Goal: Task Accomplishment & Management: Manage account settings

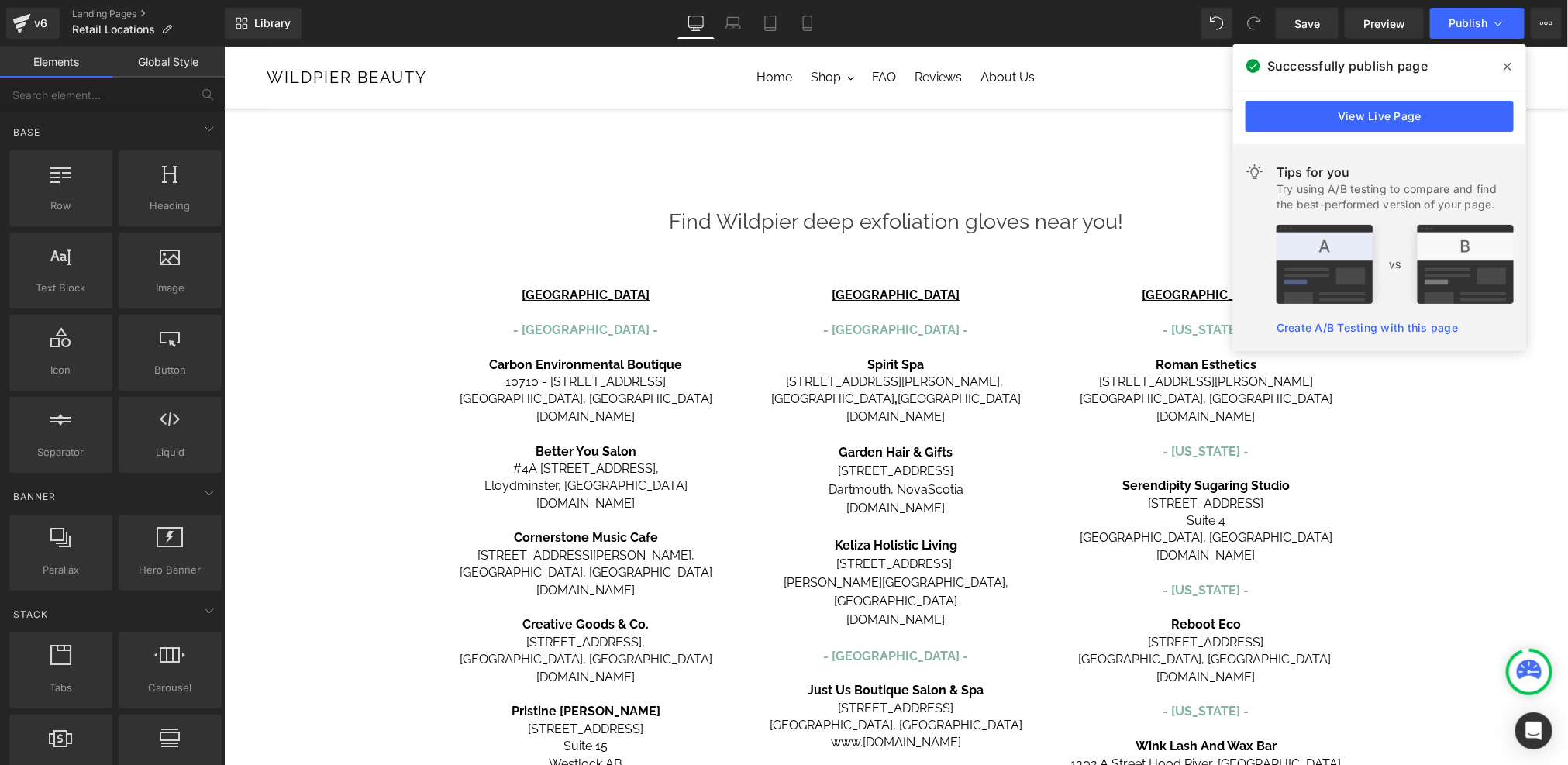
click at [129, 15] on link "Landing Pages" at bounding box center [149, 13] width 153 height 12
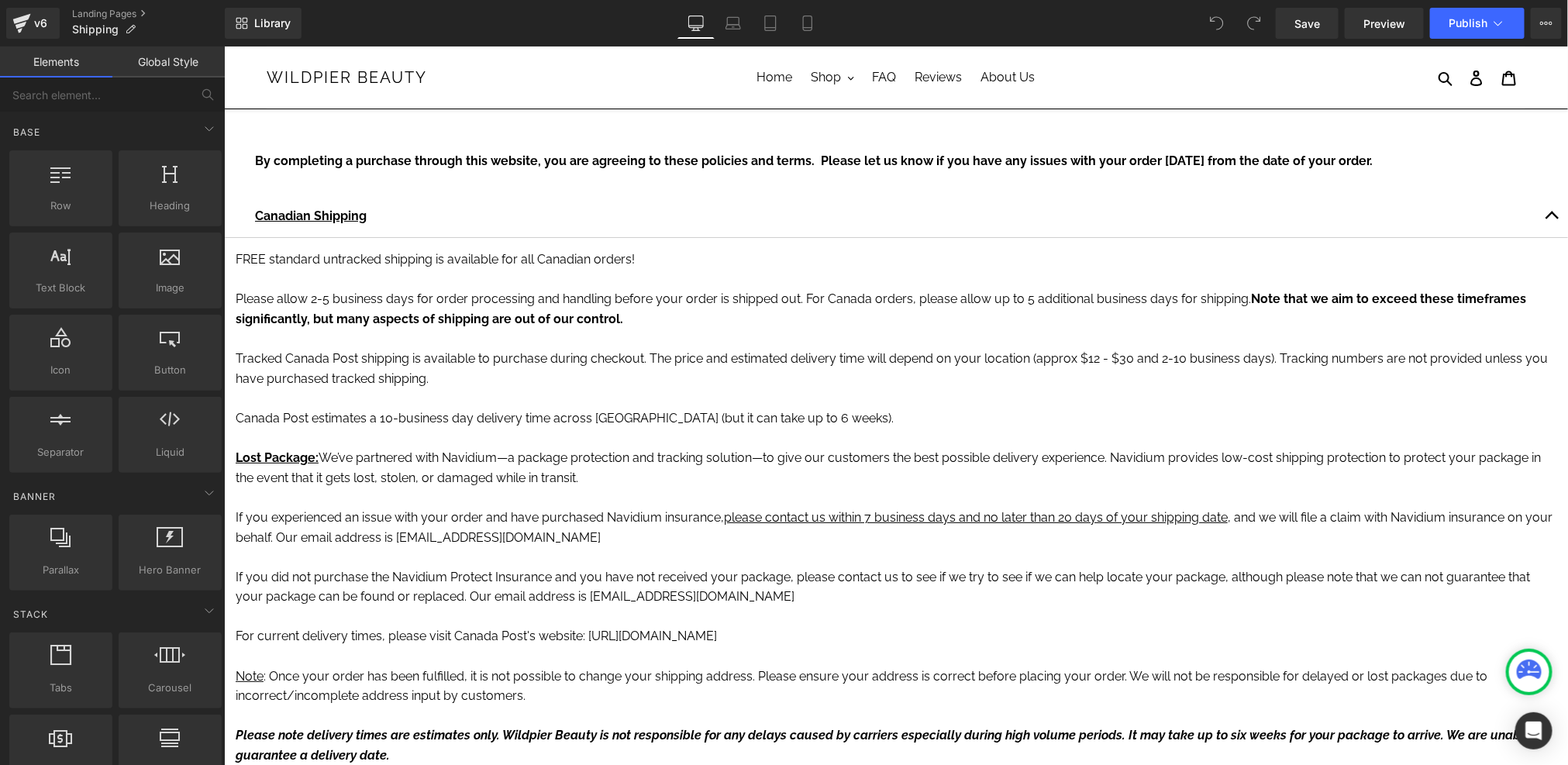
click at [224, 46] on div at bounding box center [224, 46] width 0 height 0
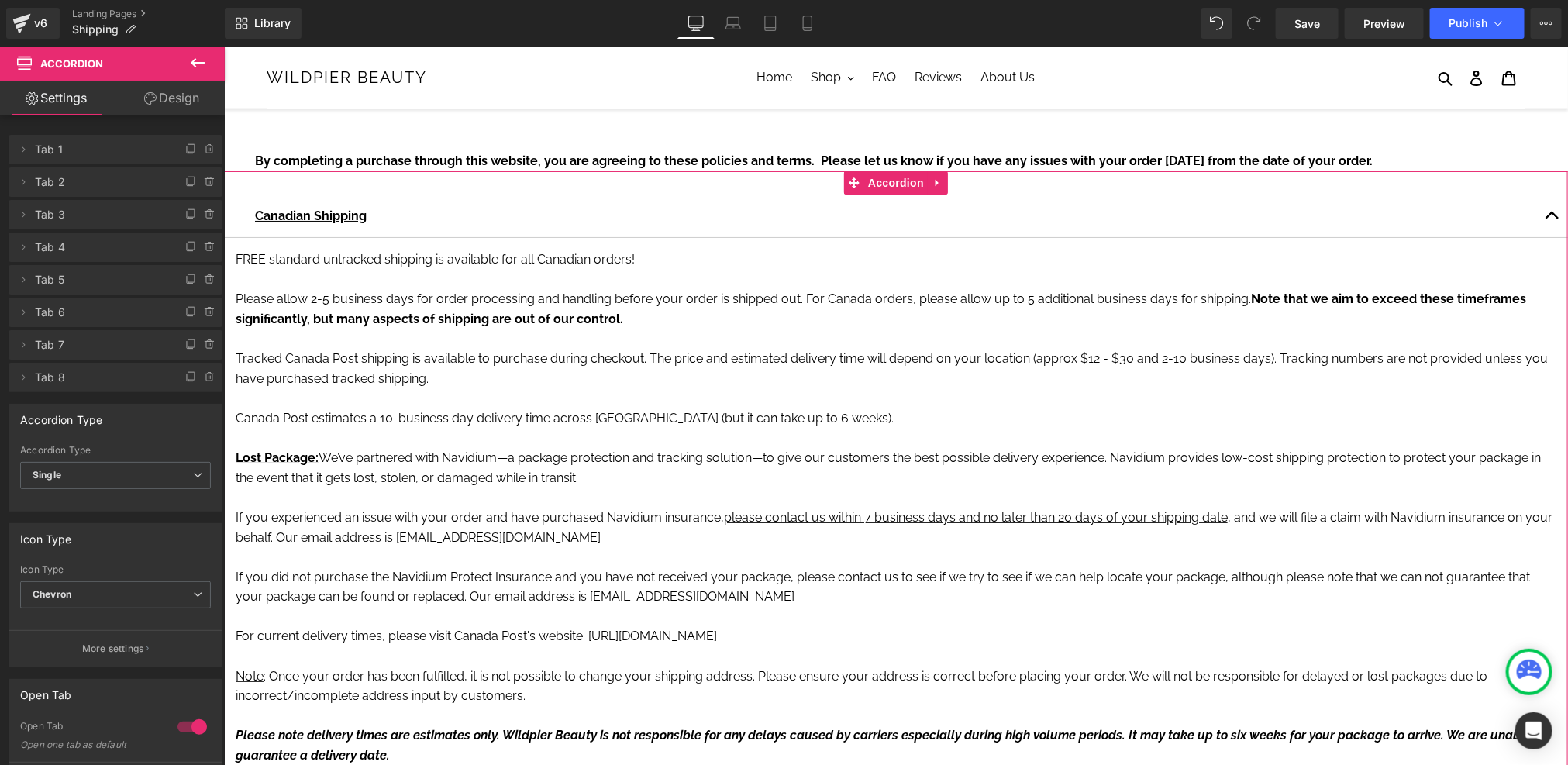
click at [151, 83] on link "Design" at bounding box center [171, 98] width 112 height 35
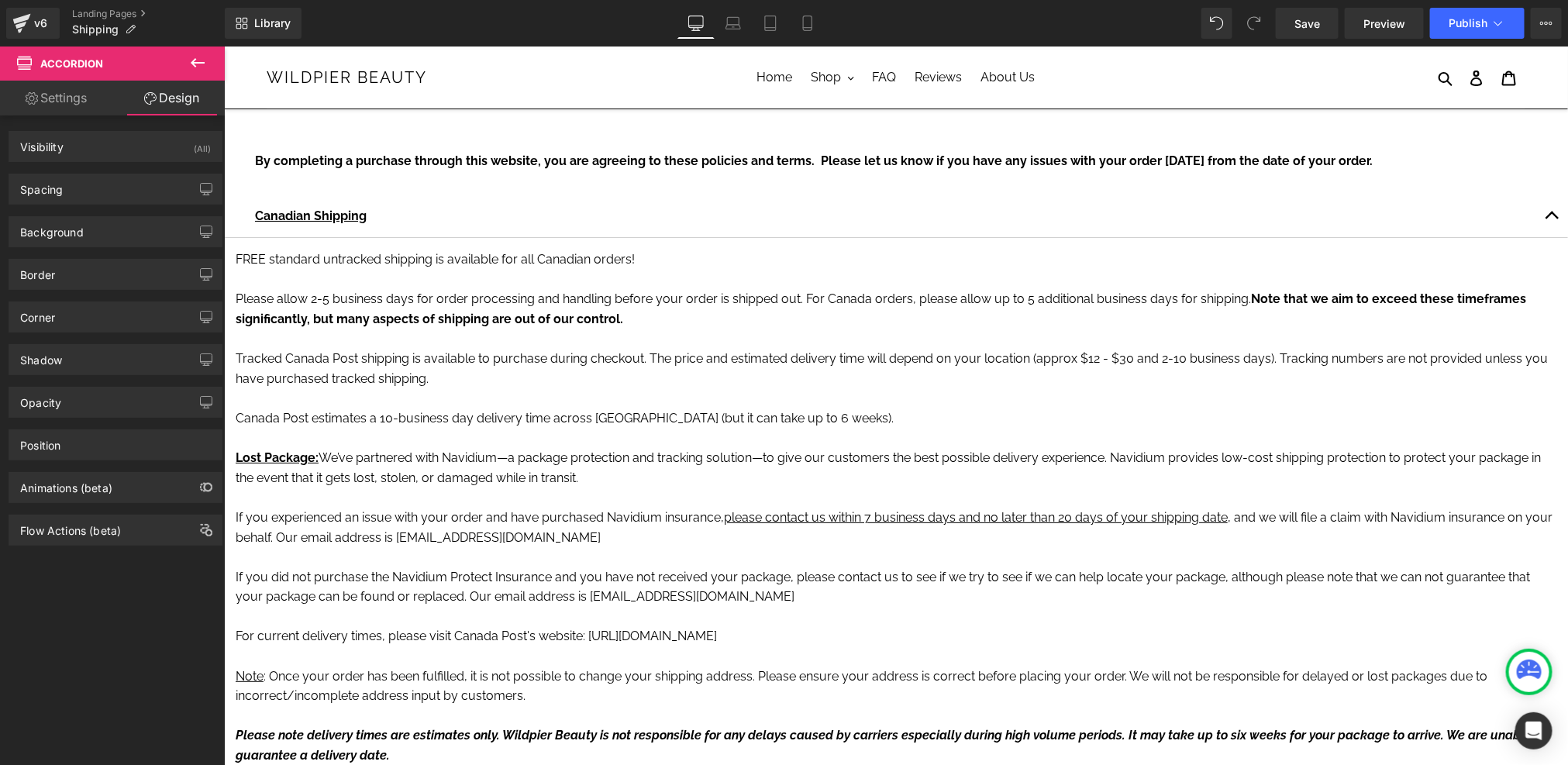
click at [199, 68] on icon at bounding box center [198, 62] width 18 height 18
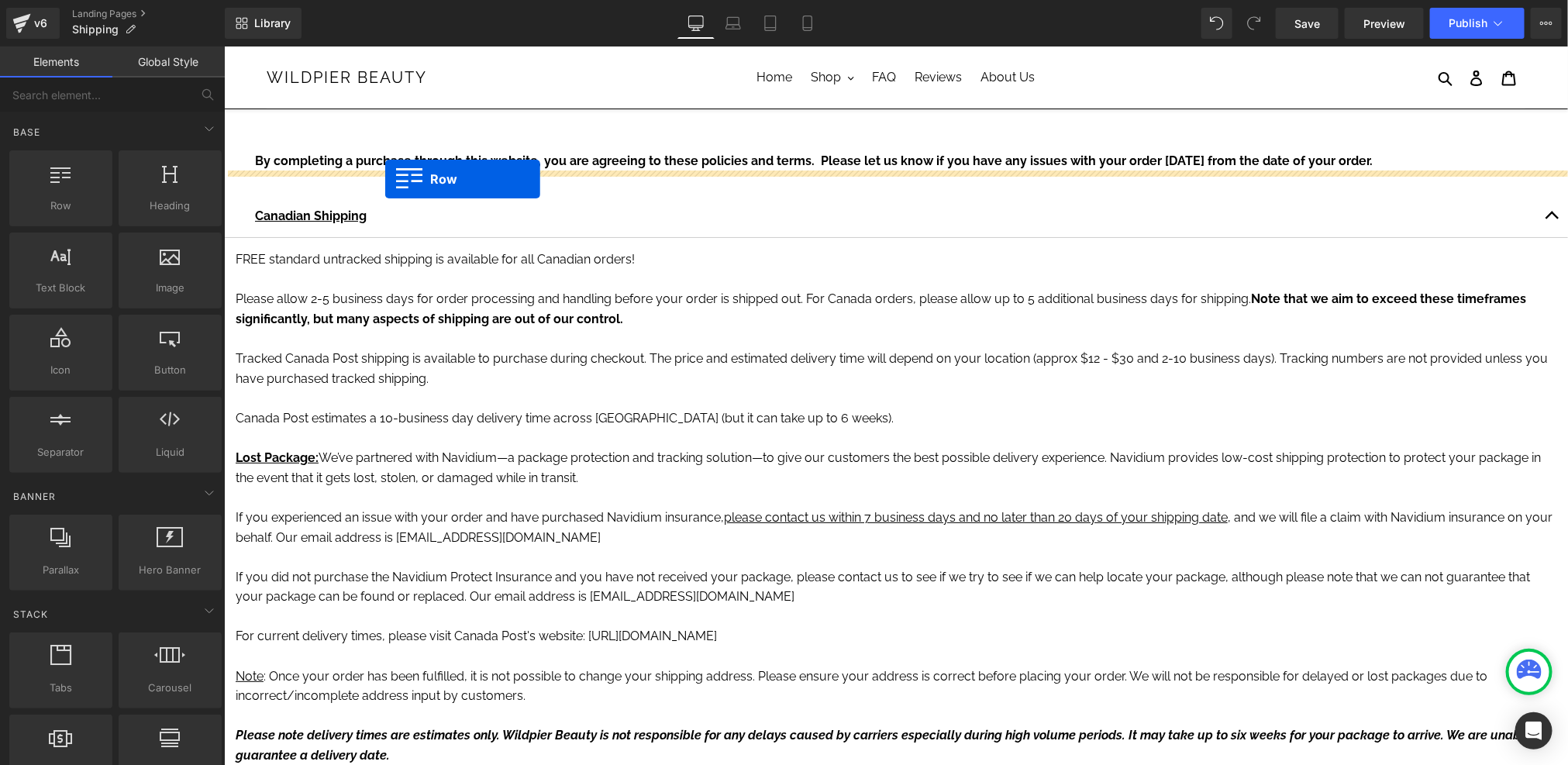
drag, startPoint x: 292, startPoint y: 249, endPoint x: 384, endPoint y: 179, distance: 115.6
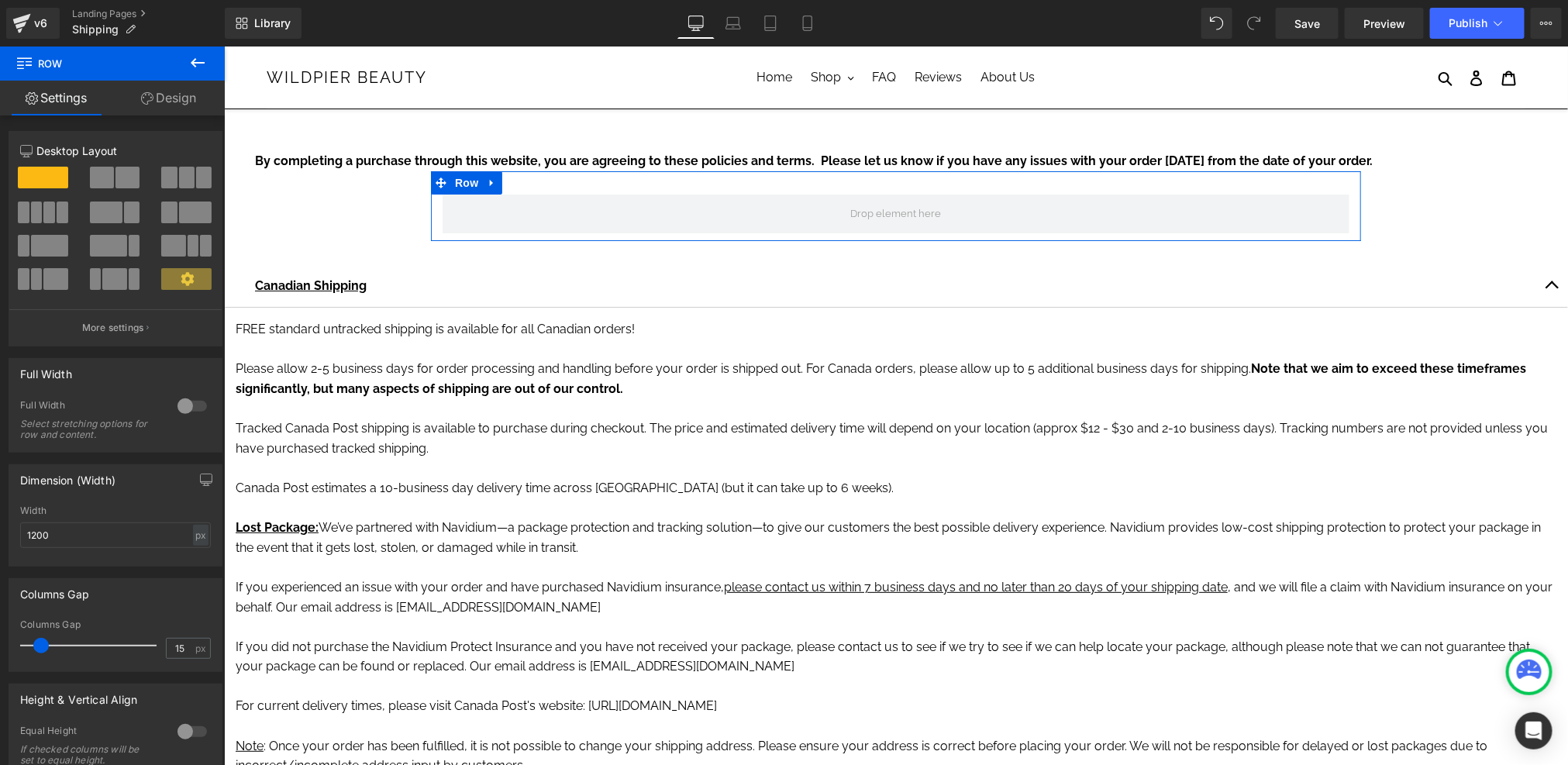
click at [137, 110] on link "Design" at bounding box center [168, 98] width 112 height 35
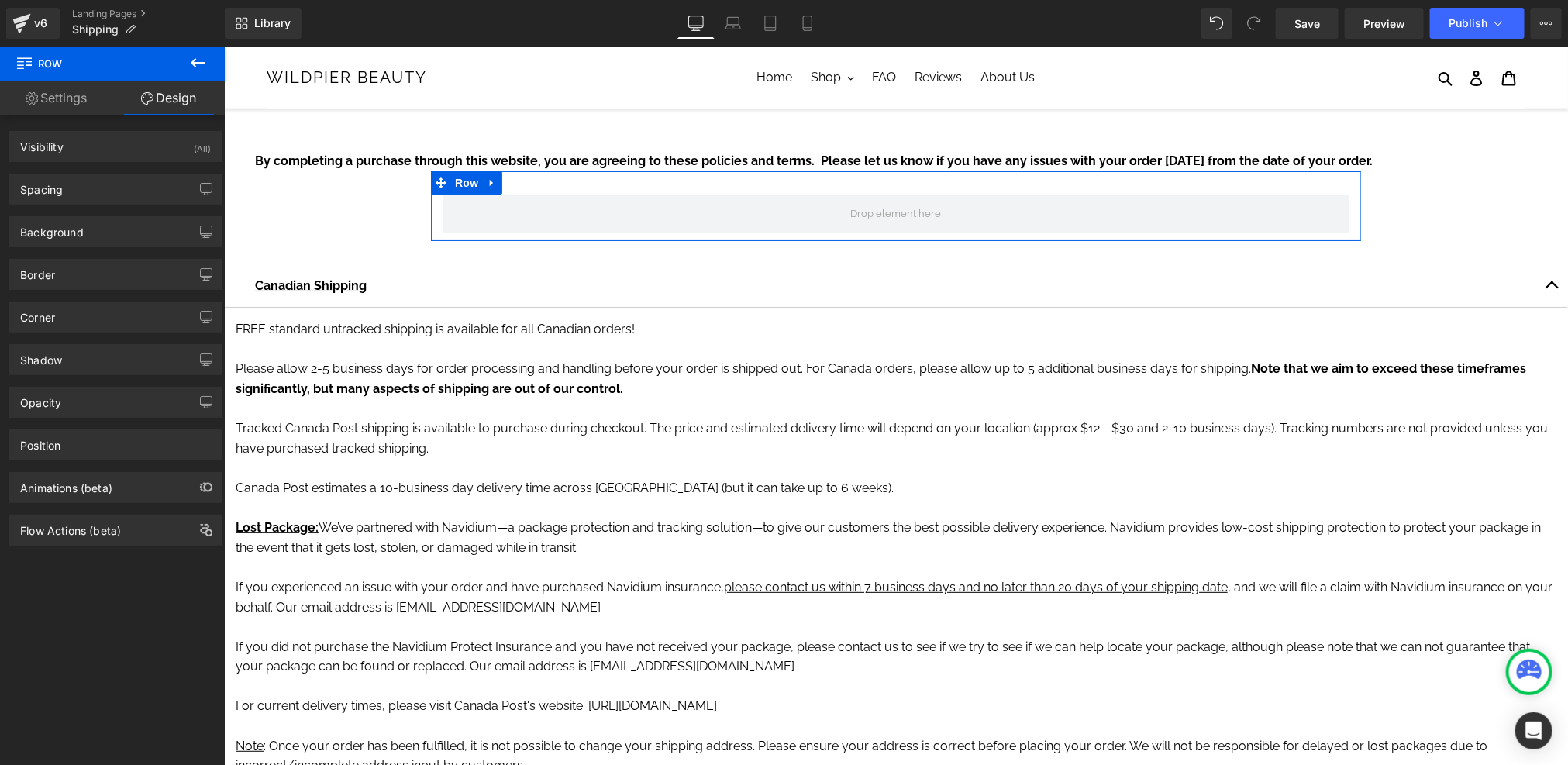
click at [54, 86] on link "Settings" at bounding box center [56, 98] width 112 height 35
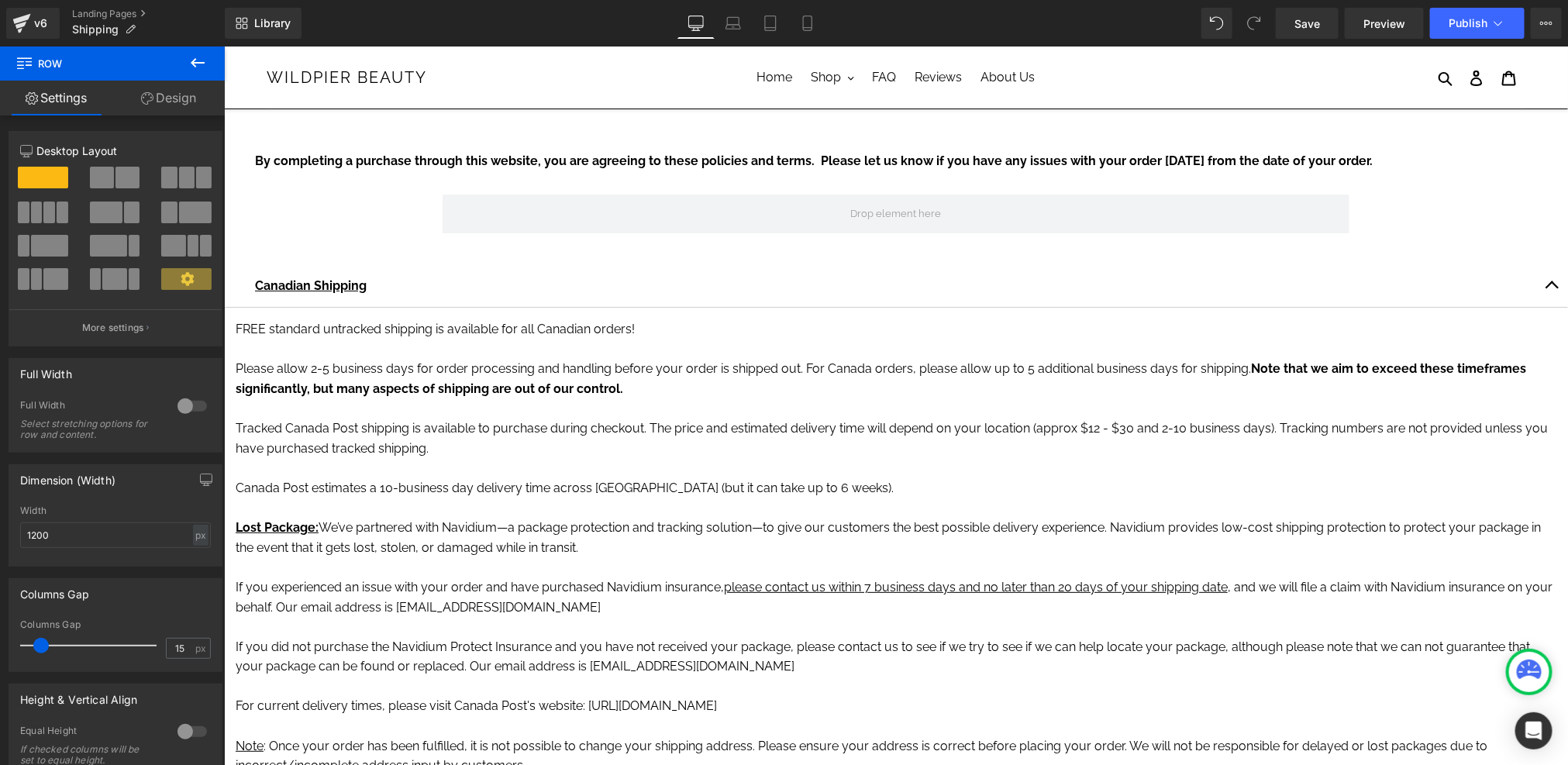
click at [194, 62] on icon at bounding box center [197, 62] width 14 height 9
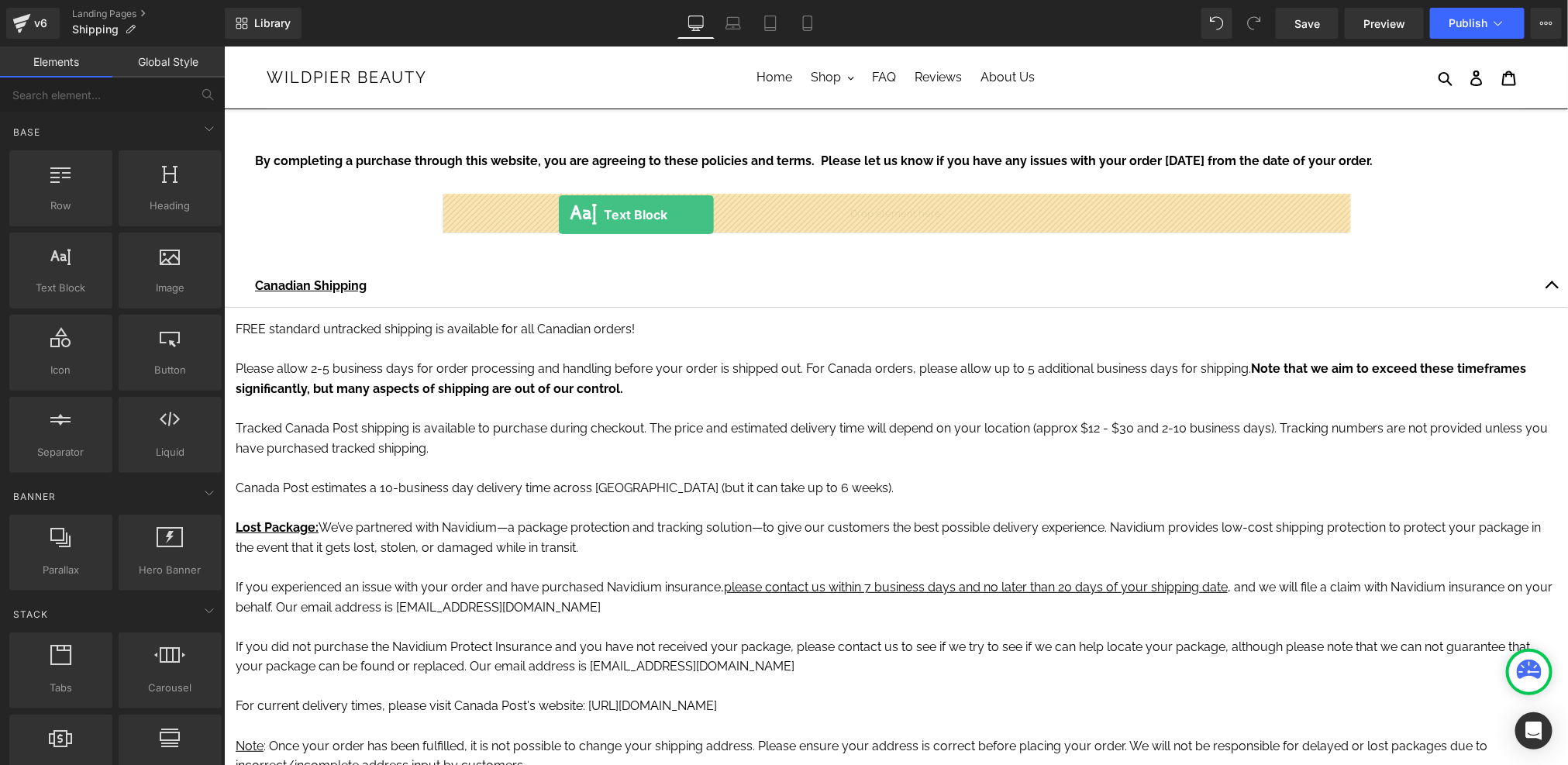
drag, startPoint x: 288, startPoint y: 303, endPoint x: 558, endPoint y: 213, distance: 284.6
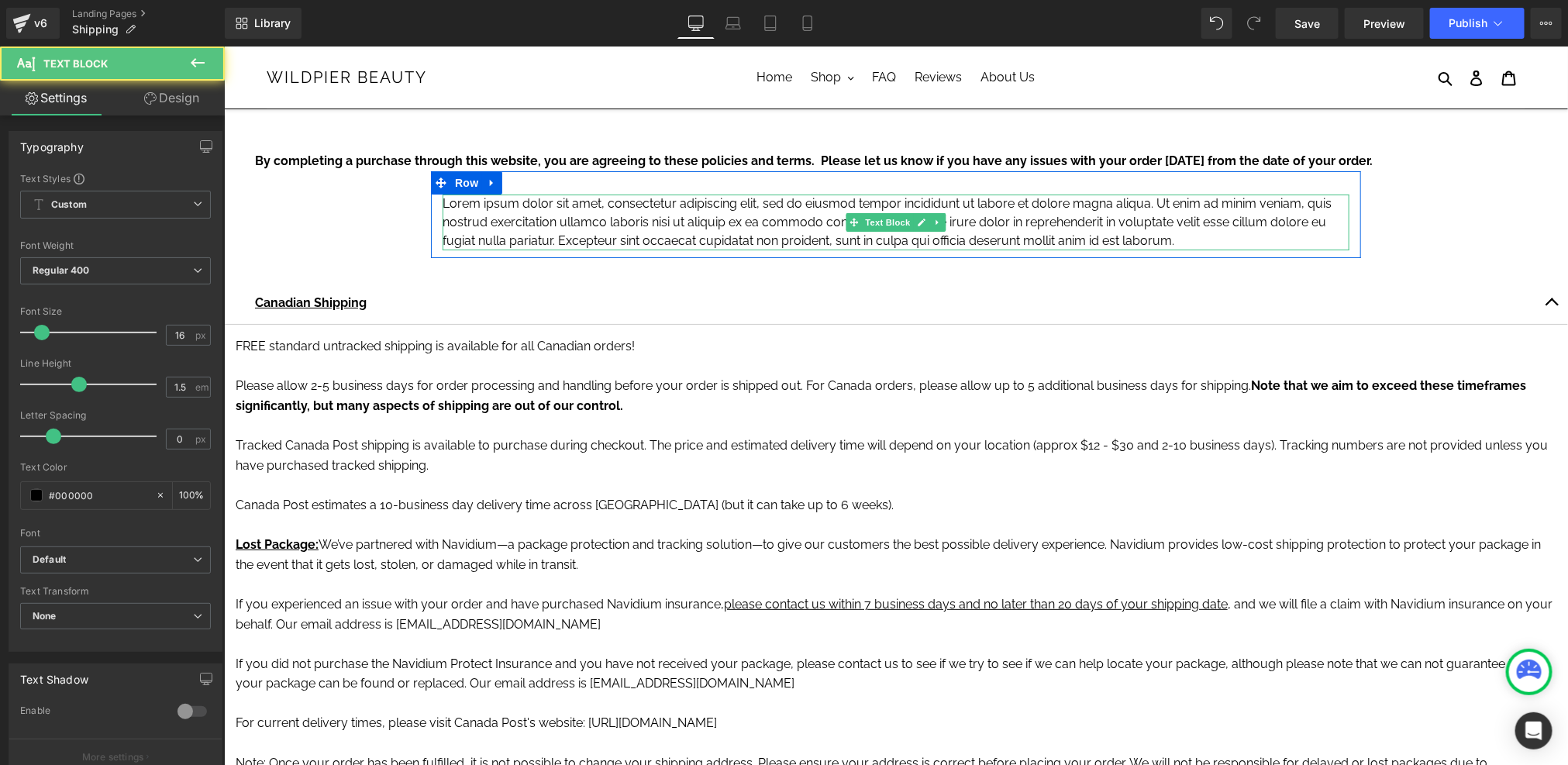
click at [575, 221] on p "Lorem ipsum dolor sit amet, consectetur adipiscing elit, sed do eiusmod tempor …" at bounding box center [895, 221] width 907 height 56
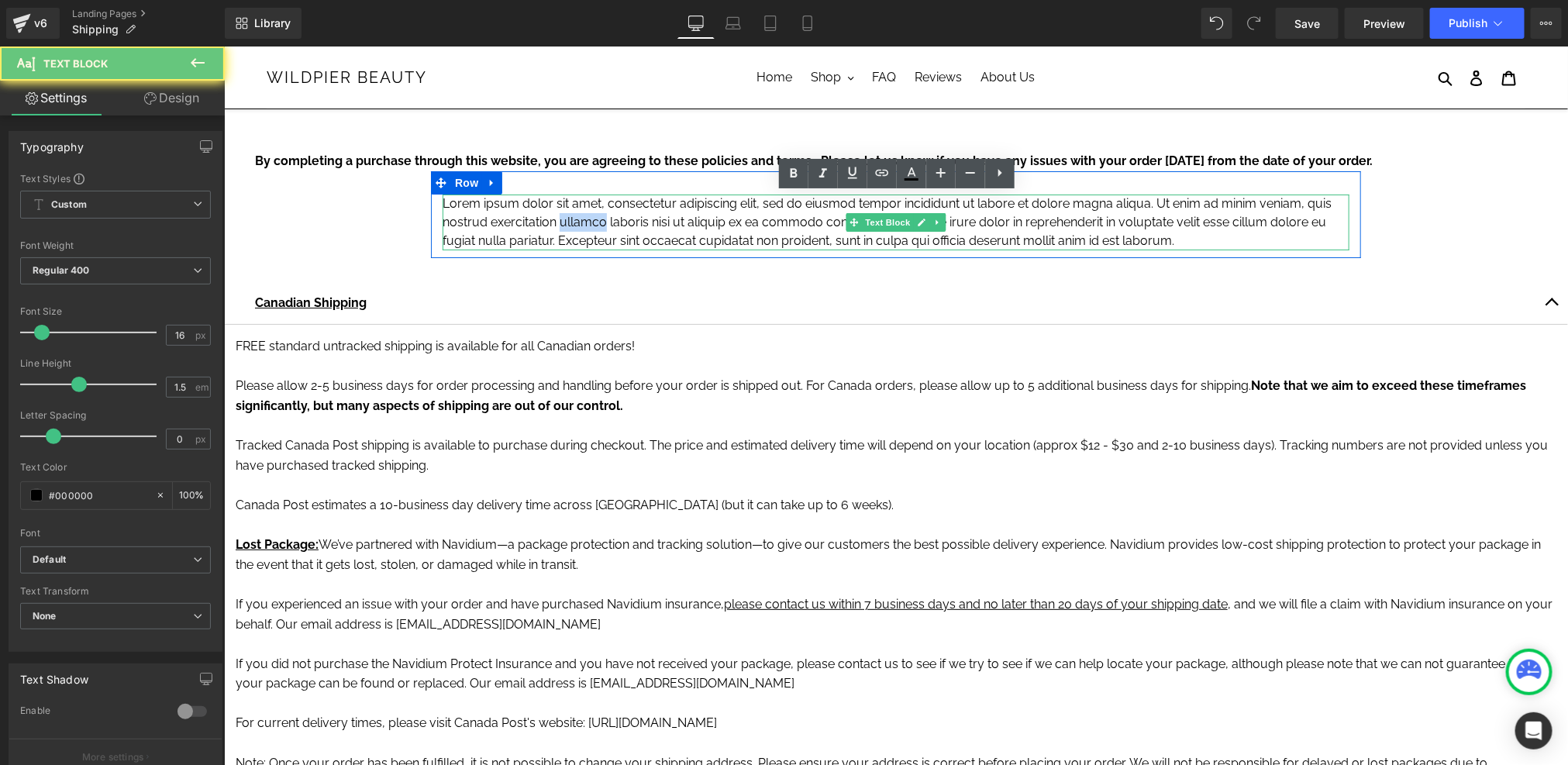
click at [575, 221] on p "Lorem ipsum dolor sit amet, consectetur adipiscing elit, sed do eiusmod tempor …" at bounding box center [895, 221] width 907 height 56
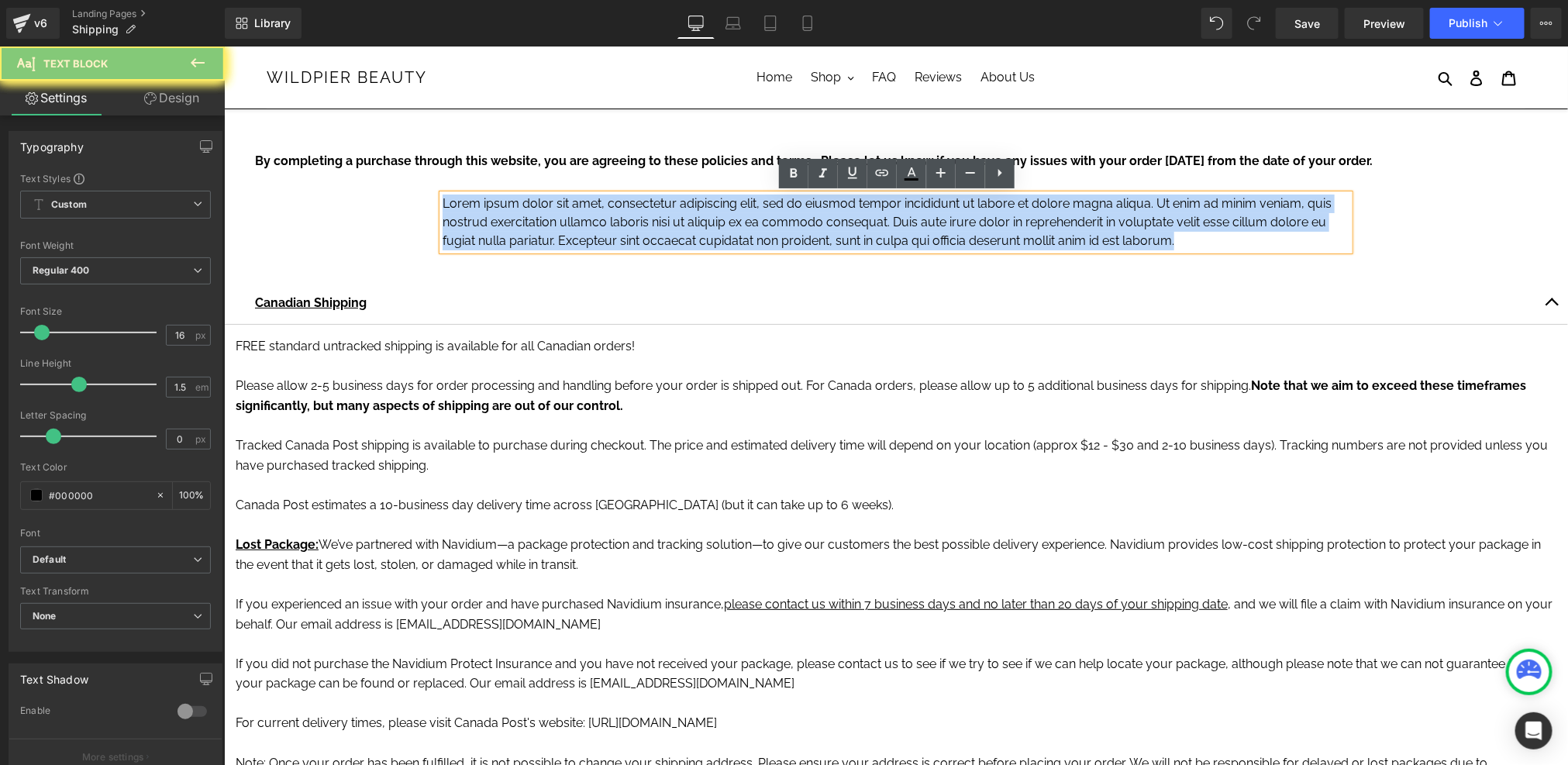
click at [575, 221] on p "Lorem ipsum dolor sit amet, consectetur adipiscing elit, sed do eiusmod tempor …" at bounding box center [895, 221] width 907 height 56
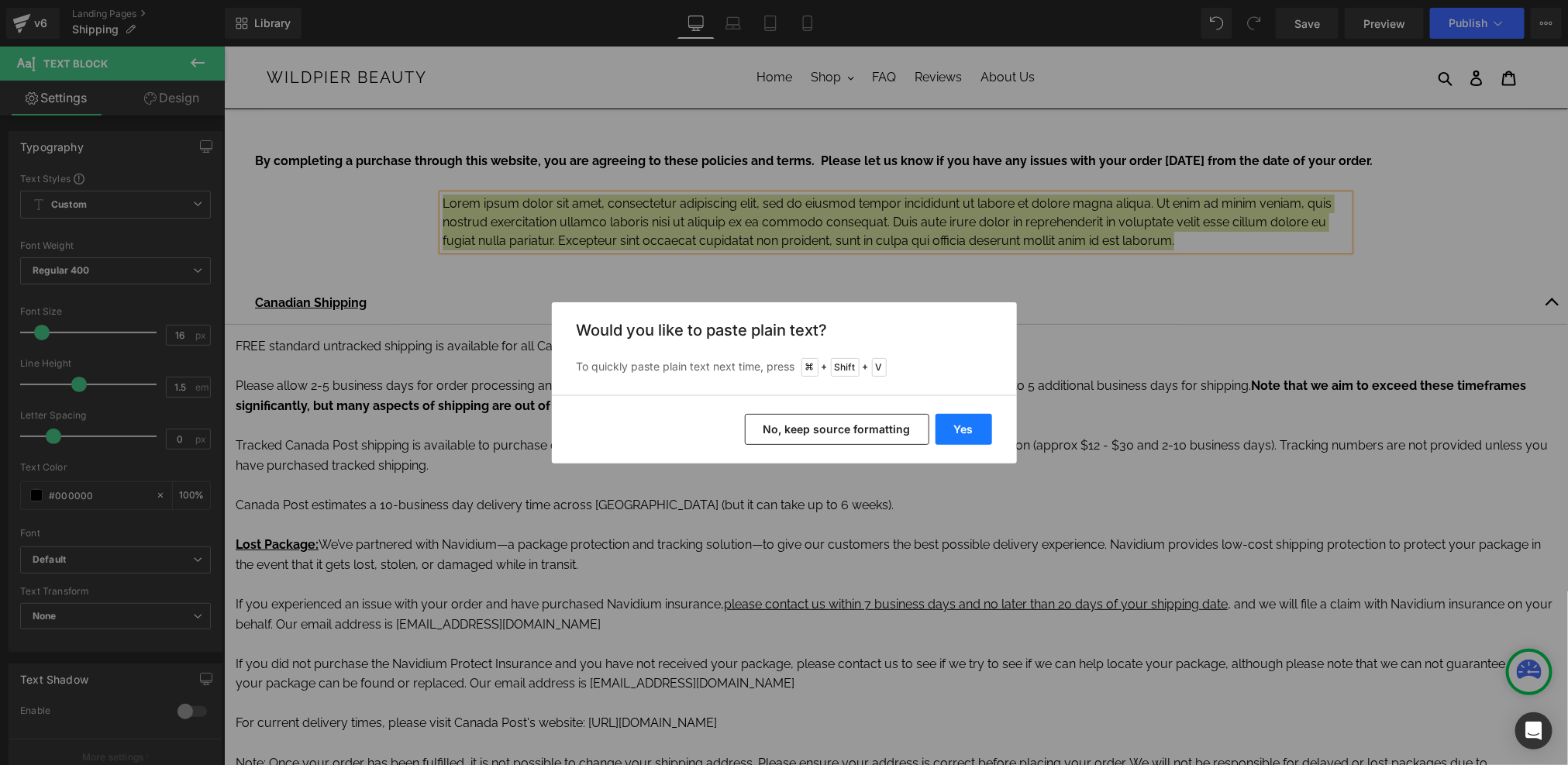
click at [950, 422] on button "Yes" at bounding box center [964, 429] width 57 height 31
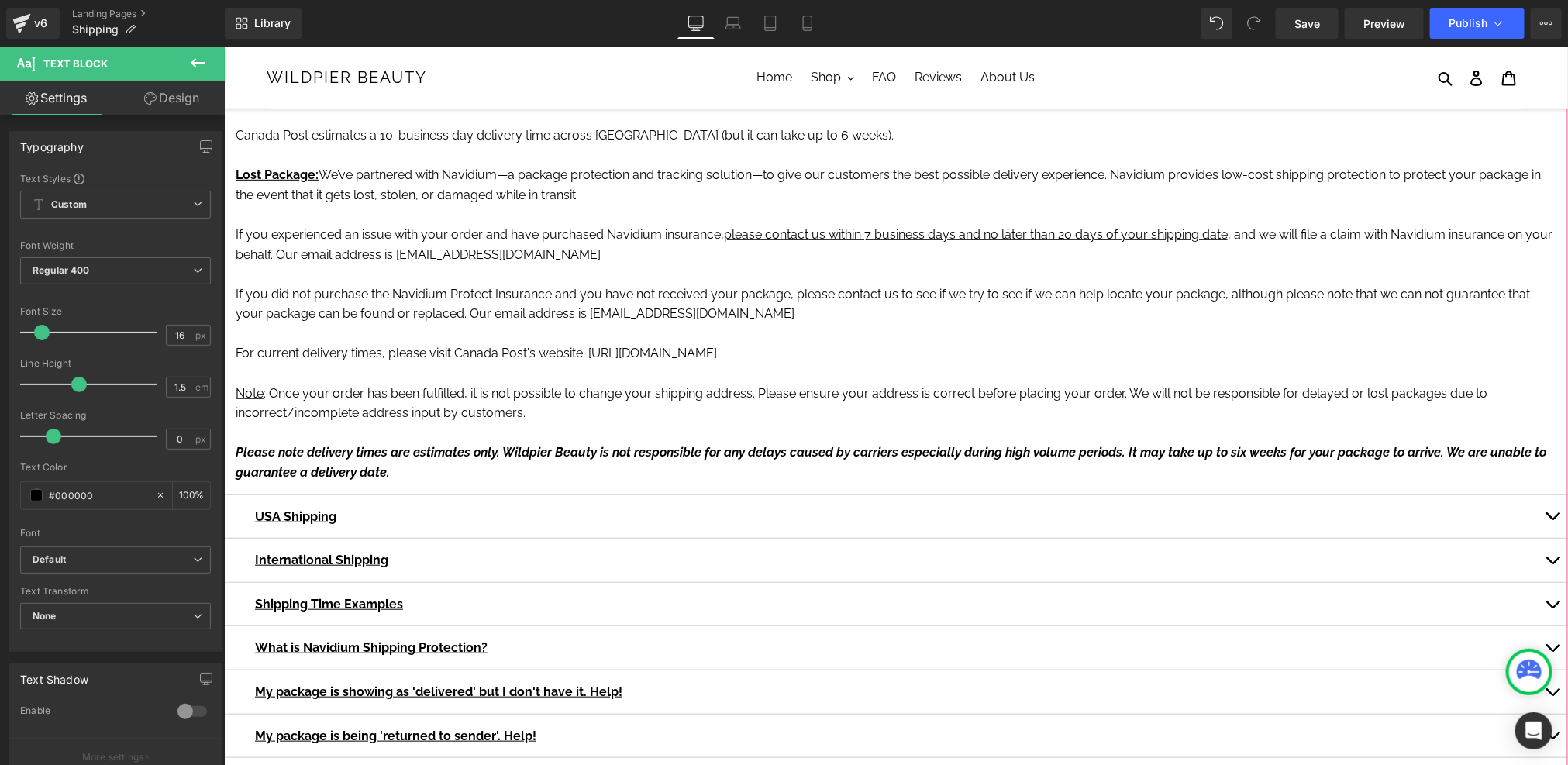
scroll to position [549, 0]
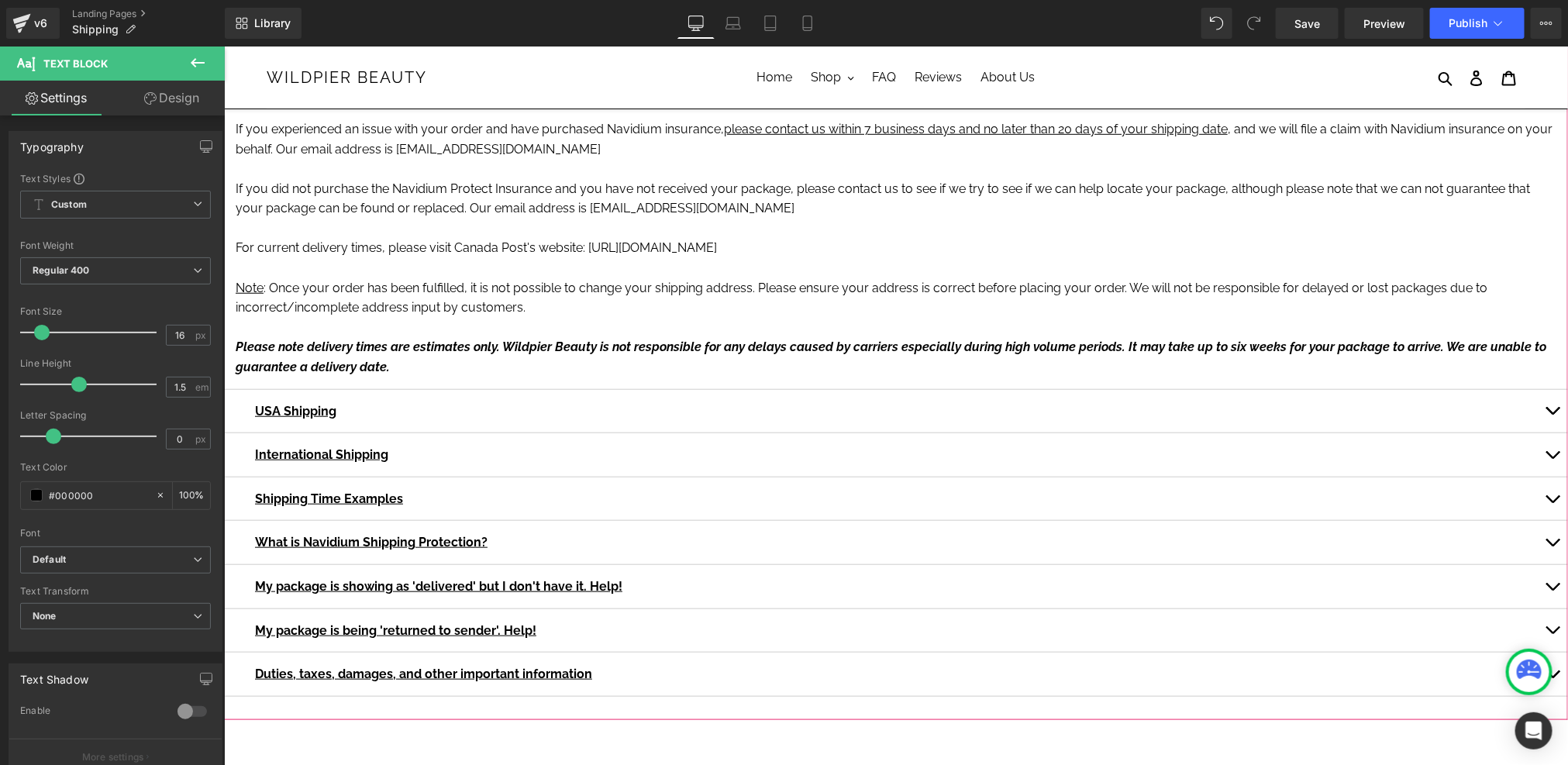
click at [1552, 407] on button "button" at bounding box center [1551, 410] width 31 height 43
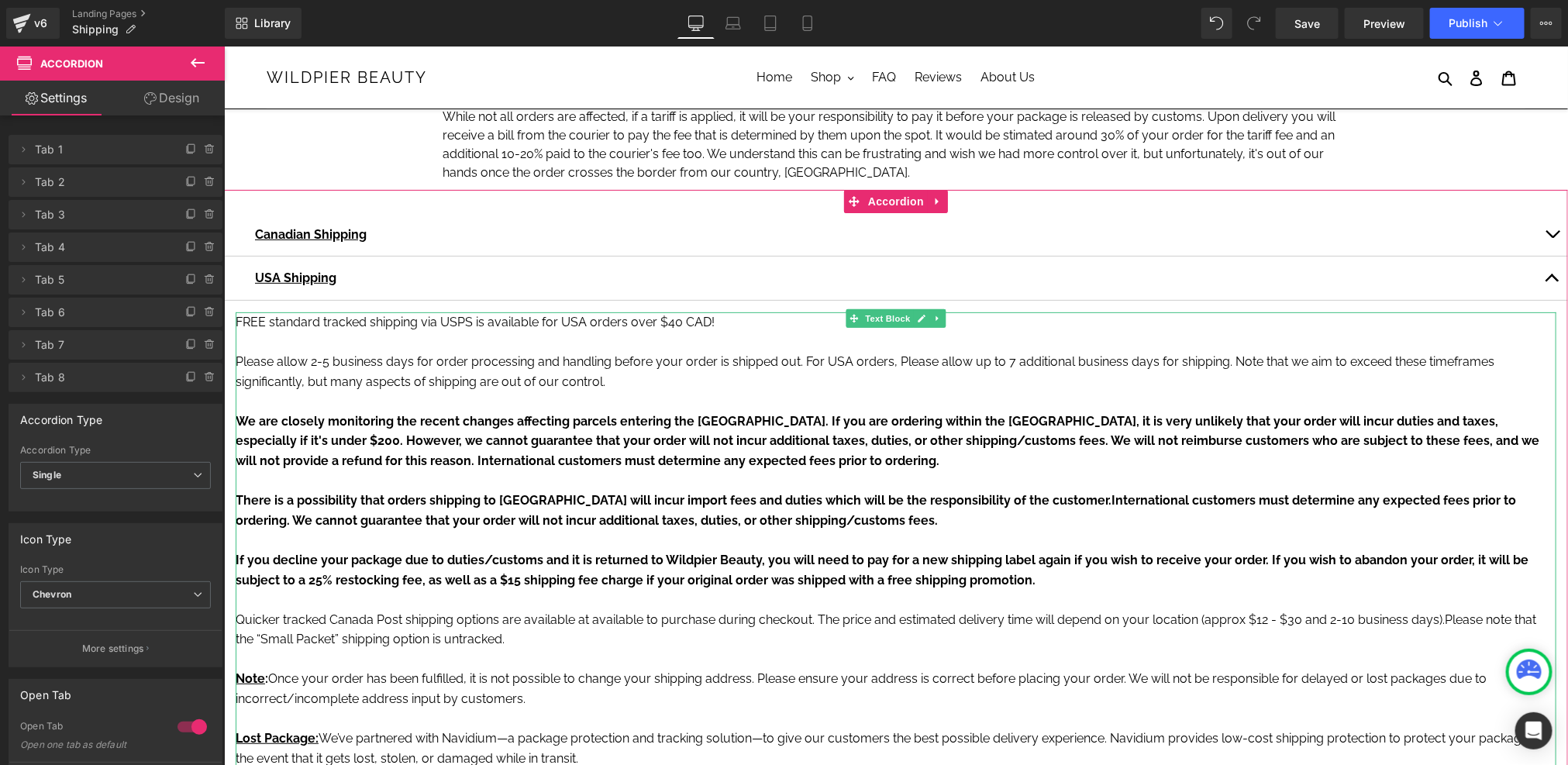
scroll to position [0, 0]
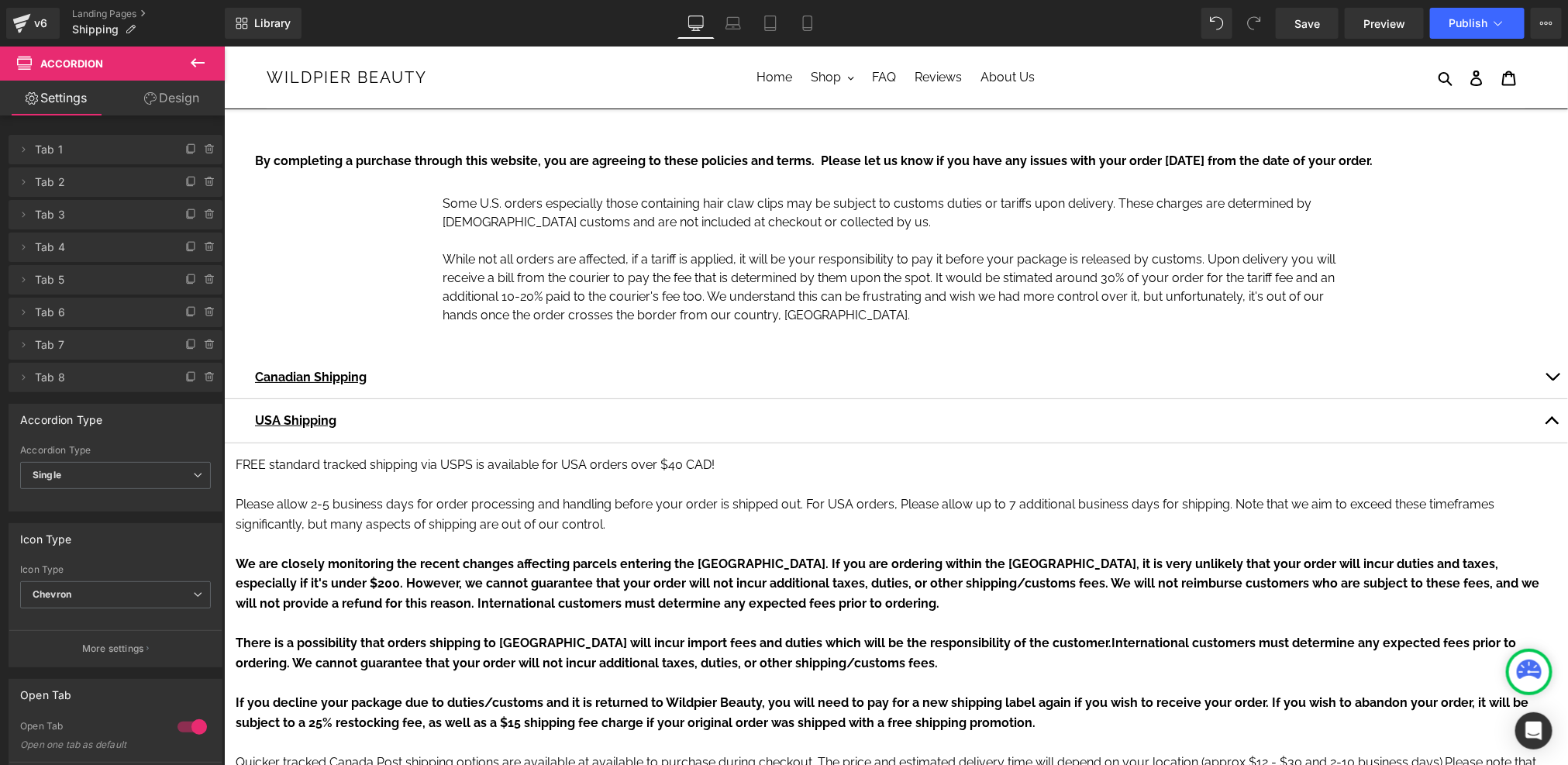
click at [509, 215] on p "Some U.S. orders especially those containing hair claw clips may be subject to …" at bounding box center [895, 212] width 907 height 37
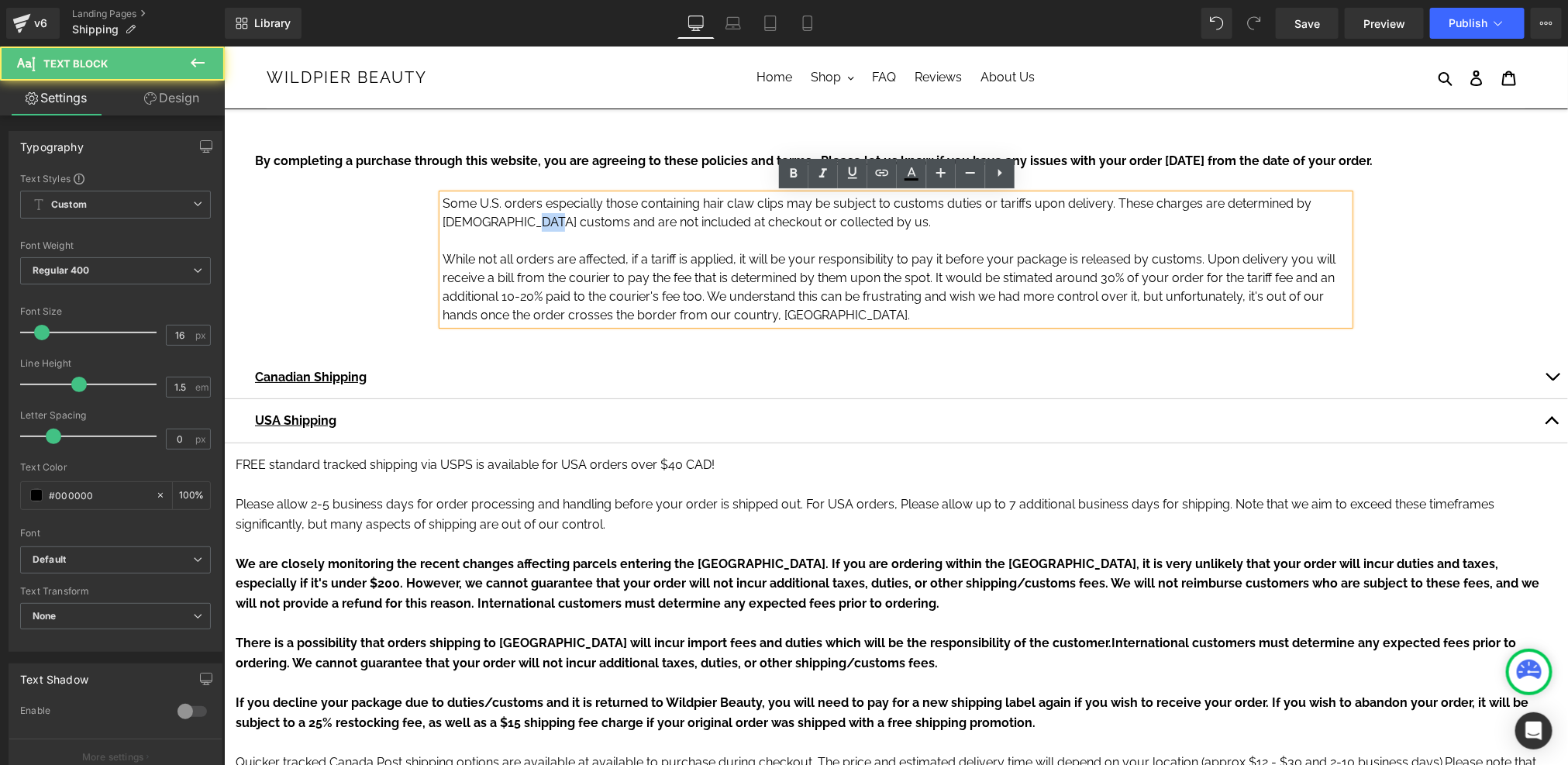
click at [509, 215] on p "Some U.S. orders especially those containing hair claw clips may be subject to …" at bounding box center [895, 212] width 907 height 37
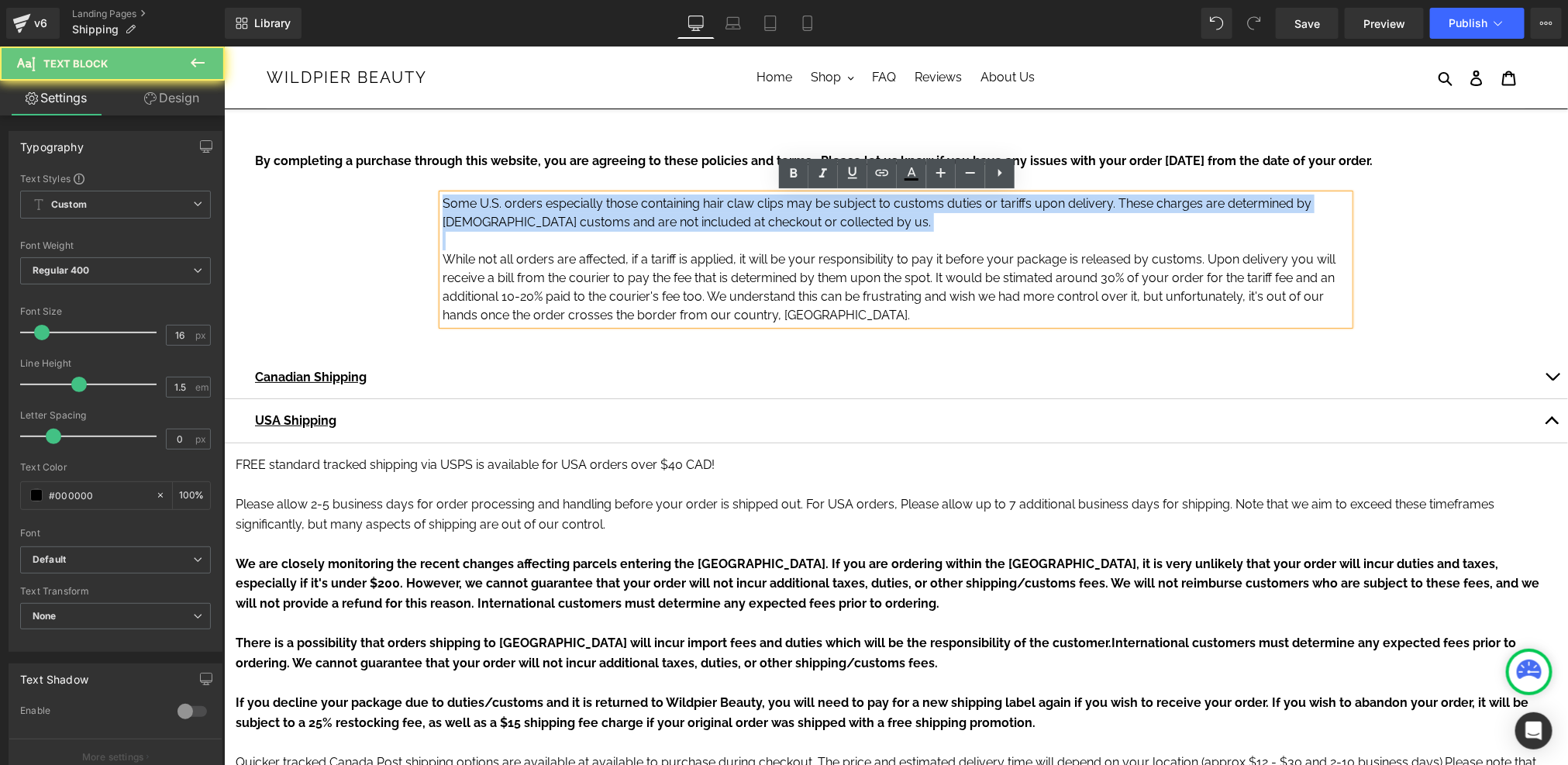
click at [509, 215] on p "Some U.S. orders especially those containing hair claw clips may be subject to …" at bounding box center [895, 212] width 907 height 37
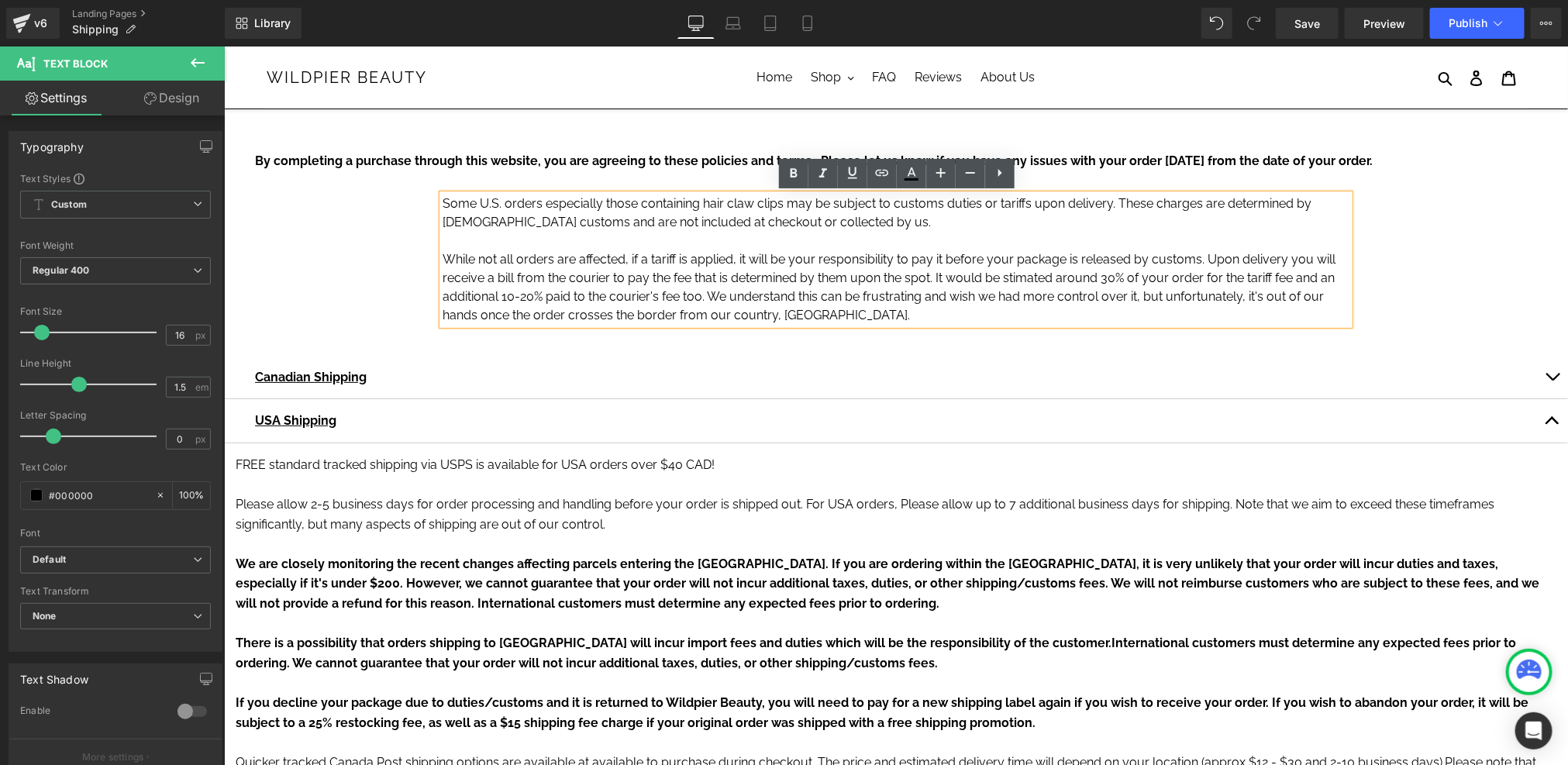
click at [851, 311] on p "While not all orders are affected, if a tariff is applied, it will be your resp…" at bounding box center [895, 287] width 907 height 75
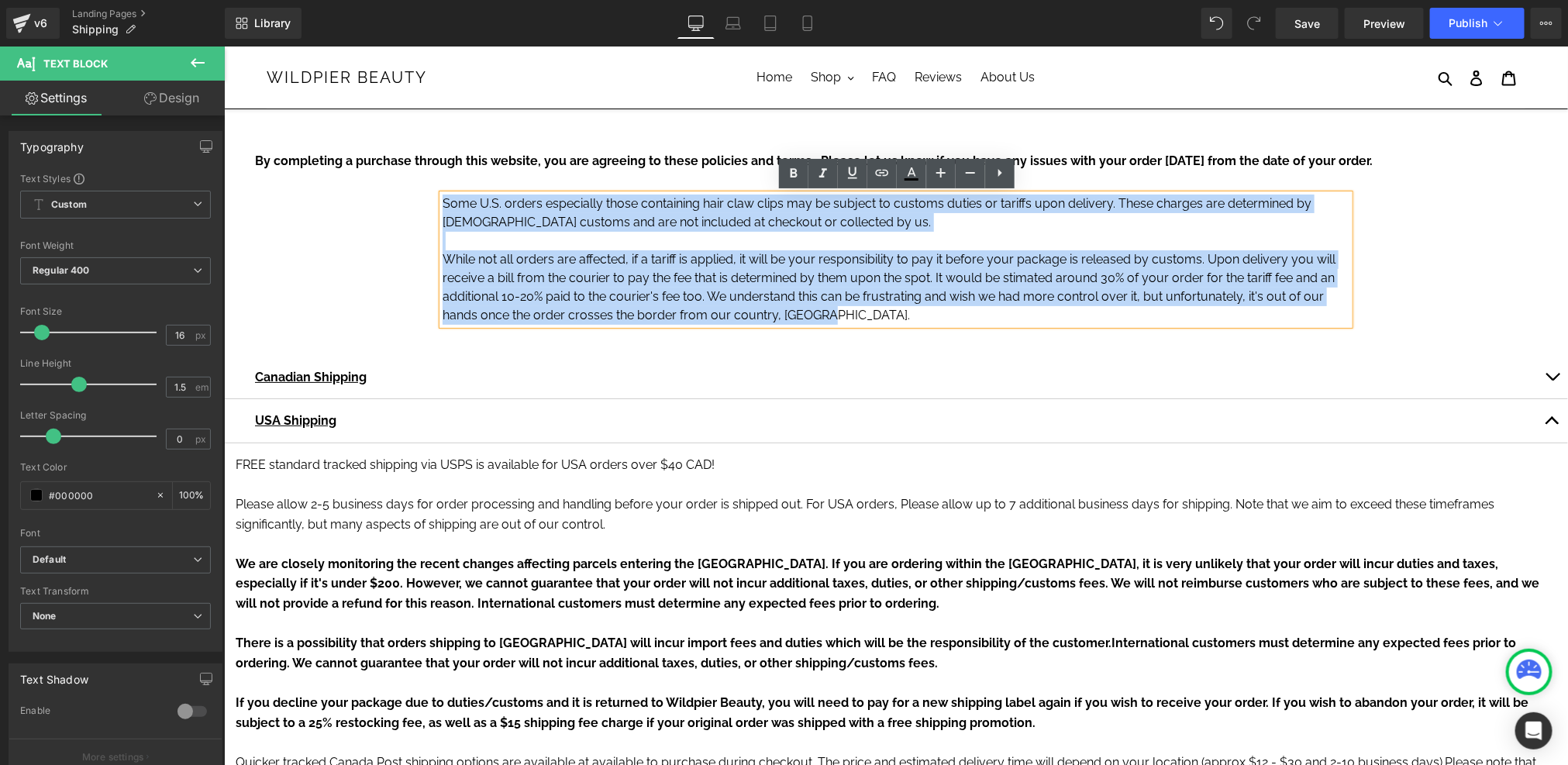
drag, startPoint x: 846, startPoint y: 314, endPoint x: 373, endPoint y: 203, distance: 485.8
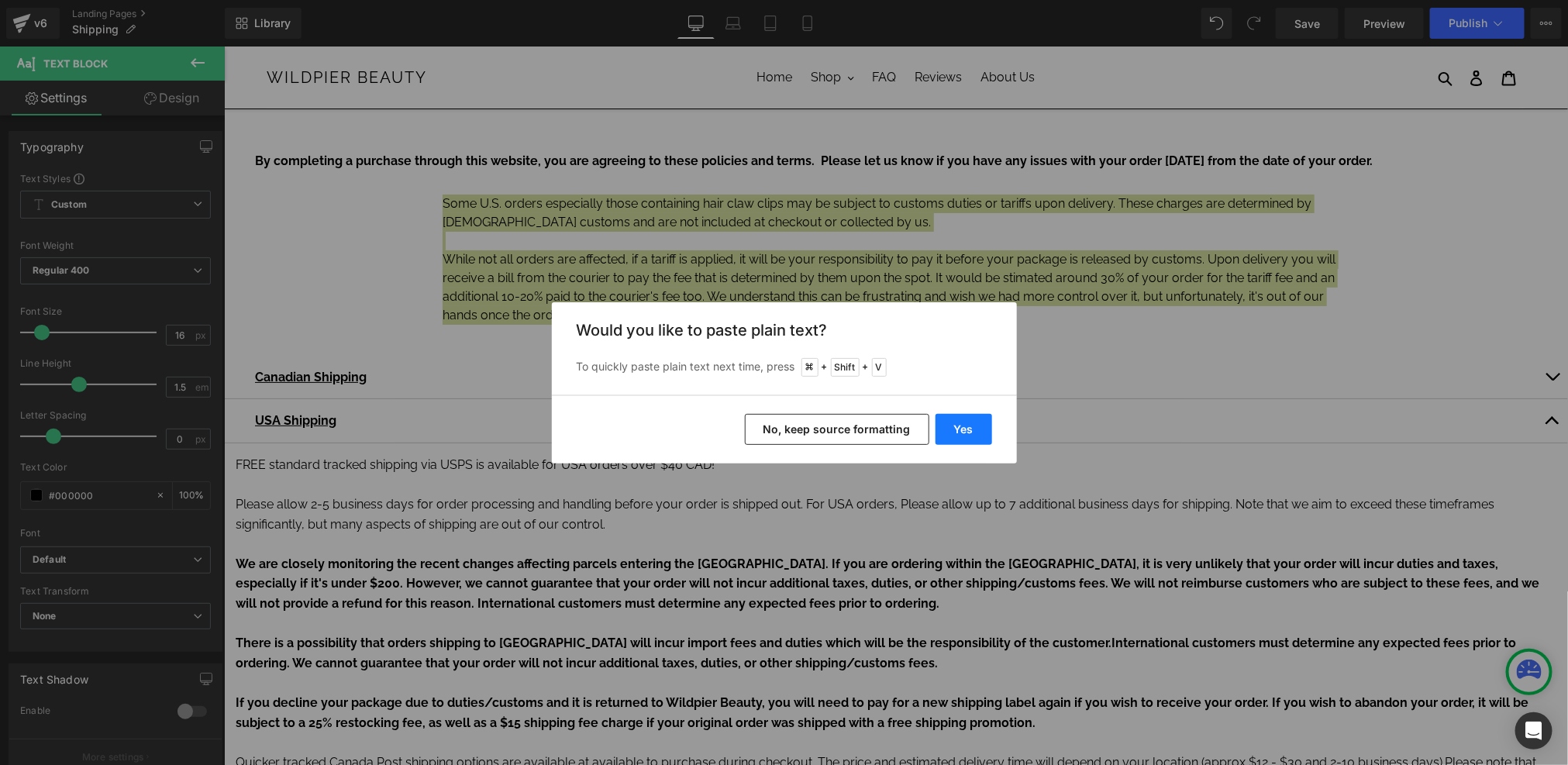
click at [973, 432] on button "Yes" at bounding box center [964, 429] width 57 height 31
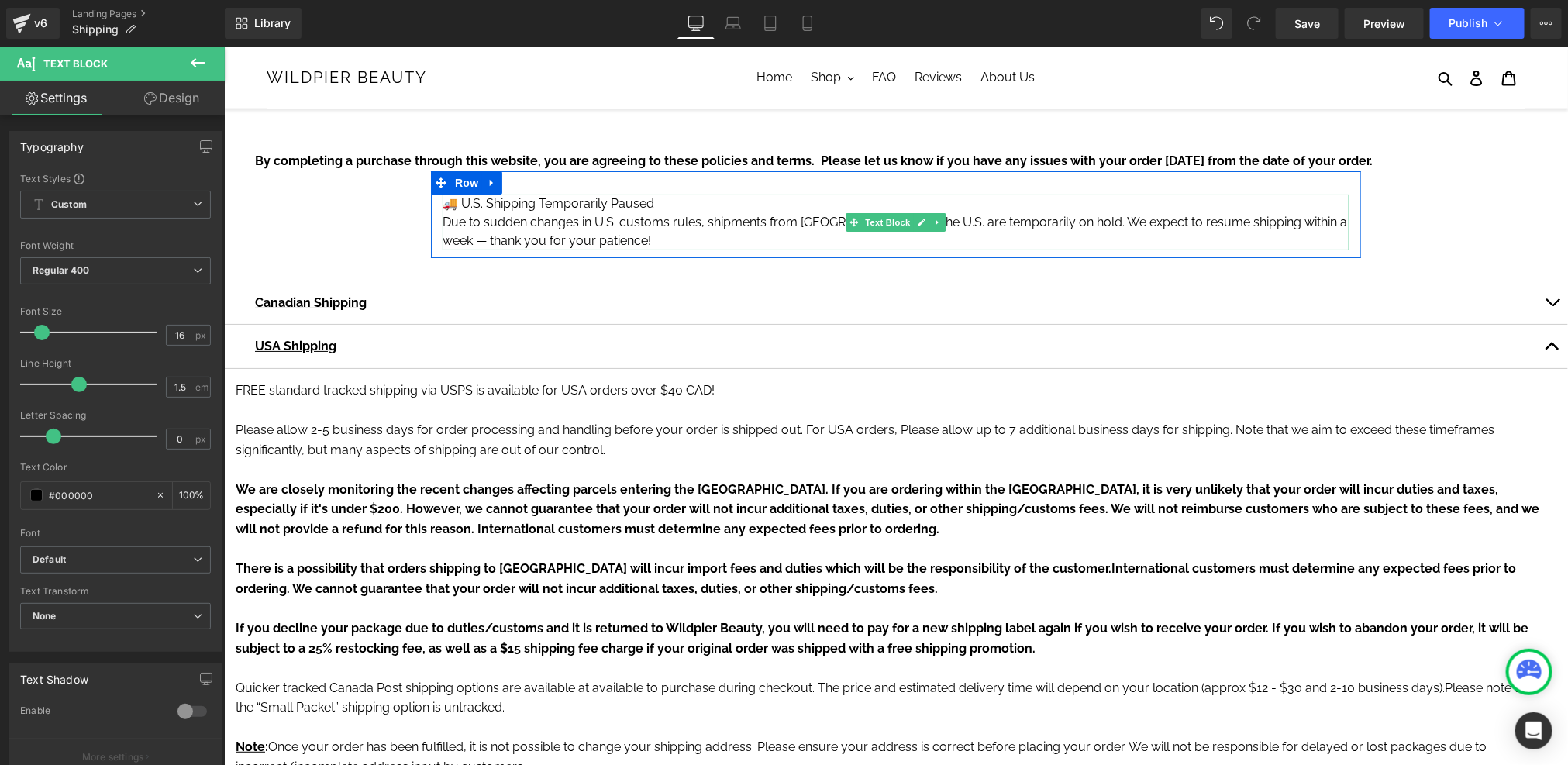
drag, startPoint x: 646, startPoint y: 247, endPoint x: 439, endPoint y: 213, distance: 209.8
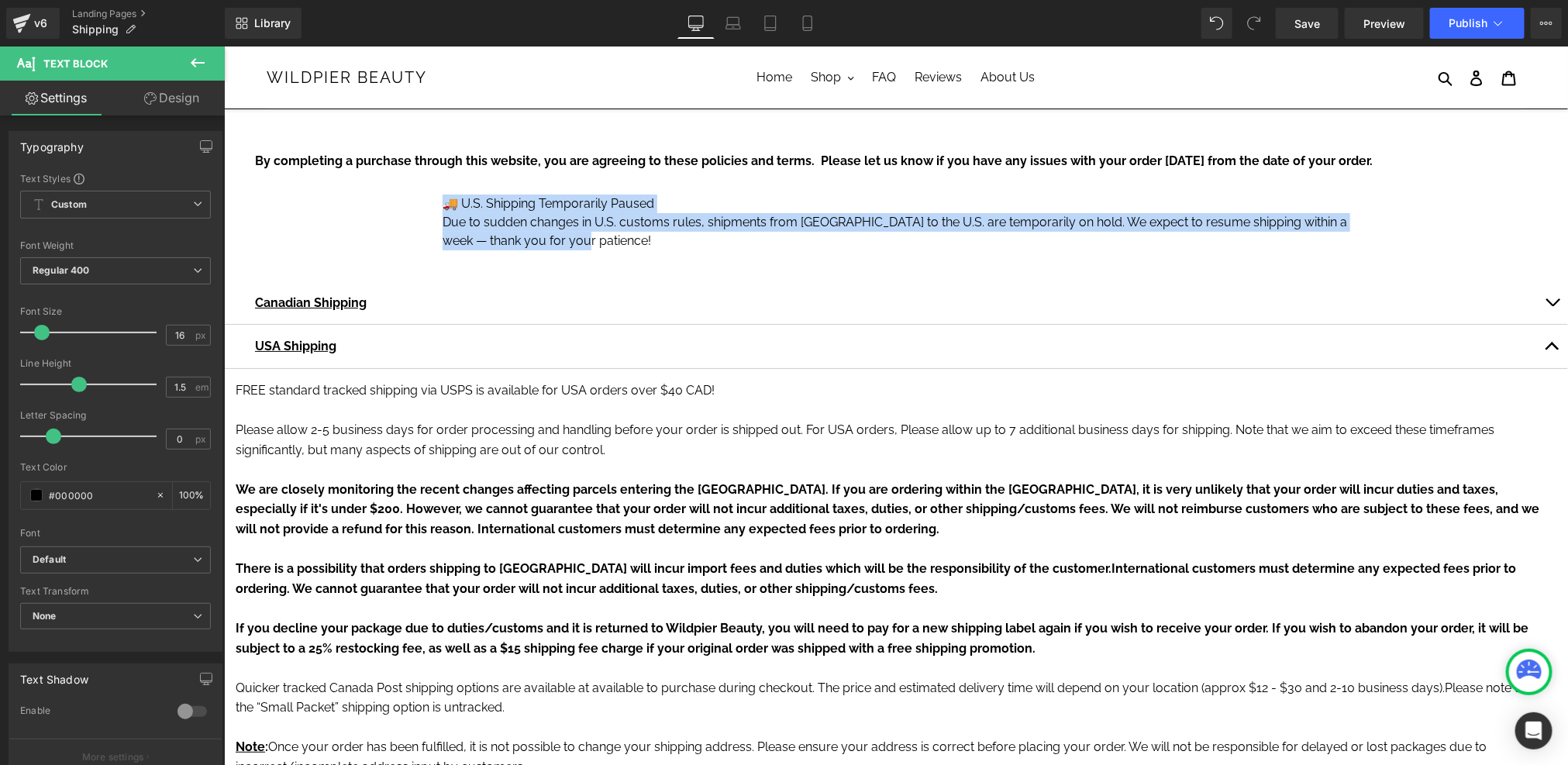
drag, startPoint x: 625, startPoint y: 236, endPoint x: 376, endPoint y: 182, distance: 254.8
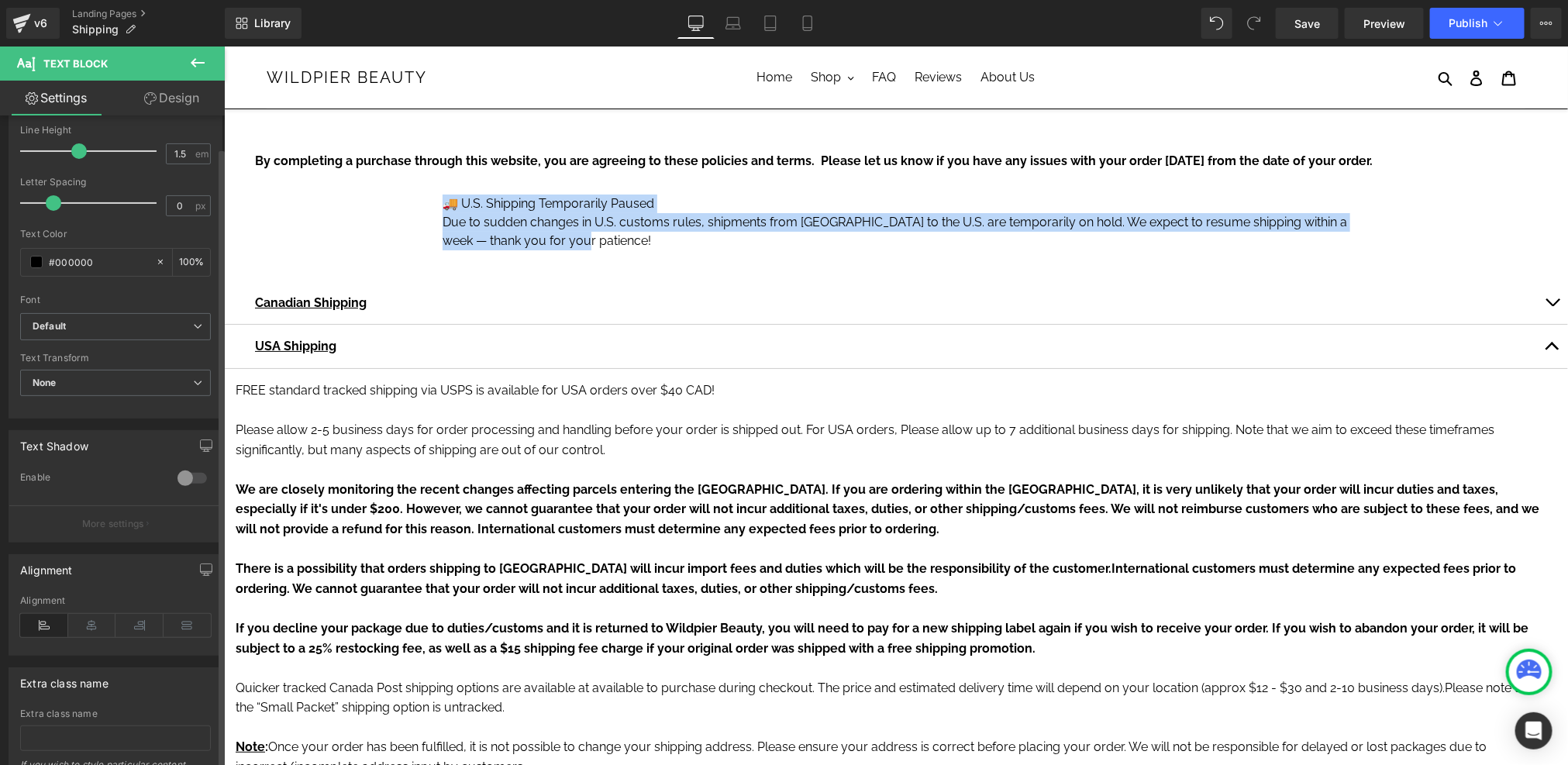
scroll to position [314, 0]
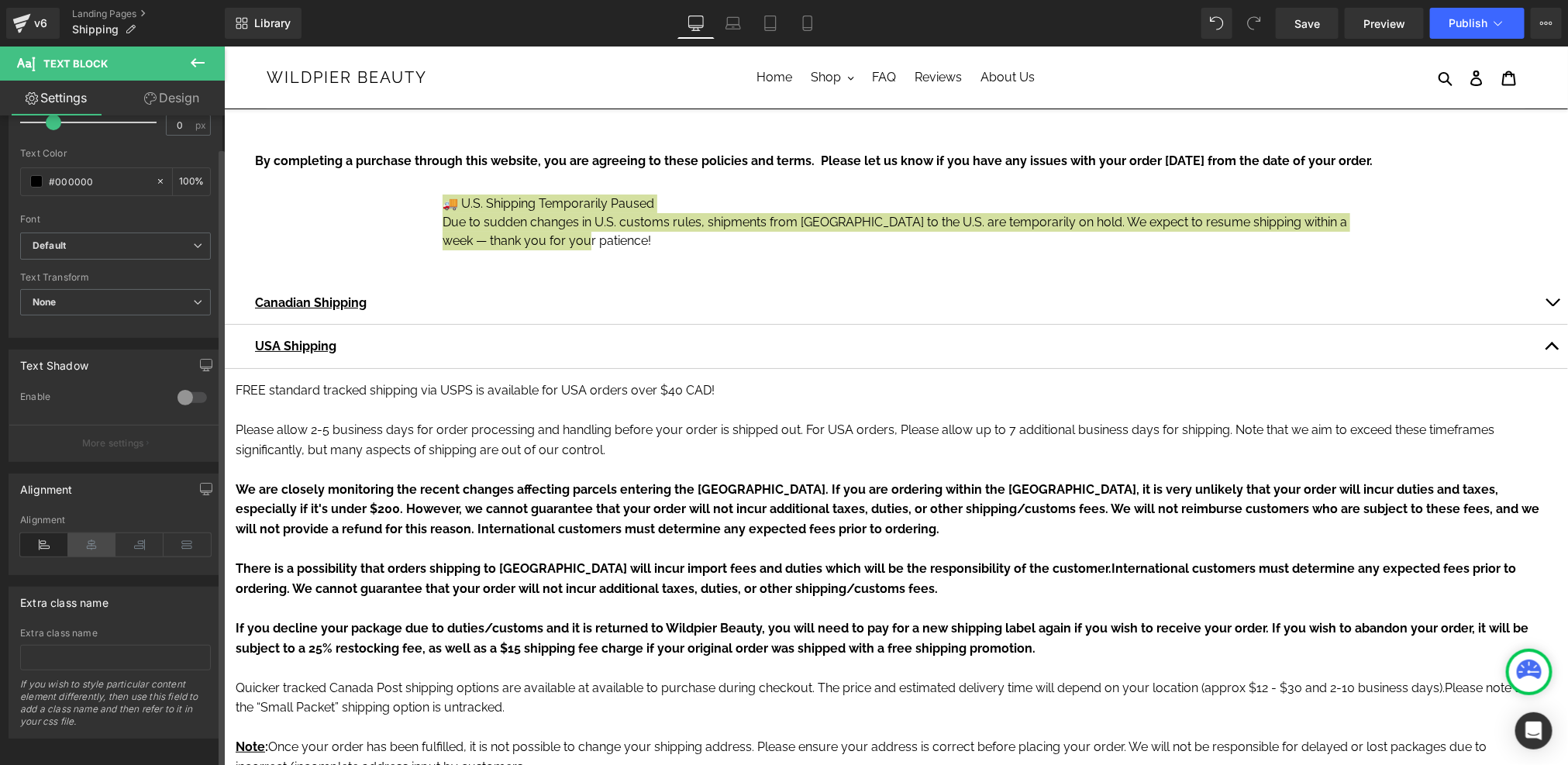
click at [91, 544] on icon at bounding box center [92, 545] width 48 height 23
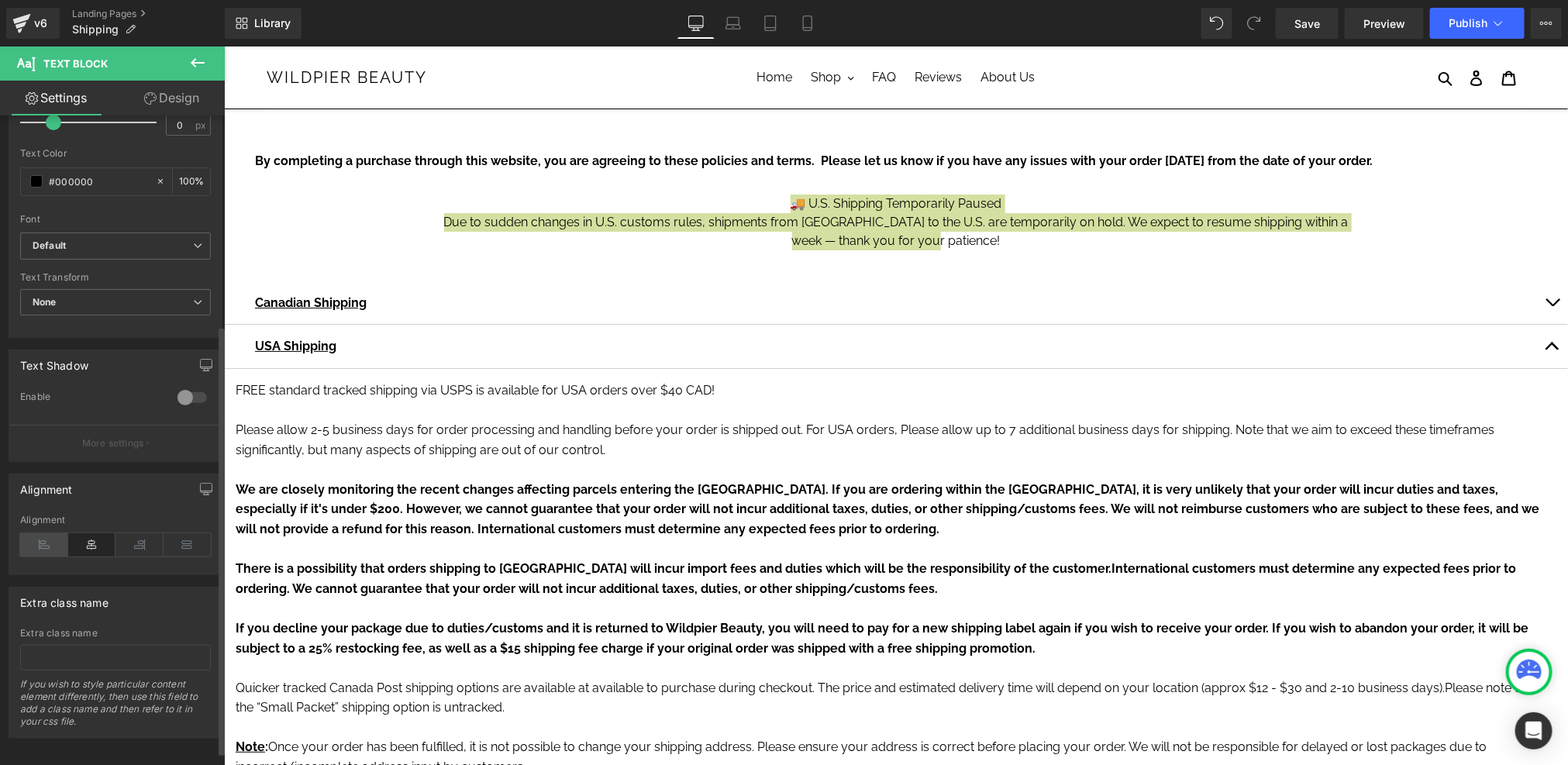
click at [40, 543] on icon at bounding box center [44, 545] width 48 height 23
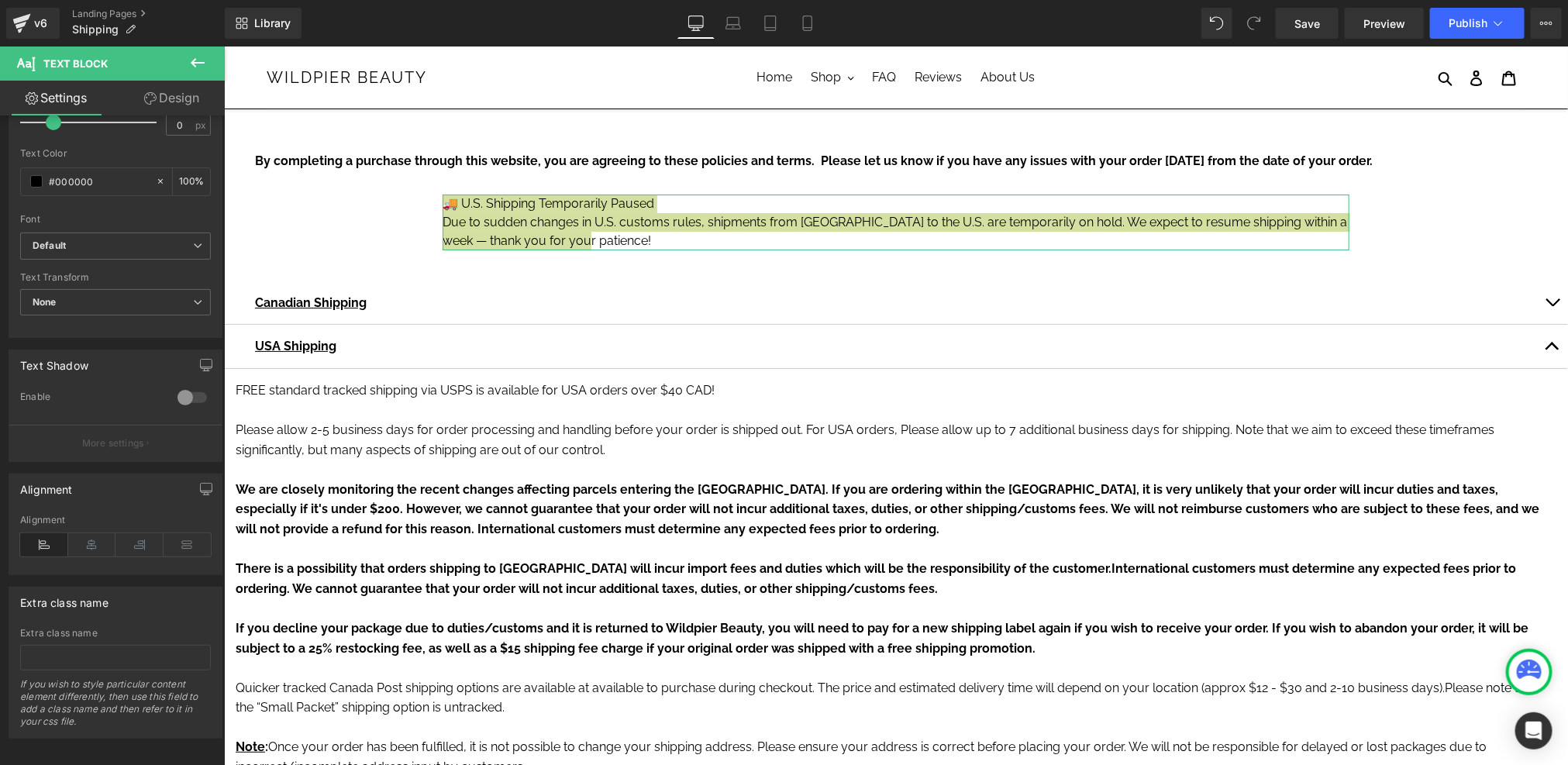
click at [199, 105] on link "Design" at bounding box center [171, 98] width 112 height 35
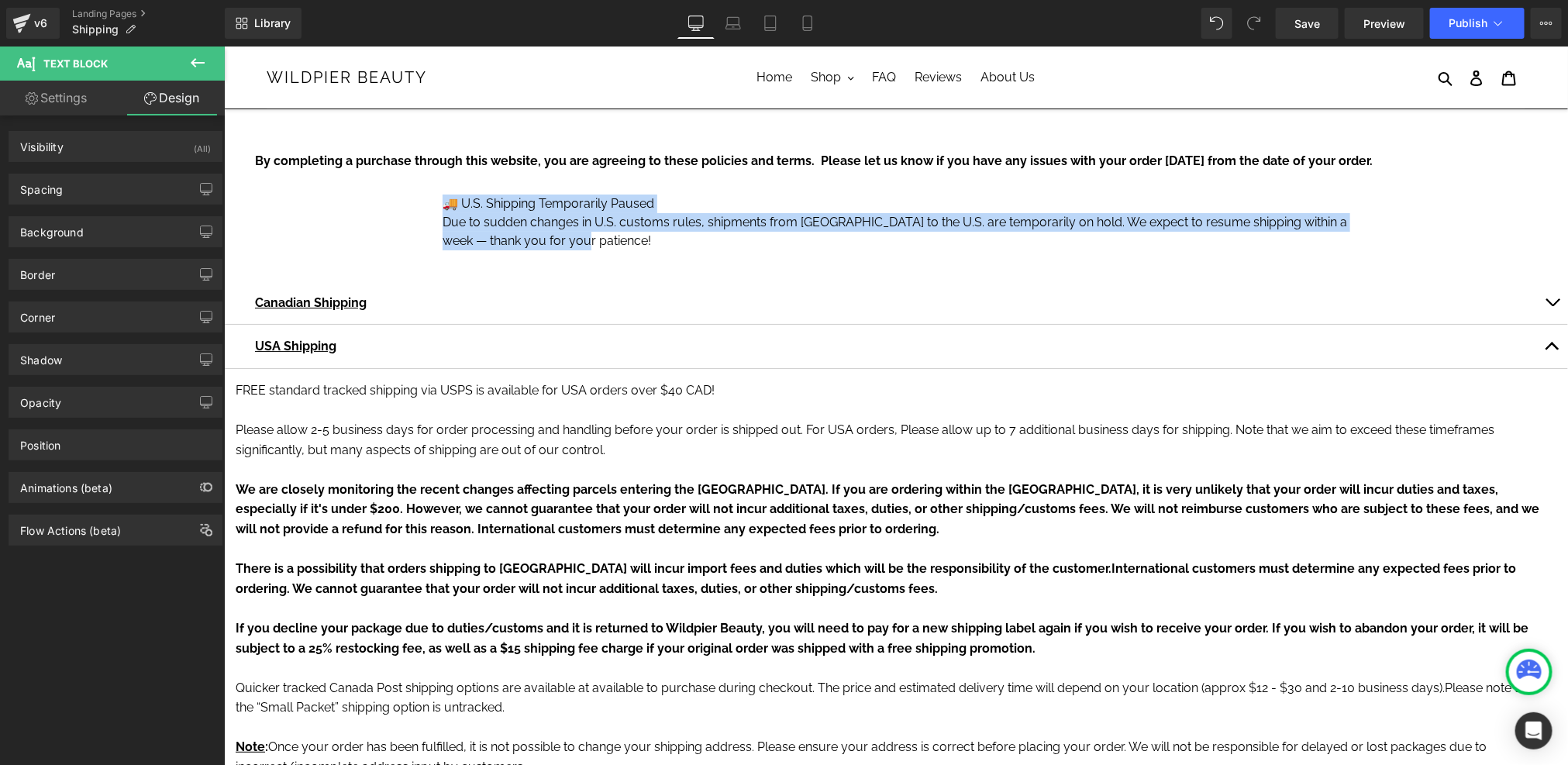
click at [506, 207] on p "🚚 U.S. Shipping Temporarily Paused" at bounding box center [895, 203] width 907 height 18
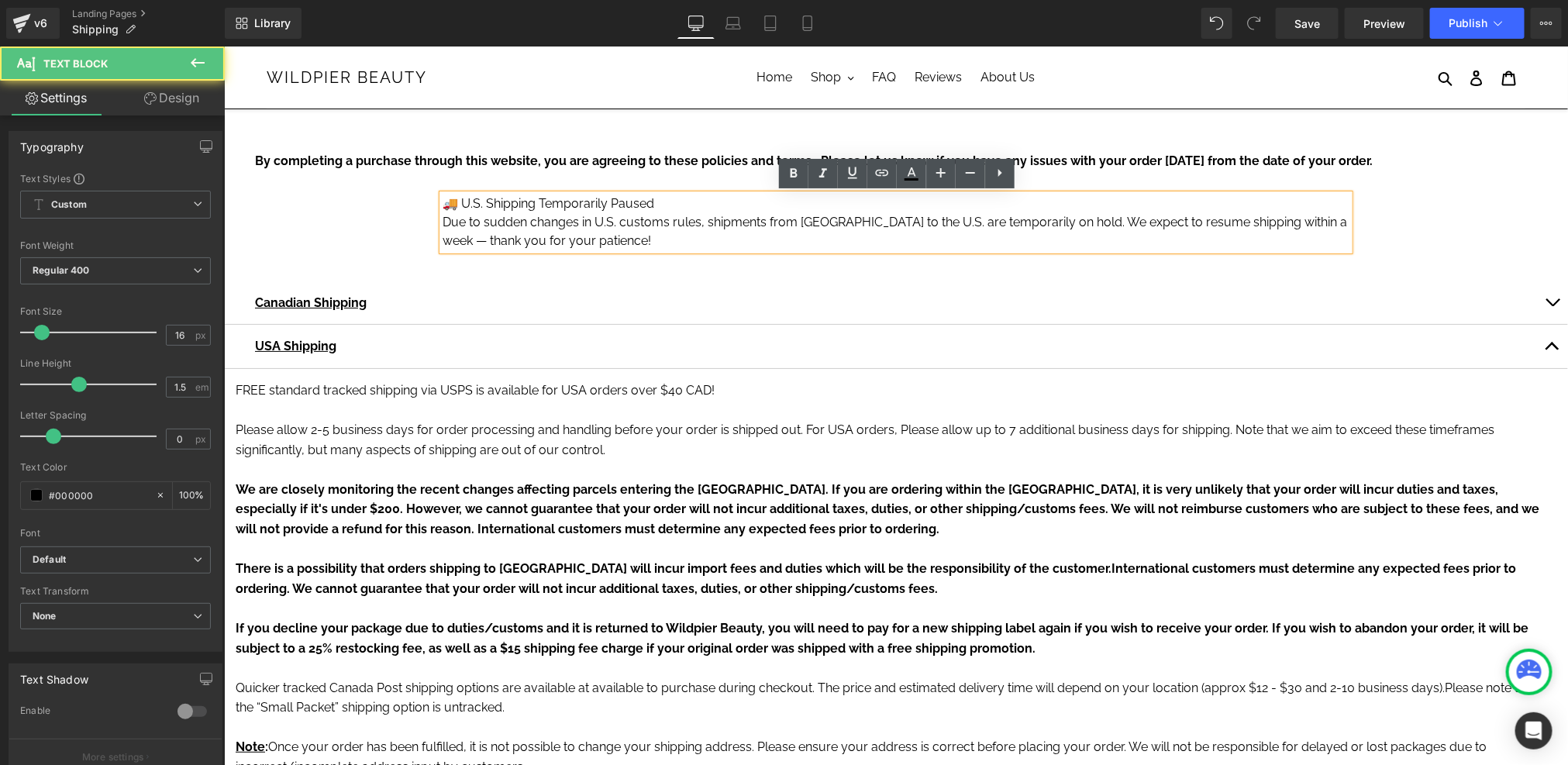
click at [548, 219] on p "Due to sudden changes in U.S. customs rules, shipments from Canada to the U.S. …" at bounding box center [895, 231] width 907 height 37
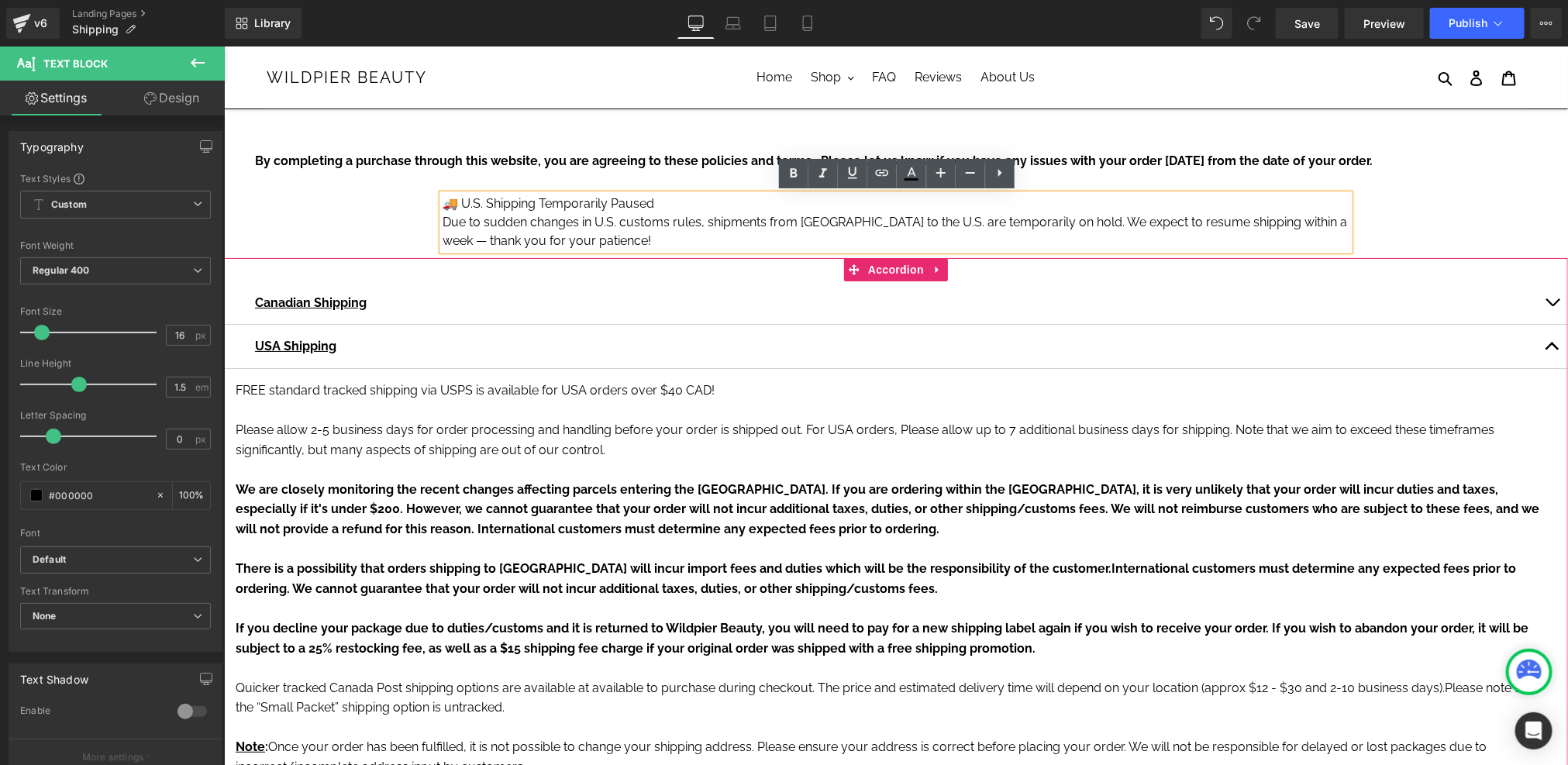
click at [579, 289] on div "Canadian Shipping Text Block" at bounding box center [895, 302] width 1344 height 44
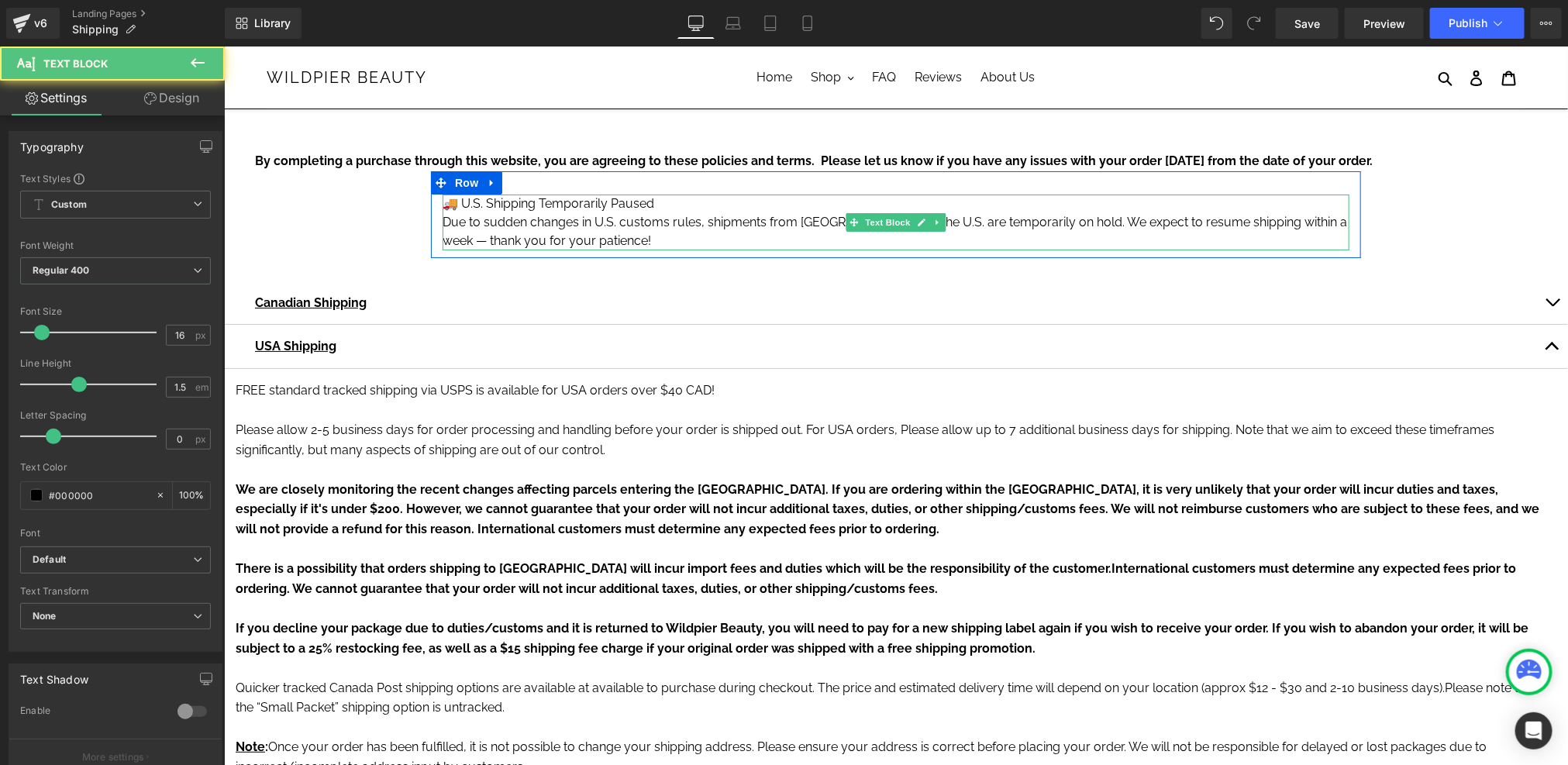
click at [571, 218] on p "Due to sudden changes in U.S. customs rules, shipments from Canada to the U.S. …" at bounding box center [895, 231] width 907 height 37
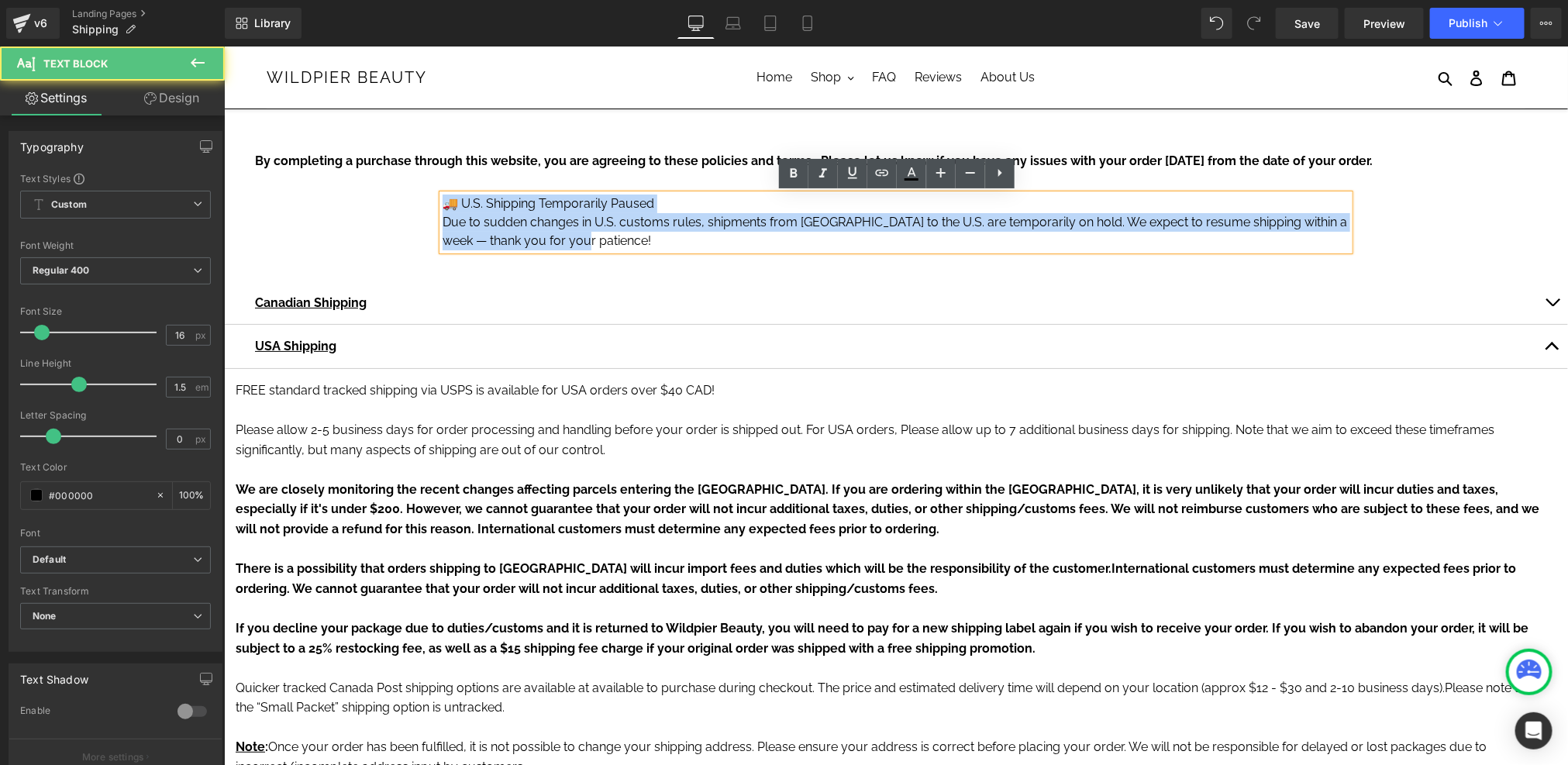
drag, startPoint x: 639, startPoint y: 245, endPoint x: 393, endPoint y: 183, distance: 253.7
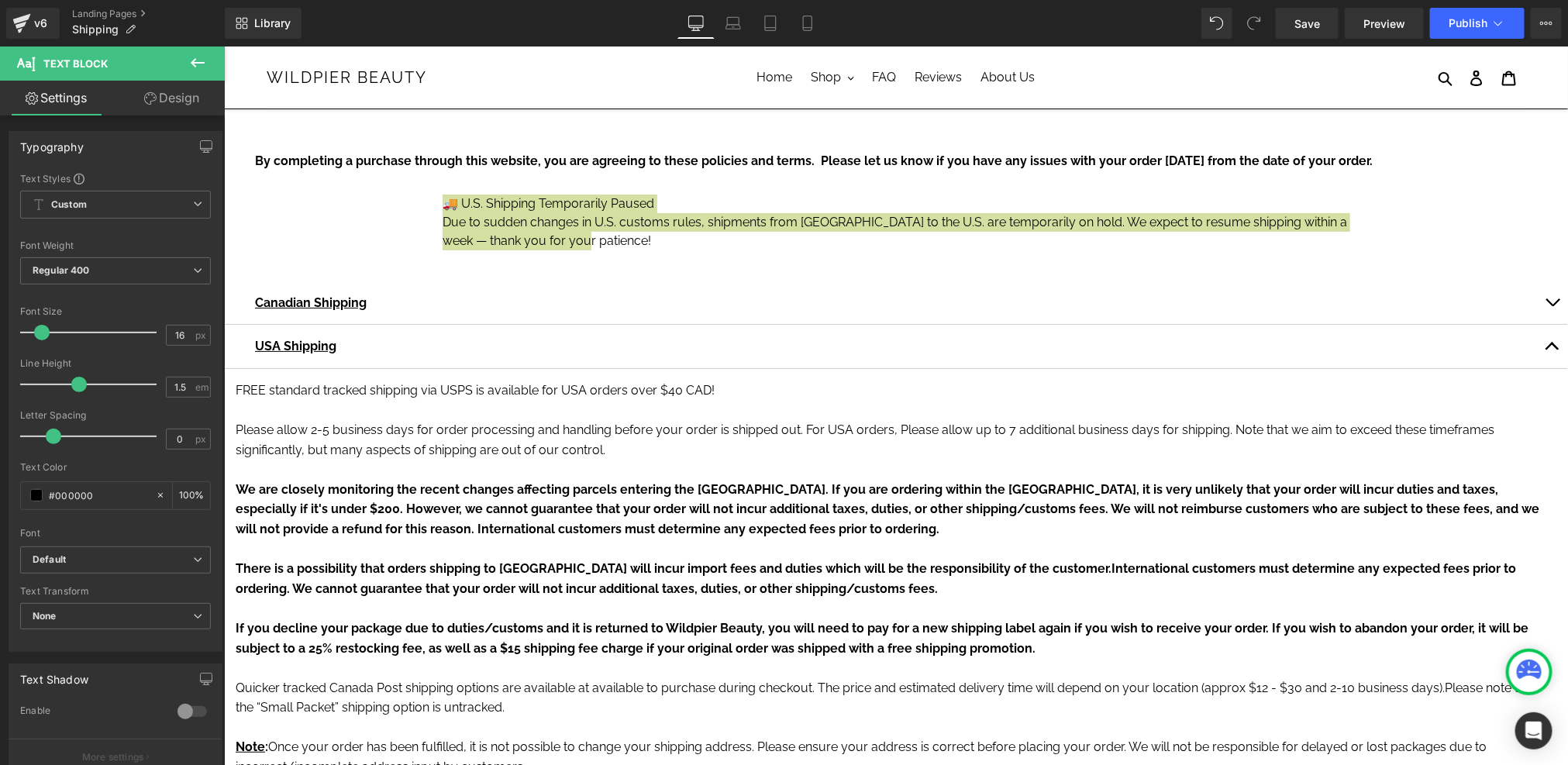
click at [170, 103] on link "Design" at bounding box center [171, 98] width 112 height 35
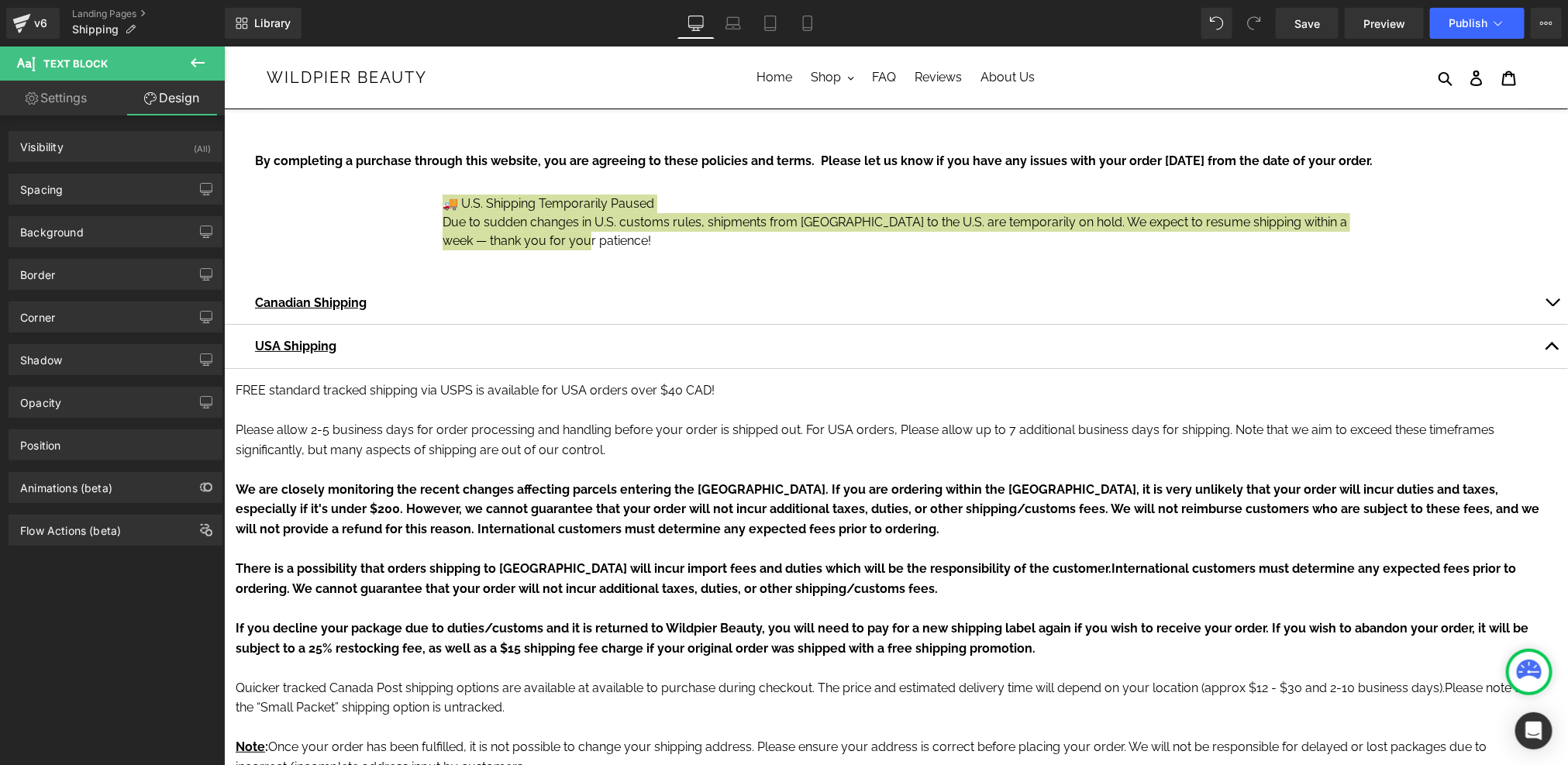
click at [108, 104] on link "Settings" at bounding box center [56, 98] width 112 height 35
type input "100"
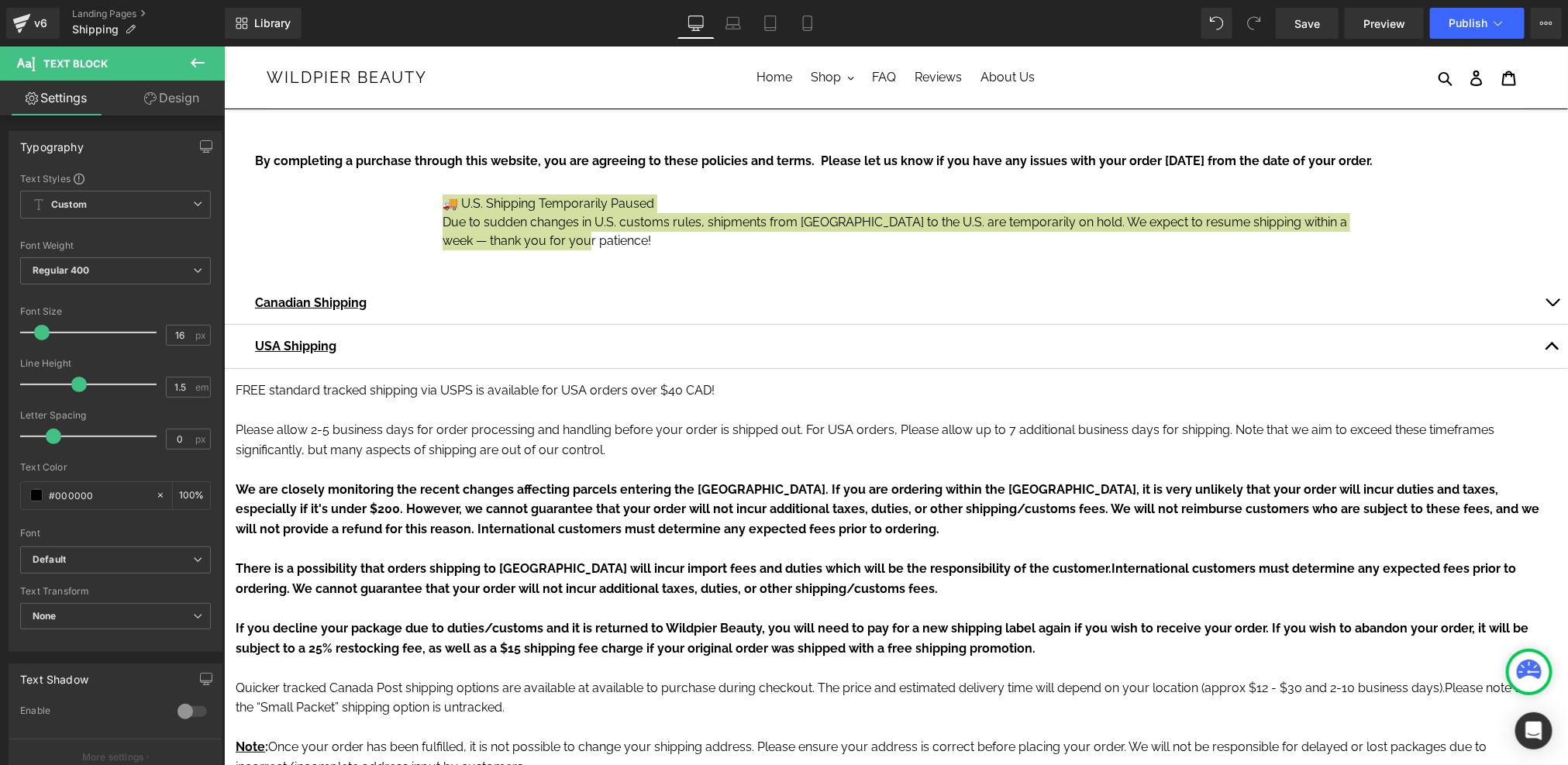
click at [196, 66] on icon at bounding box center [198, 62] width 18 height 18
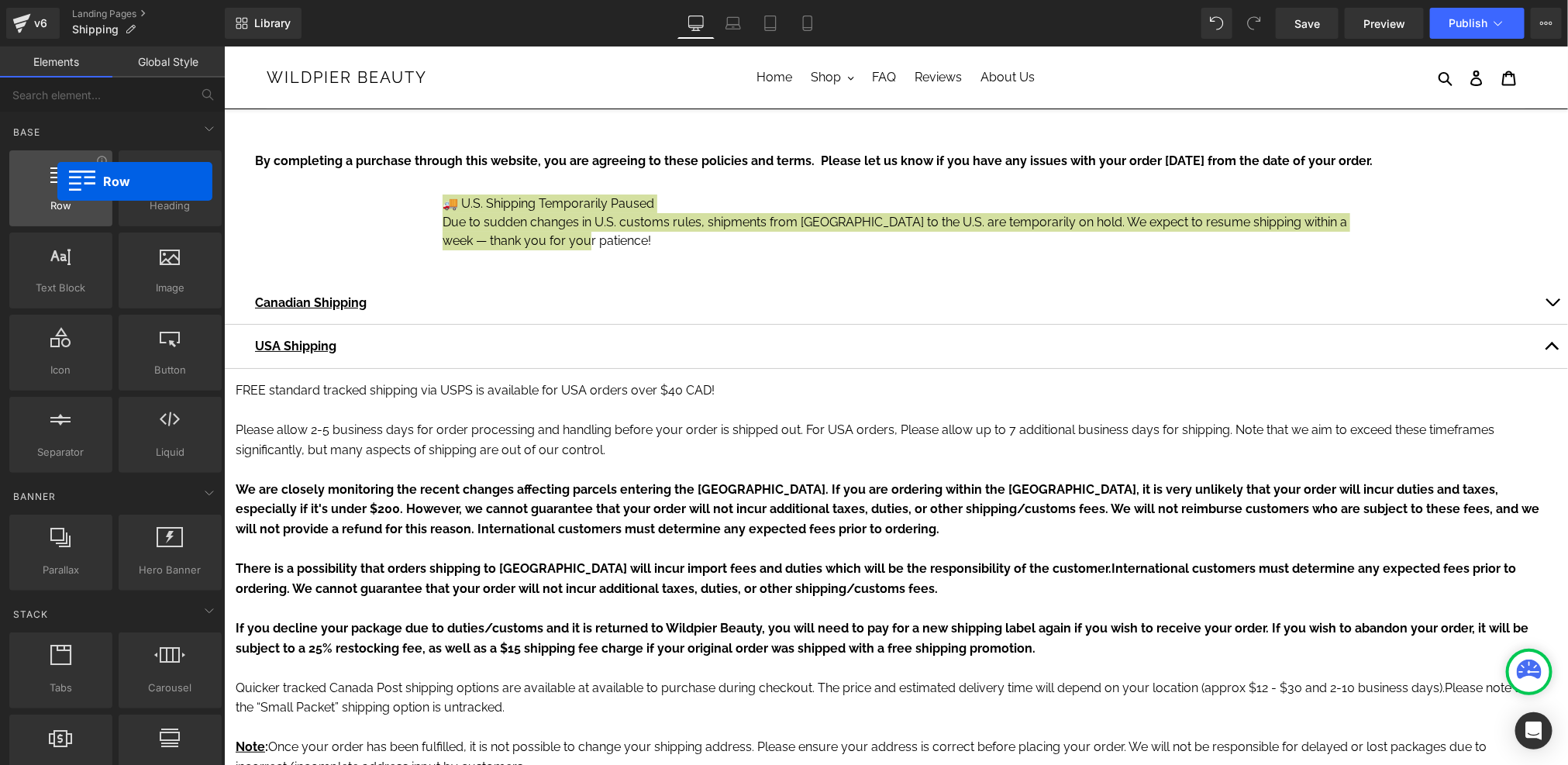
click at [57, 181] on div at bounding box center [61, 180] width 94 height 35
click at [57, 212] on span "Row" at bounding box center [61, 206] width 94 height 17
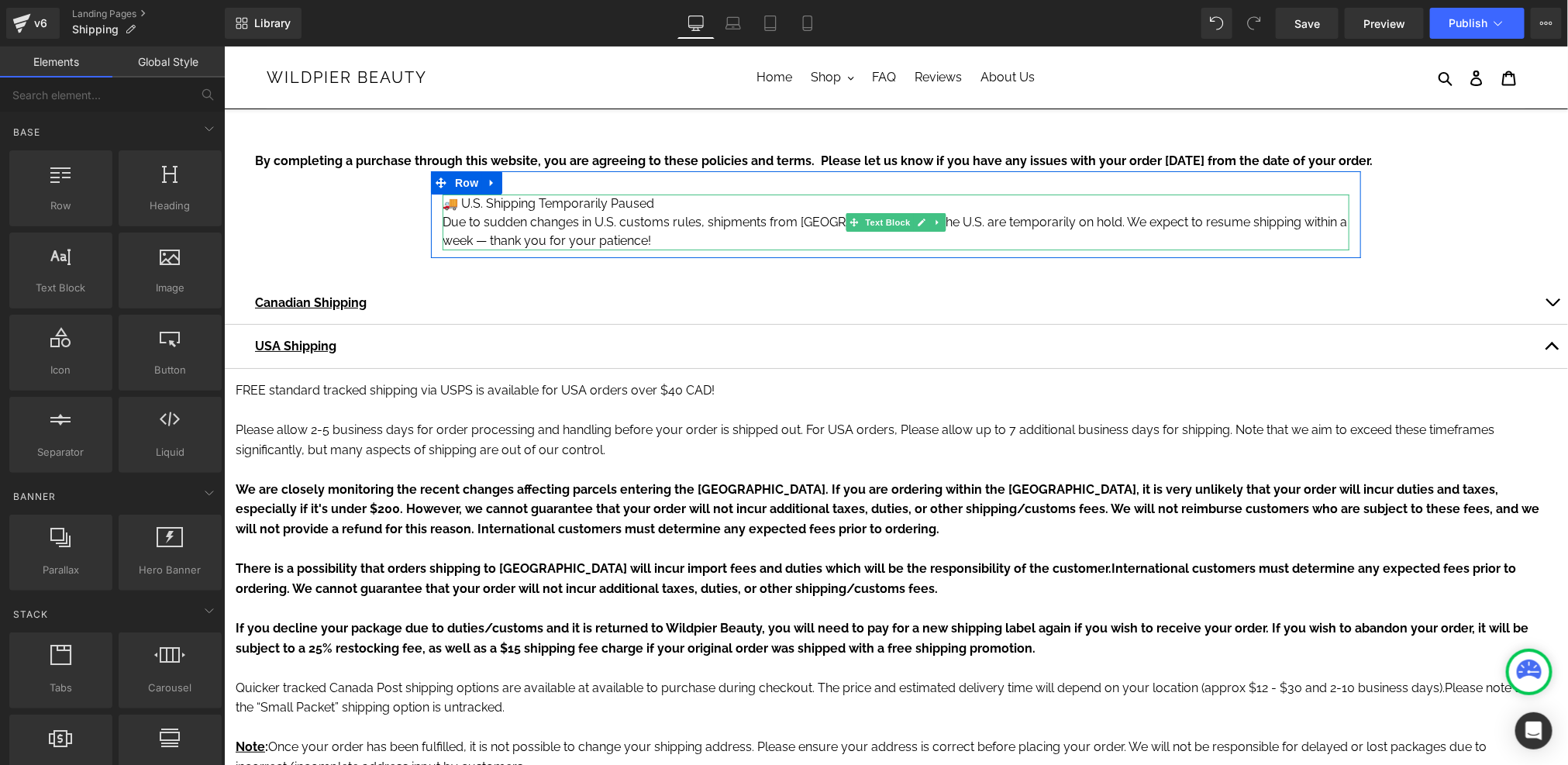
click at [513, 223] on p "Due to sudden changes in U.S. customs rules, shipments from Canada to the U.S. …" at bounding box center [895, 231] width 907 height 37
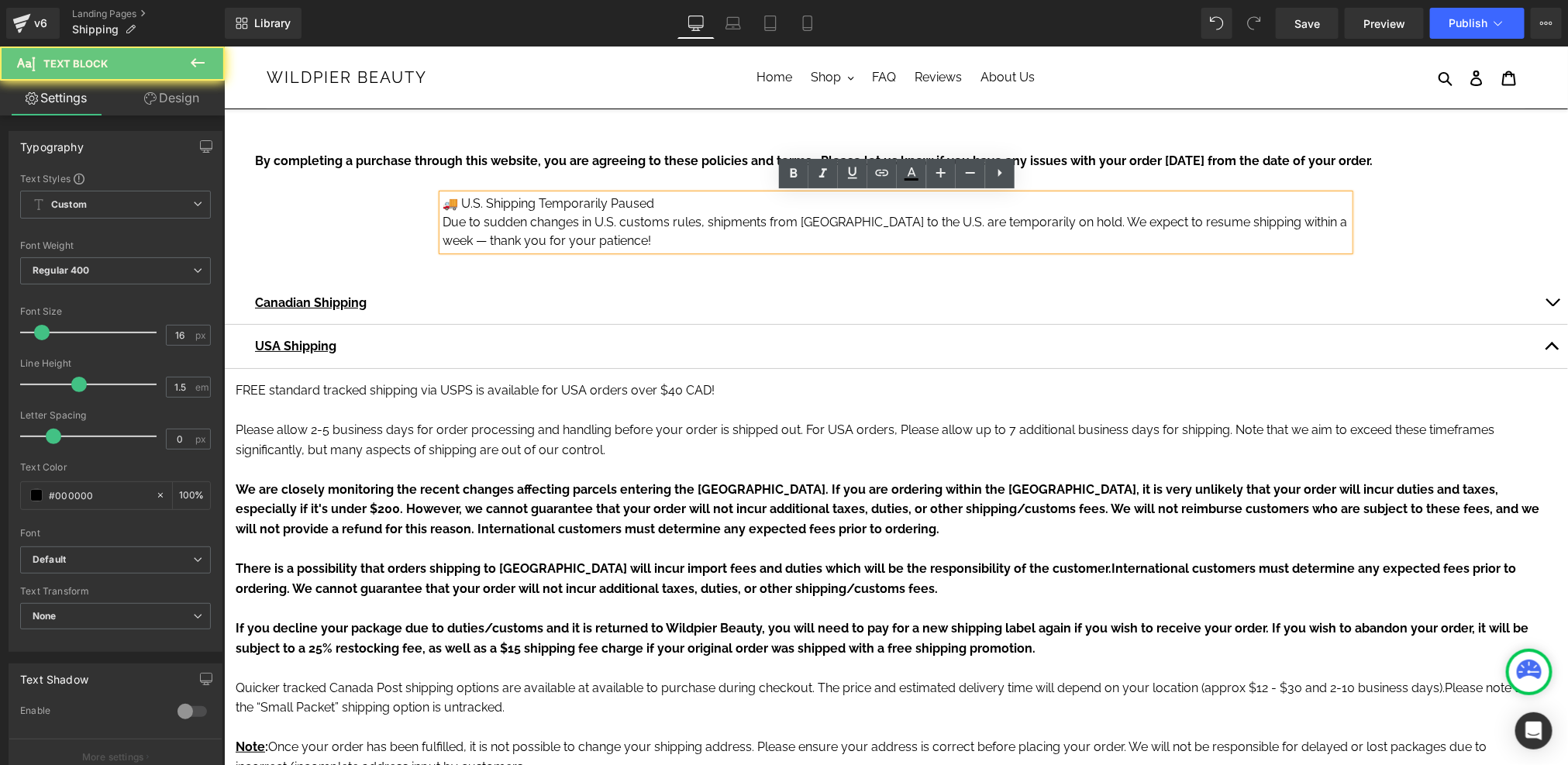
click at [505, 197] on p "🚚 U.S. Shipping Temporarily Paused" at bounding box center [895, 203] width 907 height 18
click at [468, 186] on div "🚚 U.S. Shipping Temporarily Paused Due to sudden changes in U.S. customs rules,…" at bounding box center [895, 213] width 930 height 86
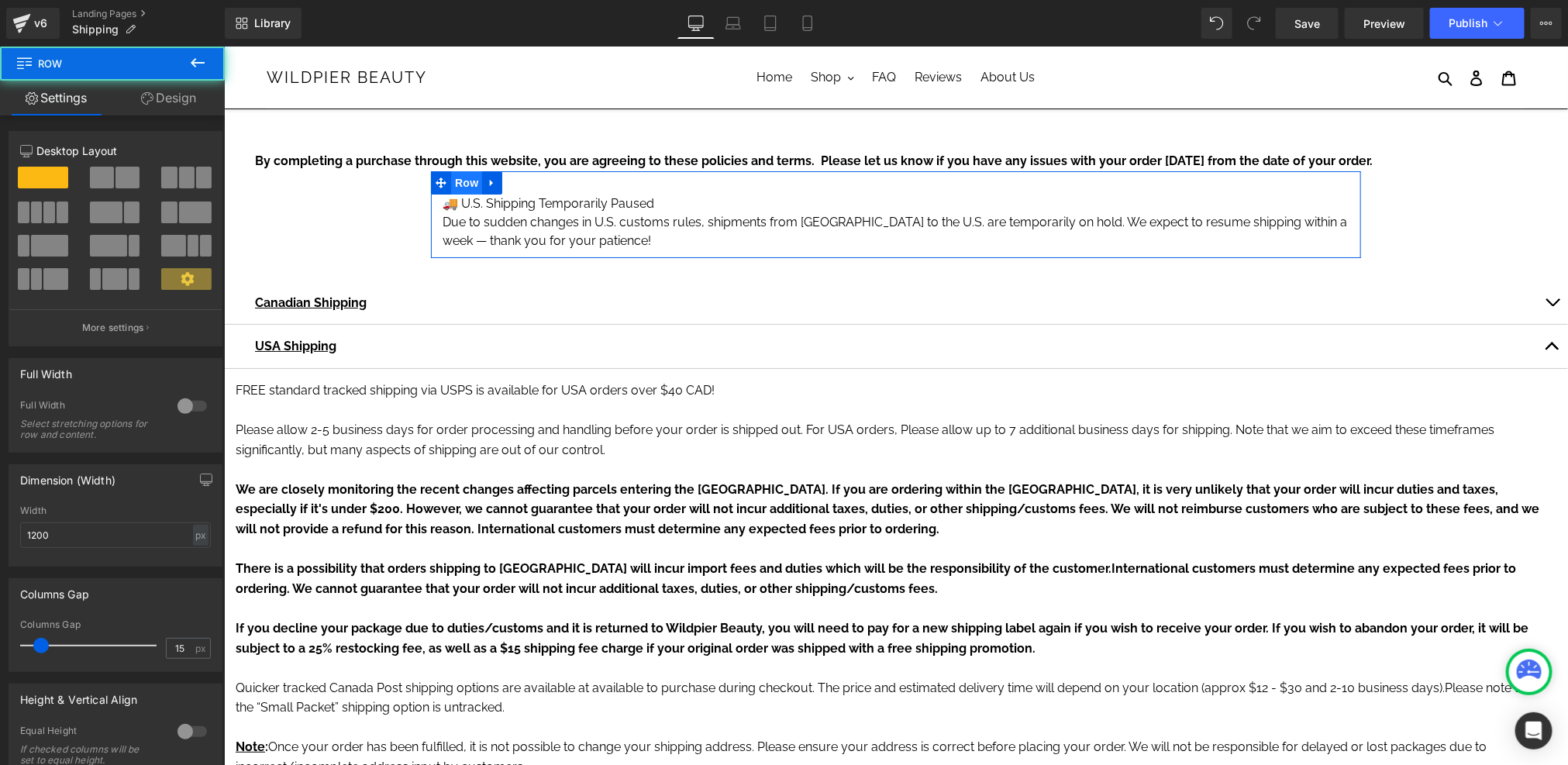
click at [469, 179] on span "Row" at bounding box center [465, 182] width 31 height 23
click at [47, 174] on span at bounding box center [42, 178] width 51 height 22
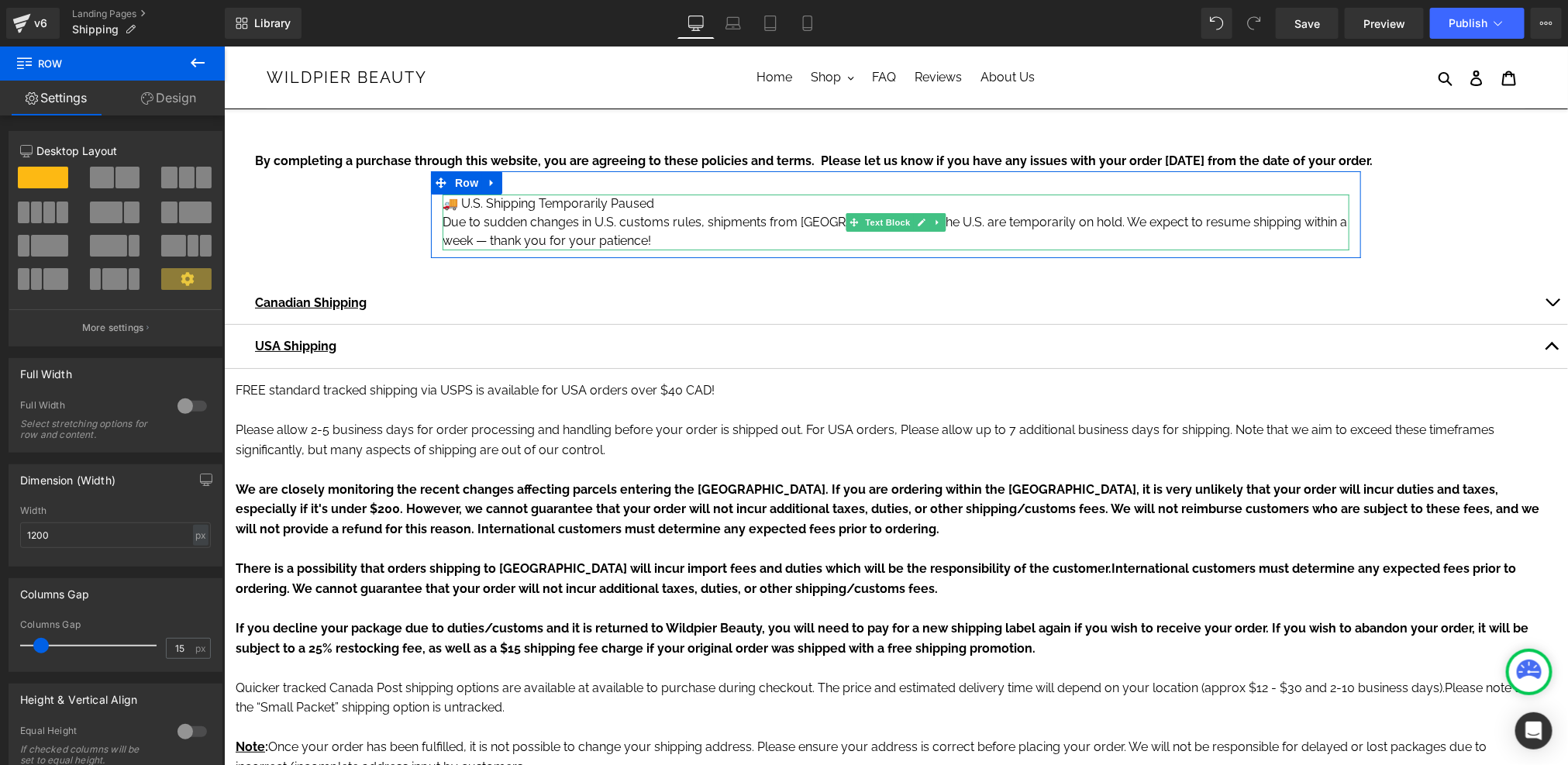
click at [637, 223] on p "Due to sudden changes in U.S. customs rules, shipments from Canada to the U.S. …" at bounding box center [895, 231] width 907 height 37
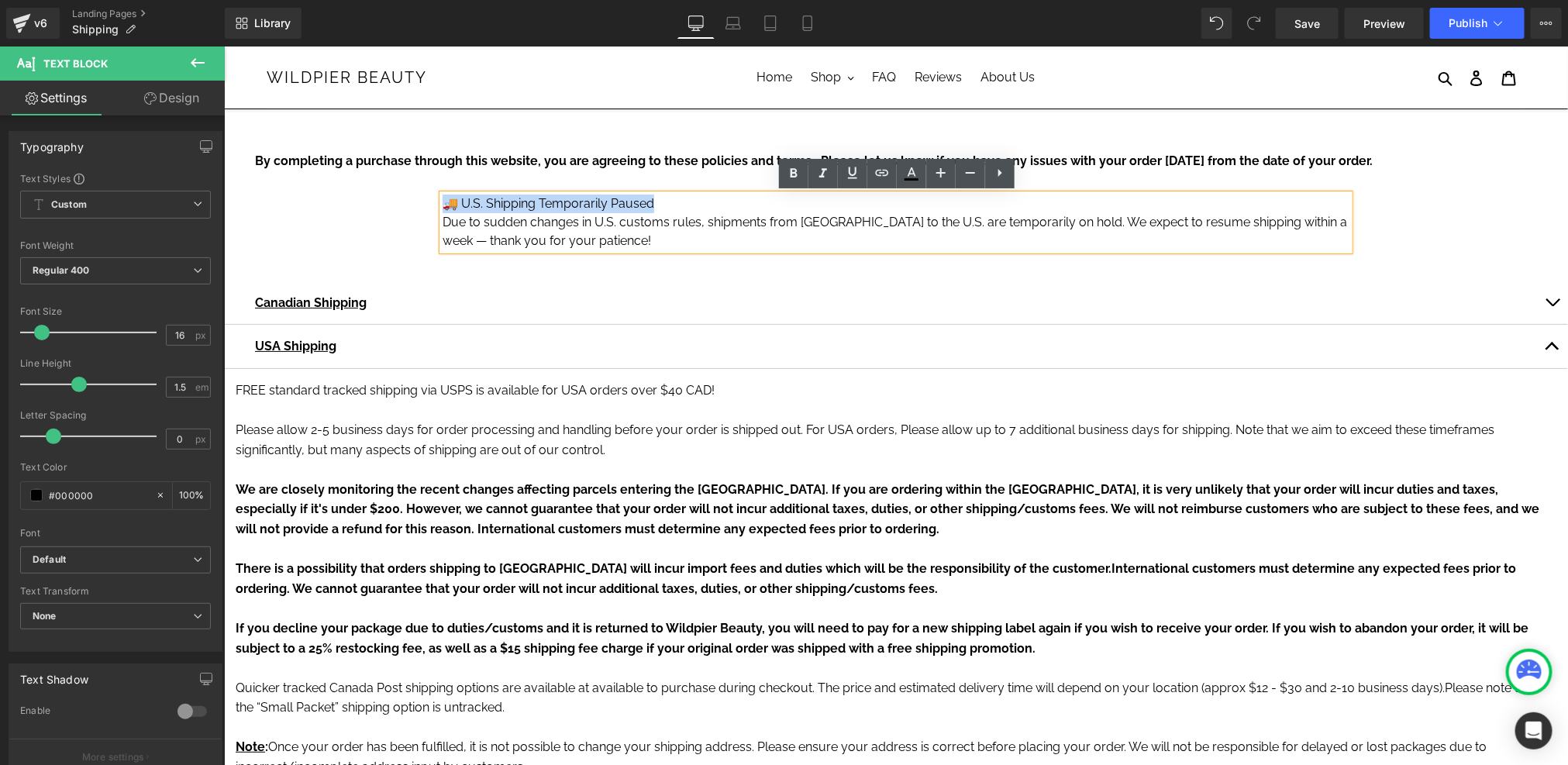
drag, startPoint x: 673, startPoint y: 200, endPoint x: 396, endPoint y: 204, distance: 277.0
click at [557, 201] on strong "🚚 U.S. Shipping Temporarily Paused" at bounding box center [552, 203] width 219 height 15
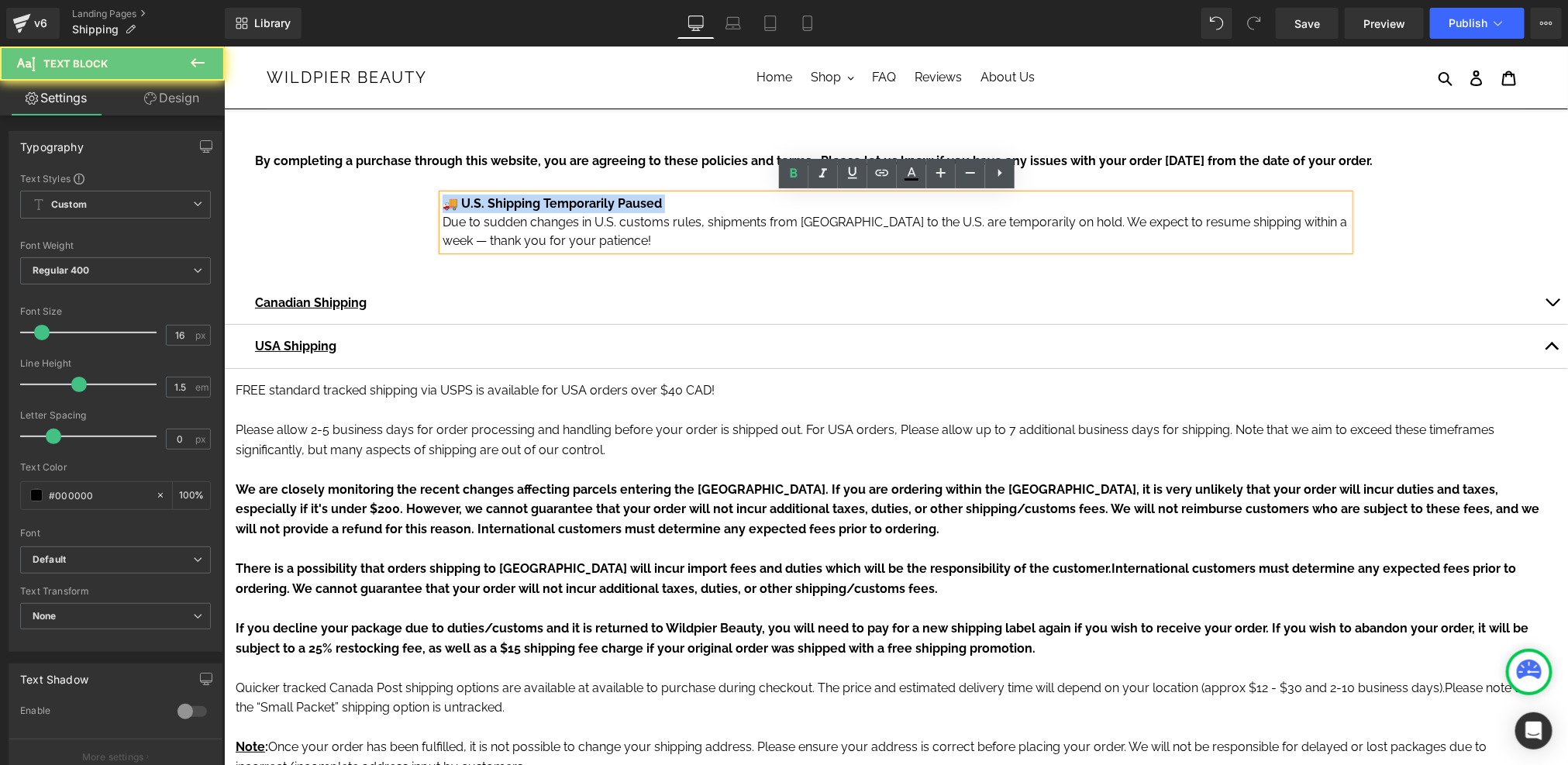
click at [557, 201] on strong "🚚 U.S. Shipping Temporarily Paused" at bounding box center [552, 203] width 219 height 15
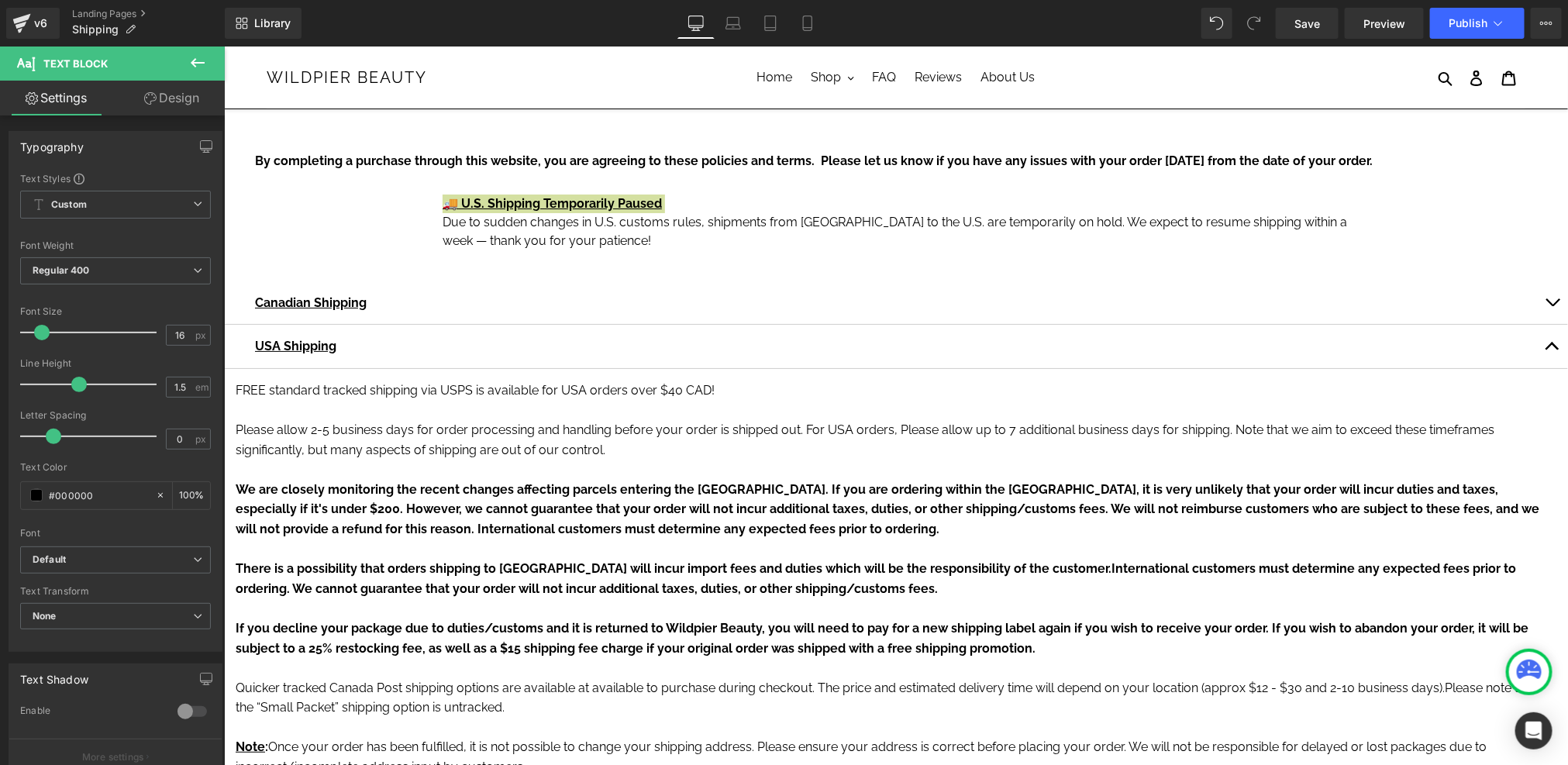
click at [184, 92] on link "Design" at bounding box center [171, 98] width 112 height 35
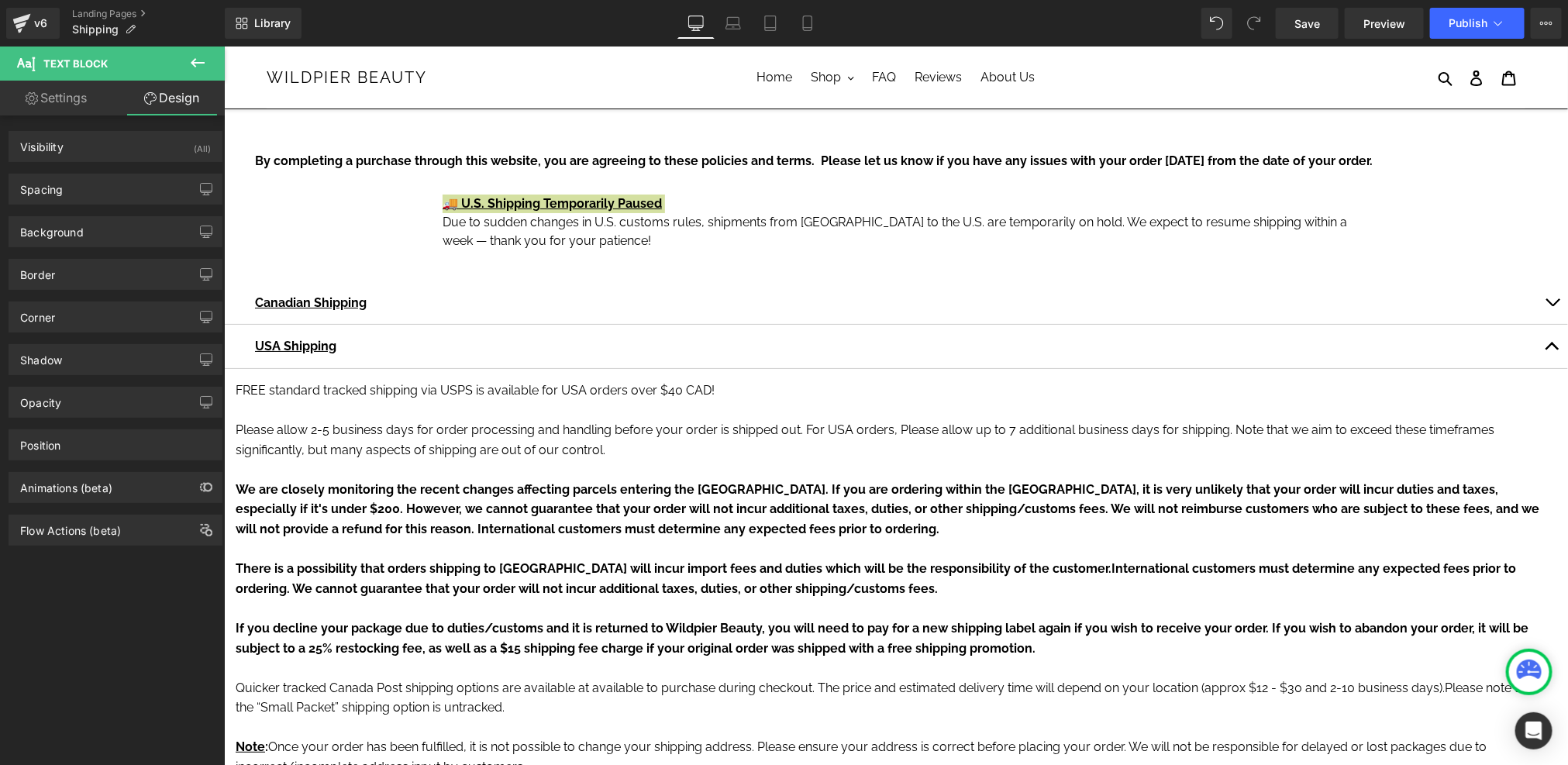
click at [208, 59] on button at bounding box center [197, 63] width 54 height 34
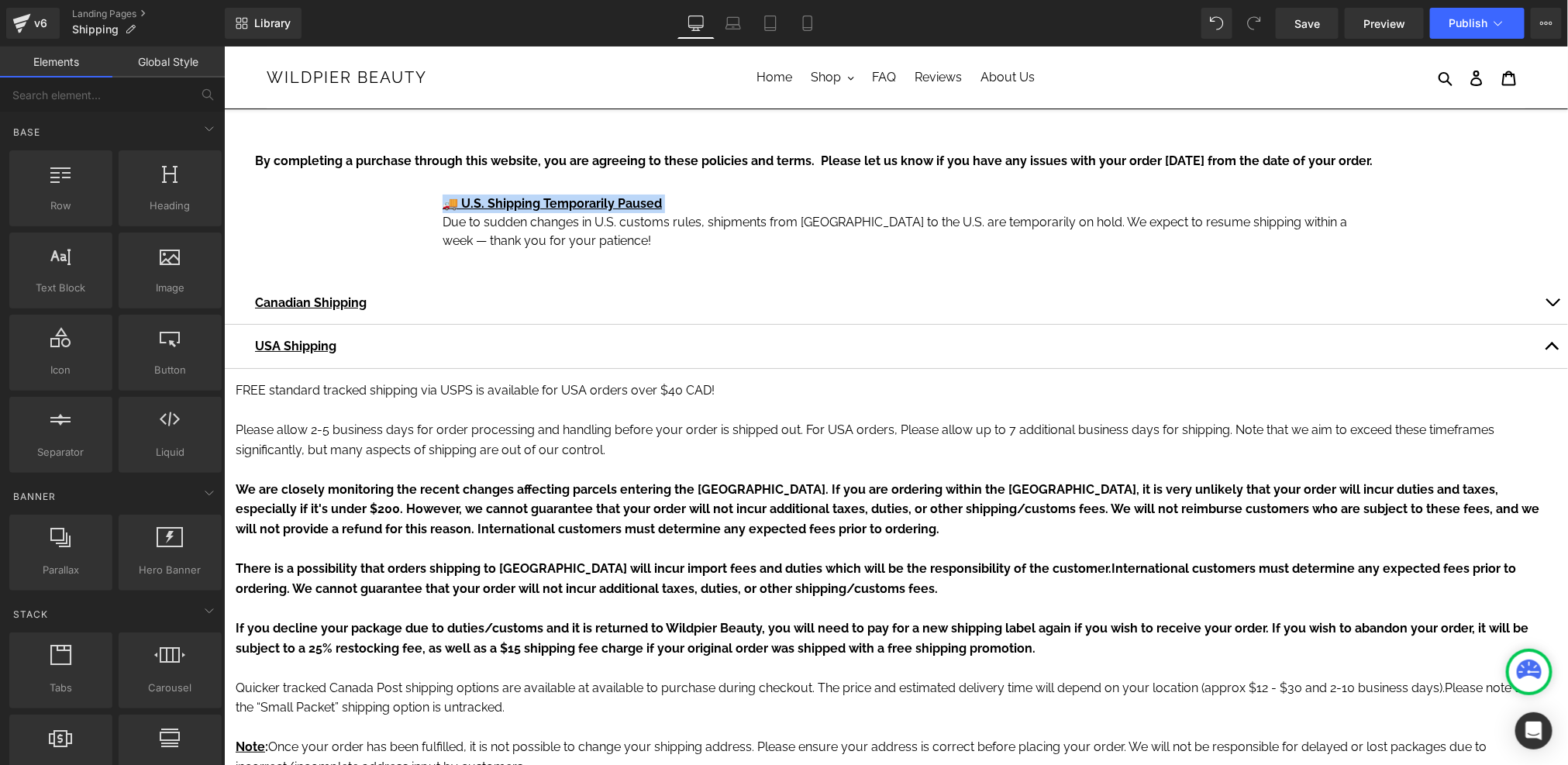
click at [549, 241] on p "Due to sudden changes in U.S. customs rules, shipments from Canada to the U.S. …" at bounding box center [895, 231] width 907 height 37
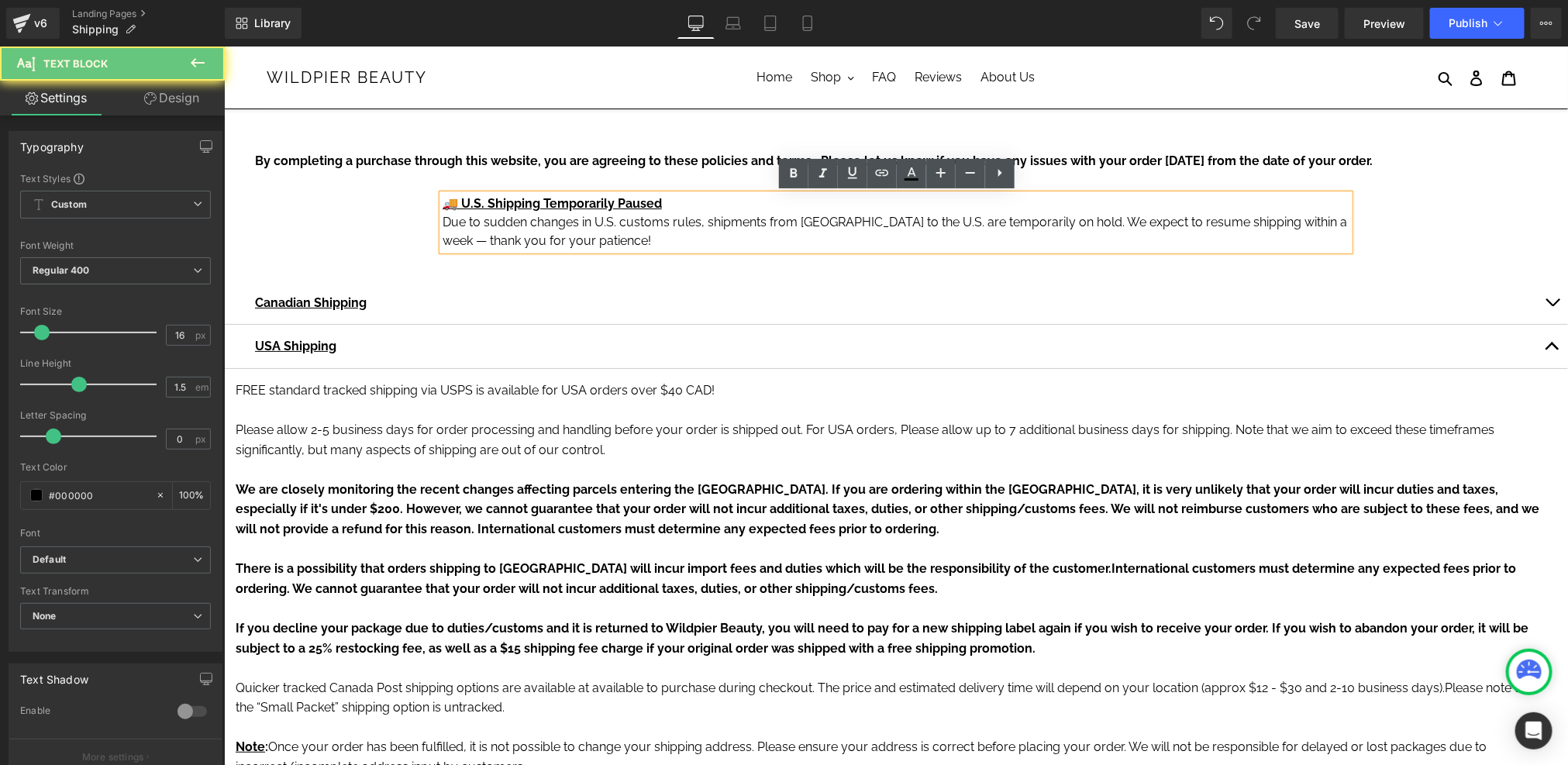
click at [617, 237] on p "Due to sudden changes in U.S. customs rules, shipments from Canada to the U.S. …" at bounding box center [895, 231] width 907 height 37
click at [649, 236] on p "Due to sudden changes in U.S. customs rules, shipments from Canada to the U.S. …" at bounding box center [895, 231] width 907 height 37
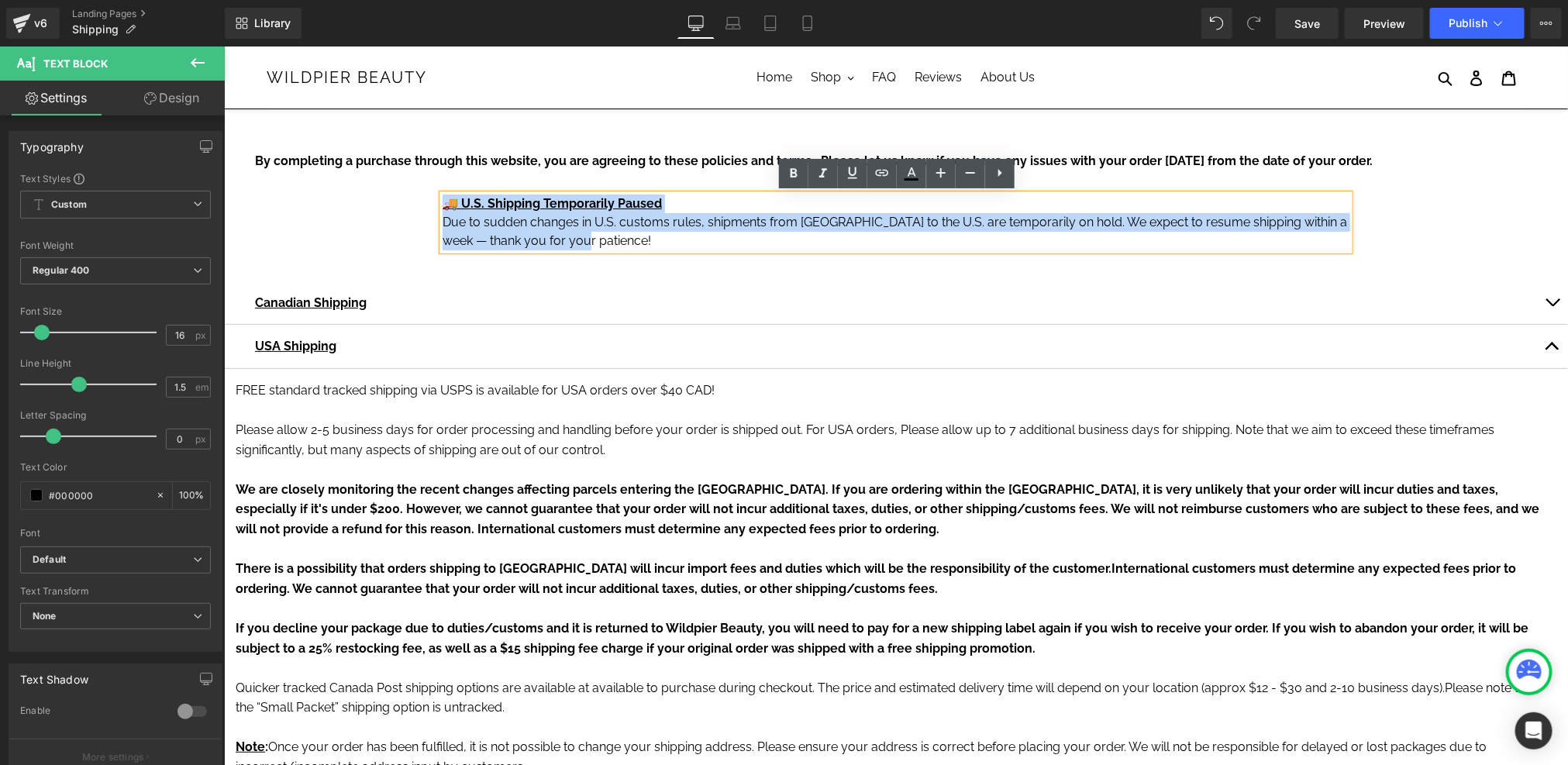
drag, startPoint x: 653, startPoint y: 243, endPoint x: 417, endPoint y: 193, distance: 241.2
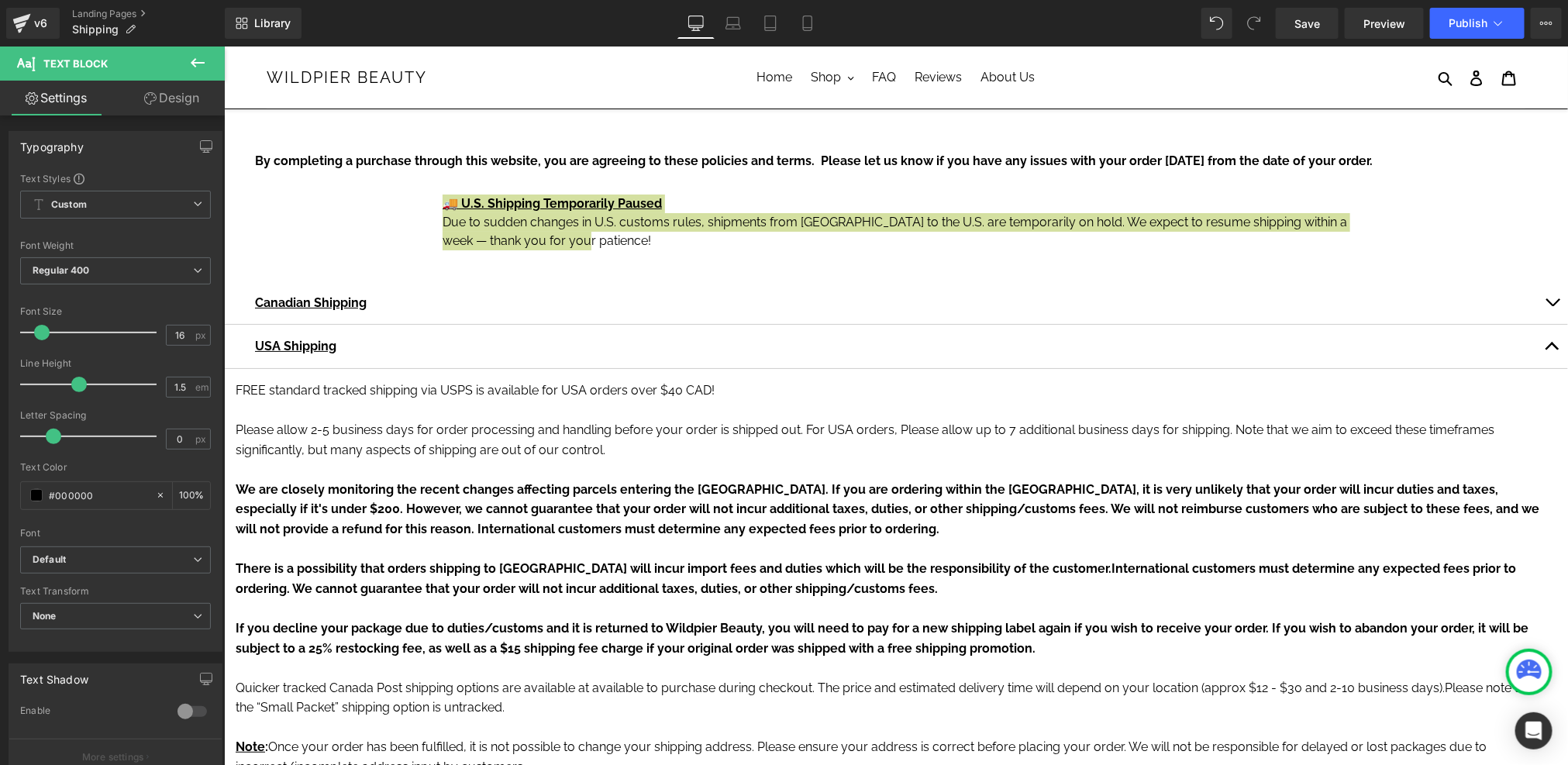
click at [172, 93] on link "Design" at bounding box center [171, 98] width 112 height 35
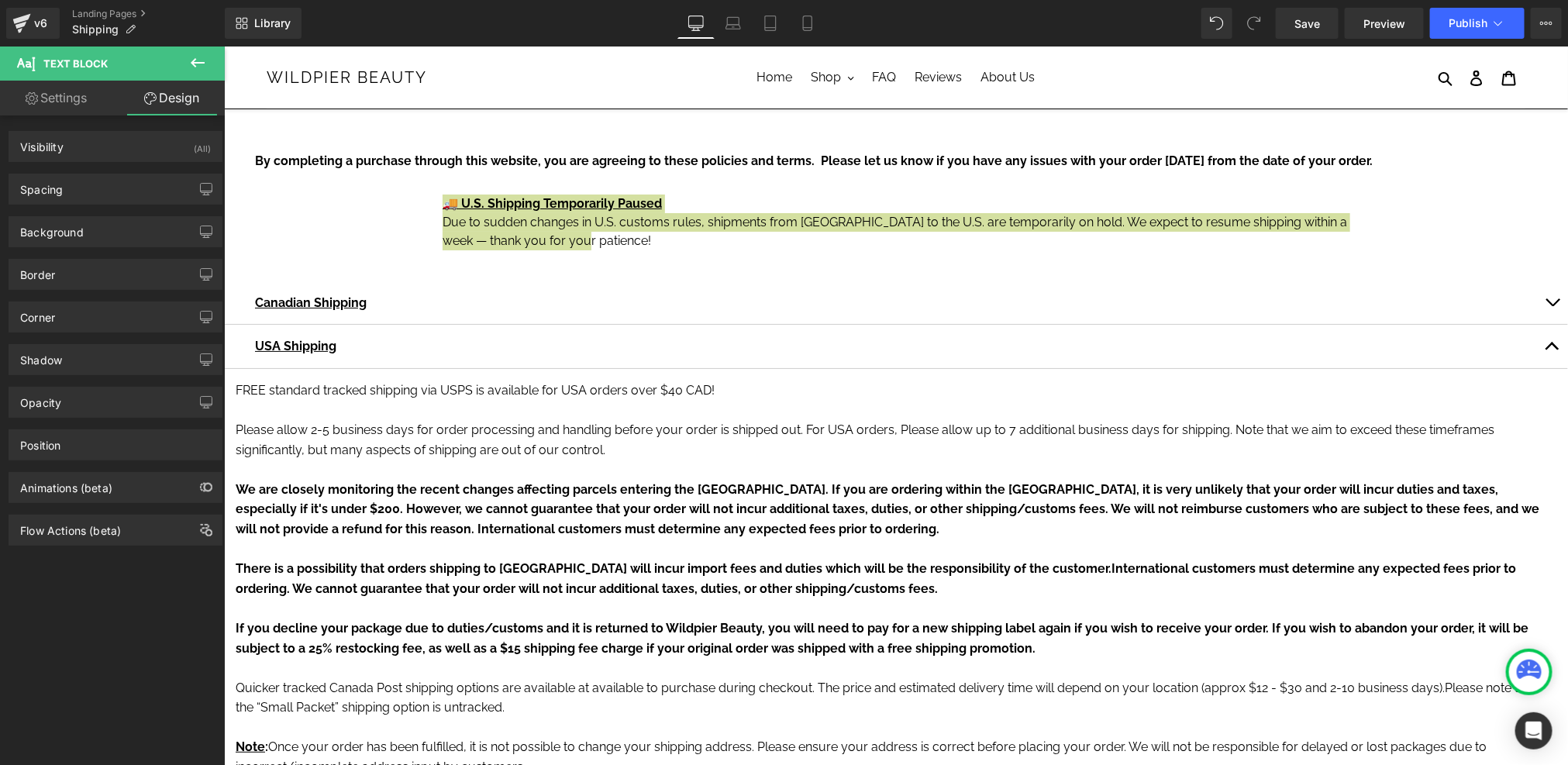
click at [64, 86] on link "Settings" at bounding box center [56, 98] width 112 height 35
type input "100"
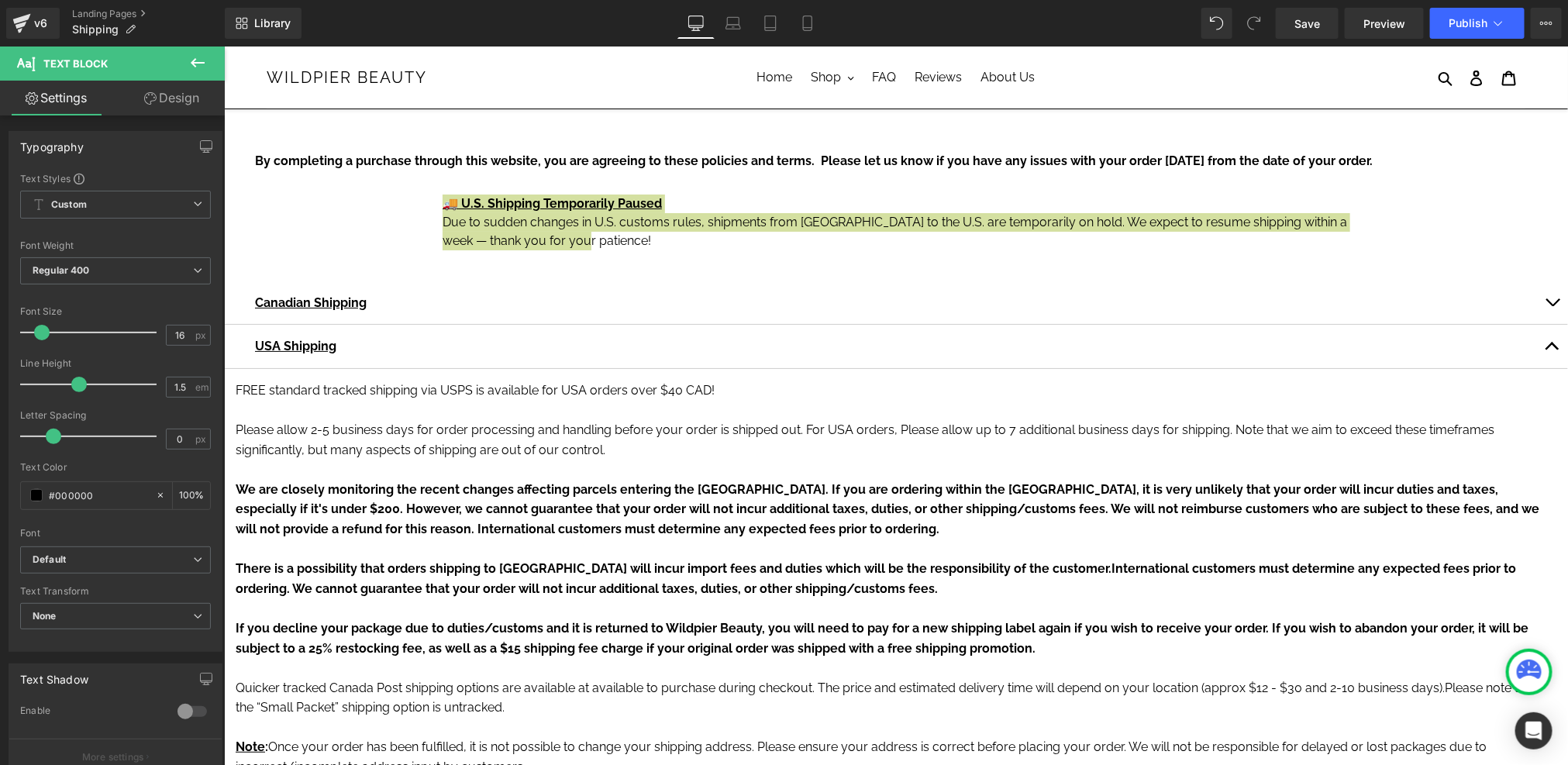
click at [203, 62] on icon at bounding box center [197, 62] width 14 height 9
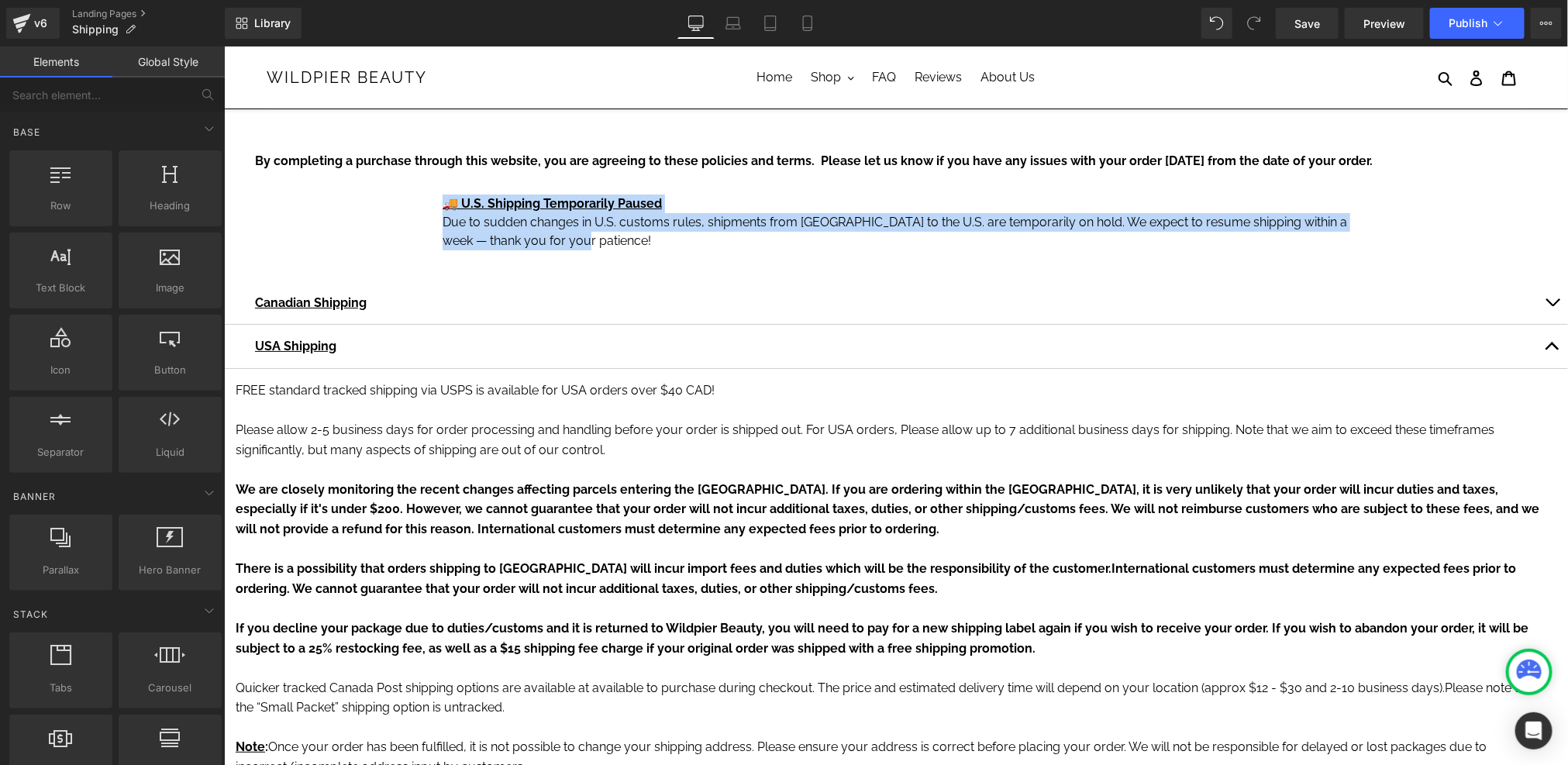
click at [537, 236] on p "Due to sudden changes in U.S. customs rules, shipments from Canada to the U.S. …" at bounding box center [895, 231] width 907 height 37
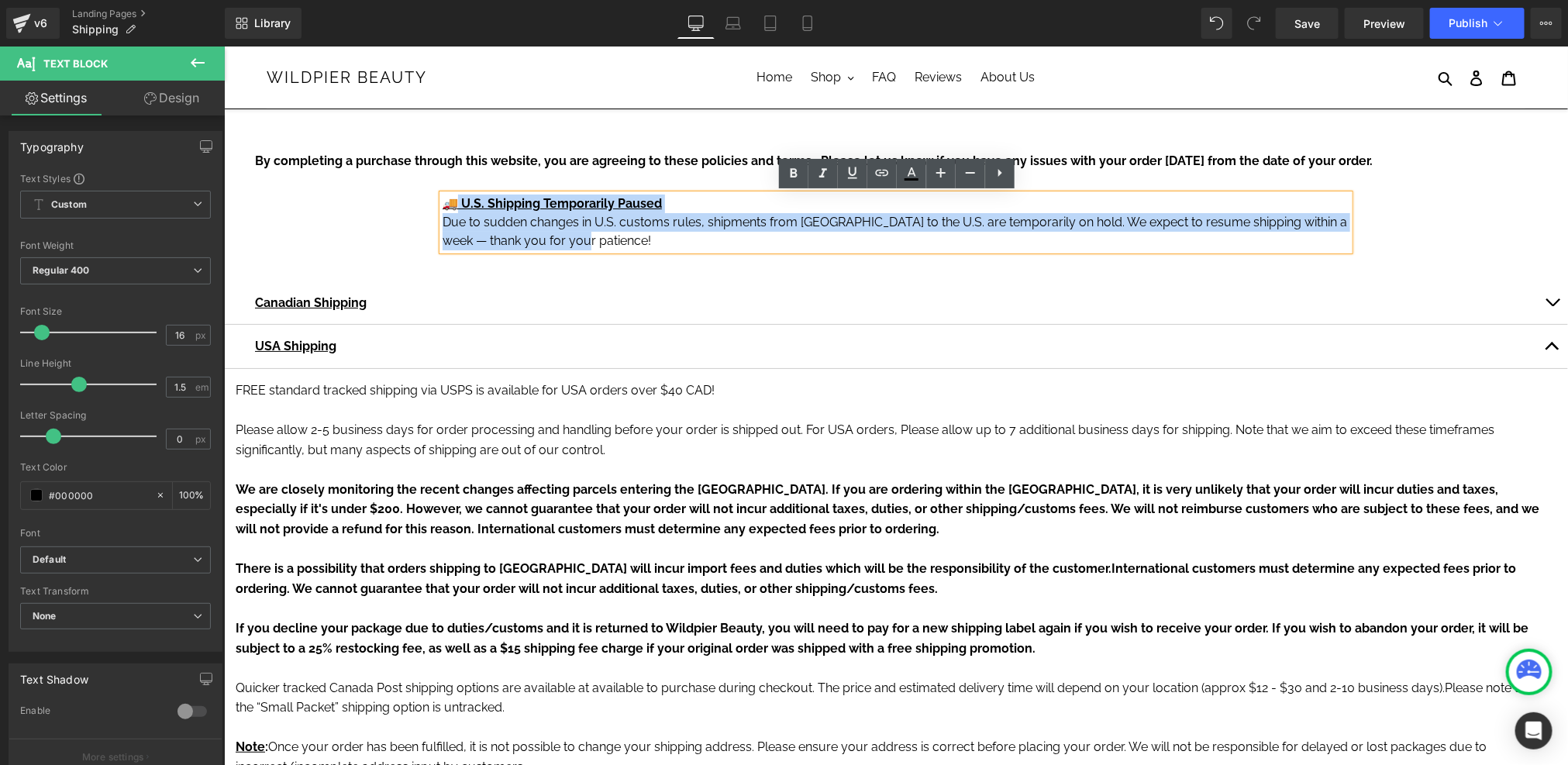
drag, startPoint x: 655, startPoint y: 241, endPoint x: 449, endPoint y: 196, distance: 210.9
click at [450, 195] on div "🚚 U.S. Shipping Temporarily Paused Due to sudden changes in U.S. customs rules,…" at bounding box center [895, 221] width 907 height 56
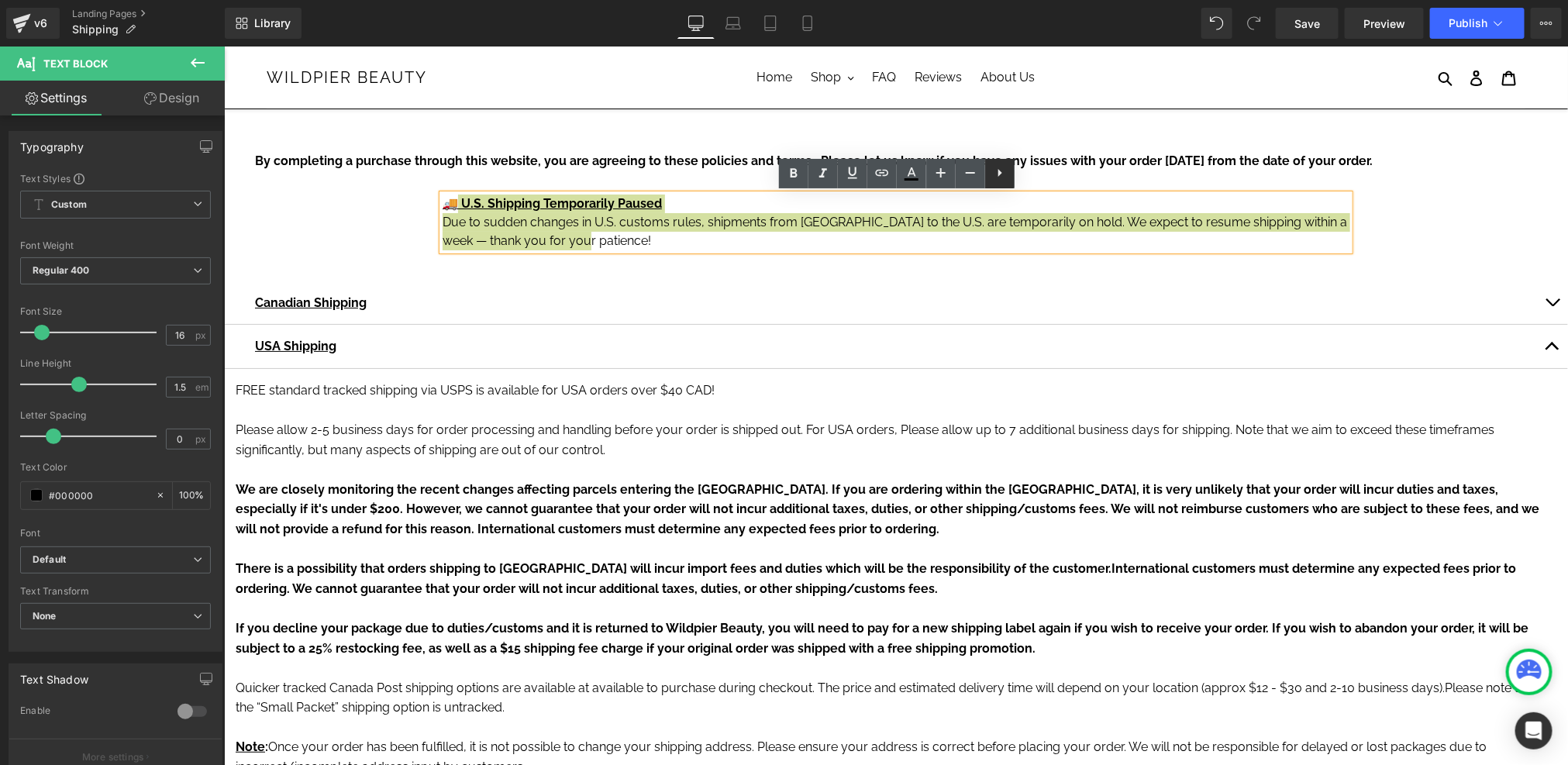
click at [0, 0] on icon at bounding box center [0, 0] width 0 height 0
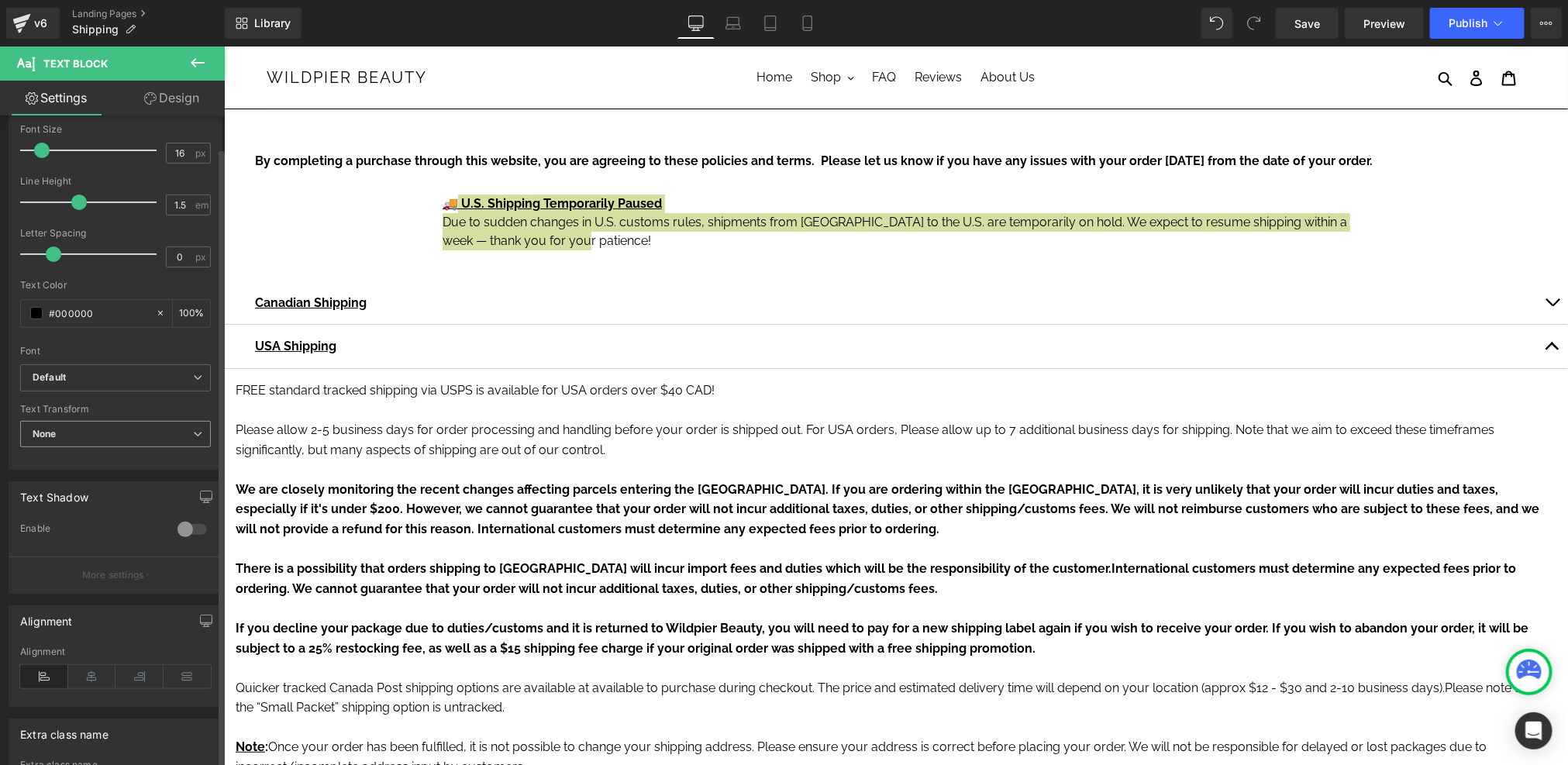
scroll to position [203, 0]
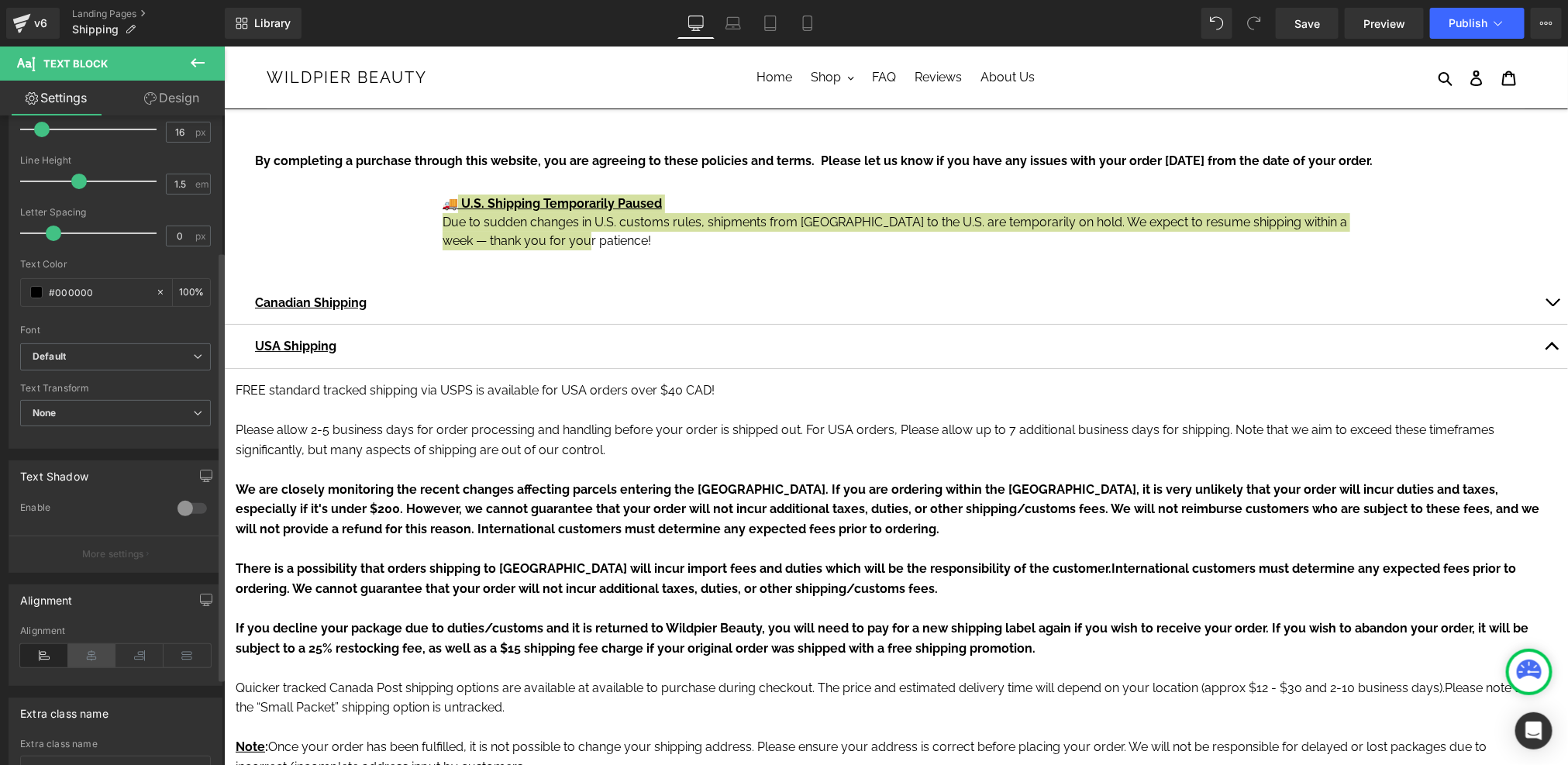
click at [89, 655] on icon at bounding box center [92, 655] width 48 height 23
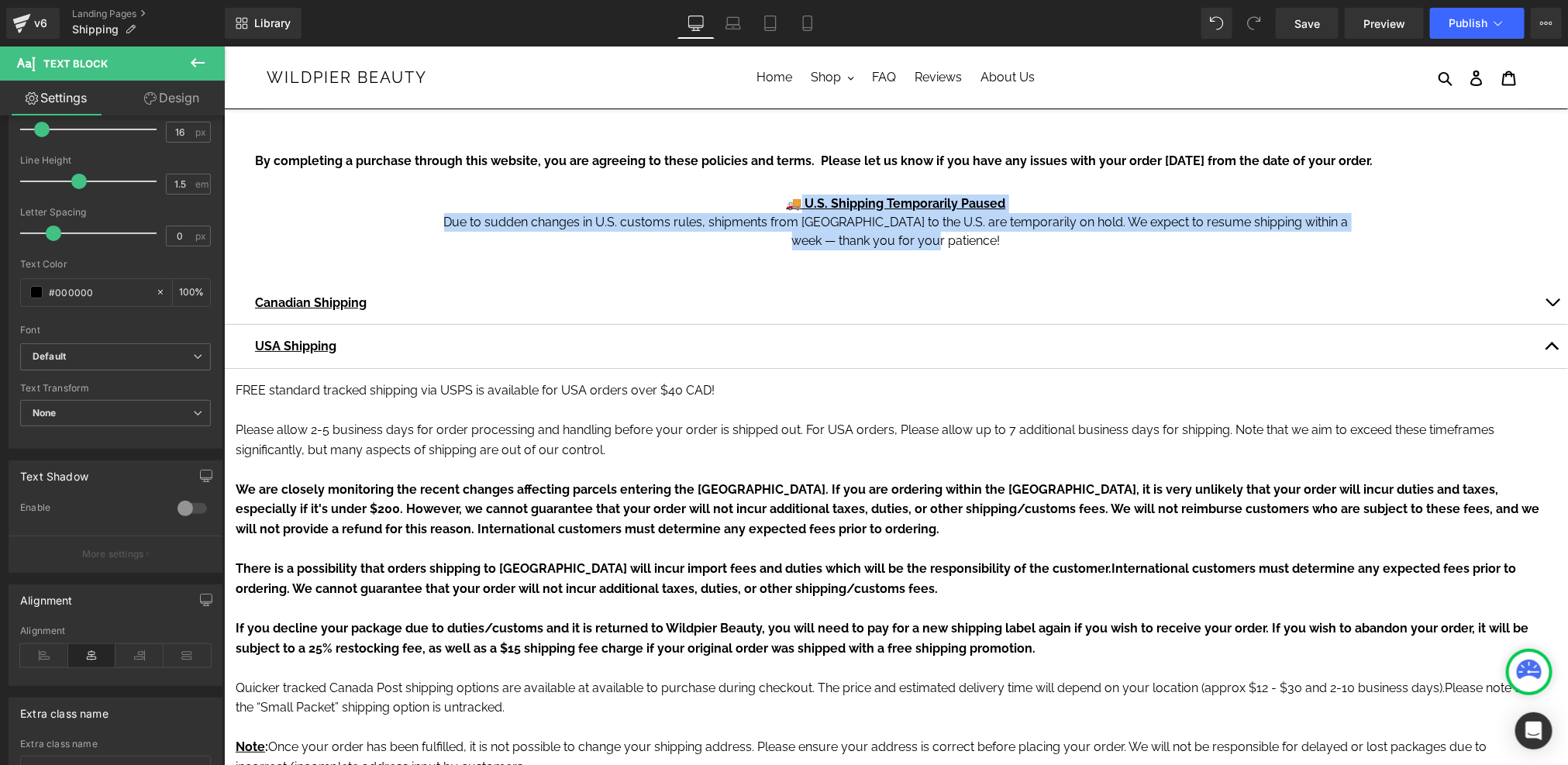
click at [1000, 251] on div "🚚 U.S. Shipping Temporarily Paused Due to sudden changes in U.S. customs rules,…" at bounding box center [895, 213] width 930 height 86
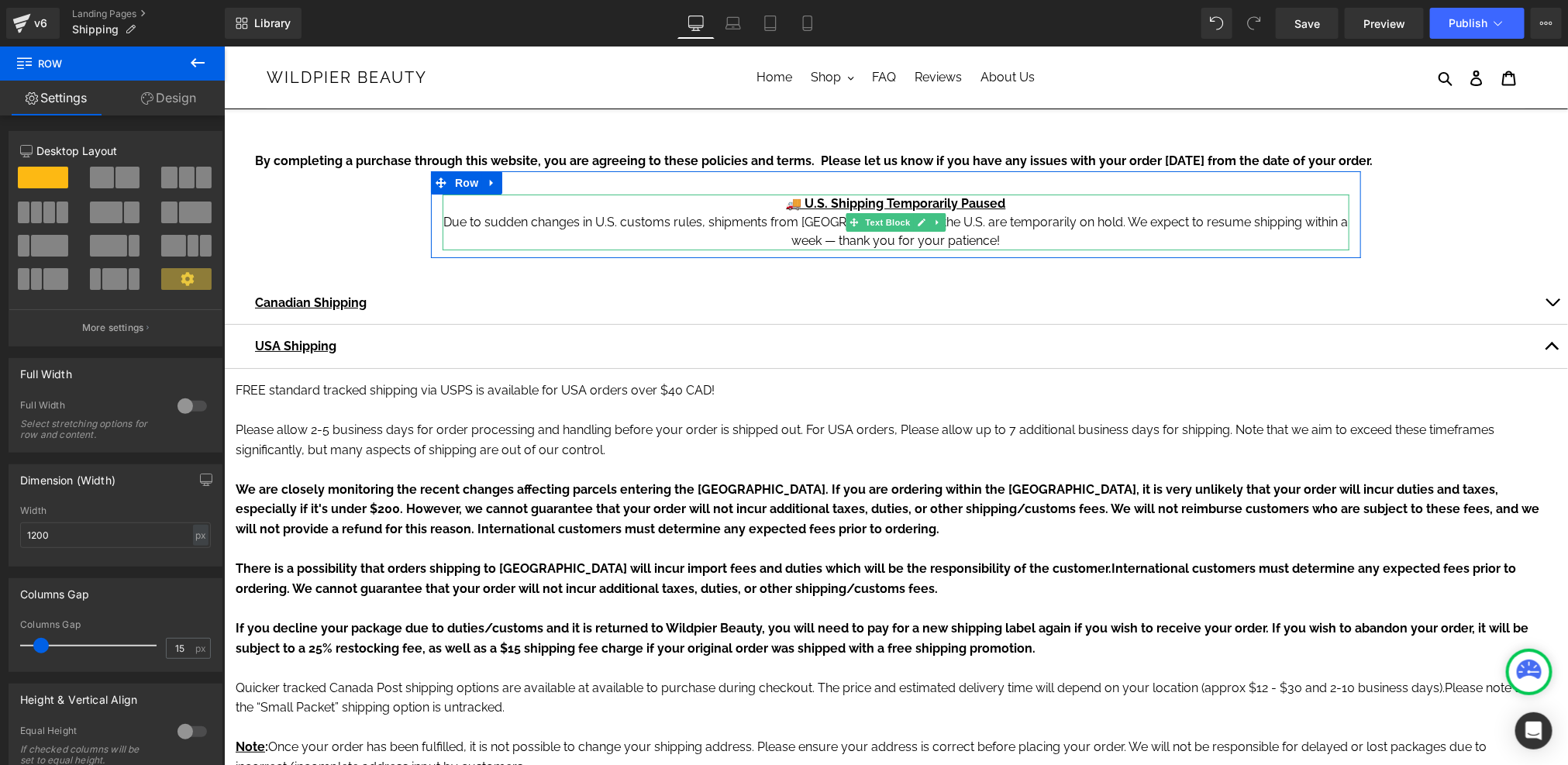
click at [1335, 215] on p "Due to sudden changes in U.S. customs rules, shipments from Canada to the U.S. …" at bounding box center [895, 231] width 907 height 37
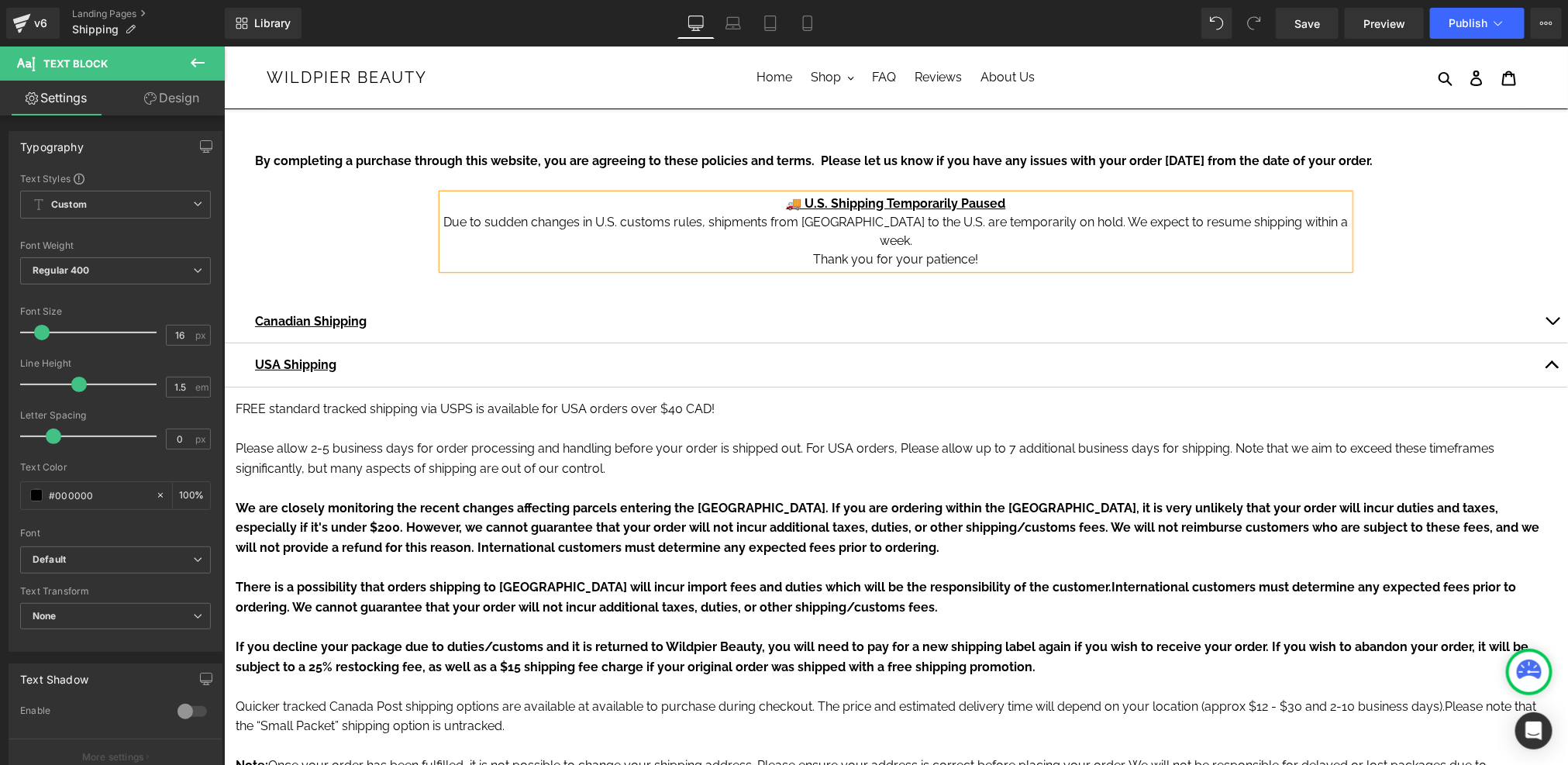
click at [1000, 249] on p "Thank you for your patience!" at bounding box center [895, 258] width 907 height 18
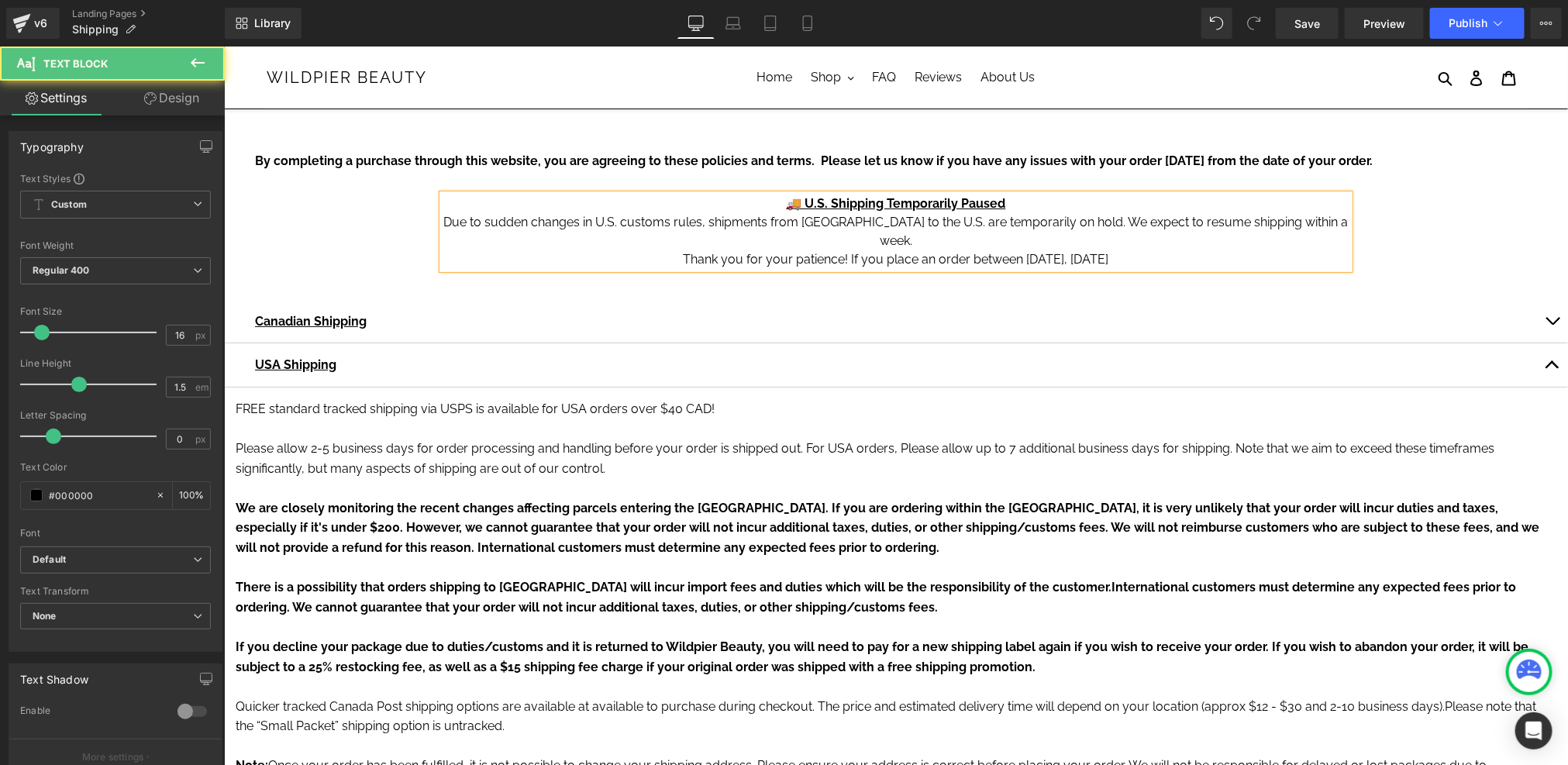
click at [1007, 249] on p "Thank you for your patience! If you place an order between today, August 26" at bounding box center [895, 258] width 907 height 18
click at [1124, 249] on p "Thank you for your patience! If you place an order today, August 26" at bounding box center [895, 258] width 907 height 18
click at [971, 249] on p "Thank you for your patience! If you place an order today, August 26, 2025" at bounding box center [895, 258] width 907 height 18
click at [1140, 249] on p "Thank you for your patience! If you place an order starting today, August 26, 2…" at bounding box center [895, 258] width 907 height 18
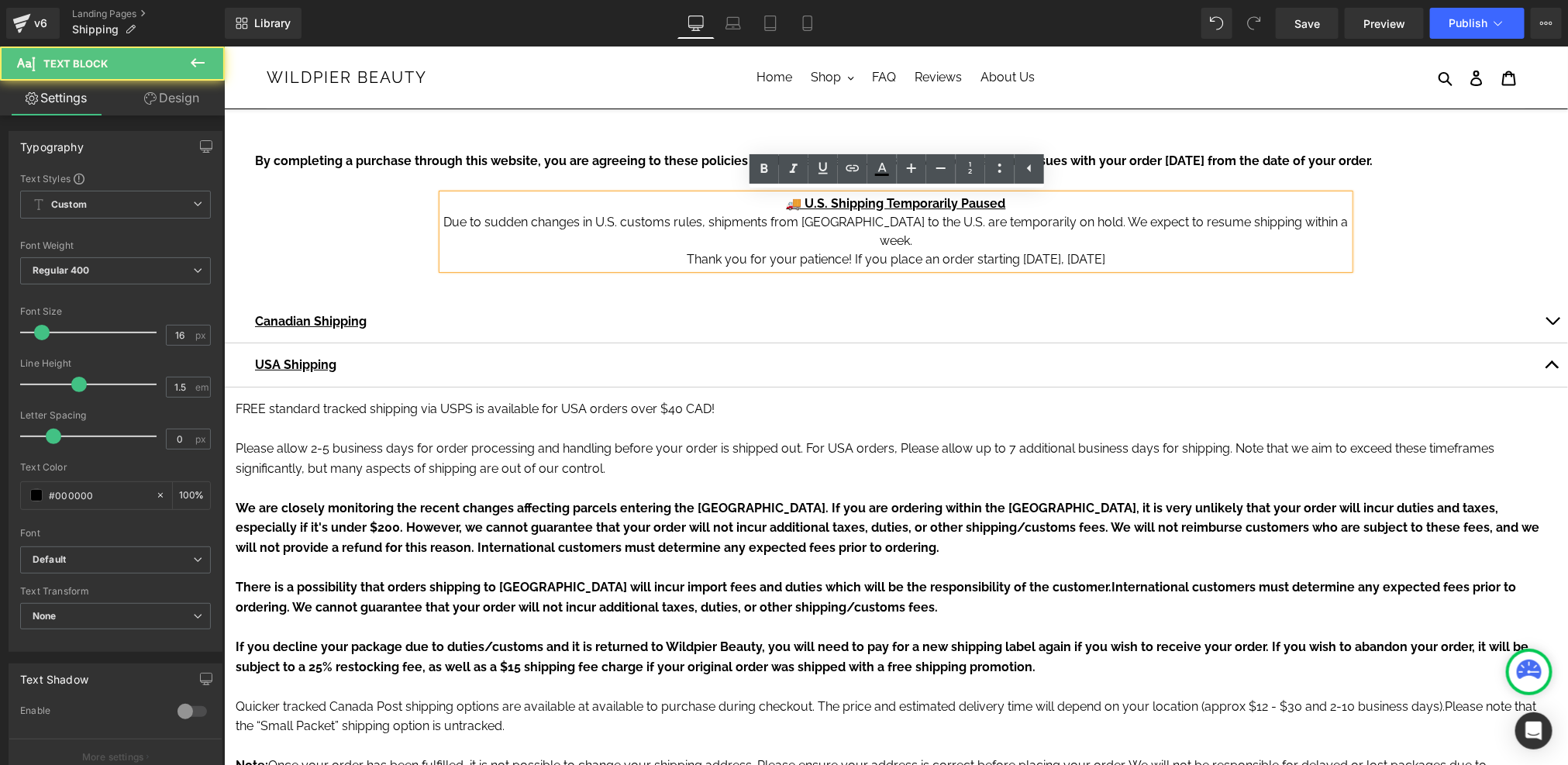
click at [863, 249] on p "Thank you for your patience! If you place an order starting today, August 26, 2…" at bounding box center [895, 258] width 907 height 18
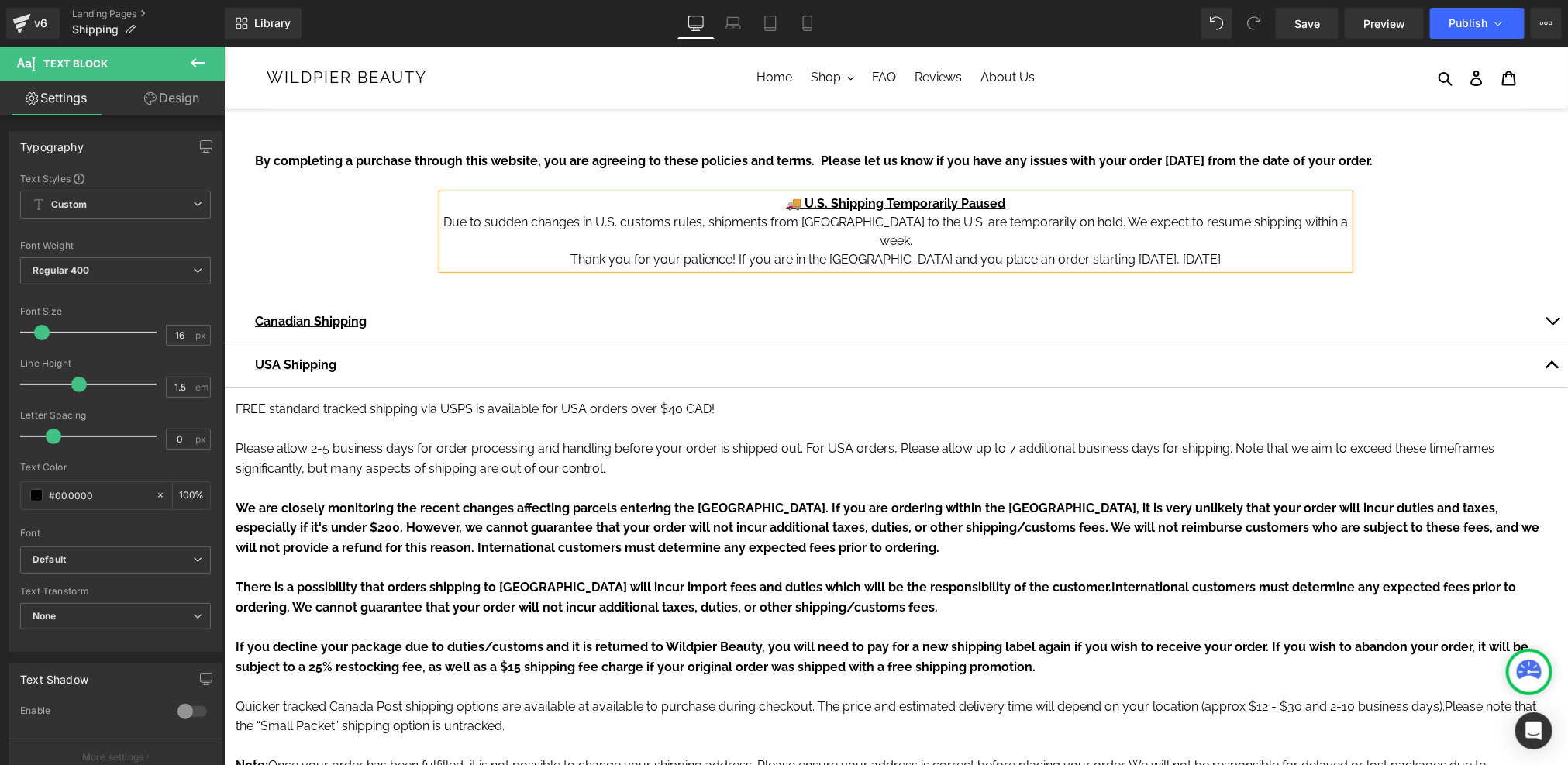
click at [1212, 249] on p "Thank you for your patience! If you are in the USA and you place an order start…" at bounding box center [895, 258] width 907 height 18
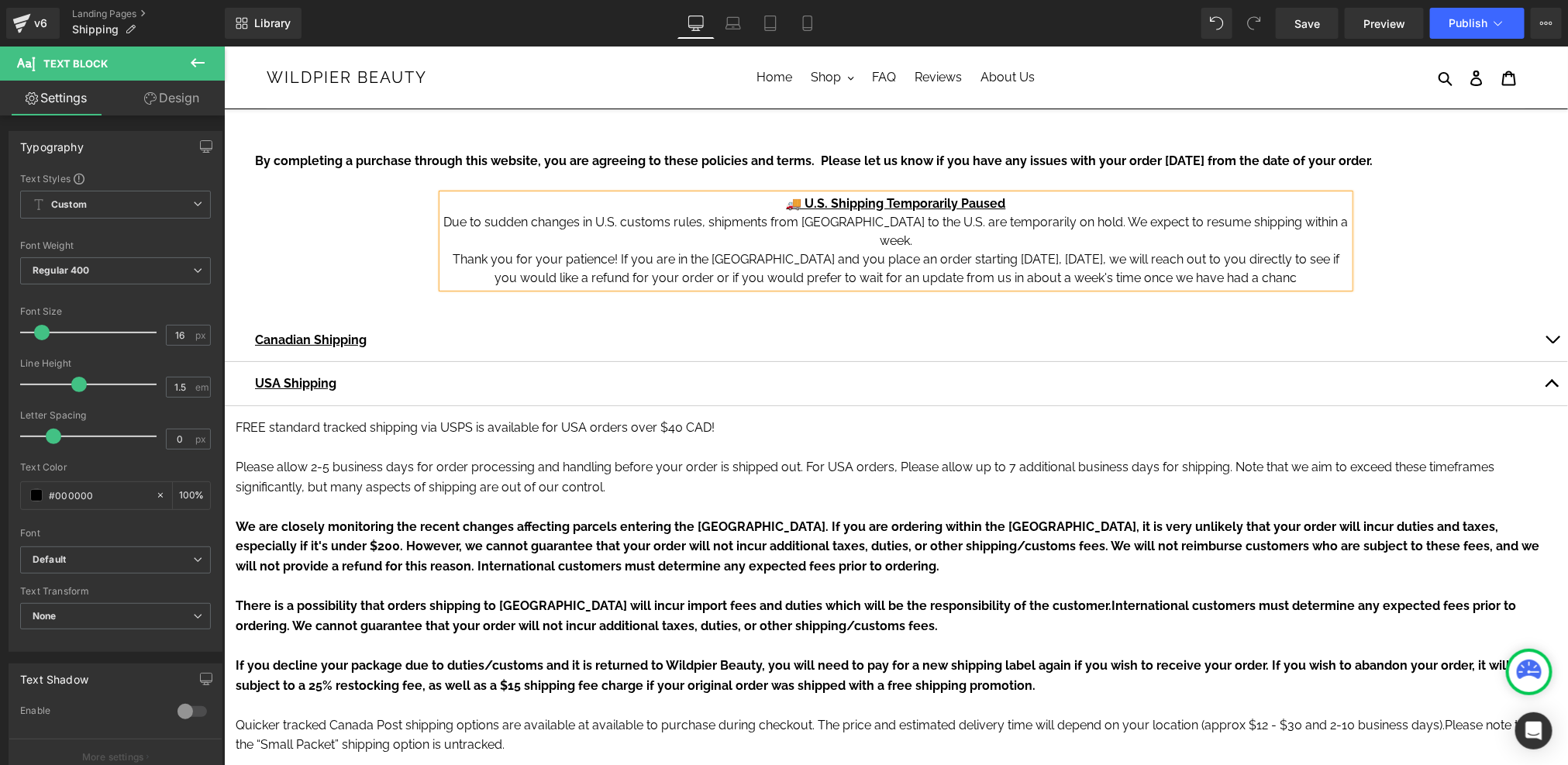
click at [1073, 218] on p "Due to sudden changes in U.S. customs rules, shipments from Canada to the U.S. …" at bounding box center [895, 231] width 907 height 37
click at [448, 259] on p "Thank you for your patience! If you are in the USA and you place an order start…" at bounding box center [895, 267] width 907 height 37
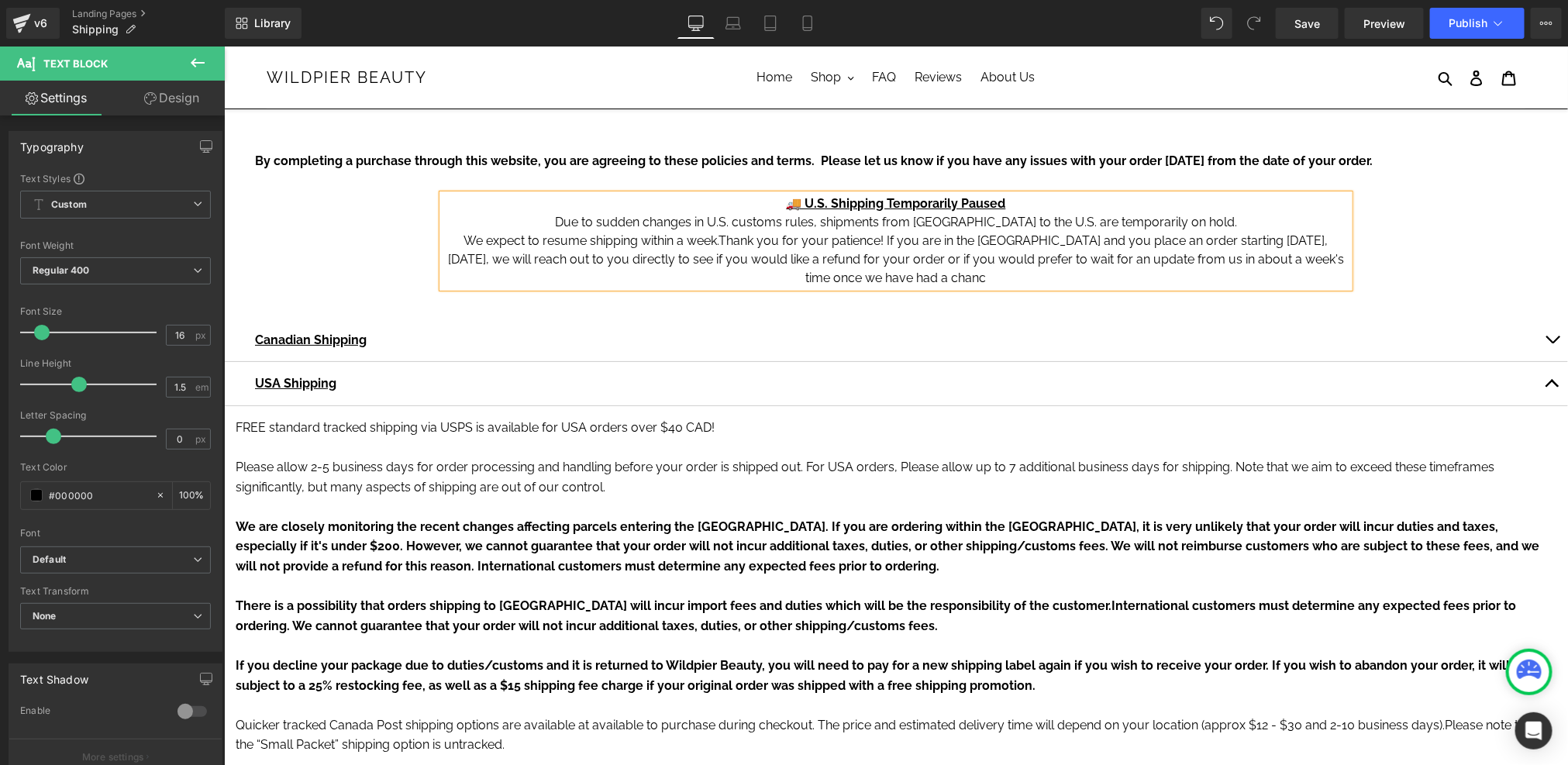
click at [989, 277] on p "We expect to resume shipping within a week. Thank you for your patience! If you…" at bounding box center [895, 258] width 907 height 56
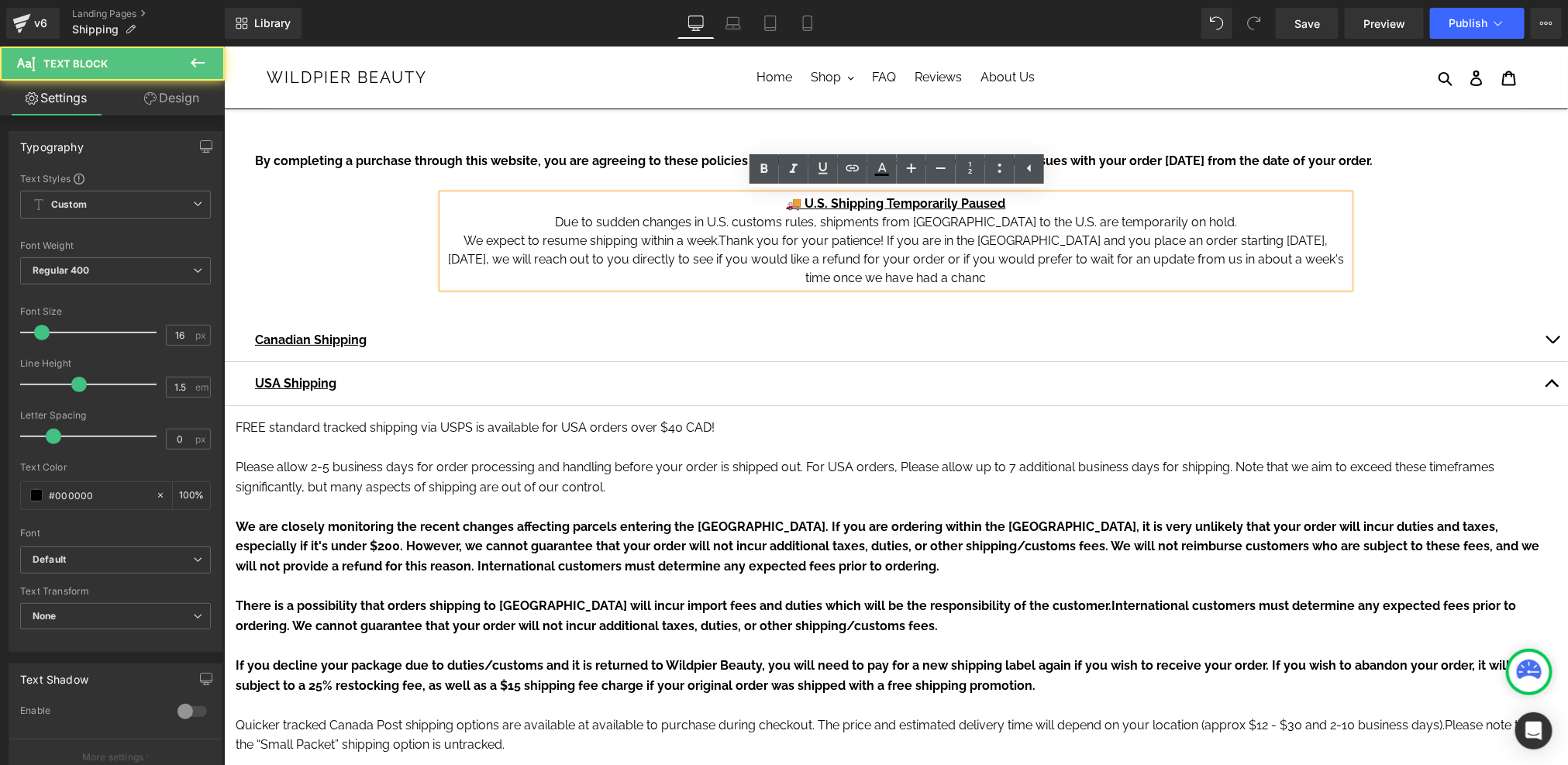
click at [1197, 221] on p "Due to sudden changes in U.S. customs rules, shipments from Canada to the U.S. …" at bounding box center [895, 222] width 907 height 18
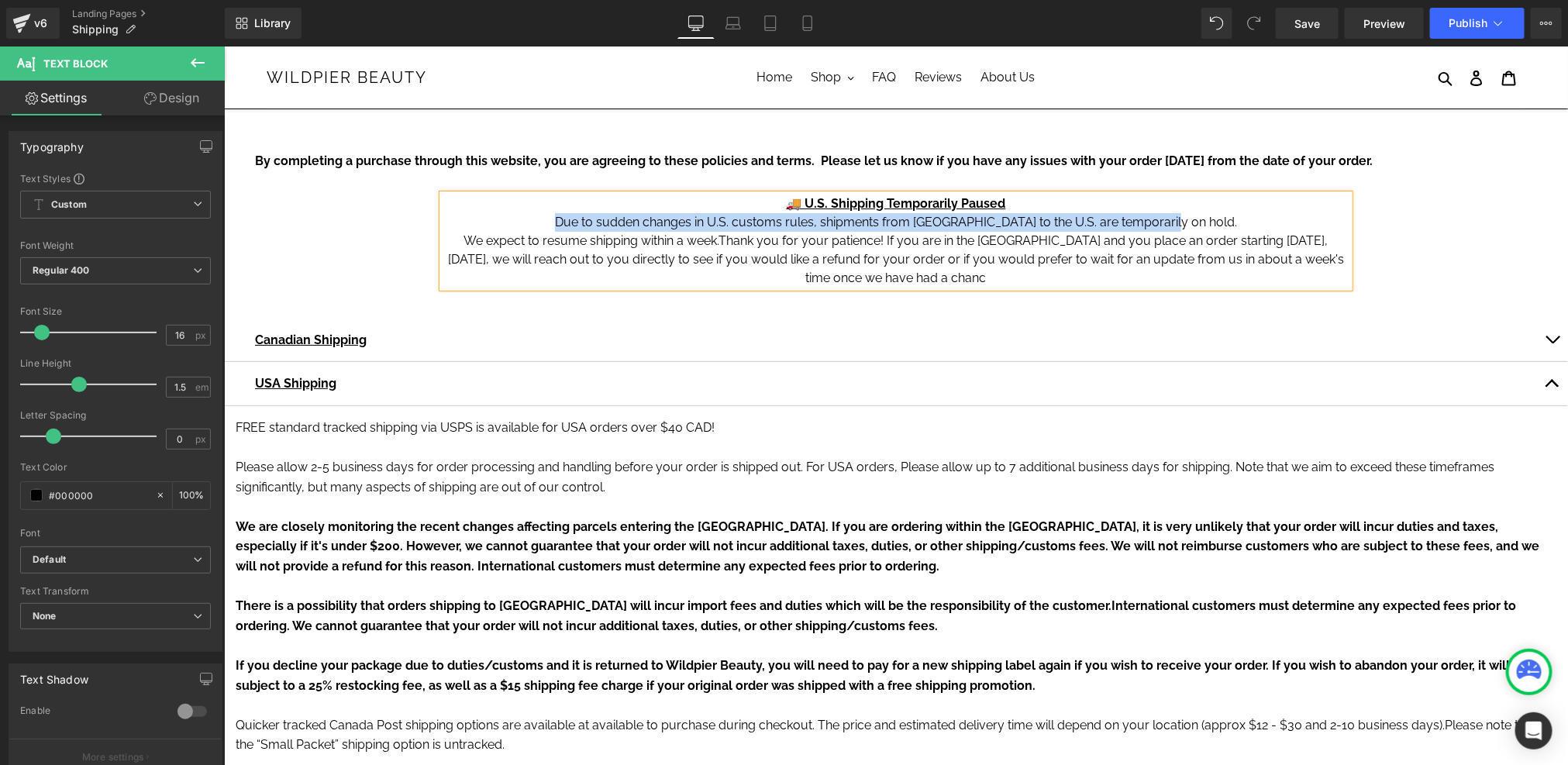
drag, startPoint x: 587, startPoint y: 219, endPoint x: 1210, endPoint y: 218, distance: 623.0
click at [1210, 218] on p "Due to sudden changes in U.S. customs rules, shipments from Canada to the U.S. …" at bounding box center [895, 222] width 907 height 18
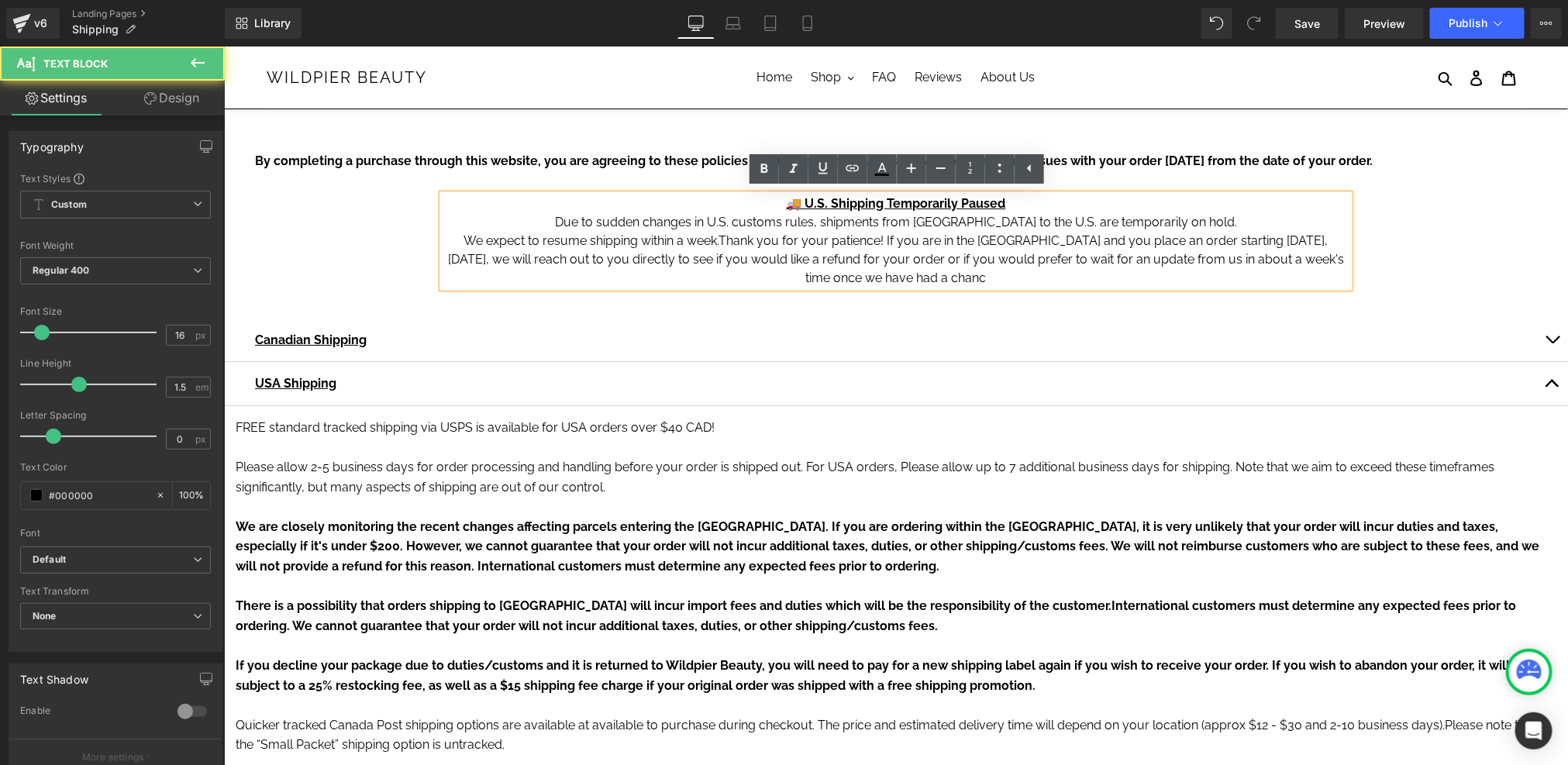
click at [590, 223] on p "Due to sudden changes in U.S. customs rules, shipments from Canada to the U.S. …" at bounding box center [895, 222] width 907 height 18
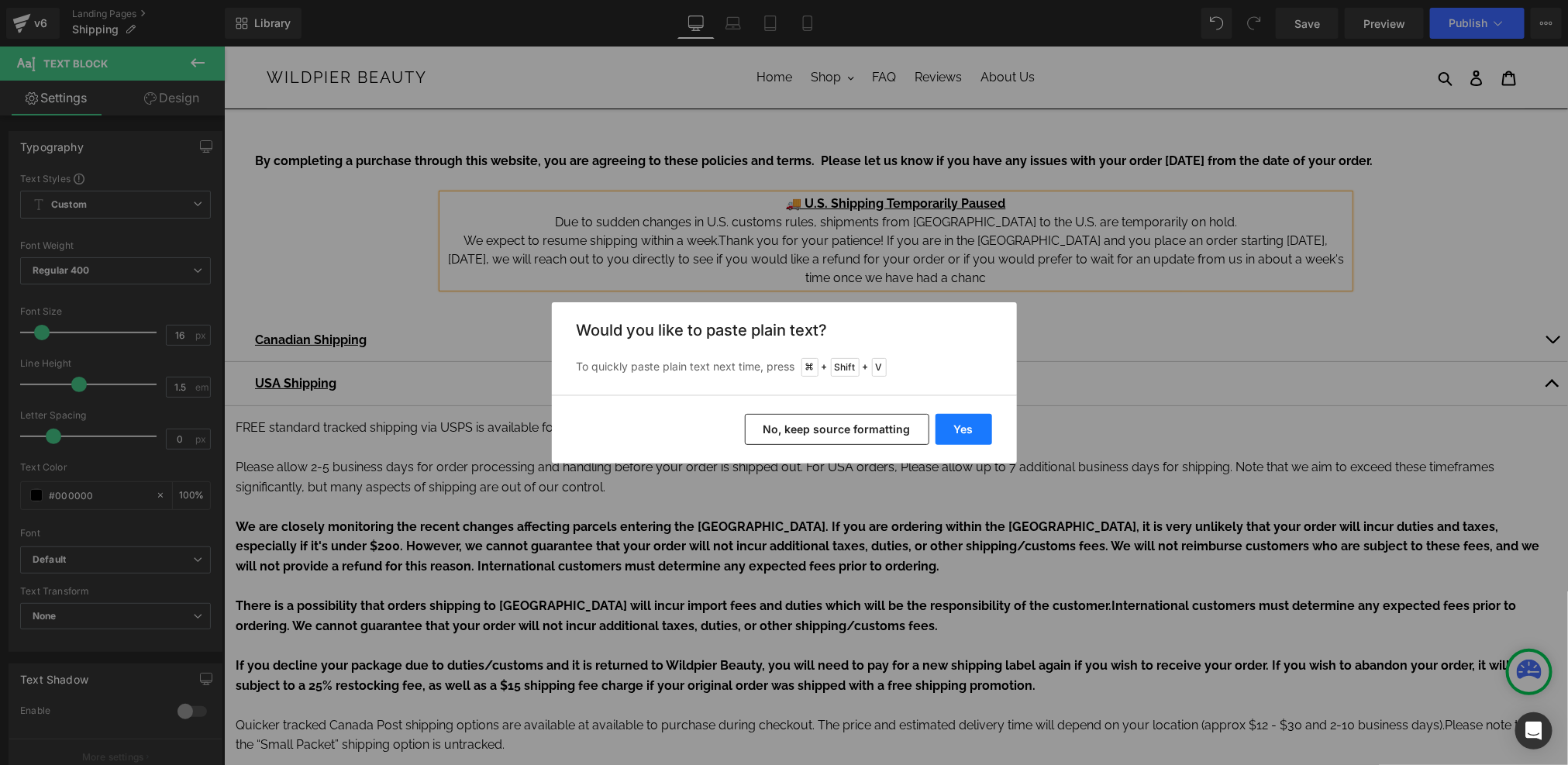
click at [970, 434] on button "Yes" at bounding box center [964, 429] width 57 height 31
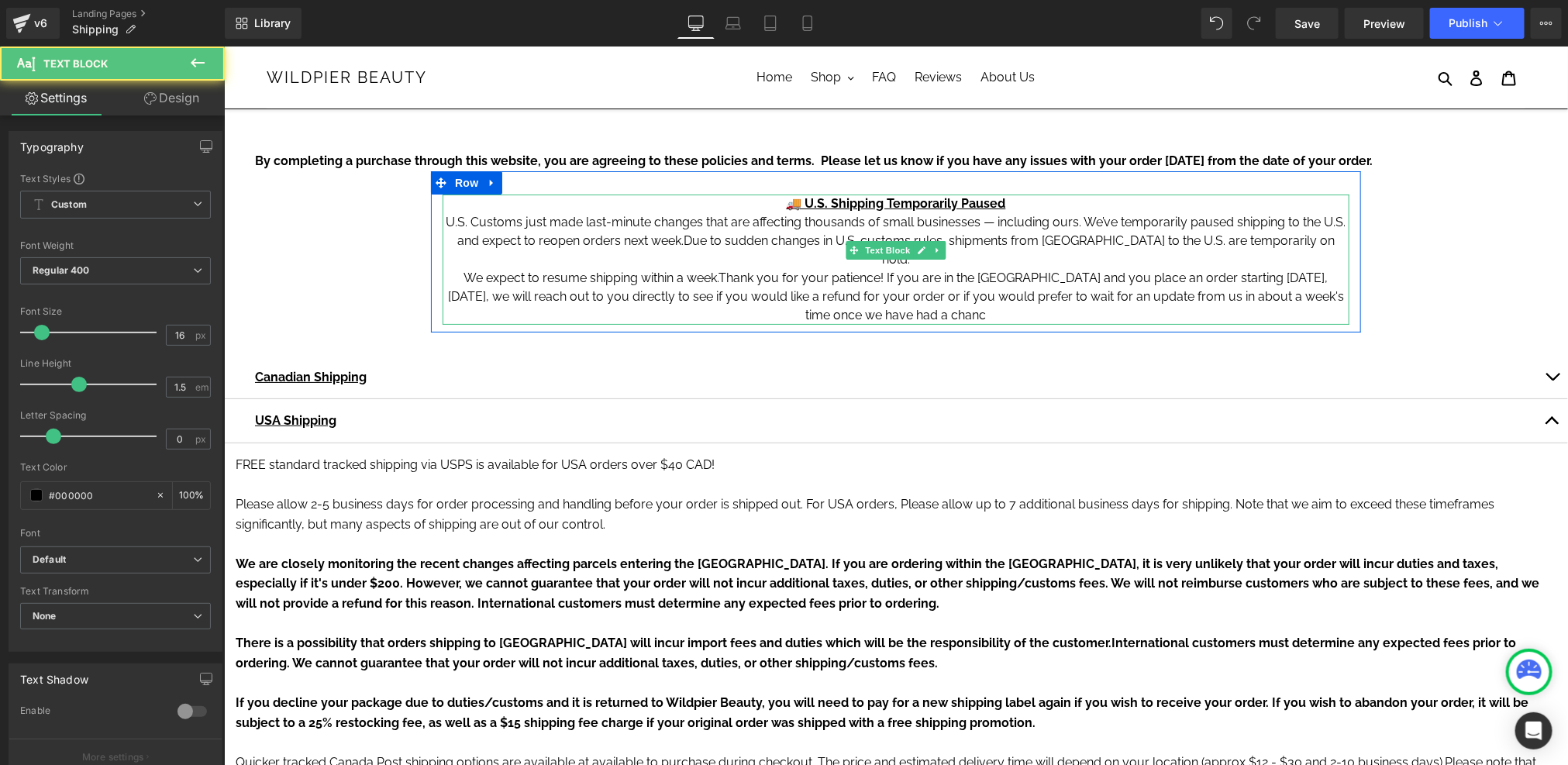
click at [996, 215] on p "U.S. Customs just made last-minute changes that are affecting thousands of smal…" at bounding box center [895, 240] width 907 height 56
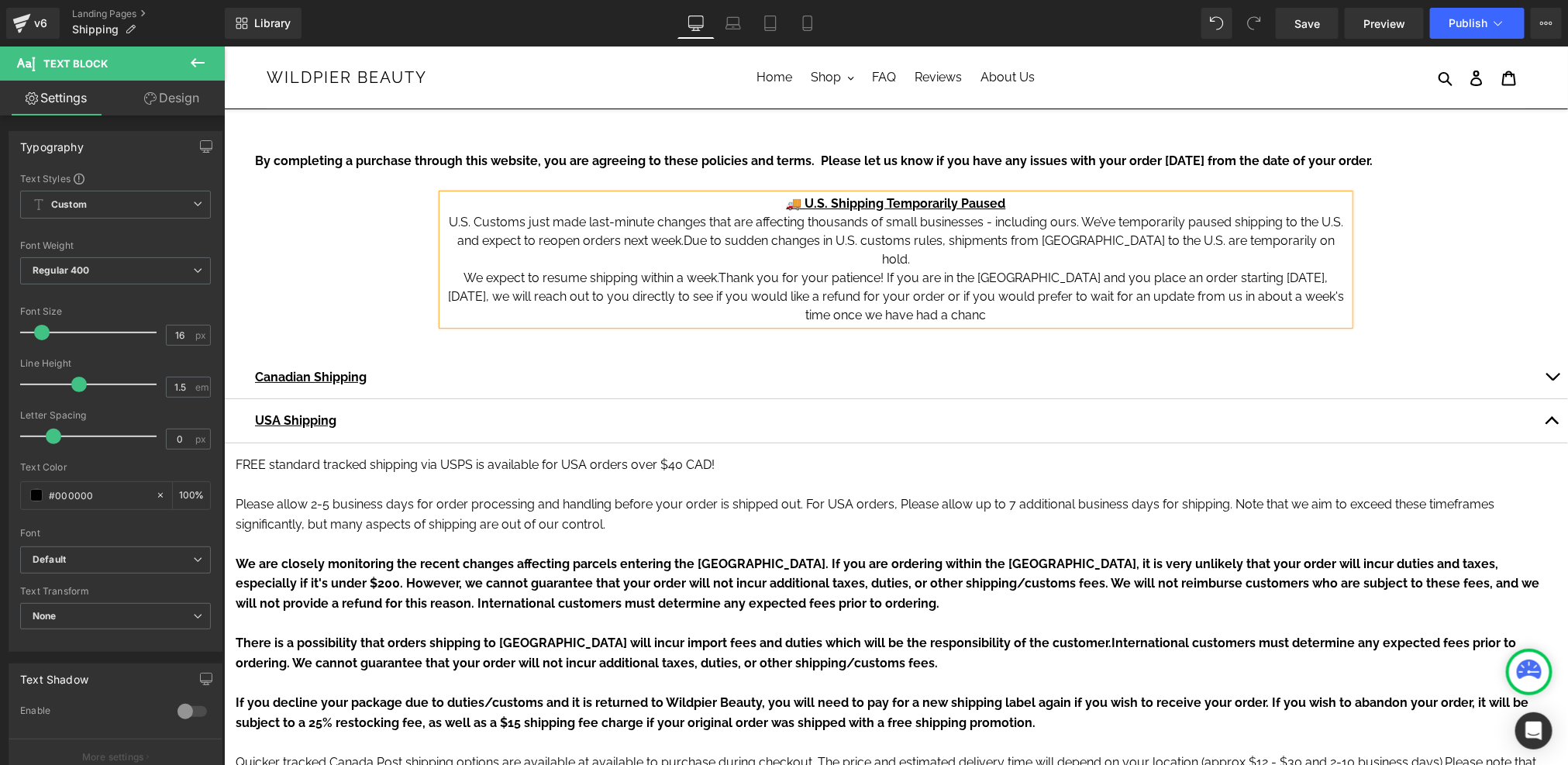
click at [1078, 223] on p "U.S. Customs just made last-minute changes that are affecting thousands of smal…" at bounding box center [895, 240] width 907 height 56
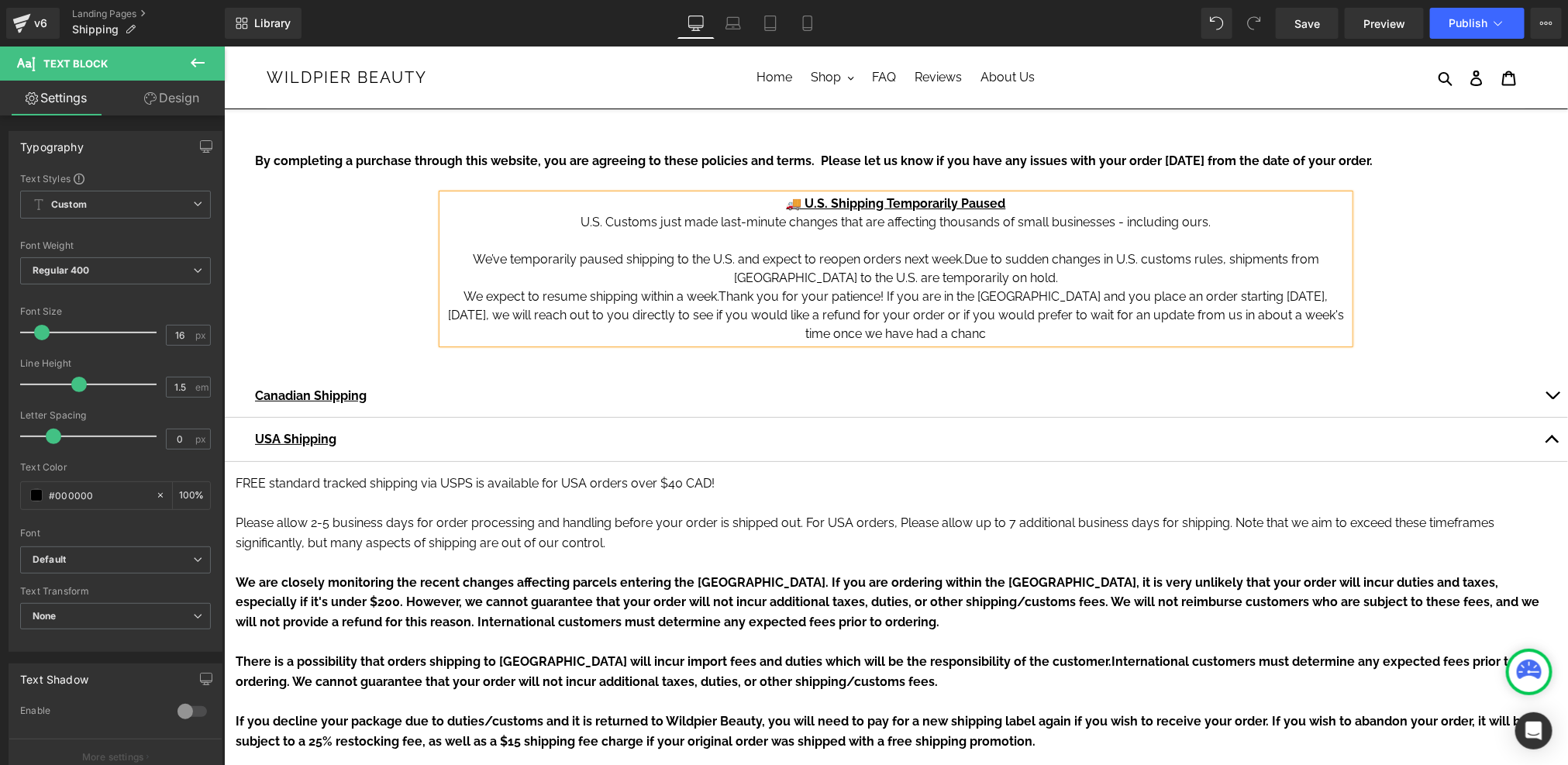
click at [1074, 284] on p "We’ve temporarily paused shipping to the U.S. and expect to reopen orders next …" at bounding box center [895, 267] width 907 height 37
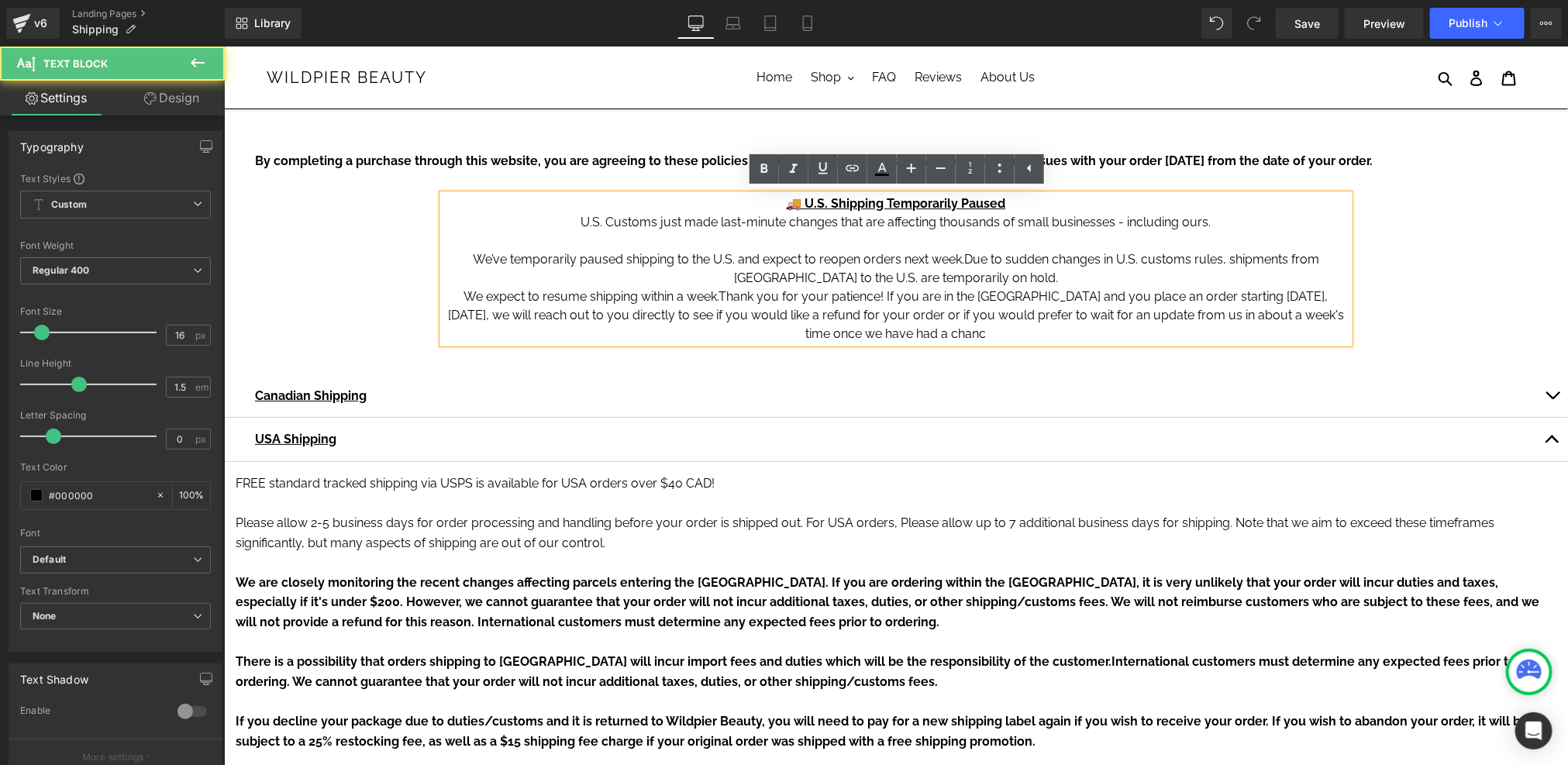
click at [931, 264] on p "We’ve temporarily paused shipping to the U.S. and expect to reopen orders next …" at bounding box center [895, 267] width 907 height 37
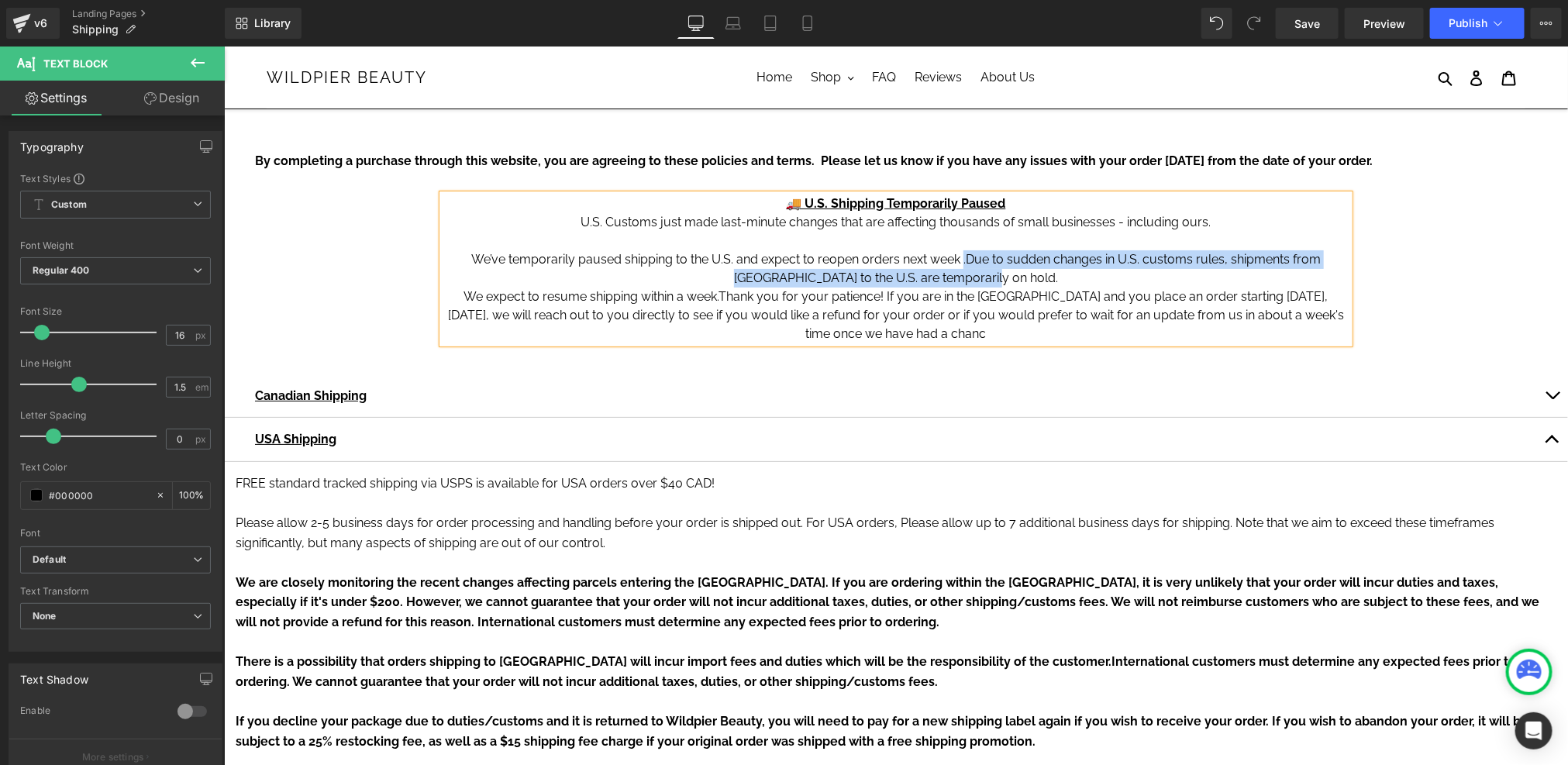
drag, startPoint x: 1024, startPoint y: 276, endPoint x: 939, endPoint y: 265, distance: 85.7
click at [939, 265] on p "We’ve temporarily paused shipping to the U.S. and expect to reopen orders next …" at bounding box center [895, 267] width 907 height 37
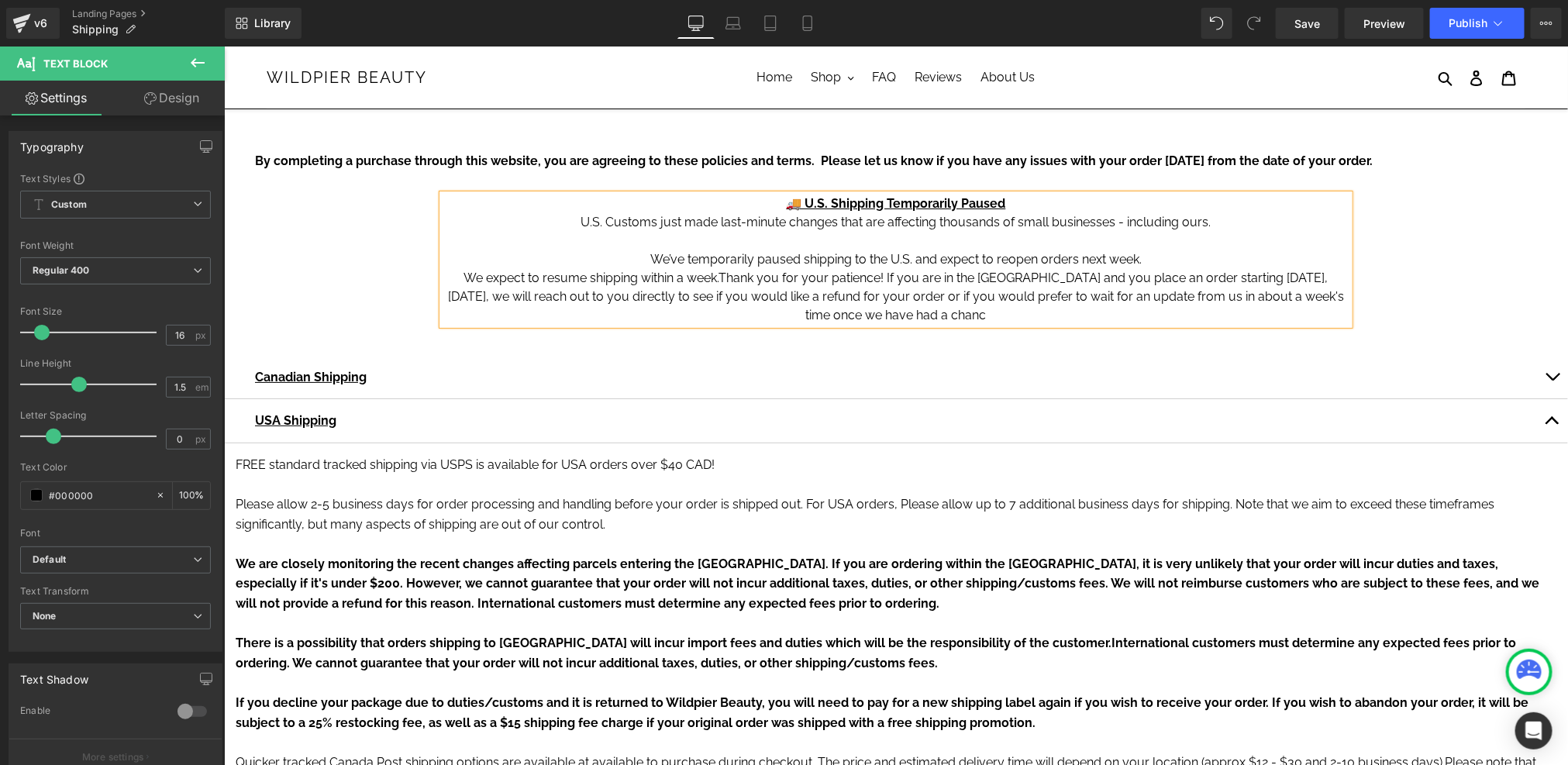
click at [538, 257] on p "We’ve temporarily paused shipping to the U.S. and expect to reopen orders next …" at bounding box center [895, 258] width 907 height 18
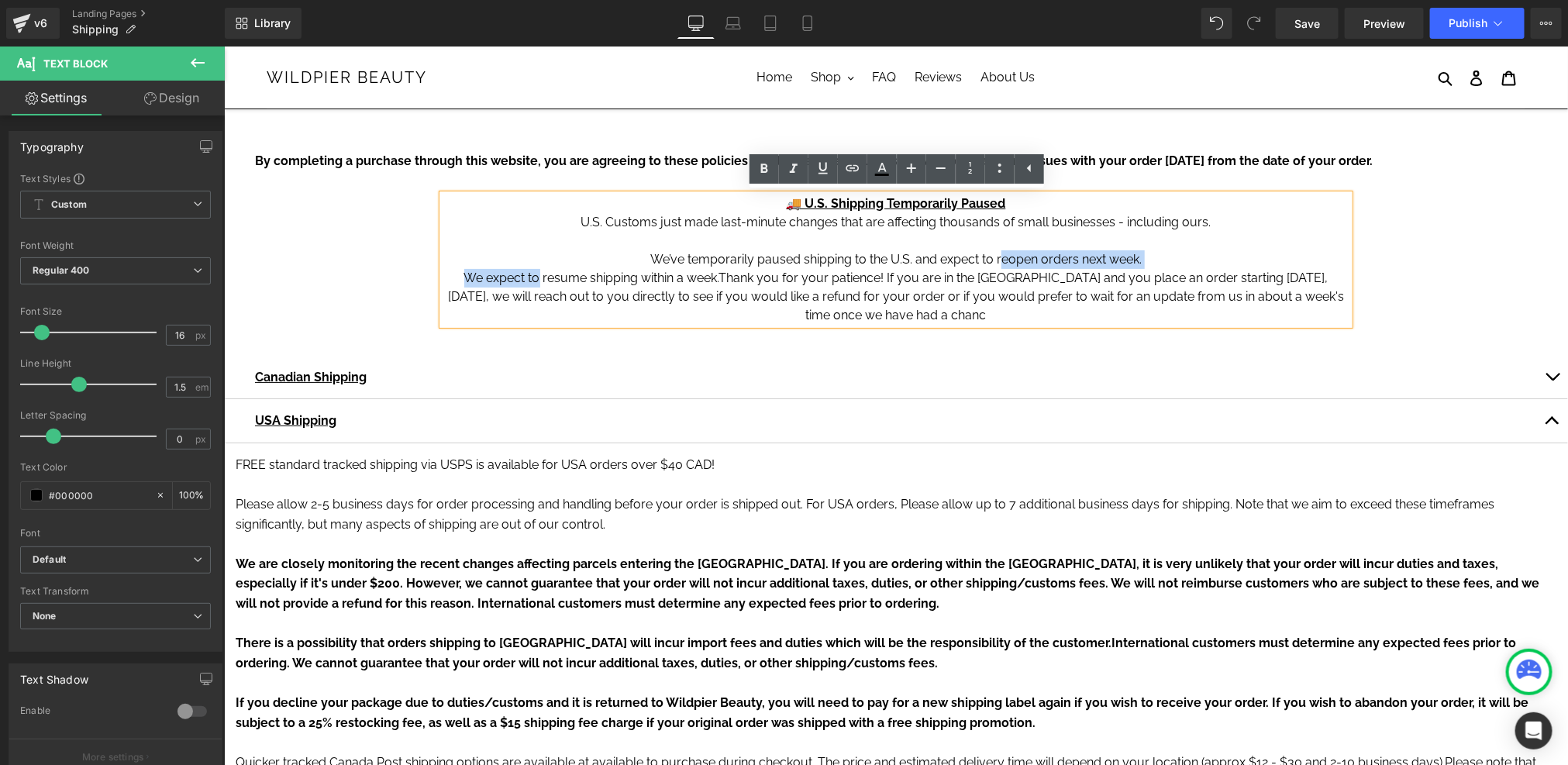
drag, startPoint x: 999, startPoint y: 258, endPoint x: 520, endPoint y: 275, distance: 479.3
click at [520, 275] on div "🚚 U.S. Shipping Temporarily Paused U.S. Customs just made last-minute changes t…" at bounding box center [895, 258] width 907 height 130
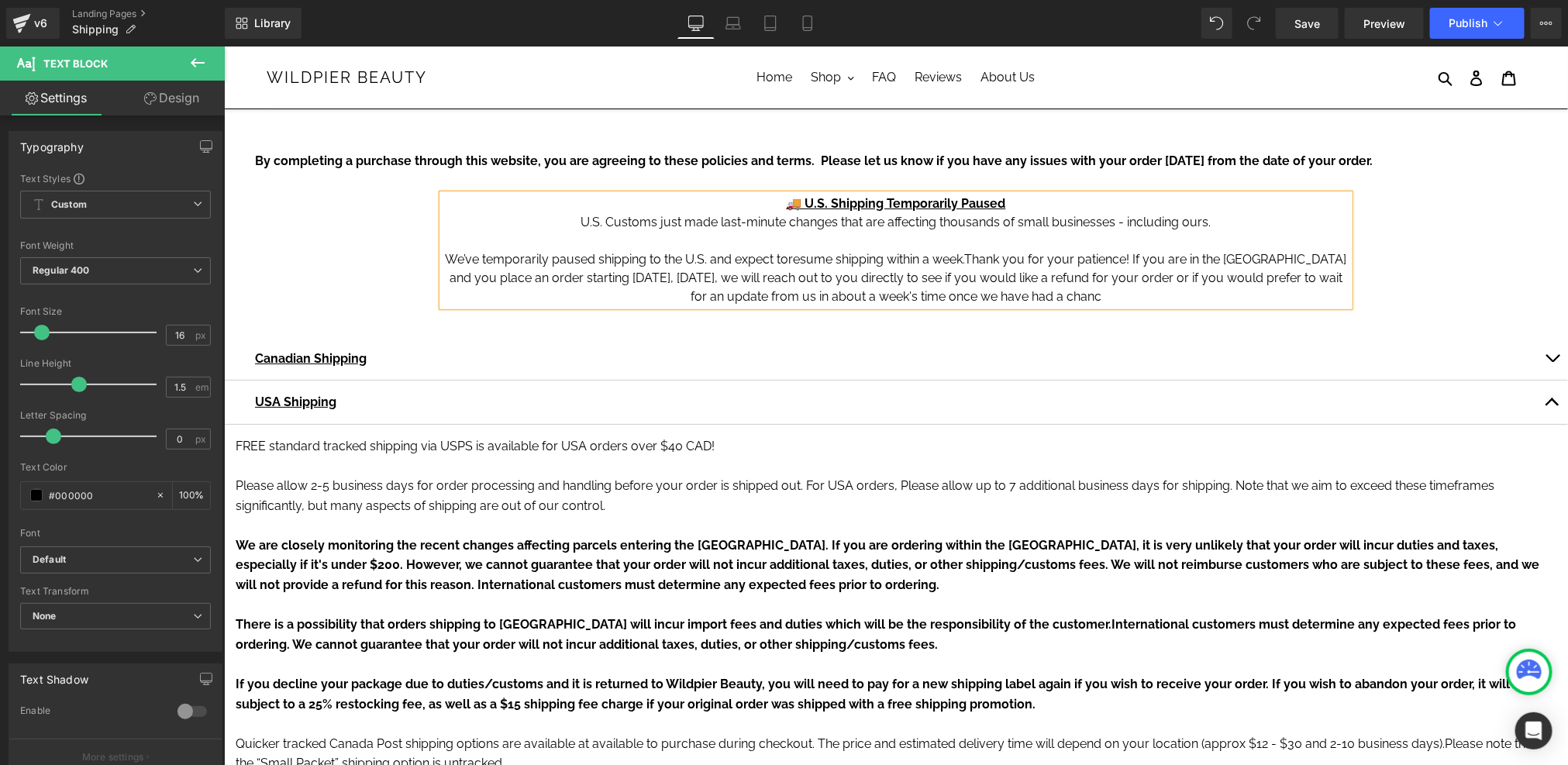
click at [892, 256] on span "resume shipping within a week." at bounding box center [877, 258] width 176 height 15
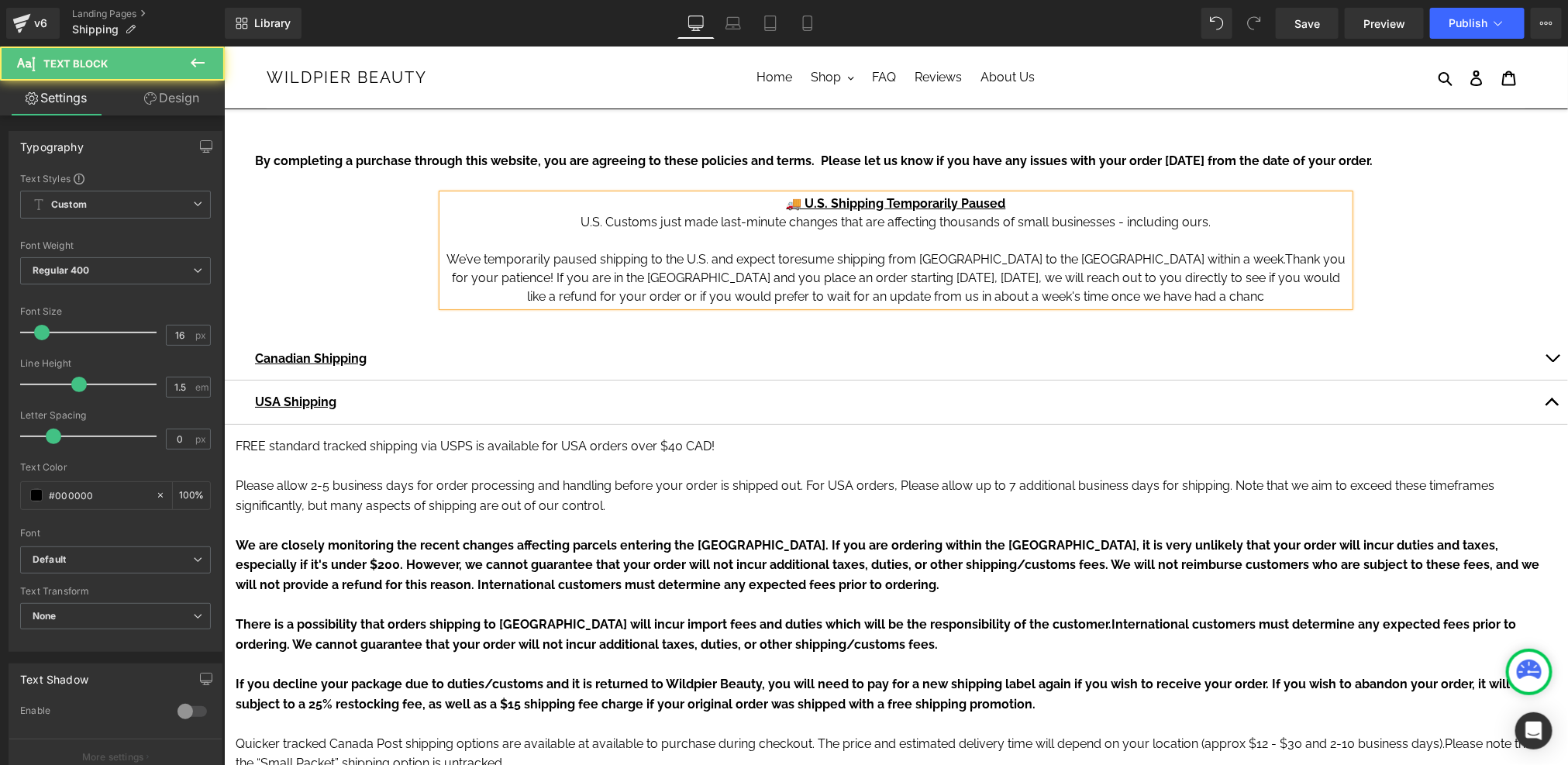
click at [1283, 258] on span "Thank you for your patience! If you are in the USA and you place an order start…" at bounding box center [897, 277] width 893 height 51
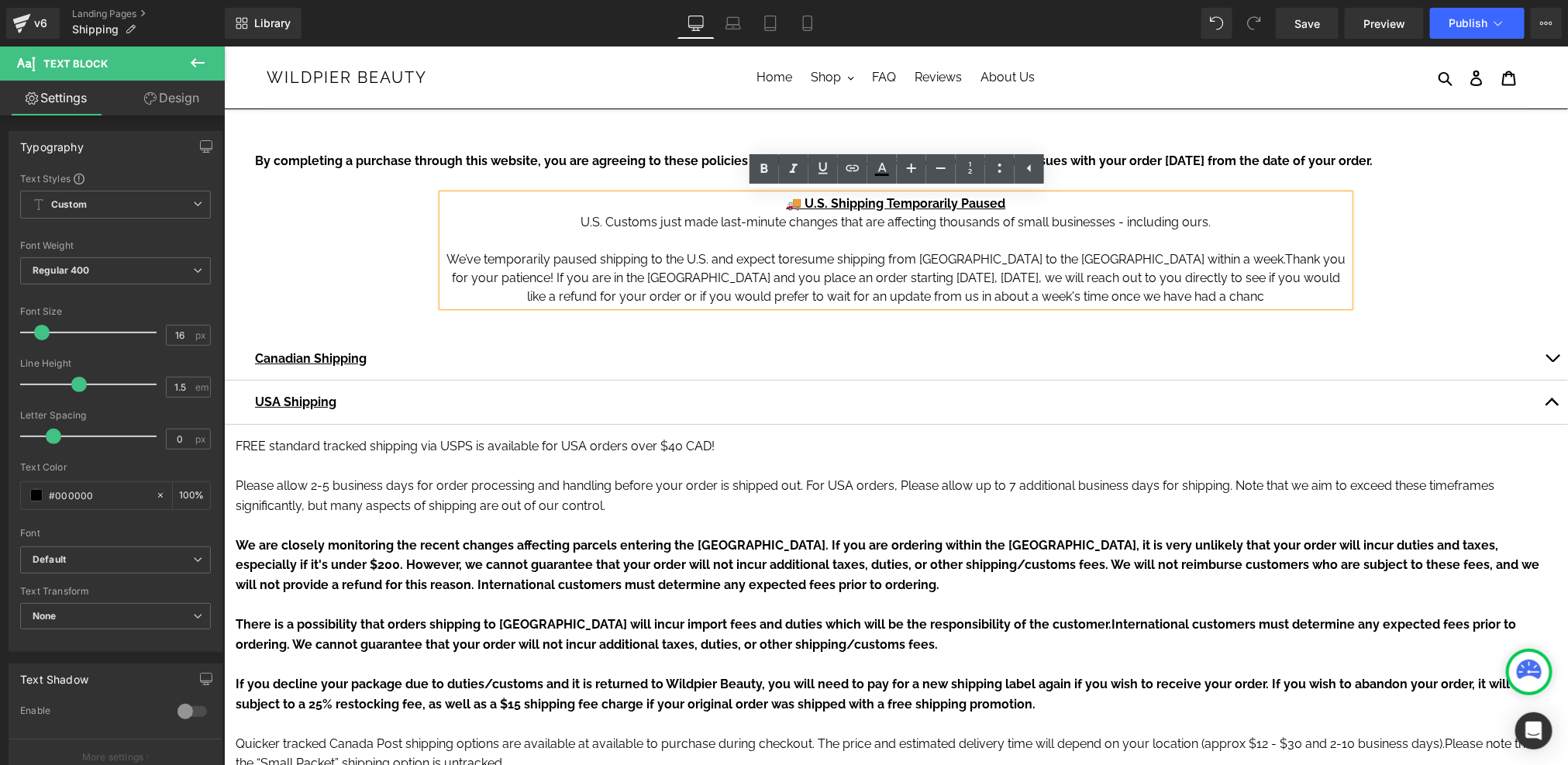
click at [830, 240] on p at bounding box center [895, 240] width 907 height 18
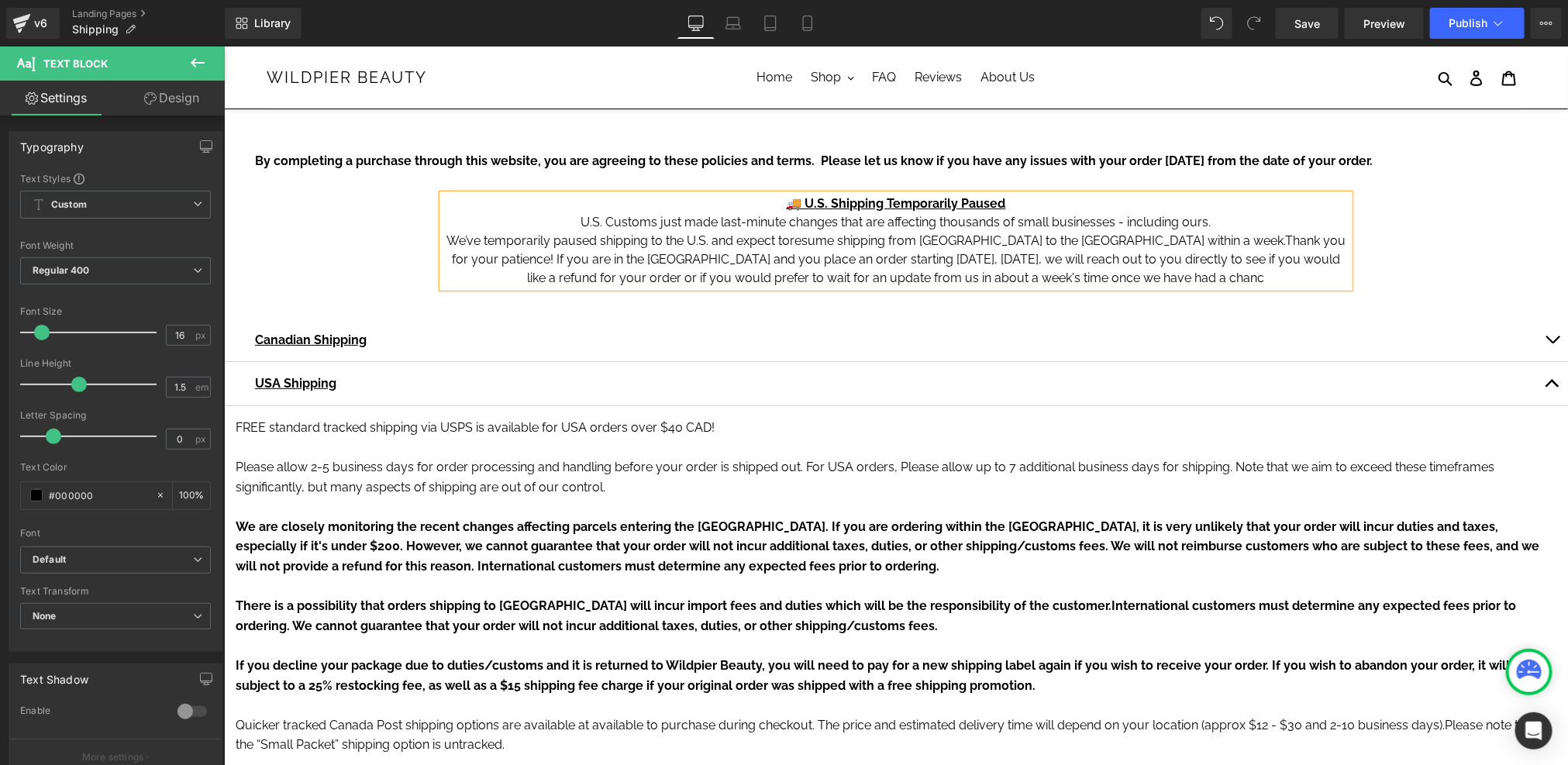
click at [772, 204] on p "🚚 U.S. Shipping Temporarily Paused" at bounding box center [895, 203] width 907 height 18
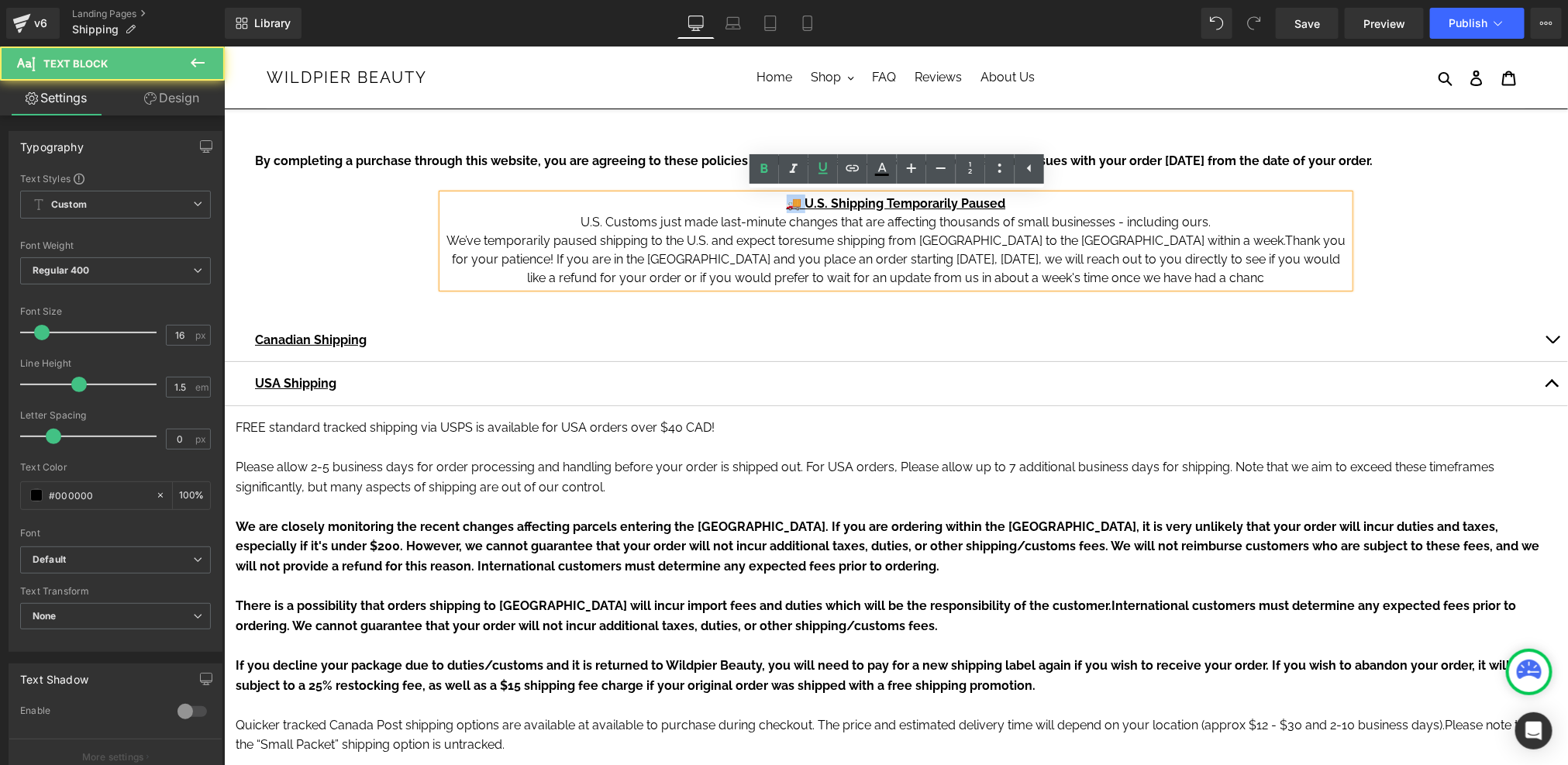
drag, startPoint x: 807, startPoint y: 205, endPoint x: 787, endPoint y: 204, distance: 20.0
click at [787, 204] on p "🚚 U.S. Shipping Temporarily Paused" at bounding box center [895, 203] width 907 height 18
click at [1016, 199] on p "🇺🇸 U.S. Shipping Temporarily Paused" at bounding box center [895, 203] width 907 height 18
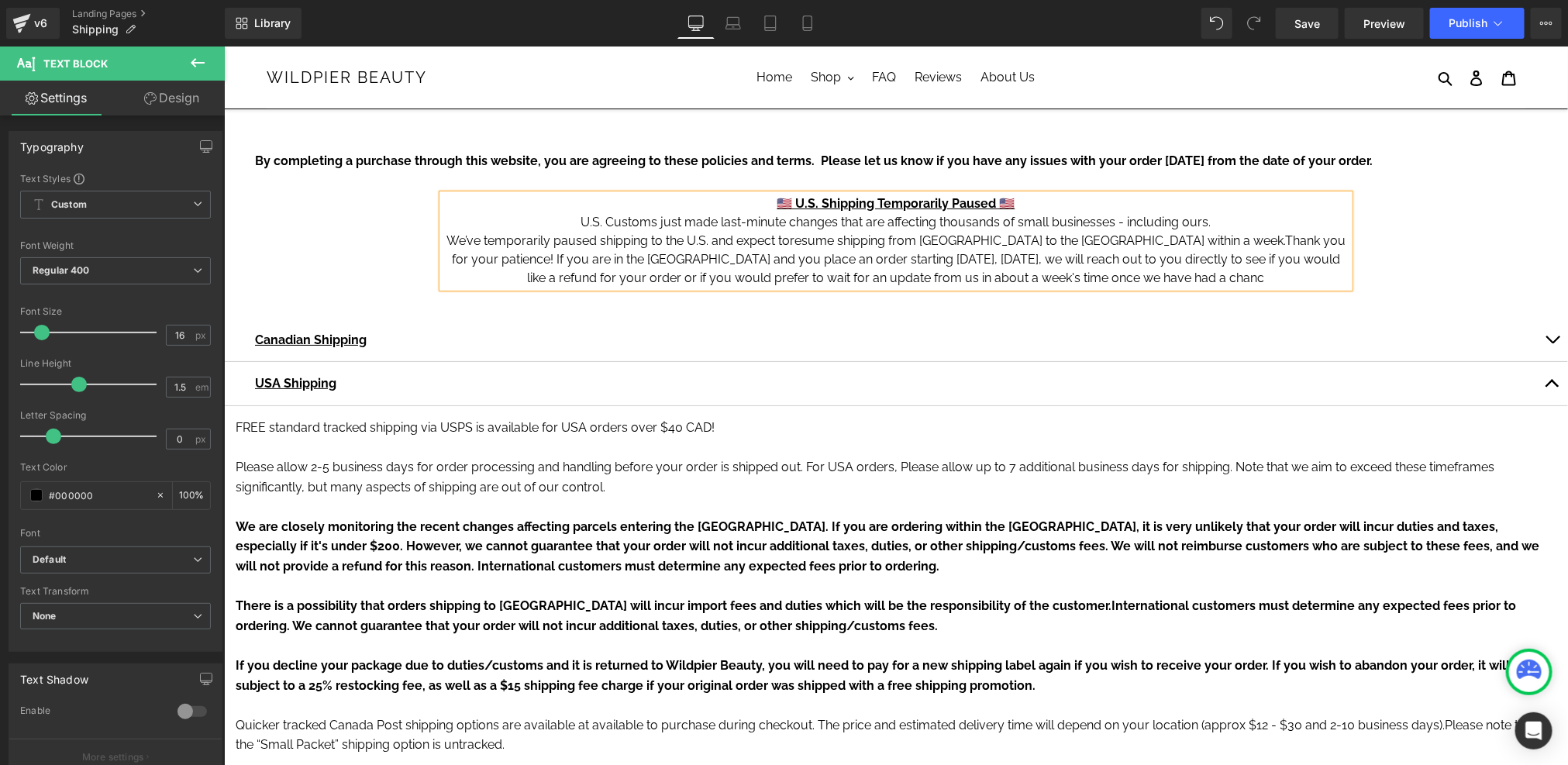
click at [1123, 222] on p "U.S. Customs just made last-minute changes that are affecting thousands of smal…" at bounding box center [895, 222] width 907 height 18
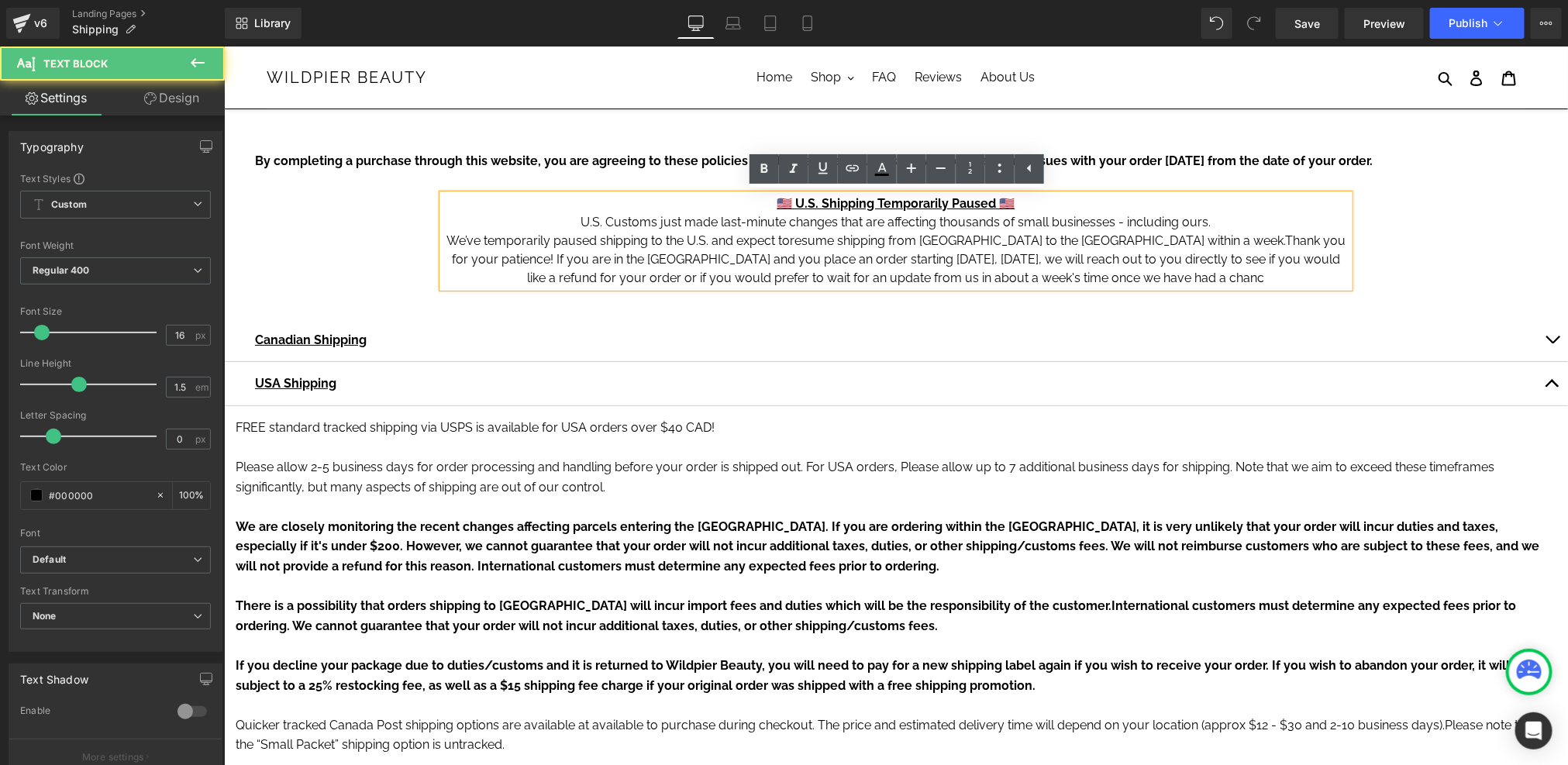
click at [1233, 222] on p "U.S. Customs just made last-minute changes that are affecting thousands of smal…" at bounding box center [895, 222] width 907 height 18
click at [1045, 231] on p "We’ve temporarily paused shipping to the U.S. and expect to resume shipping fro…" at bounding box center [895, 258] width 907 height 56
click at [1005, 223] on p "U.S. Customs just made last-minute changes that are affecting thousands of smal…" at bounding box center [895, 222] width 907 height 18
click at [1015, 223] on p "U.S. Customs just made last-minute changes that are affecting thousands of smal…" at bounding box center [895, 222] width 907 height 18
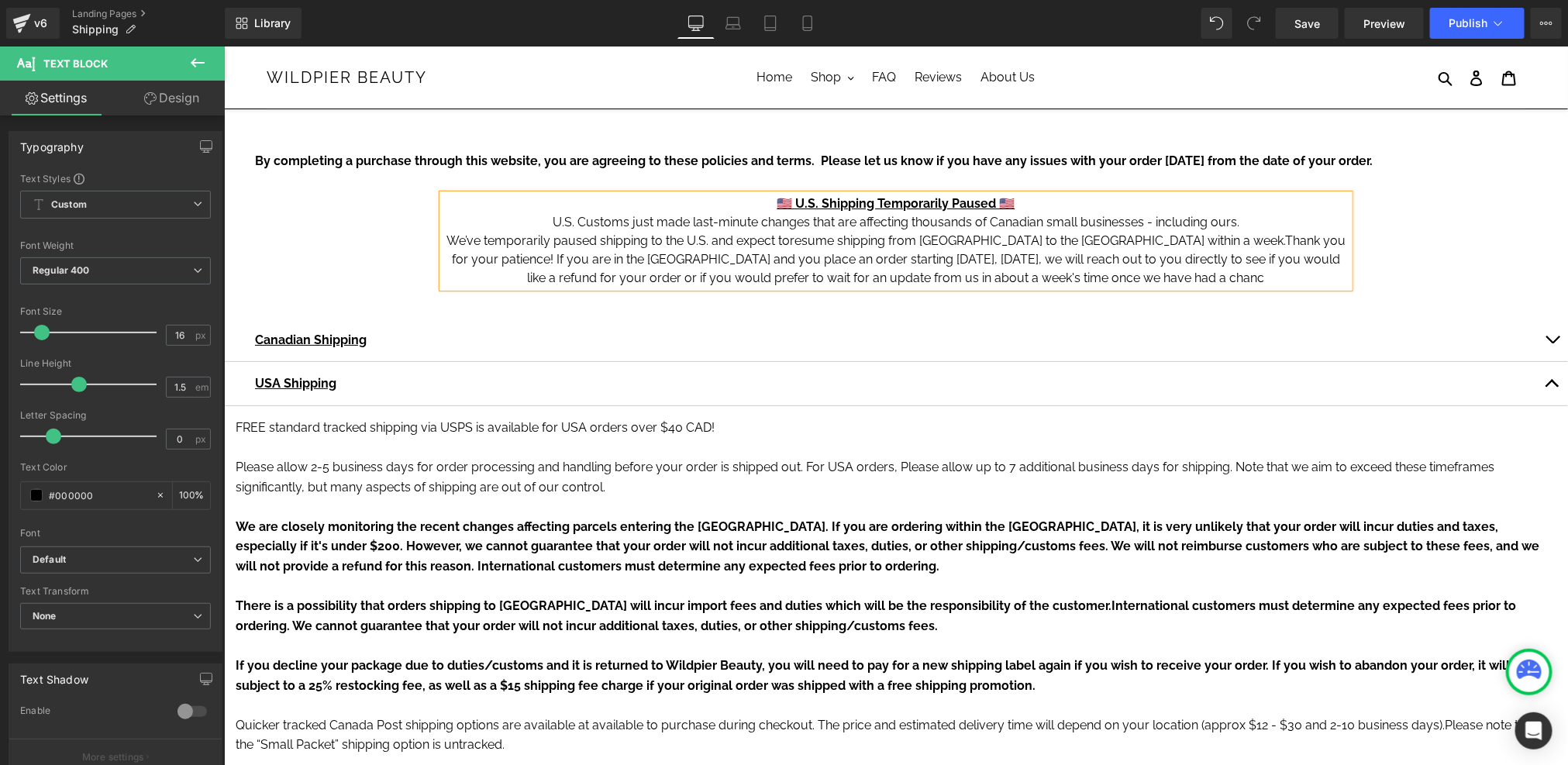
click at [1142, 221] on p "U.S. Customs just made last-minute changes that are affecting thousands of Cana…" at bounding box center [895, 222] width 907 height 18
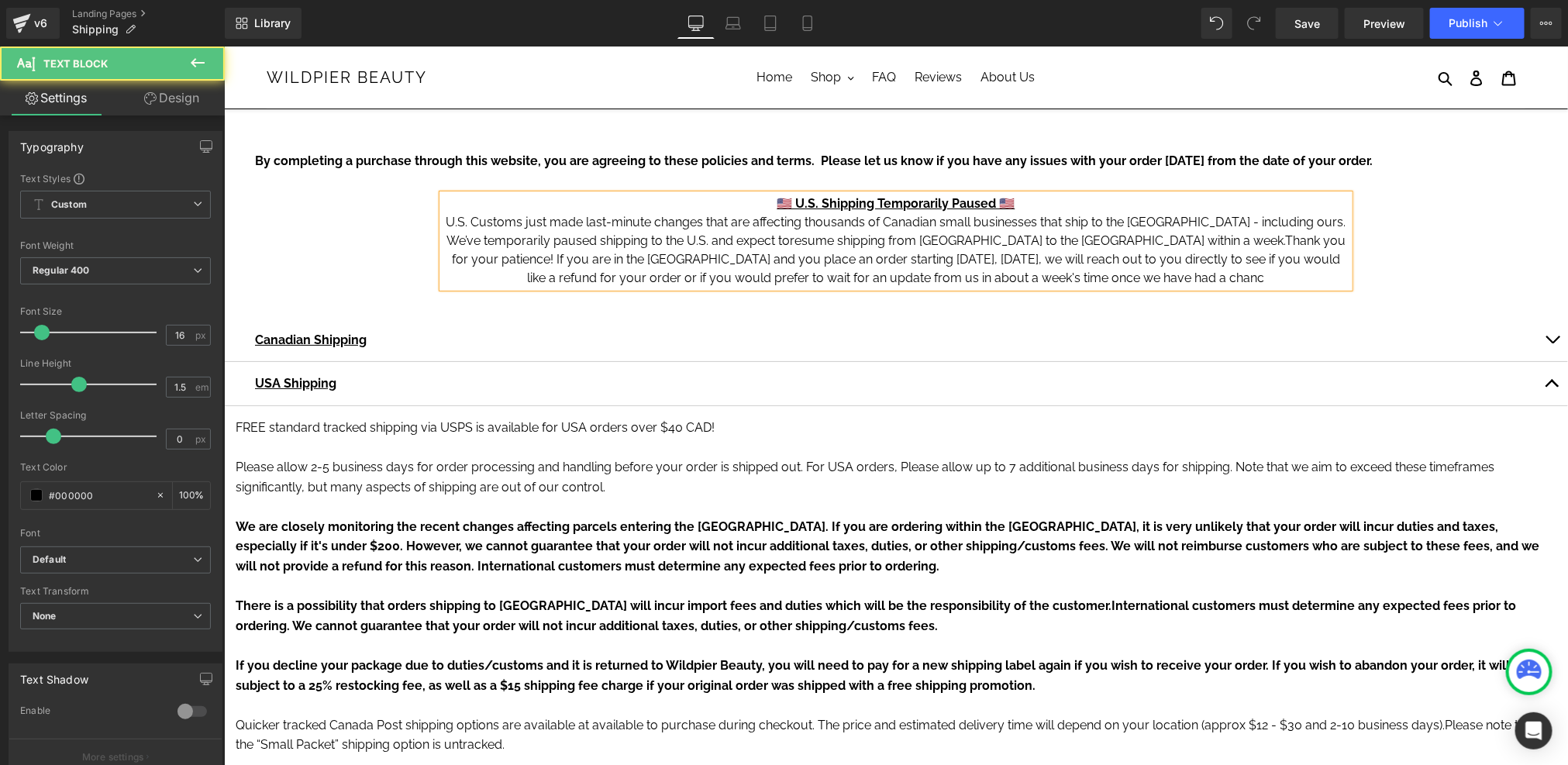
click at [1318, 218] on p "U.S. Customs just made last-minute changes that are affecting thousands of Cana…" at bounding box center [895, 222] width 907 height 18
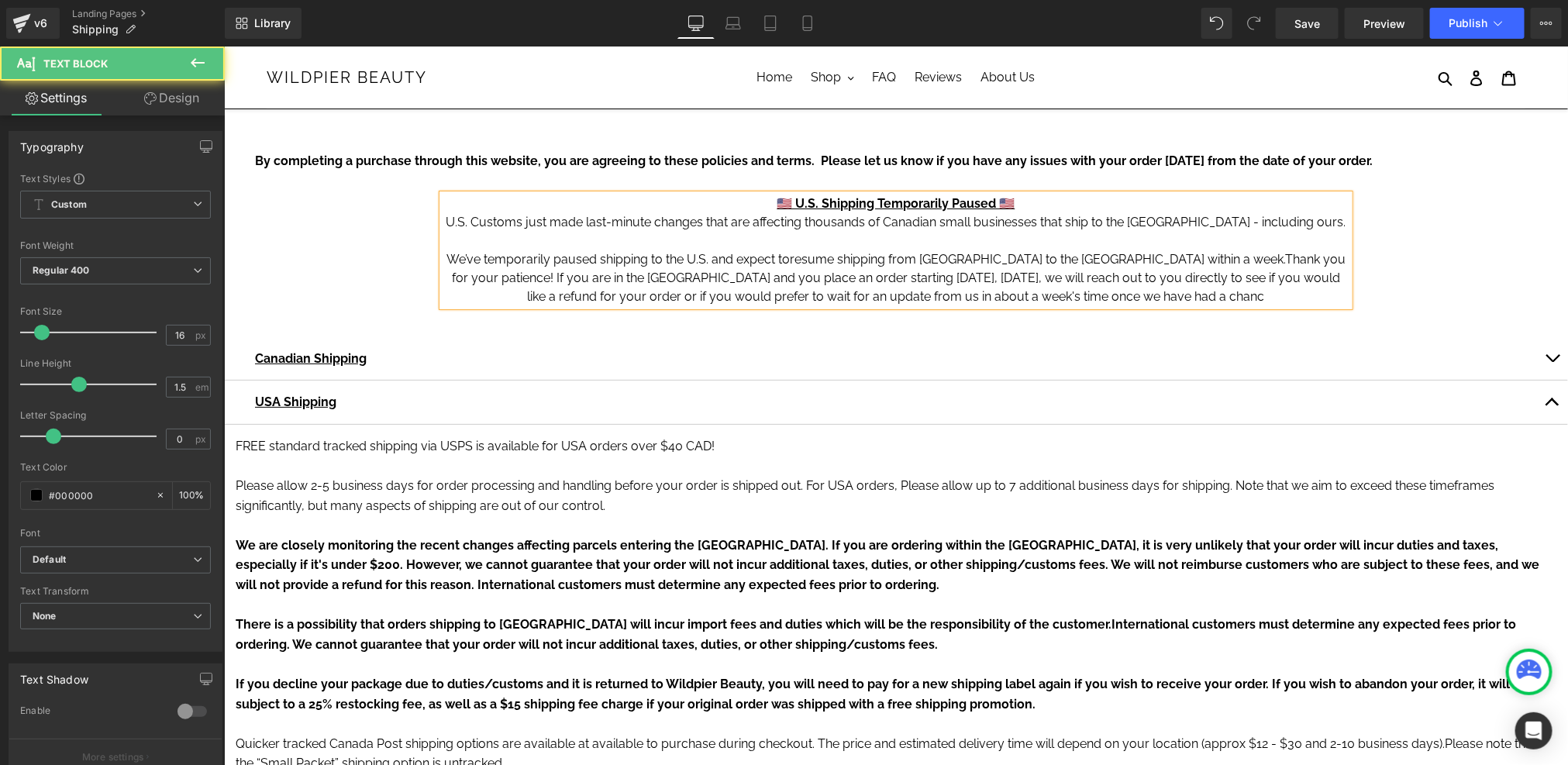
click at [985, 302] on span "Thank you for your patience! If you are in the USA and you place an order start…" at bounding box center [897, 277] width 893 height 51
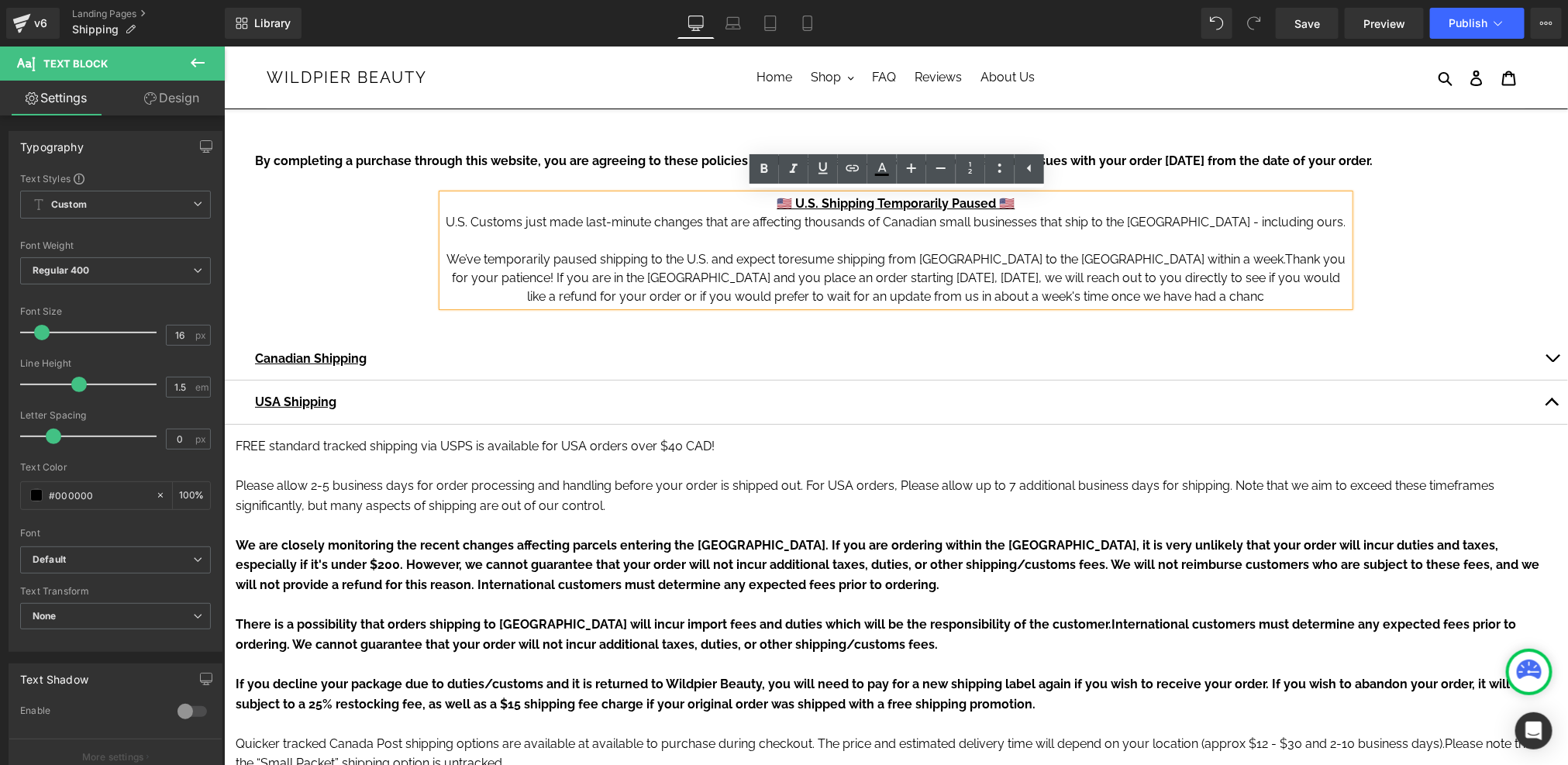
click at [1281, 258] on span "Thank you for your patience! If you are in the USA and you place an order start…" at bounding box center [897, 277] width 893 height 51
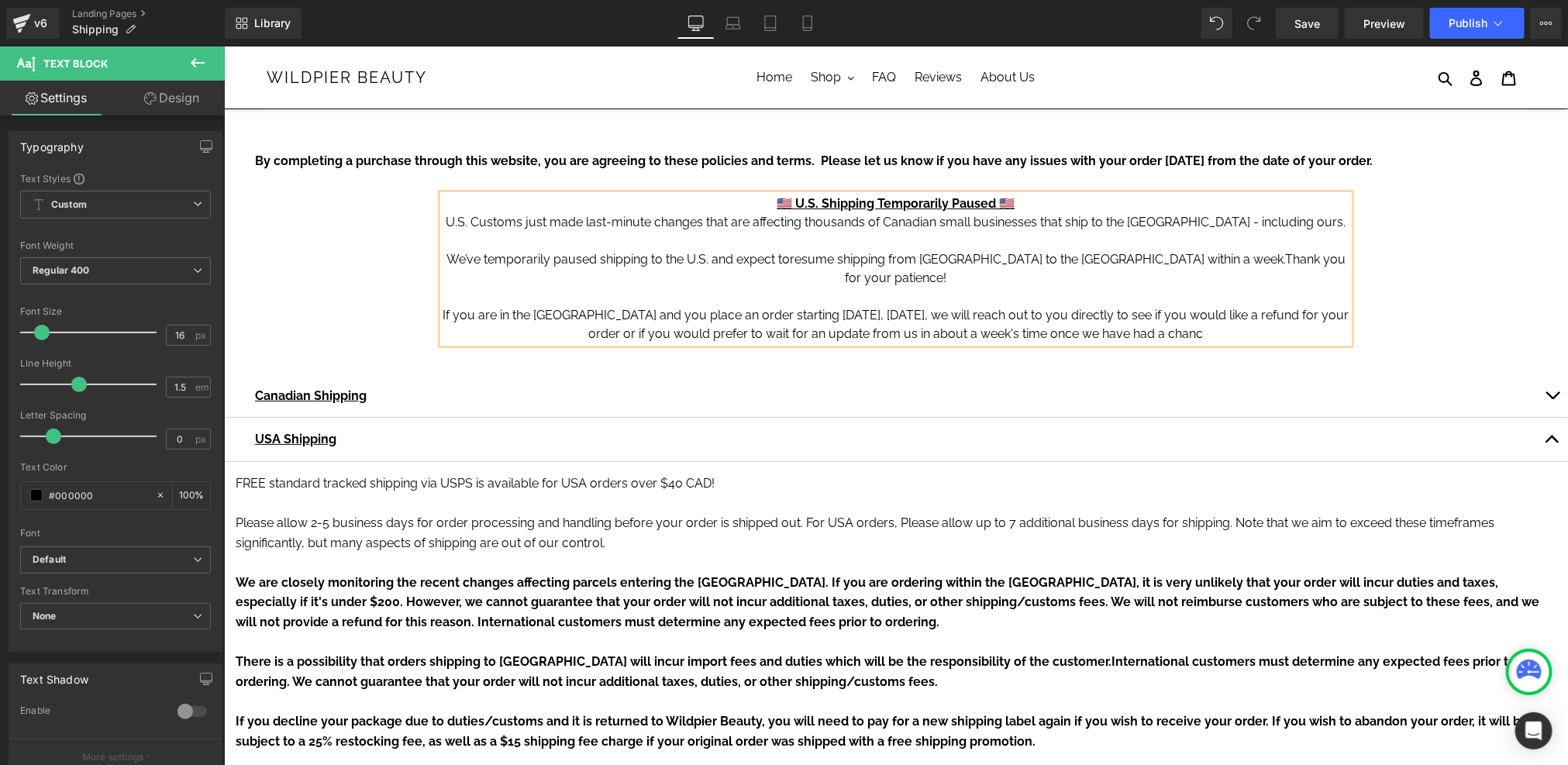
click at [1247, 316] on p "If you are in the USA and you place an order starting today, August 26, 2025, w…" at bounding box center [895, 323] width 907 height 37
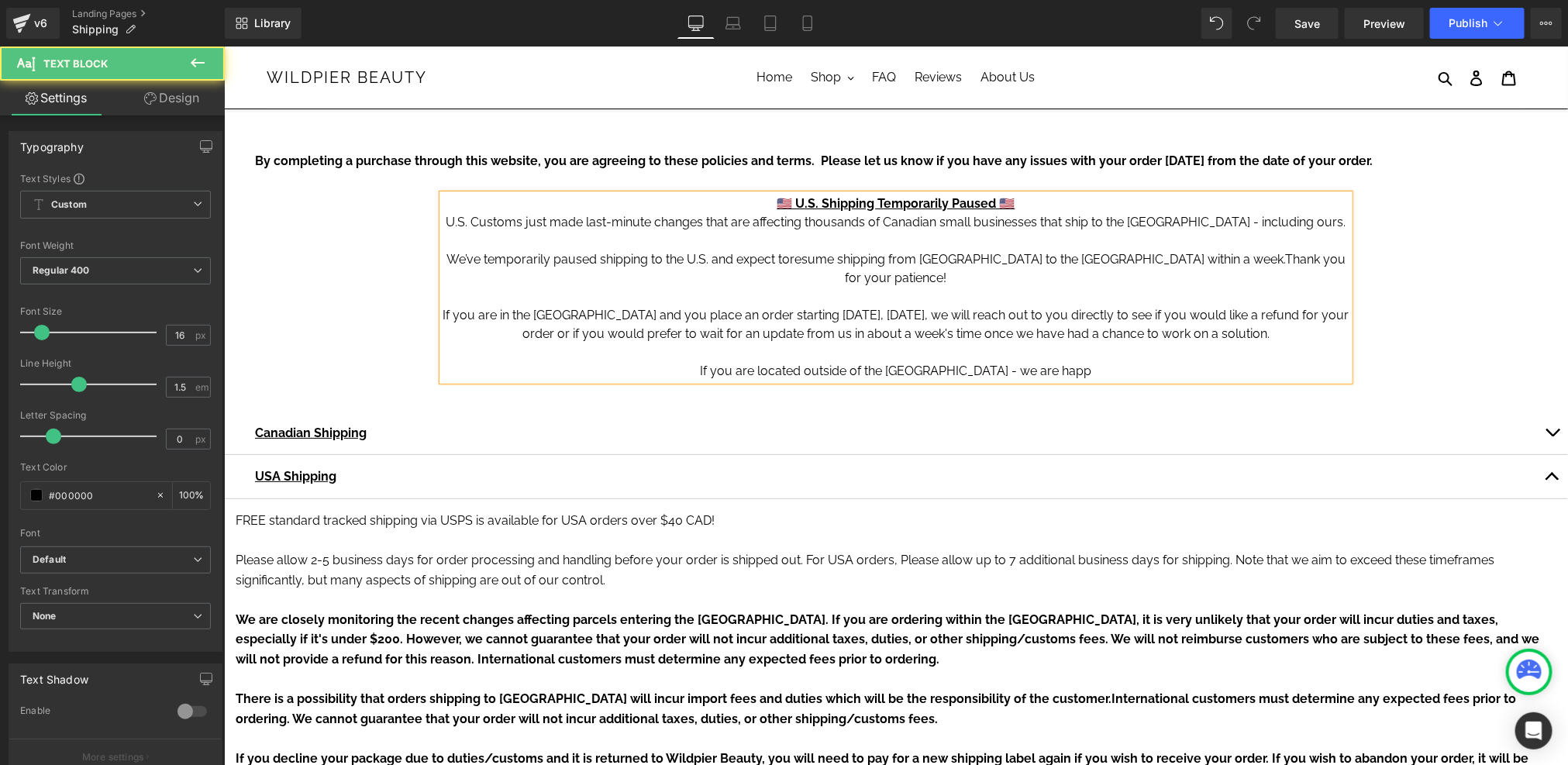
click at [922, 287] on p at bounding box center [895, 296] width 907 height 18
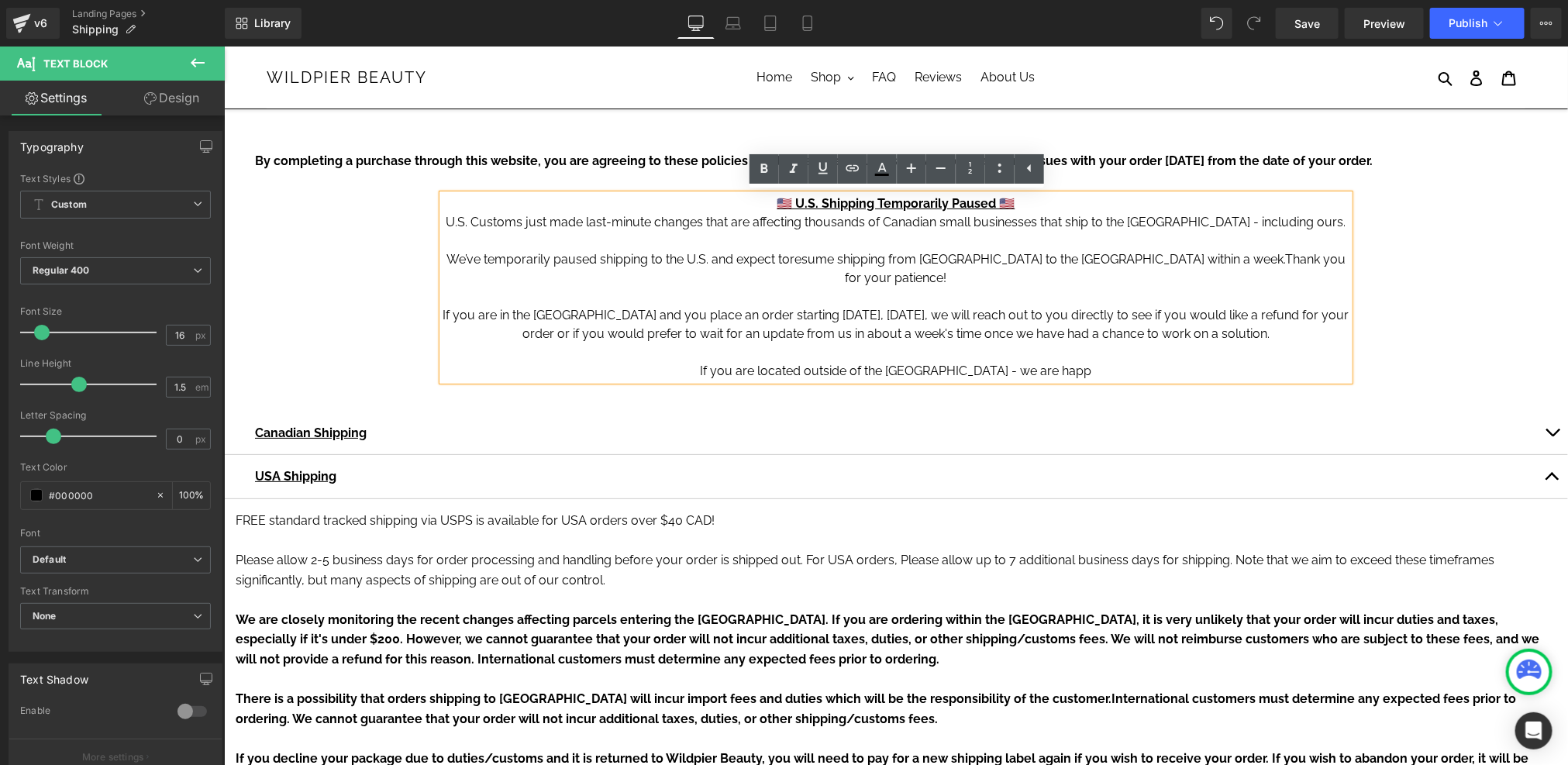
click at [1094, 351] on p "If you are in the USA and you place an order starting today, August 26, 2025, w…" at bounding box center [895, 342] width 907 height 75
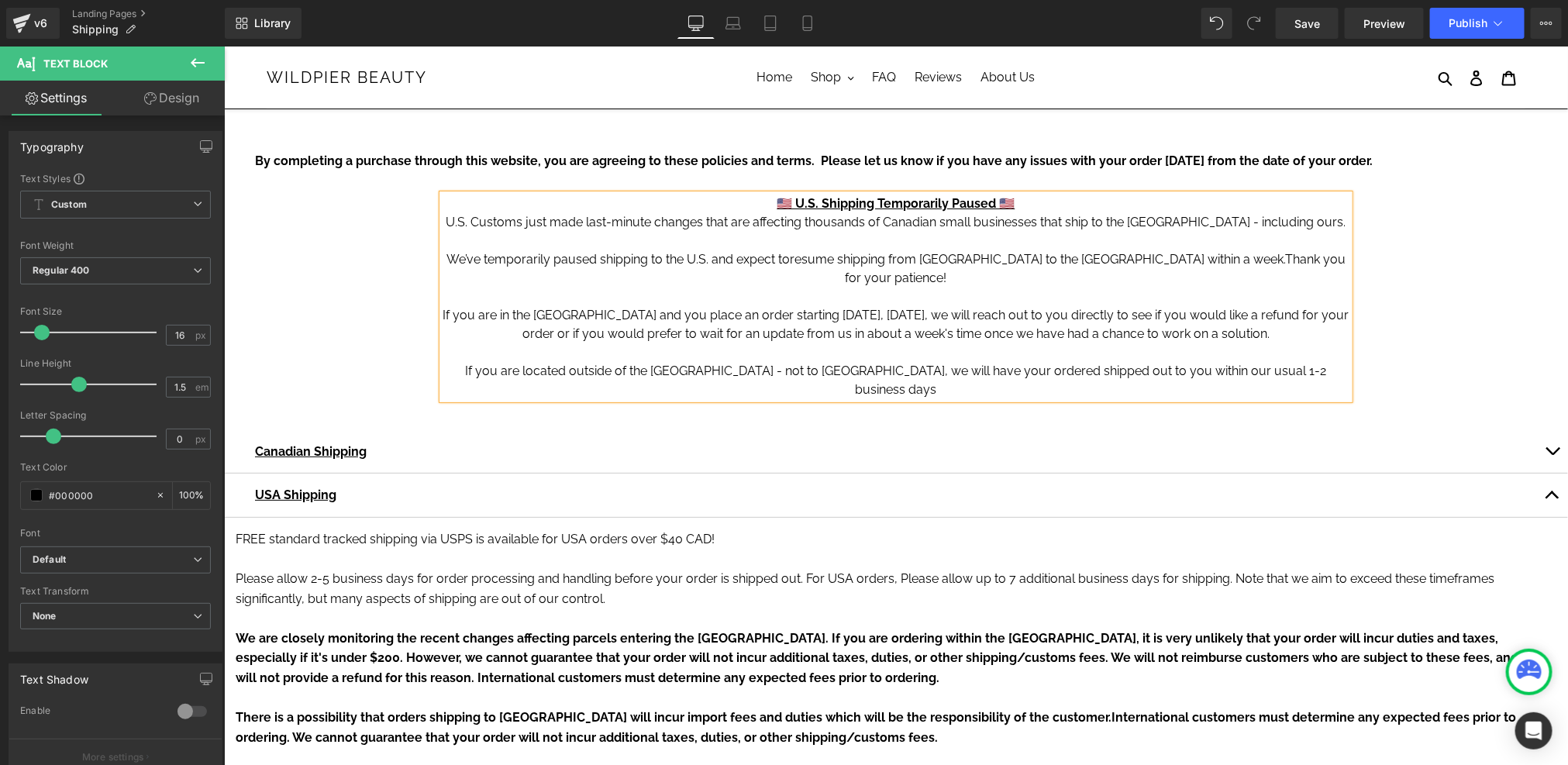
click at [1307, 355] on p "If you are in the USA and you place an order starting today, August 26, 2025, w…" at bounding box center [895, 351] width 907 height 93
click at [1078, 287] on p at bounding box center [895, 296] width 907 height 18
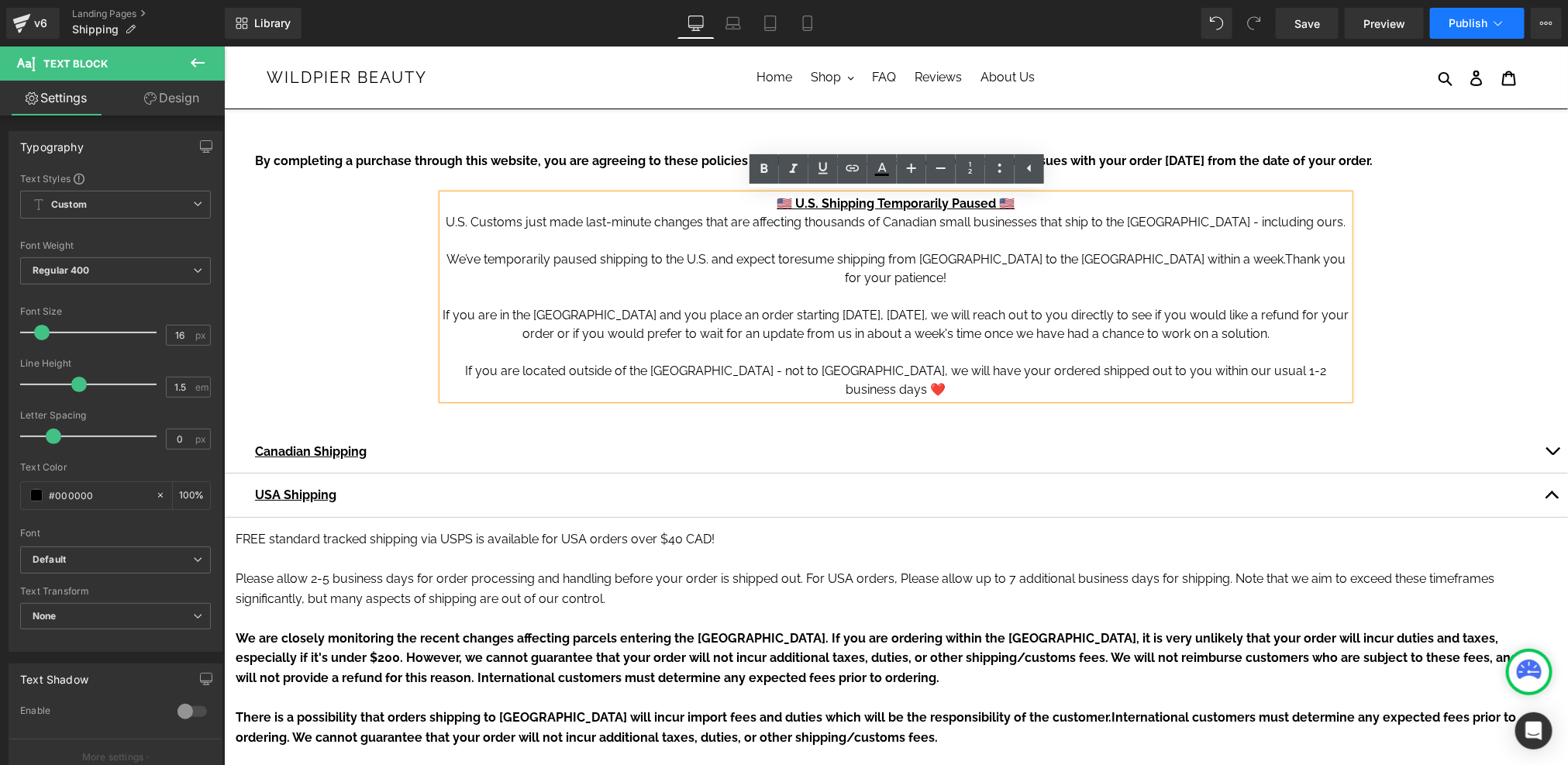
click at [1465, 22] on span "Publish" at bounding box center [1467, 23] width 39 height 12
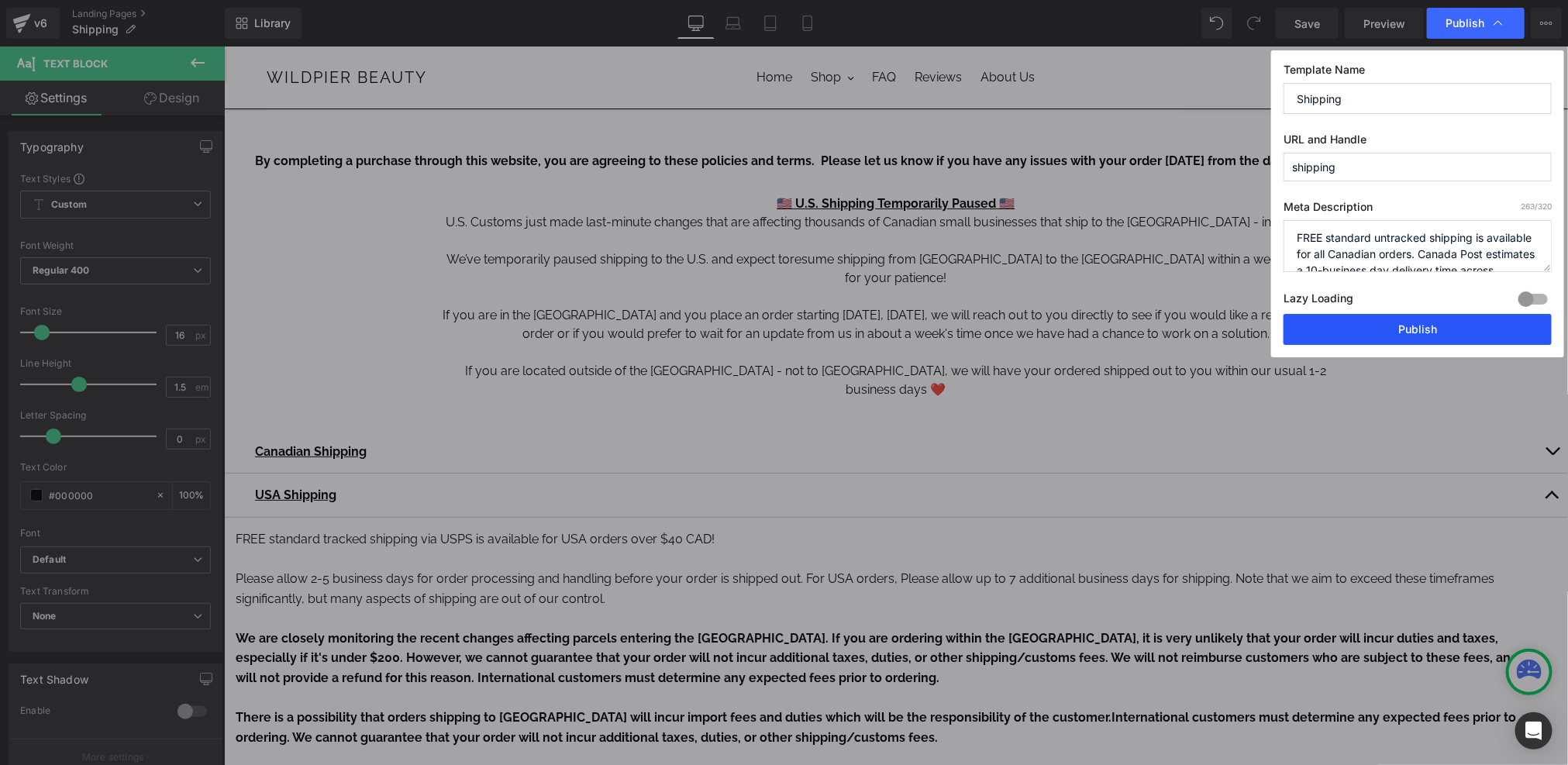
click at [1411, 334] on button "Publish" at bounding box center [1418, 329] width 268 height 31
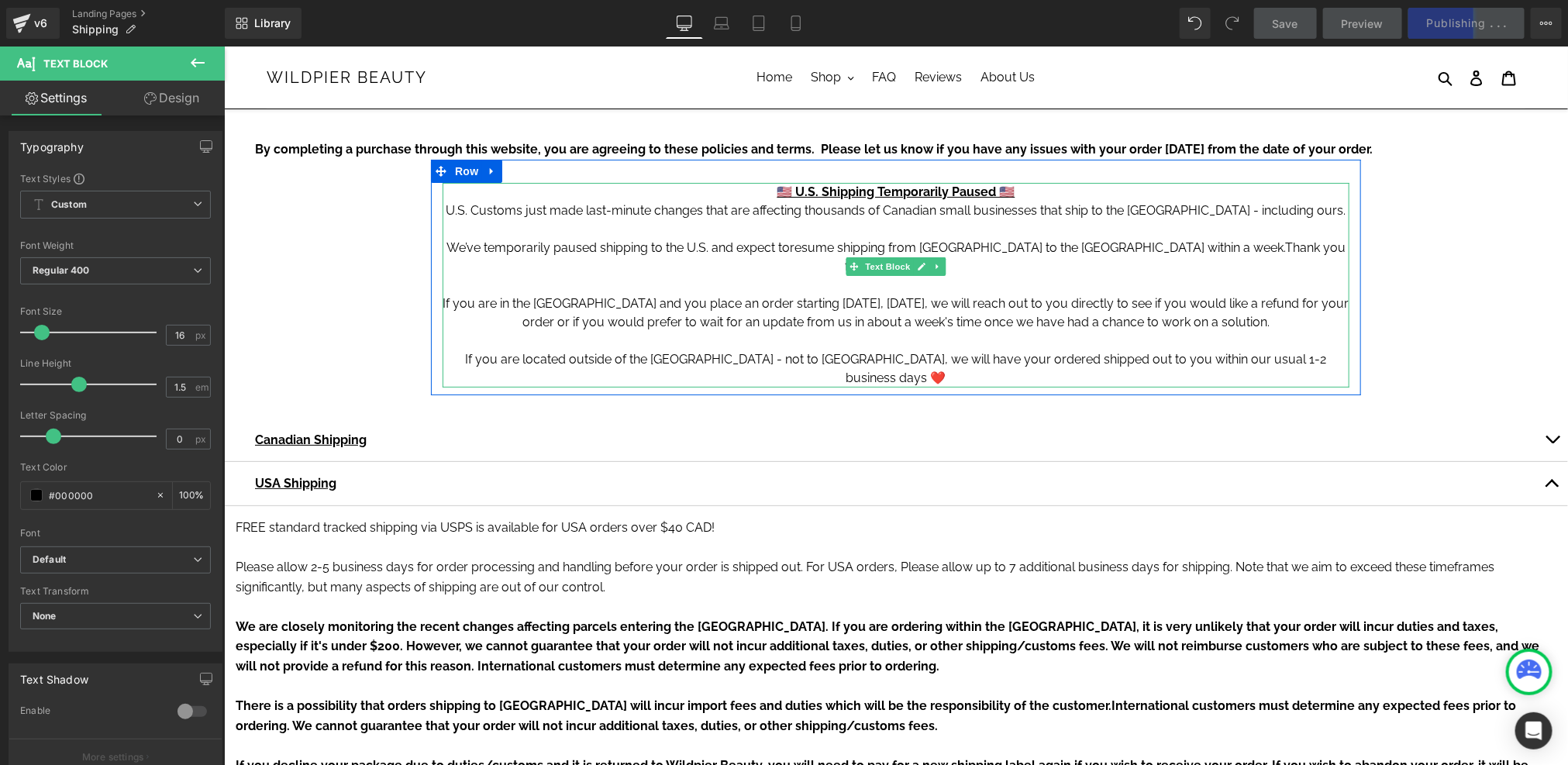
scroll to position [14, 0]
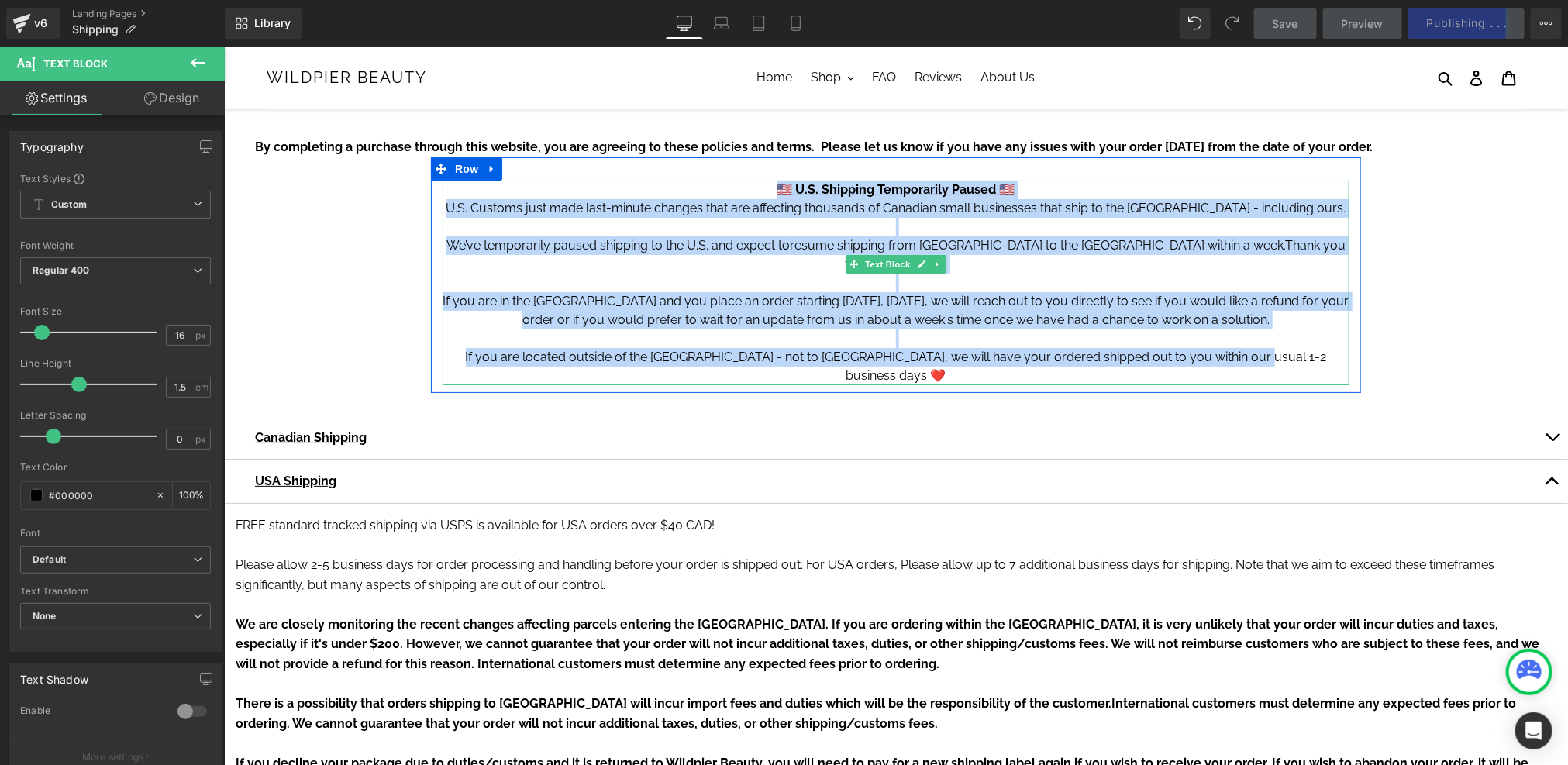
drag, startPoint x: 1283, startPoint y: 337, endPoint x: 769, endPoint y: 188, distance: 535.2
click at [769, 188] on div "🇺🇸 U.S. Shipping Temporarily Paused 🇺🇸 U.S. Customs just made last-minute chang…" at bounding box center [895, 282] width 907 height 204
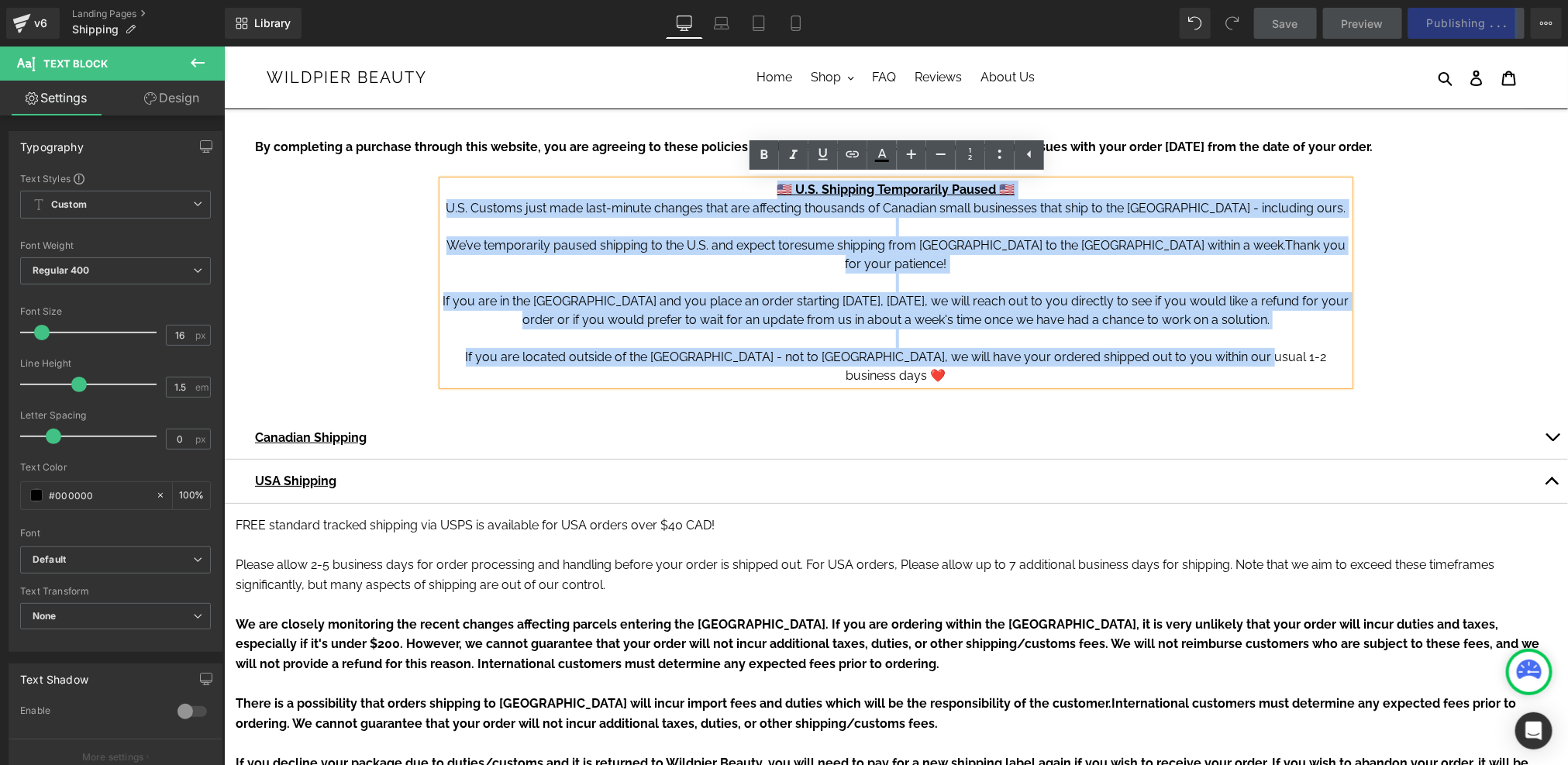
copy div "🇺🇸 U.S. Shipping Temporarily Paused 🇺🇸 U.S. Customs just made last-minute chang…"
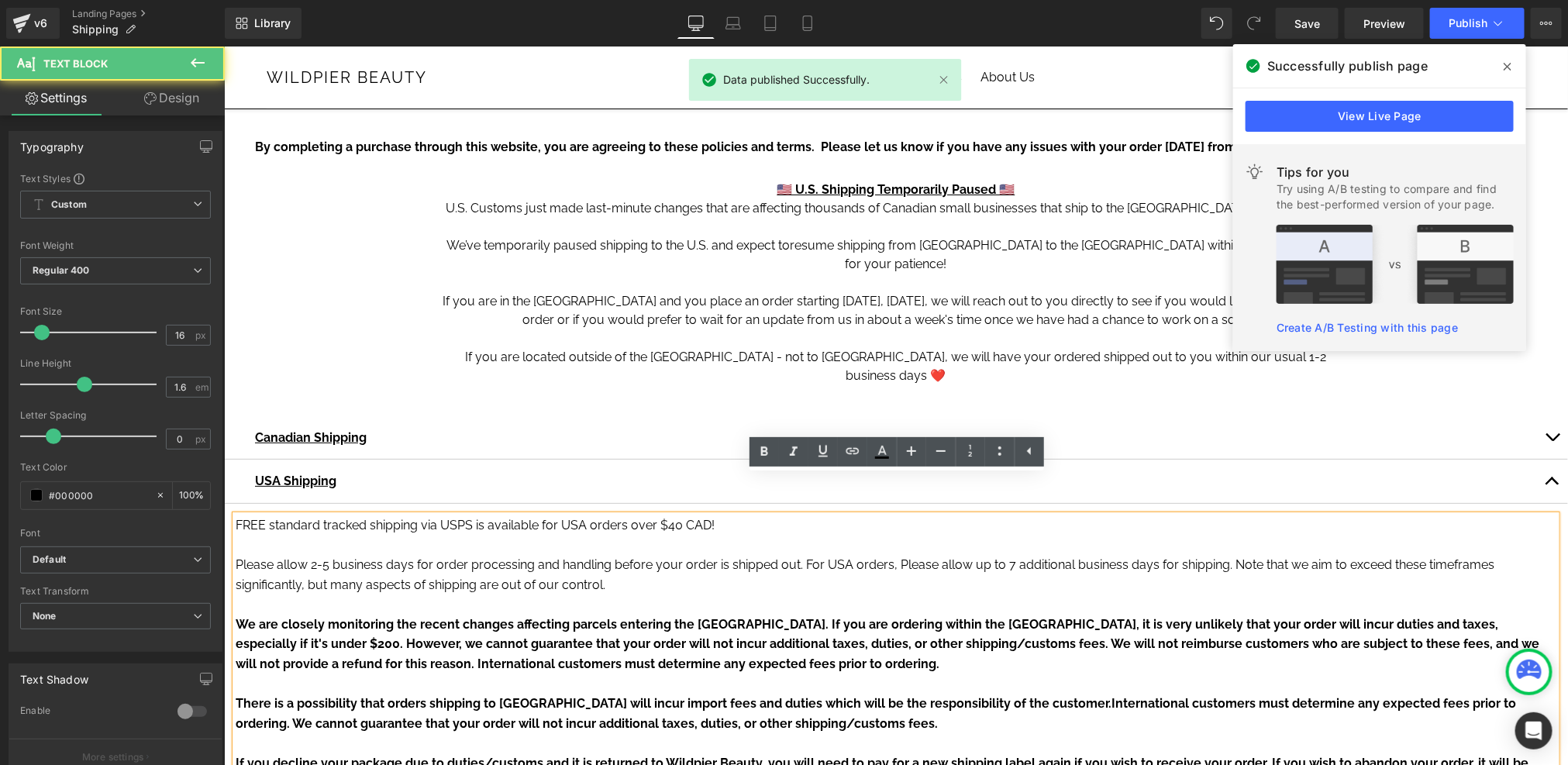
click at [750, 514] on p "FREE standard tracked shipping via USPS is available for USA orders over $40 CA…" at bounding box center [895, 524] width 1320 height 20
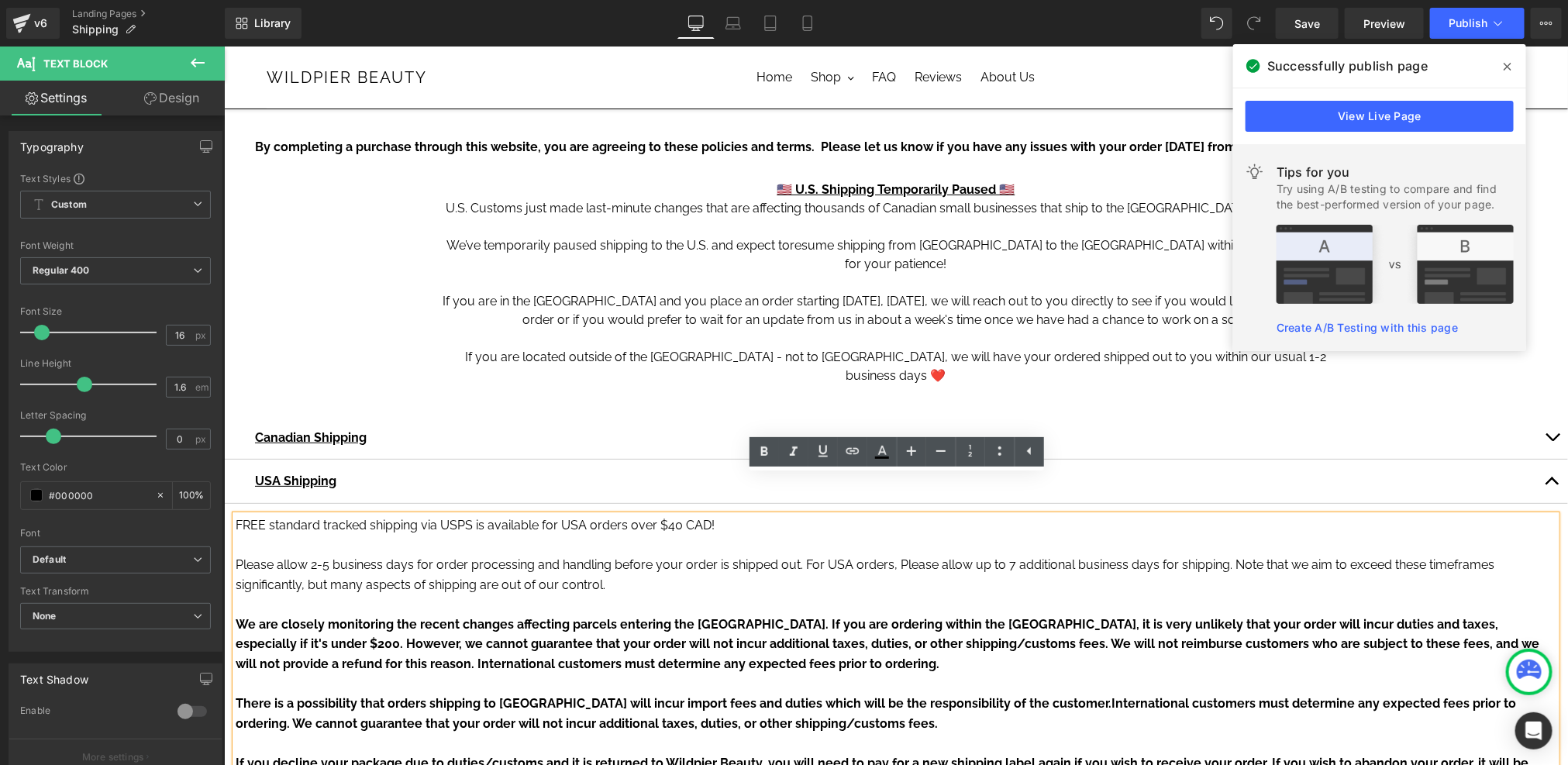
click at [235, 514] on p "FREE standard tracked shipping via USPS is available for USA orders over $40 CA…" at bounding box center [895, 524] width 1320 height 20
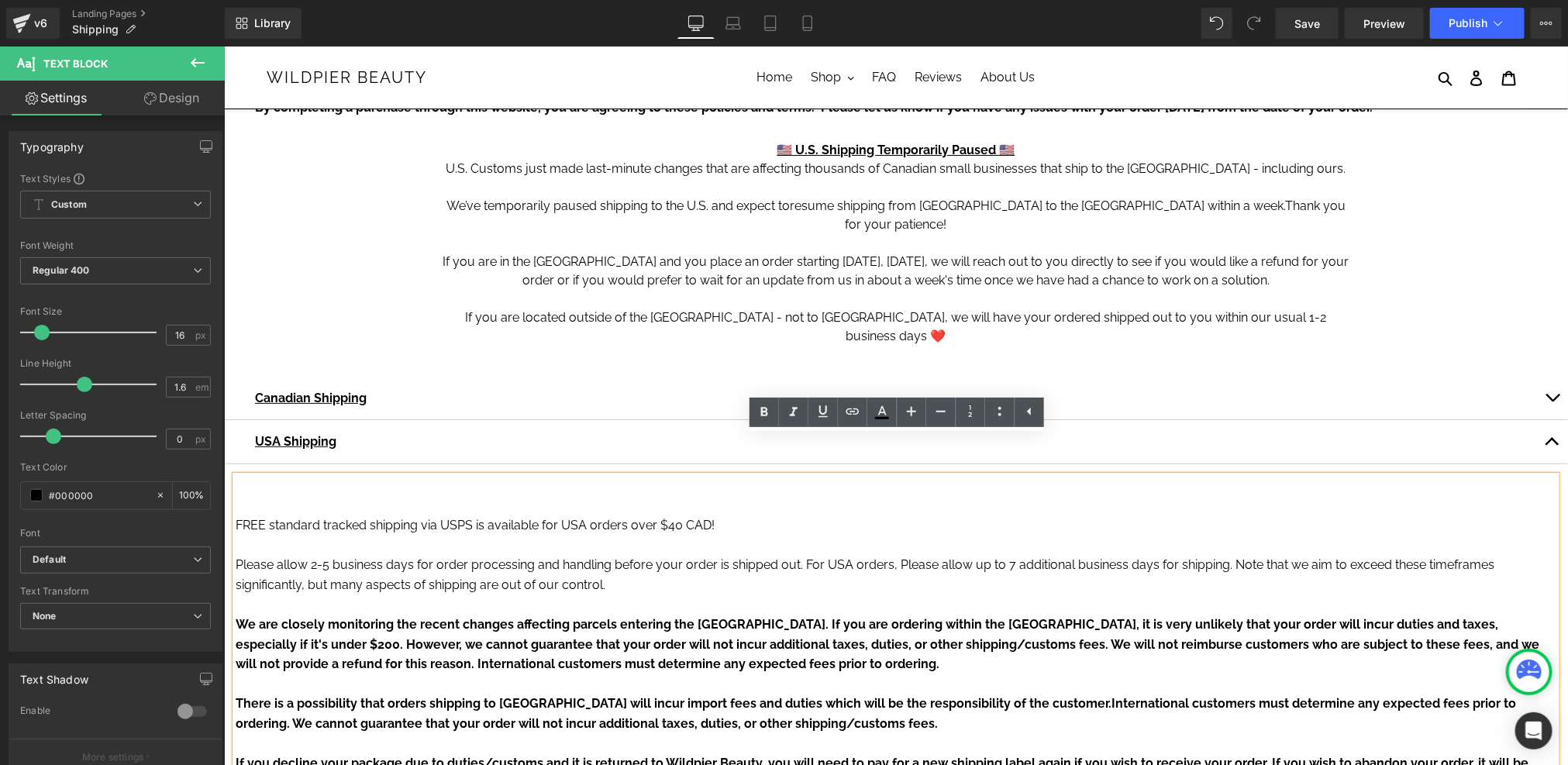
scroll to position [73, 0]
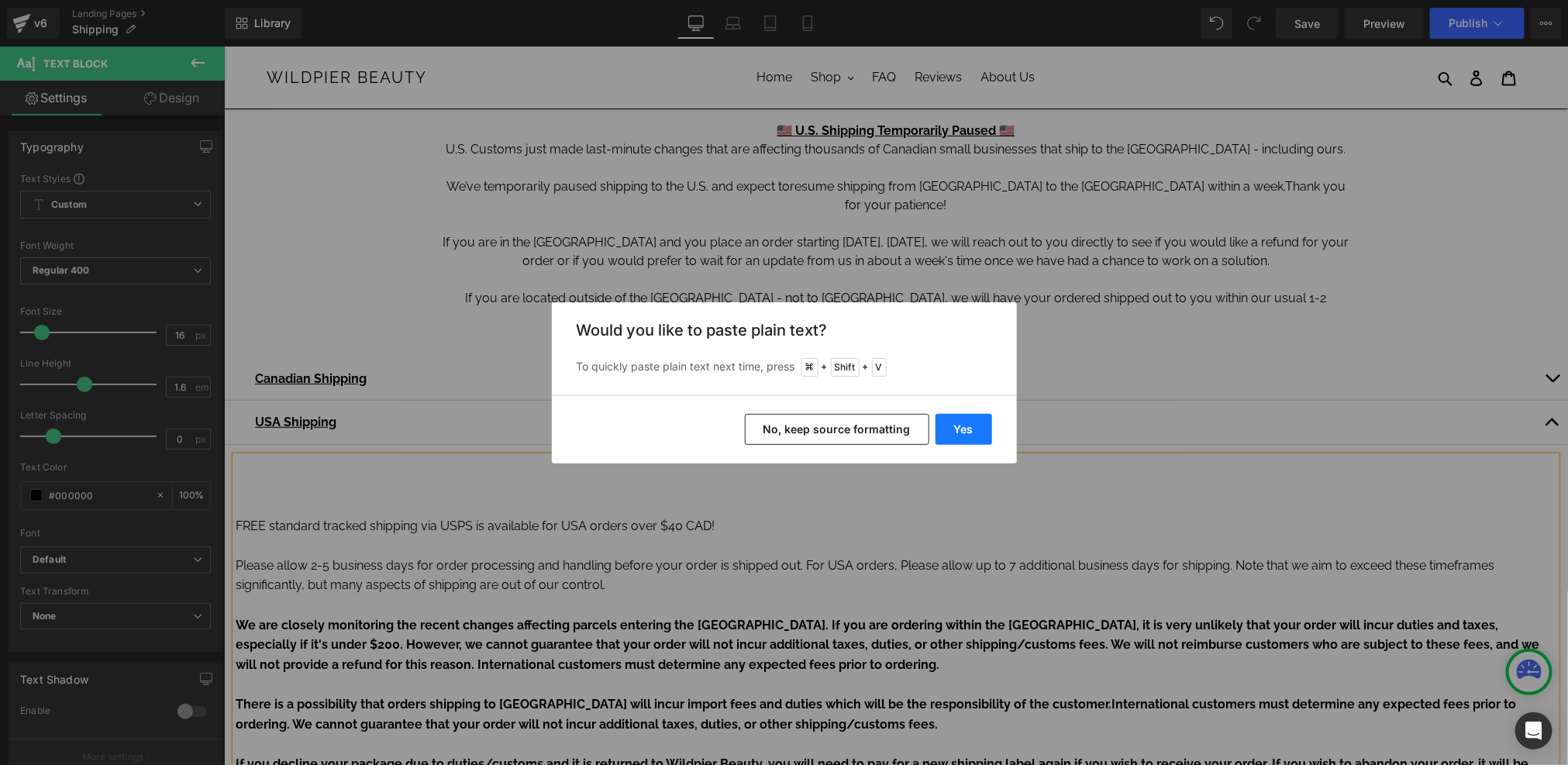
click at [976, 419] on button "Yes" at bounding box center [964, 429] width 57 height 31
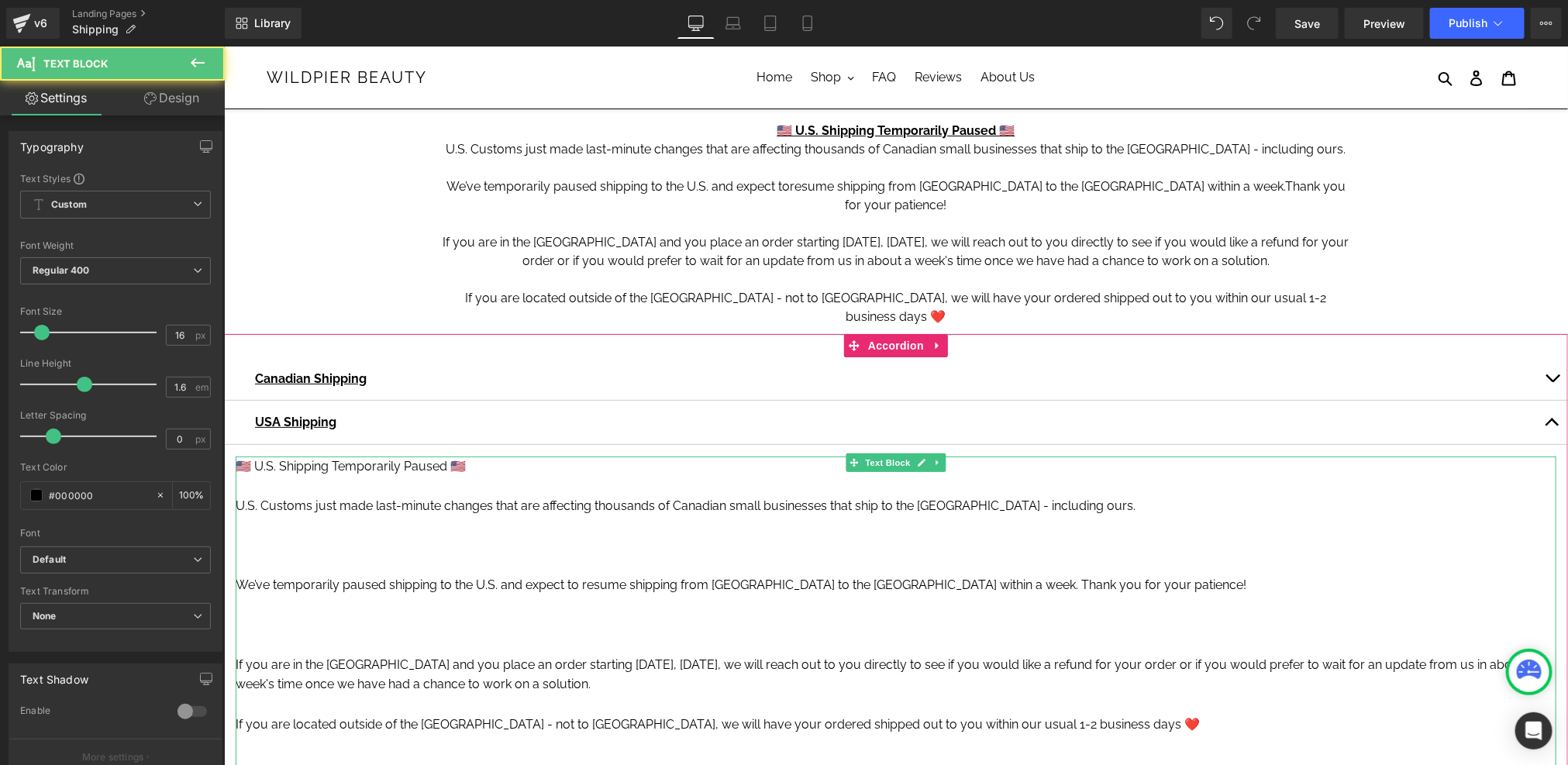
click at [736, 535] on p at bounding box center [895, 545] width 1320 height 20
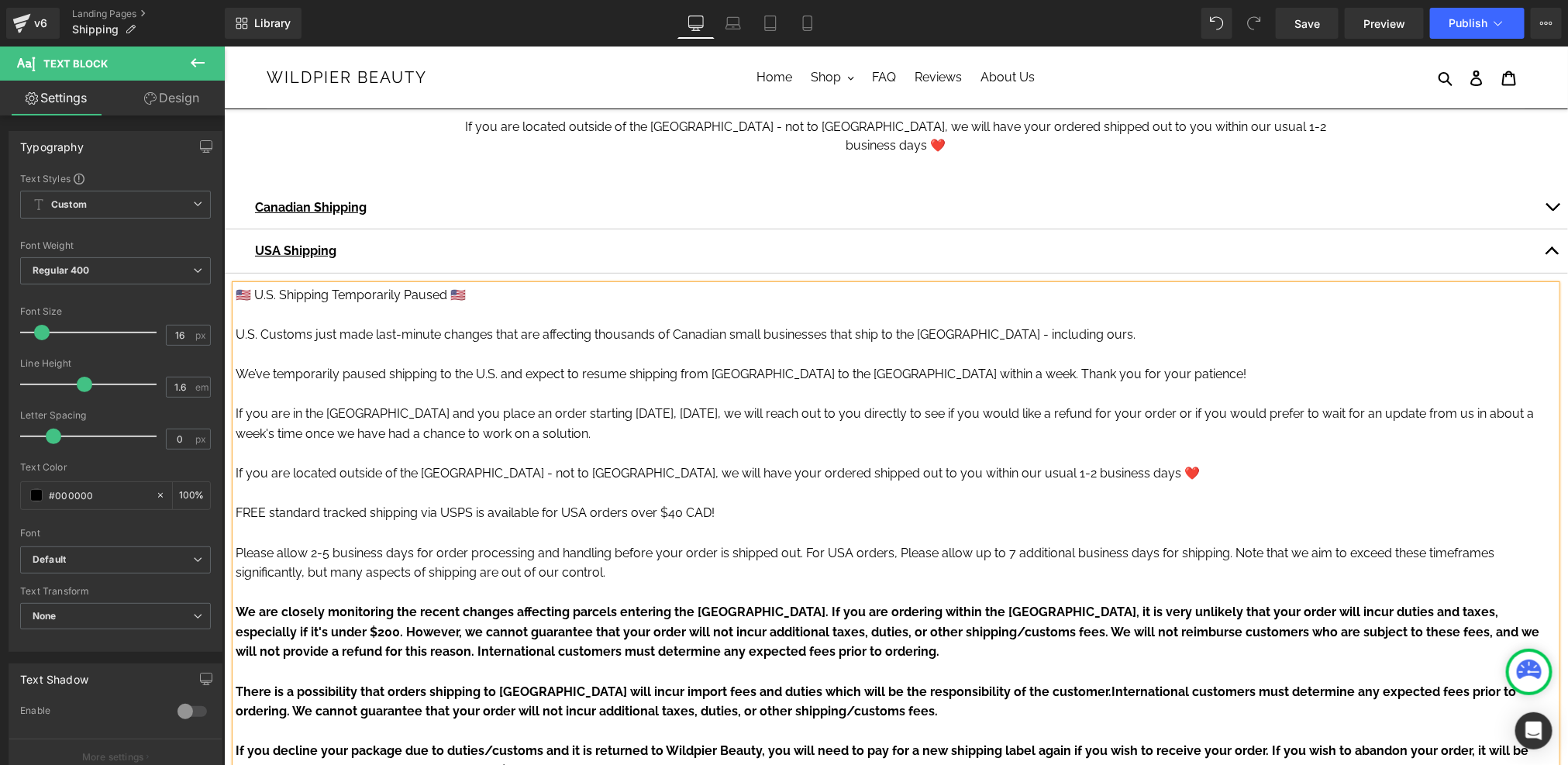
scroll to position [309, 0]
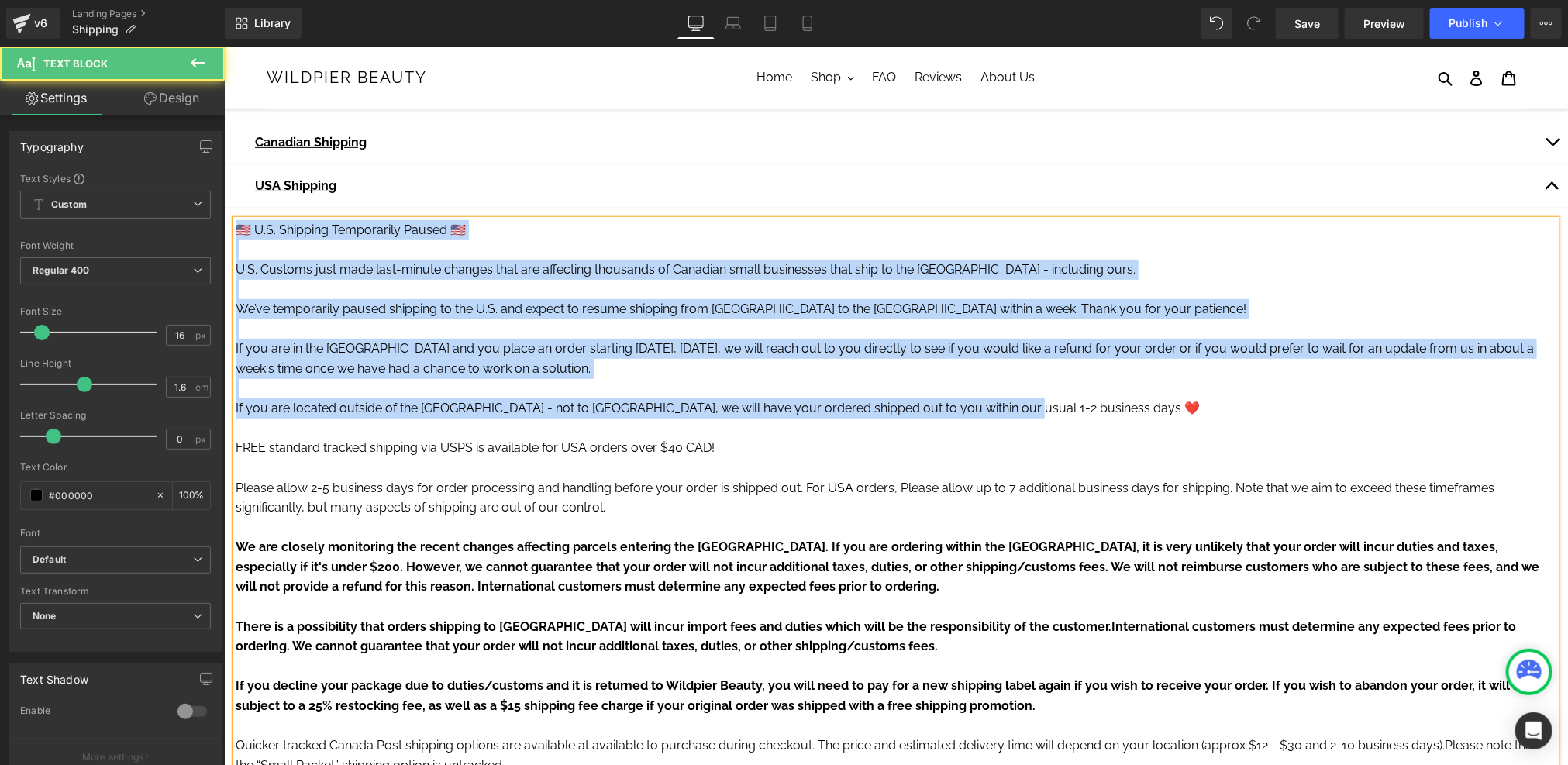
drag, startPoint x: 1023, startPoint y: 365, endPoint x: 230, endPoint y: 159, distance: 819.3
click at [230, 164] on div "USA Shipping Text Block 🇺🇸 U.S. Shipping Temporarily Paused 🇺🇸 U.S. Customs jus…" at bounding box center [895, 634] width 1344 height 940
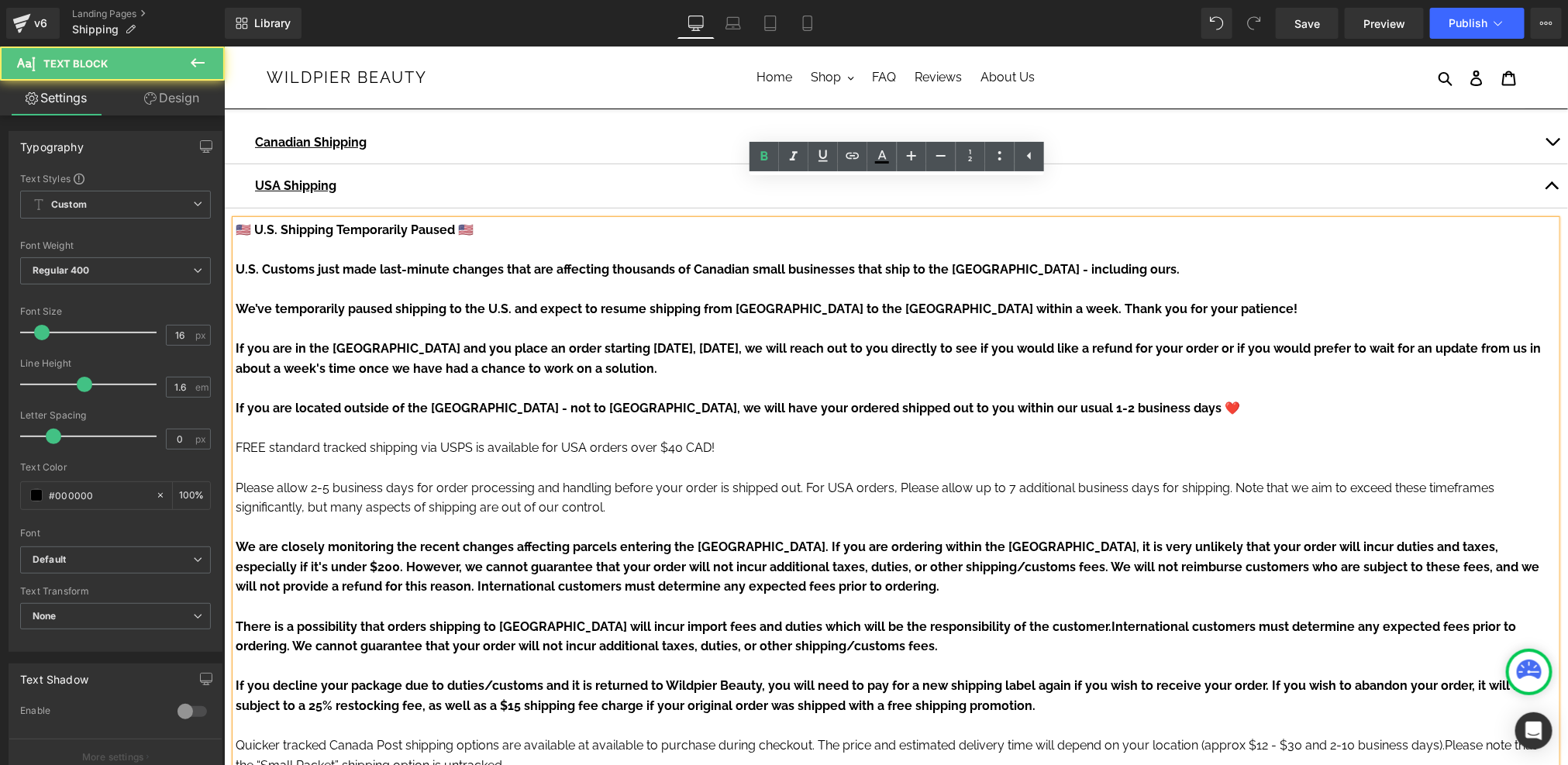
click at [301, 222] on strong "🇺🇸 U.S. Shipping Temporarily Paused 🇺🇸" at bounding box center [354, 229] width 238 height 15
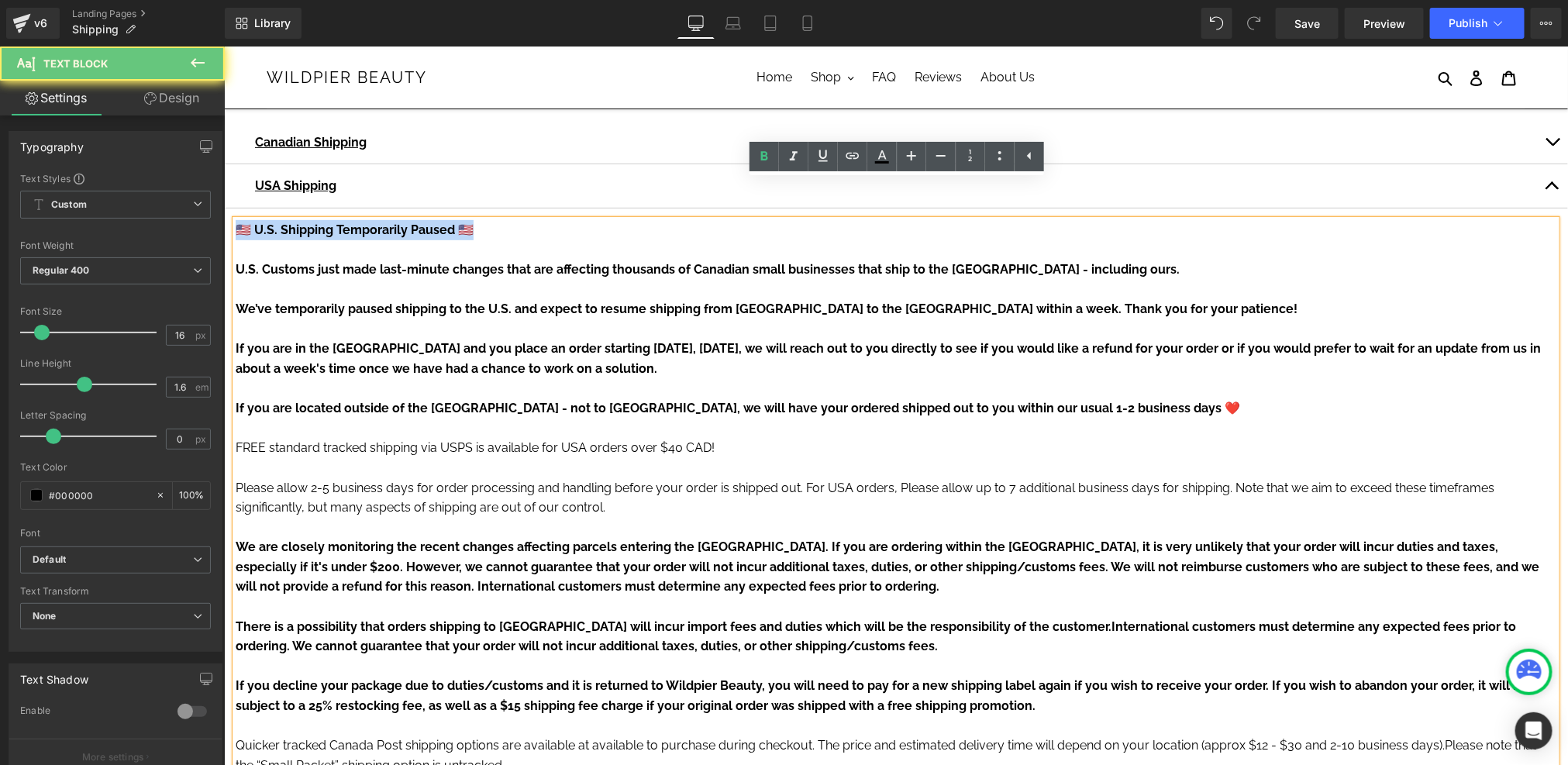
click at [301, 222] on strong "🇺🇸 U.S. Shipping Temporarily Paused 🇺🇸" at bounding box center [354, 229] width 238 height 15
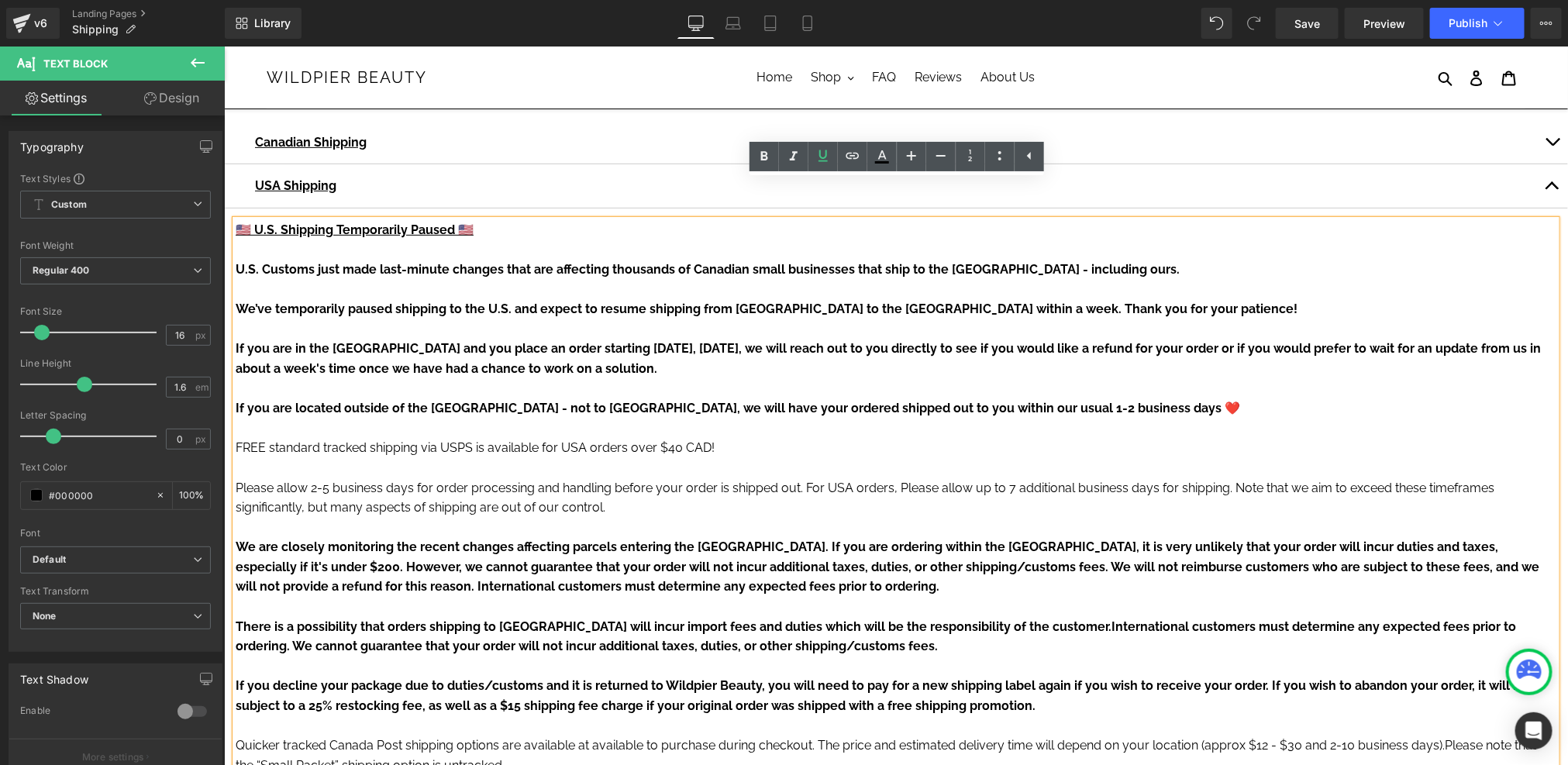
click at [430, 479] on span "Please allow 2-5 business days for order processing and handling before your or…" at bounding box center [733, 487] width 996 height 15
click at [1118, 397] on p "If you are located outside of the USA - not to worry, we will have your ordered…" at bounding box center [895, 407] width 1320 height 20
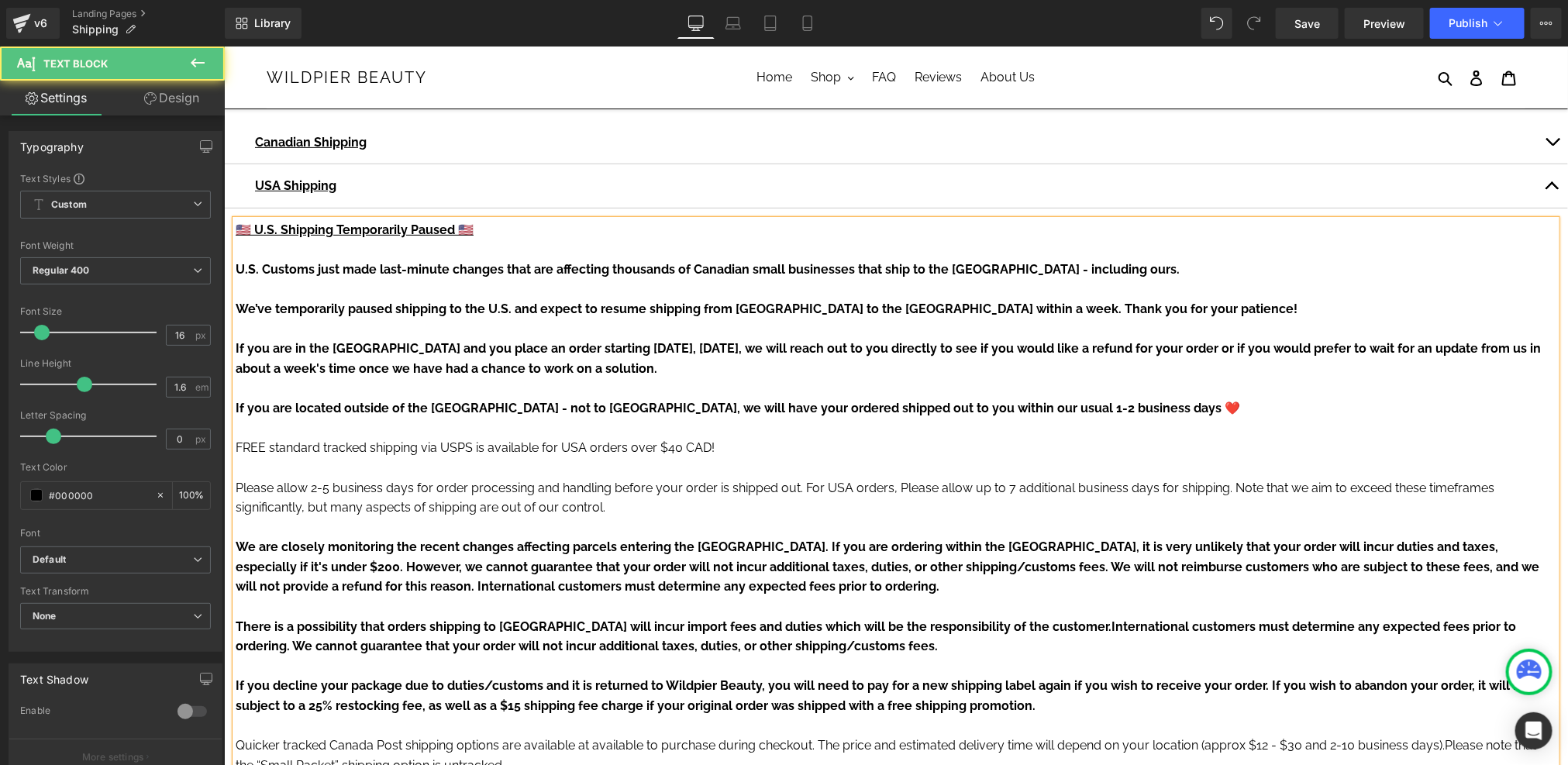
click at [268, 457] on p at bounding box center [895, 467] width 1320 height 20
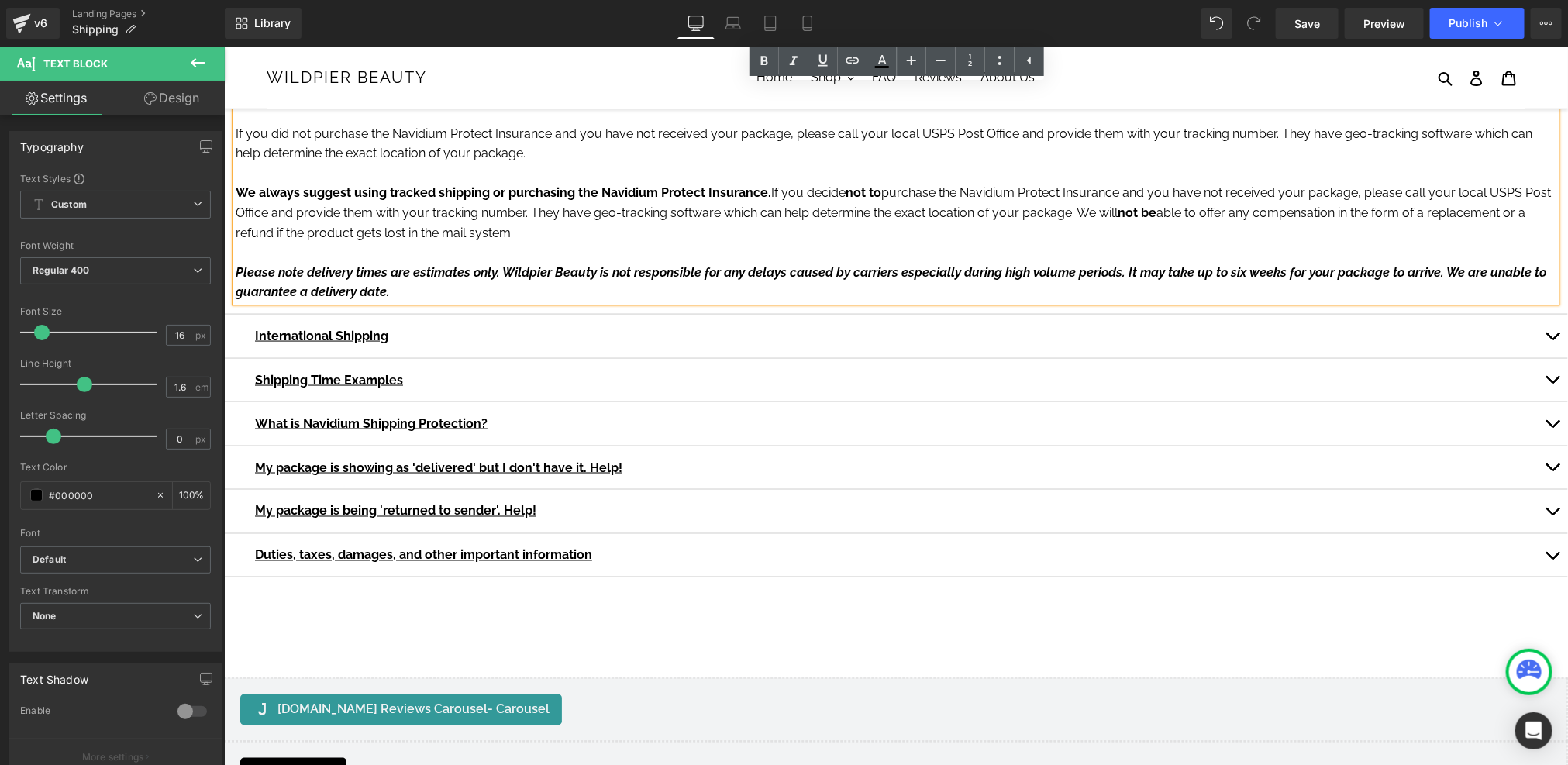
scroll to position [1149, 0]
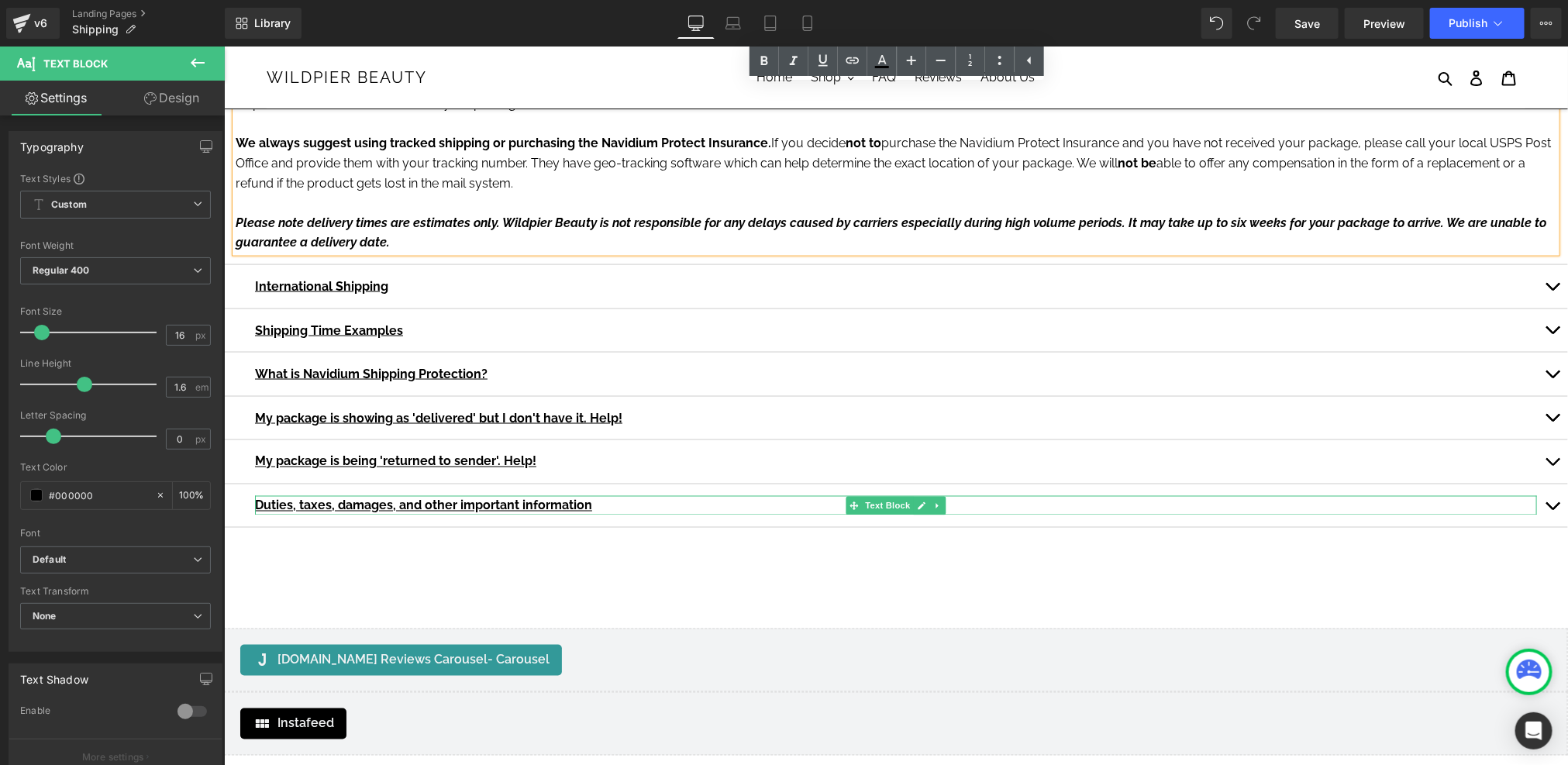
click at [456, 498] on u "Duties, taxes, damages, and other important information" at bounding box center [423, 505] width 337 height 15
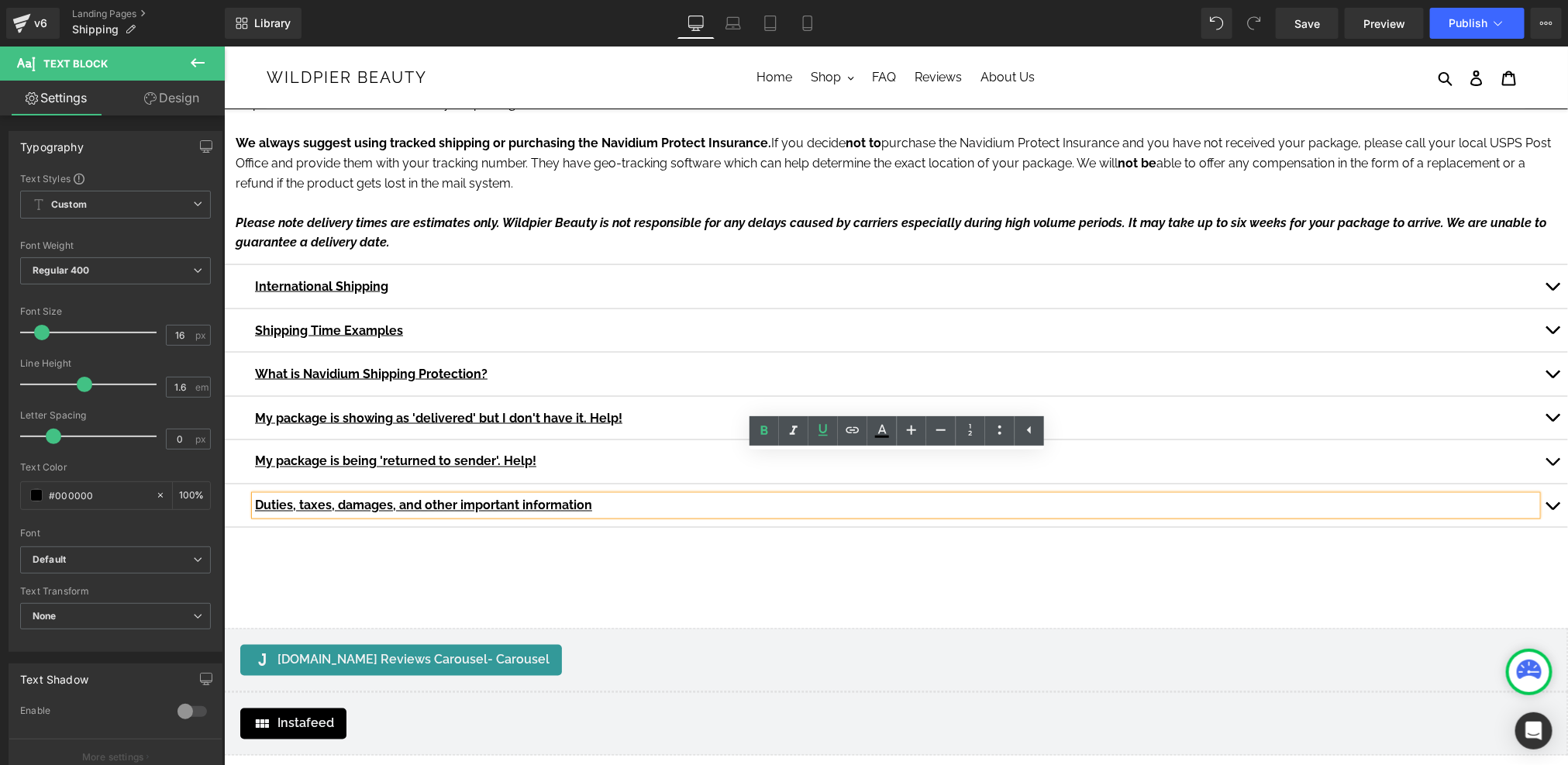
click at [1551, 483] on button "button" at bounding box center [1551, 505] width 31 height 43
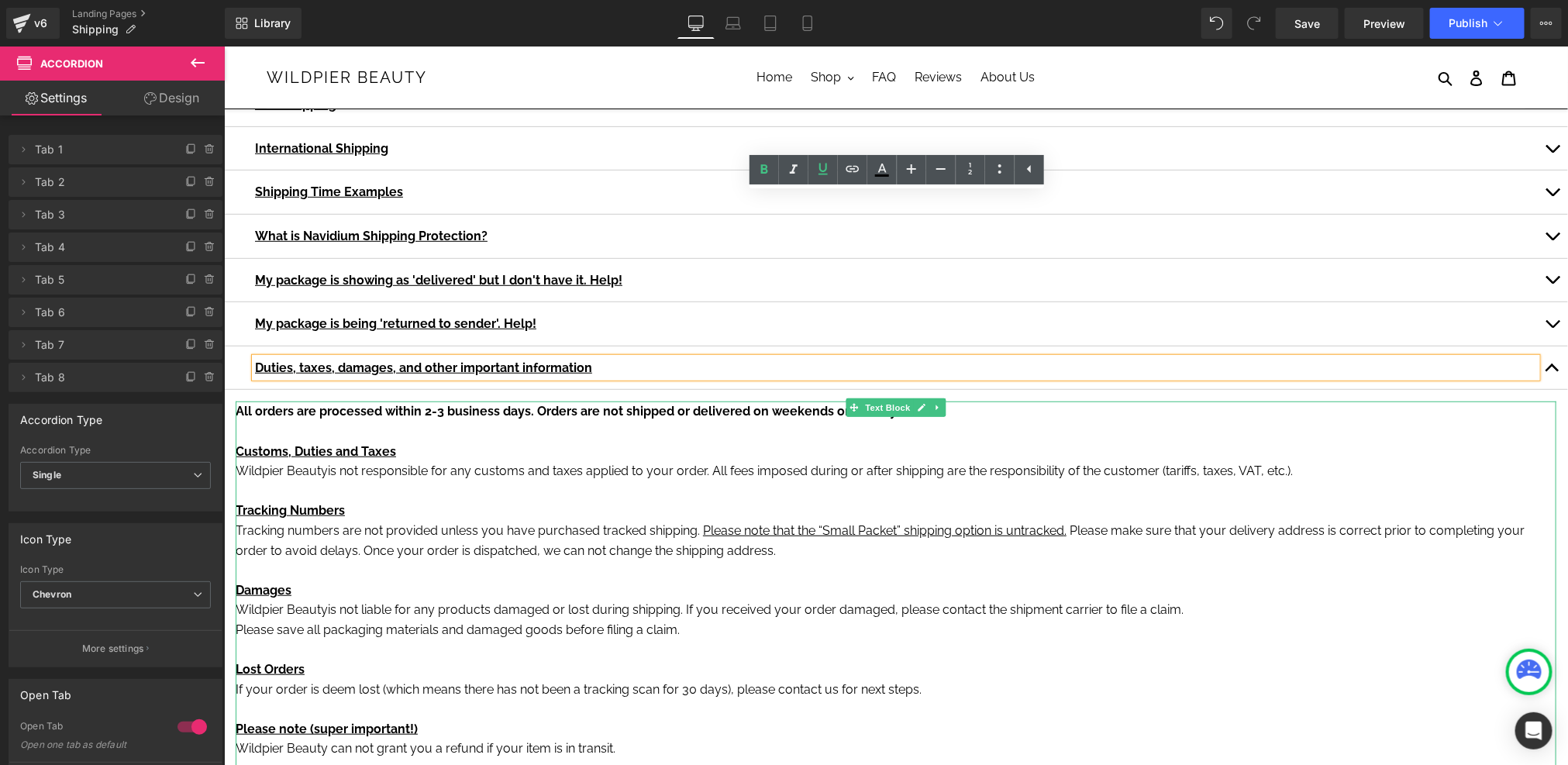
scroll to position [0, 0]
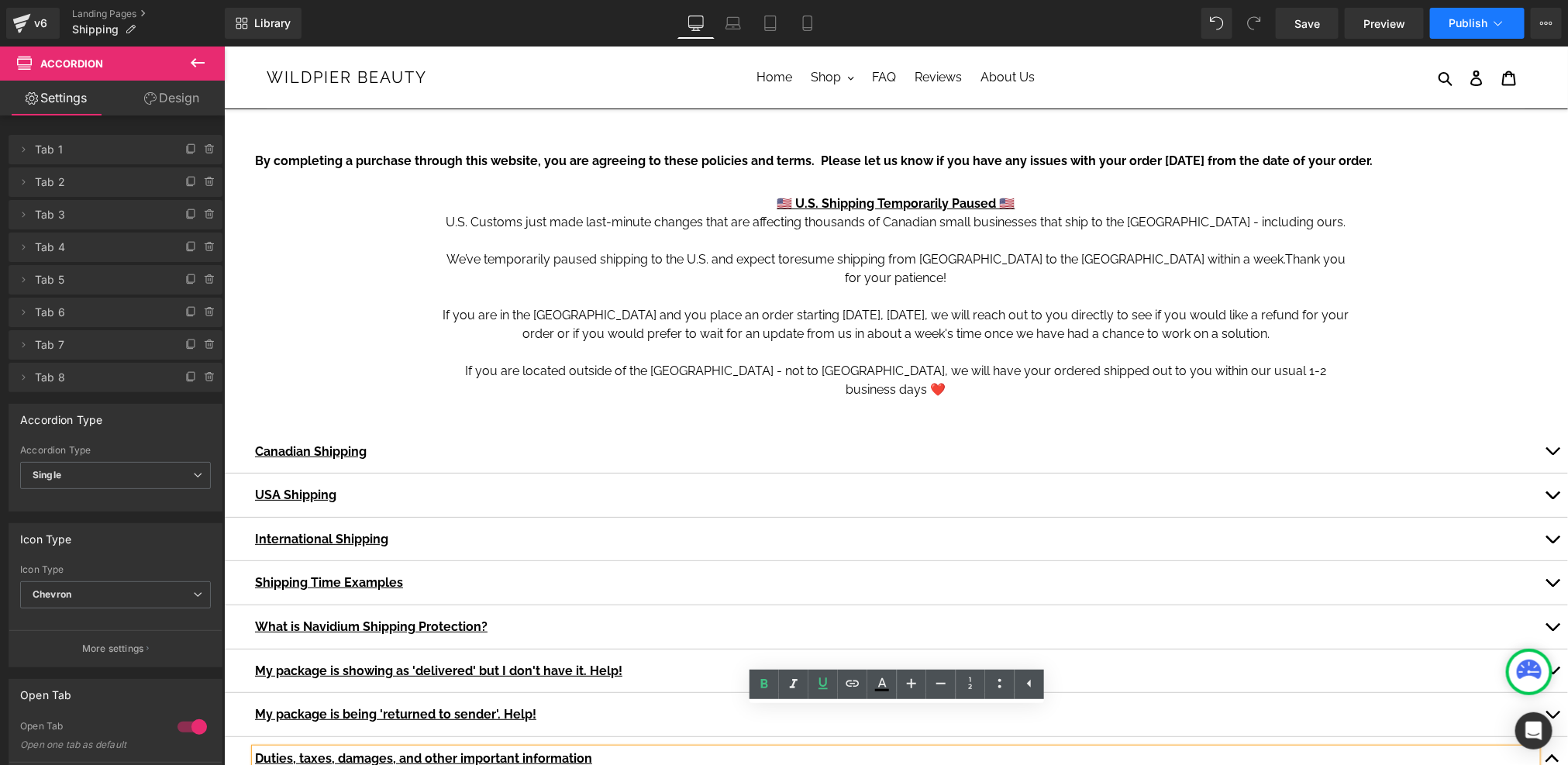
click at [1466, 27] on span "Publish" at bounding box center [1467, 23] width 39 height 12
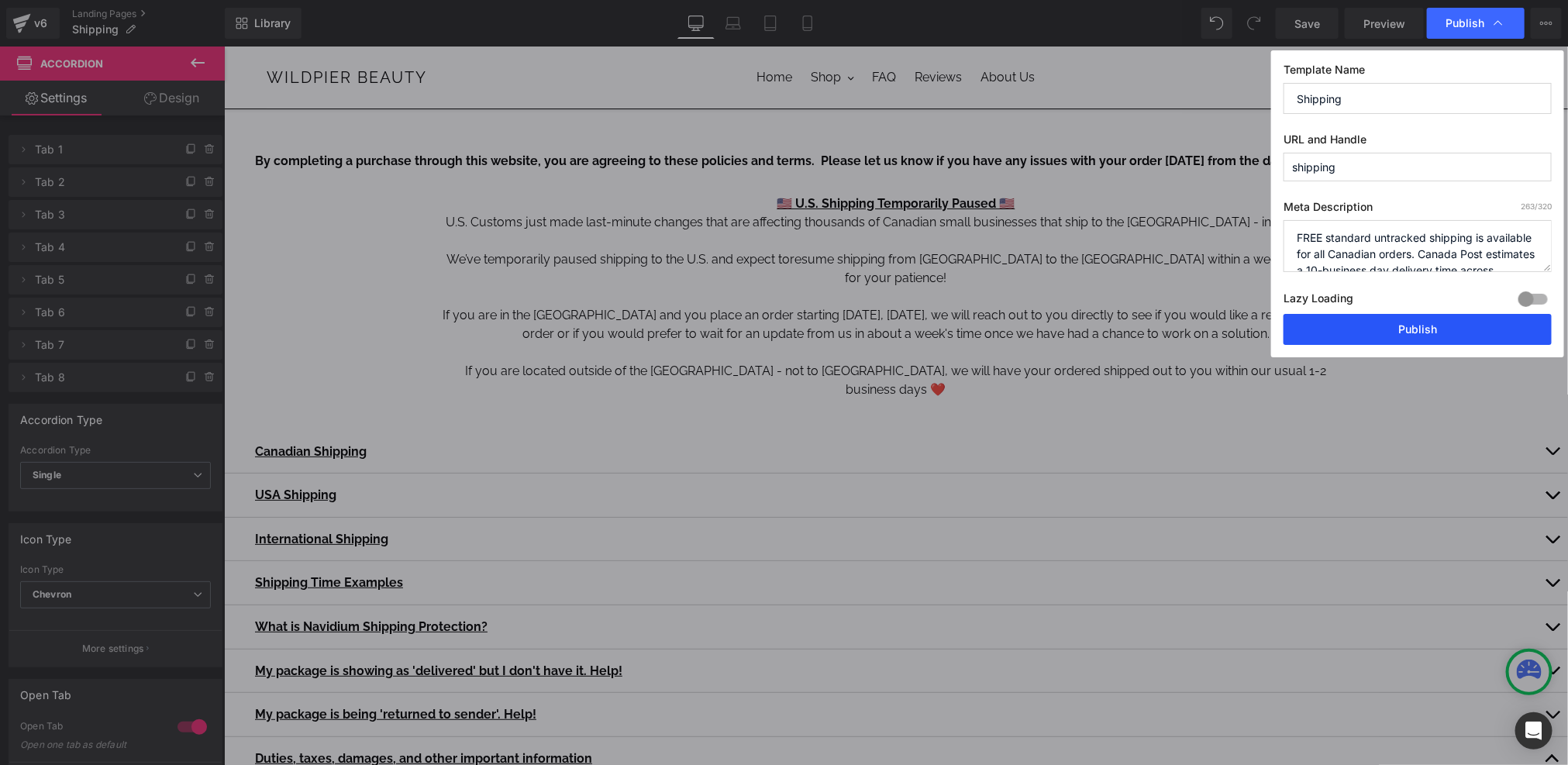
click at [1415, 324] on button "Publish" at bounding box center [1418, 329] width 268 height 31
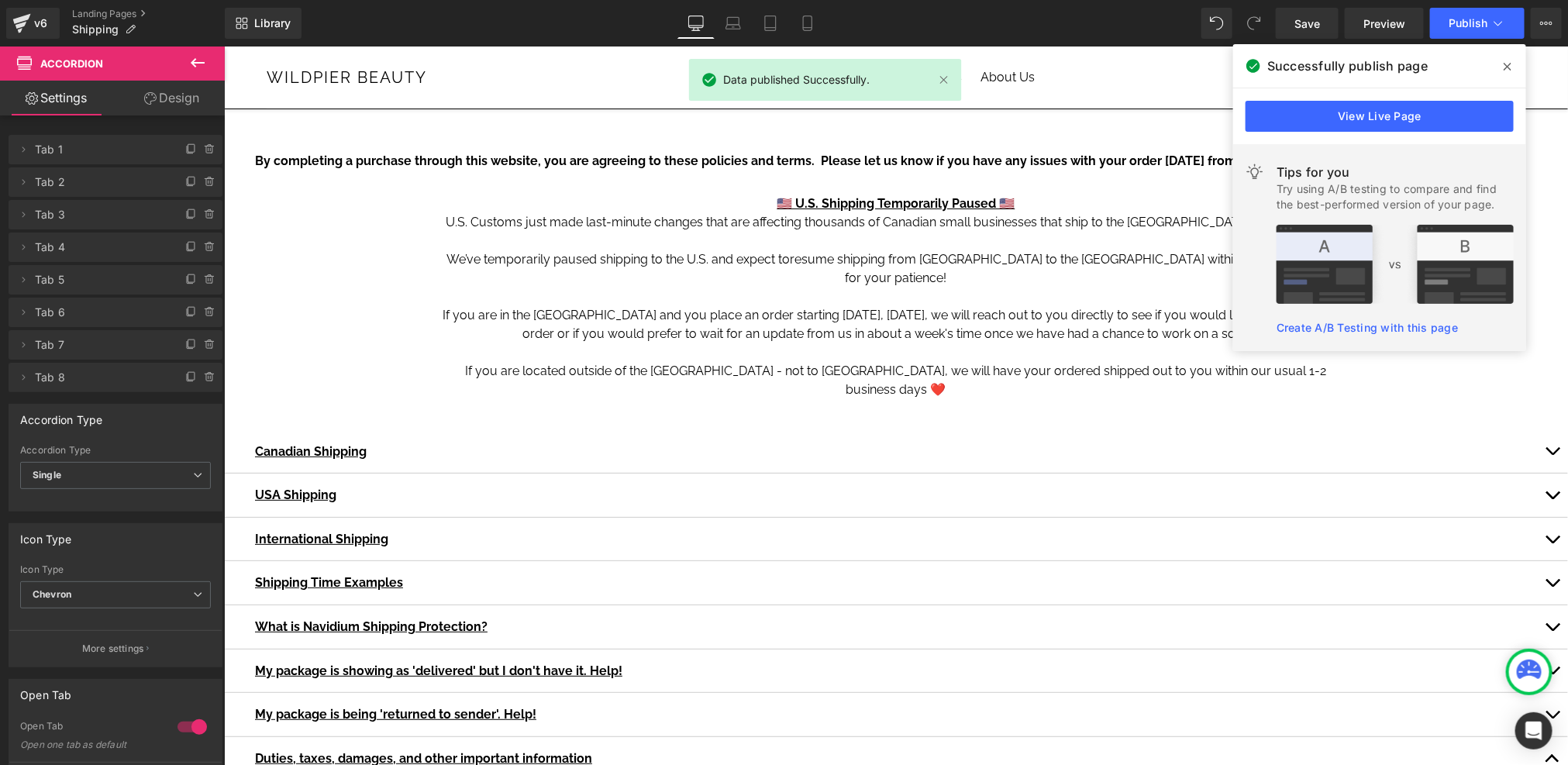
click at [1503, 57] on span at bounding box center [1507, 66] width 25 height 25
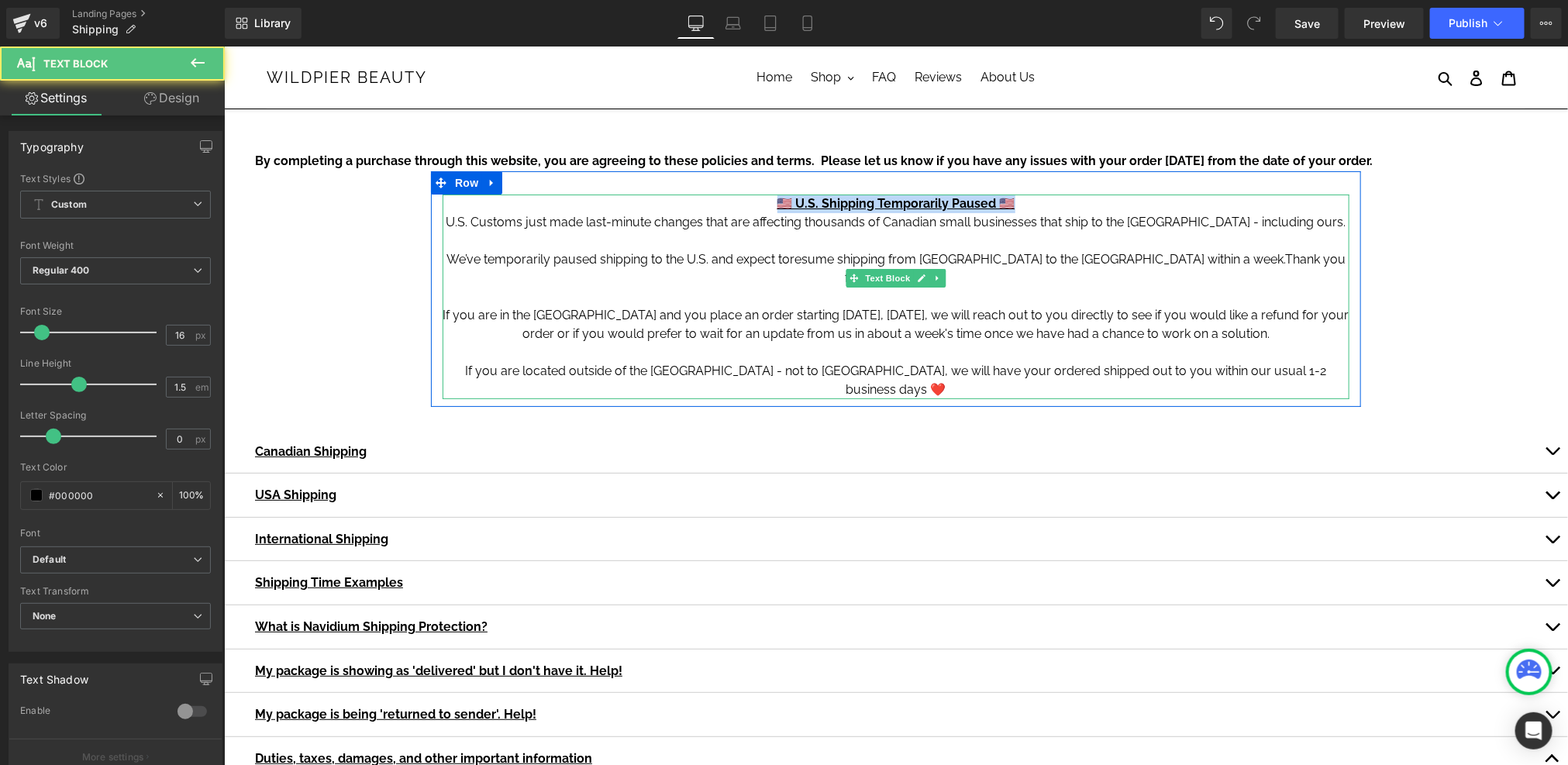
drag, startPoint x: 1040, startPoint y: 208, endPoint x: 767, endPoint y: 204, distance: 273.0
click at [767, 204] on p "🇺🇸 U.S. Shipping Temporarily Paused 🇺🇸" at bounding box center [895, 203] width 907 height 18
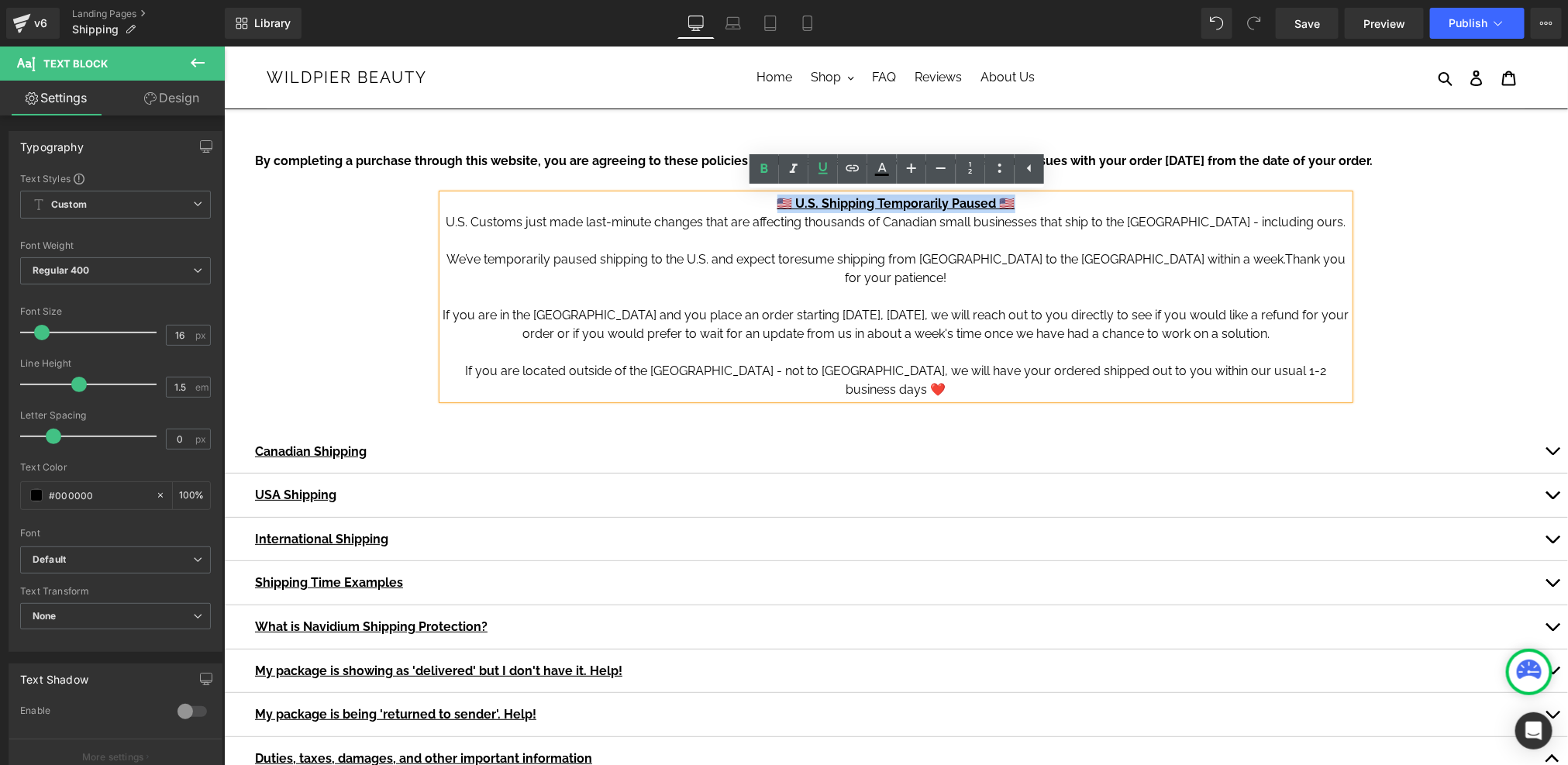
copy u "🇺🇸 U.S. Shipping Temporarily Paused 🇺🇸"
click at [759, 159] on span "By completing a purchase through this website, you are agreeing to these polici…" at bounding box center [813, 160] width 1118 height 15
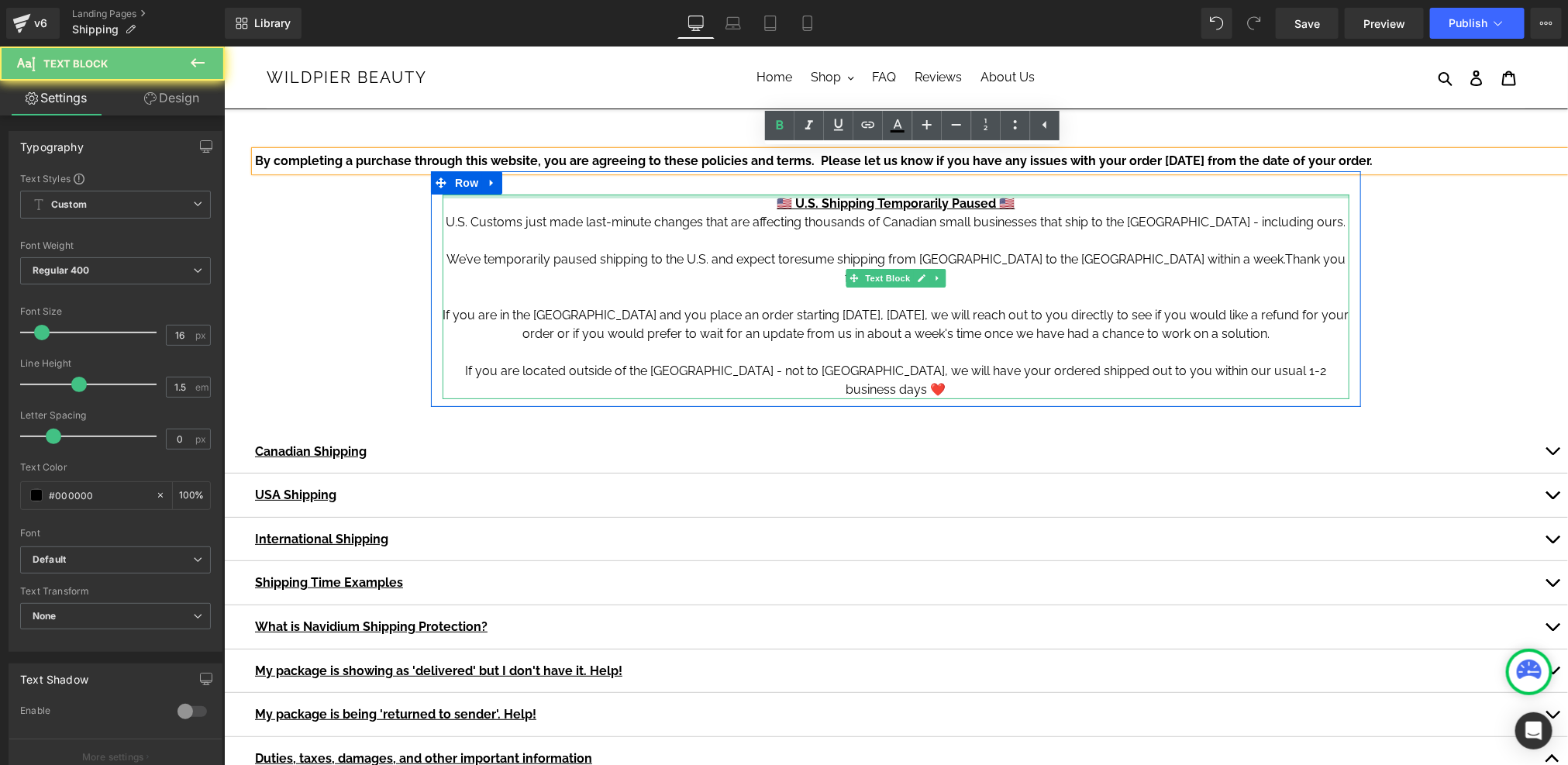
click at [750, 196] on div at bounding box center [895, 195] width 907 height 4
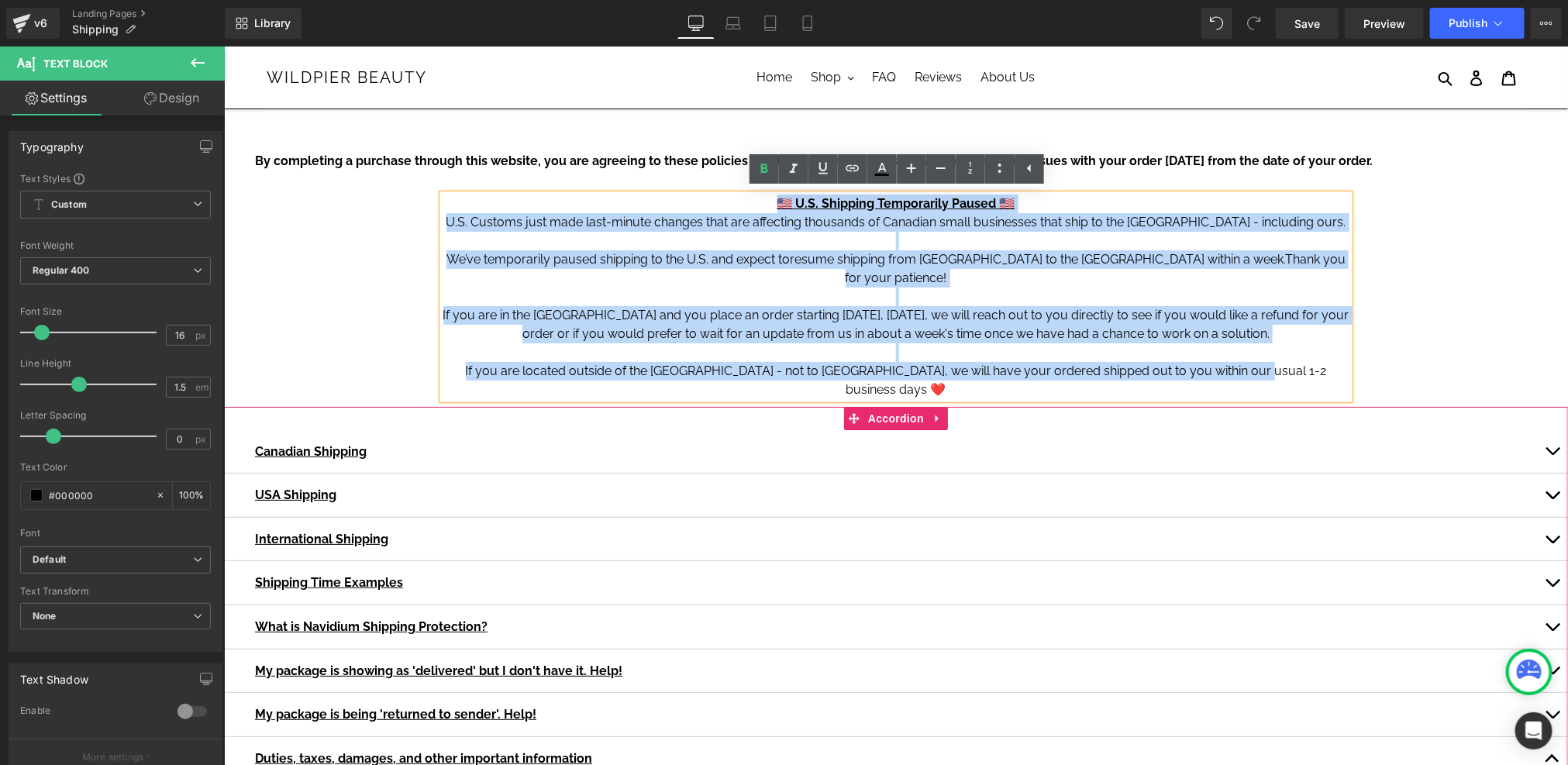
drag, startPoint x: 765, startPoint y: 202, endPoint x: 1365, endPoint y: 402, distance: 632.5
copy div "🇺🇸 U.S. Shipping Temporarily Paused 🇺🇸 U.S. Customs just made last-minute chang…"
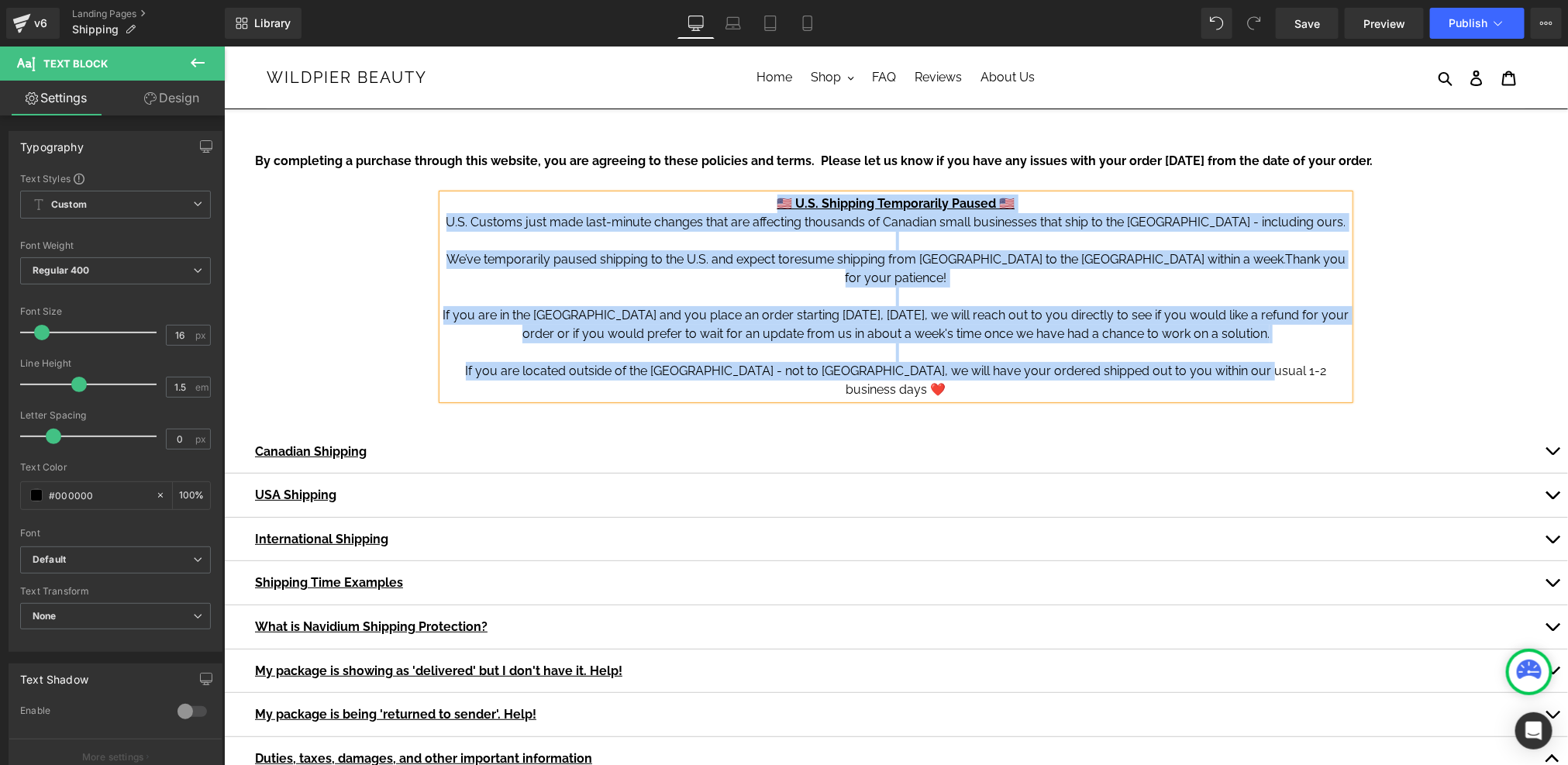
click at [740, 315] on span "If you are in the USA and you place an order starting today, August 26, 2025, w…" at bounding box center [896, 351] width 906 height 89
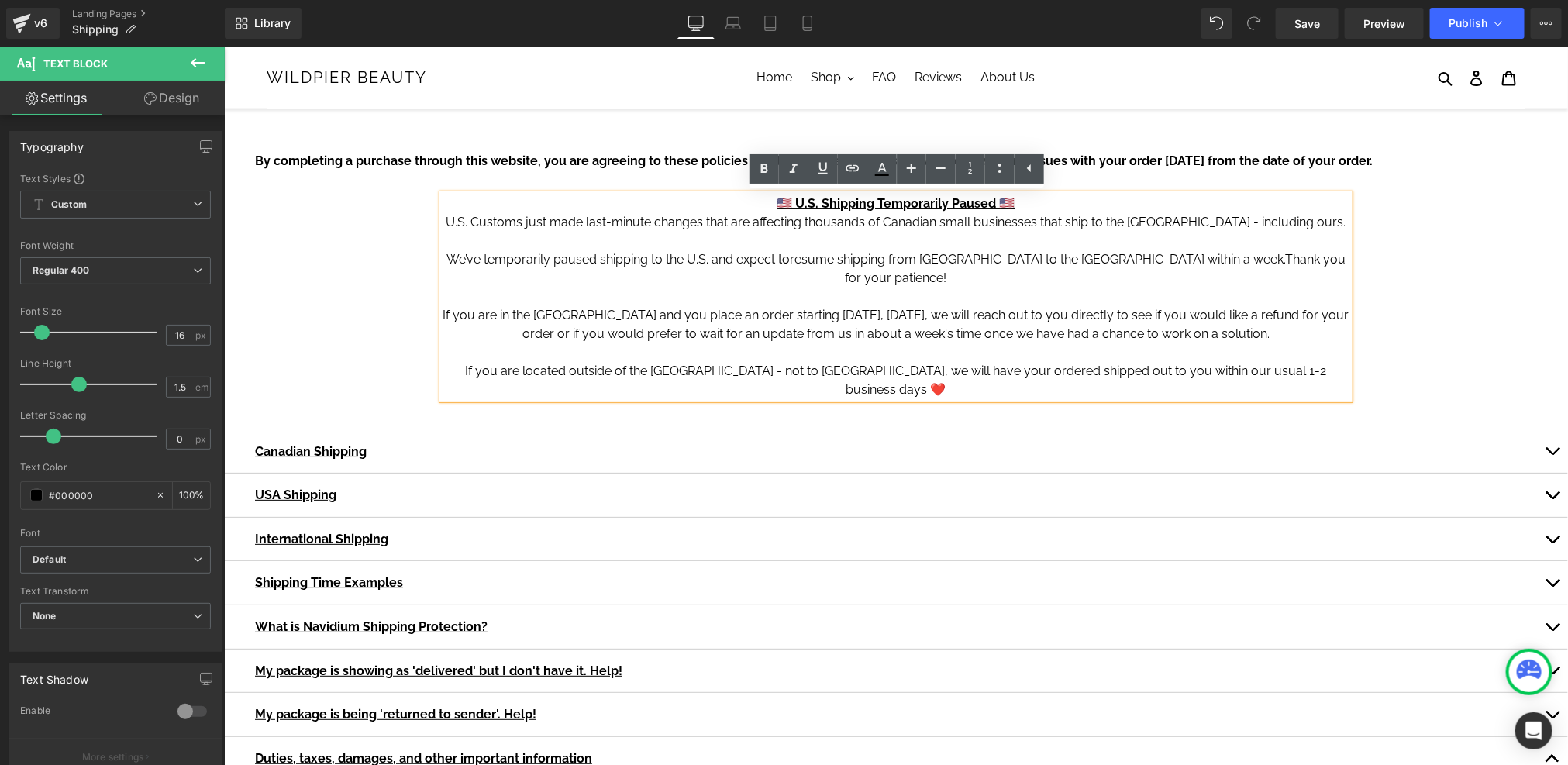
drag, startPoint x: 1286, startPoint y: 351, endPoint x: 788, endPoint y: 192, distance: 522.8
click at [788, 194] on div "🇺🇸 U.S. Shipping Temporarily Paused 🇺🇸 U.S. Customs just made last-minute chang…" at bounding box center [895, 296] width 907 height 204
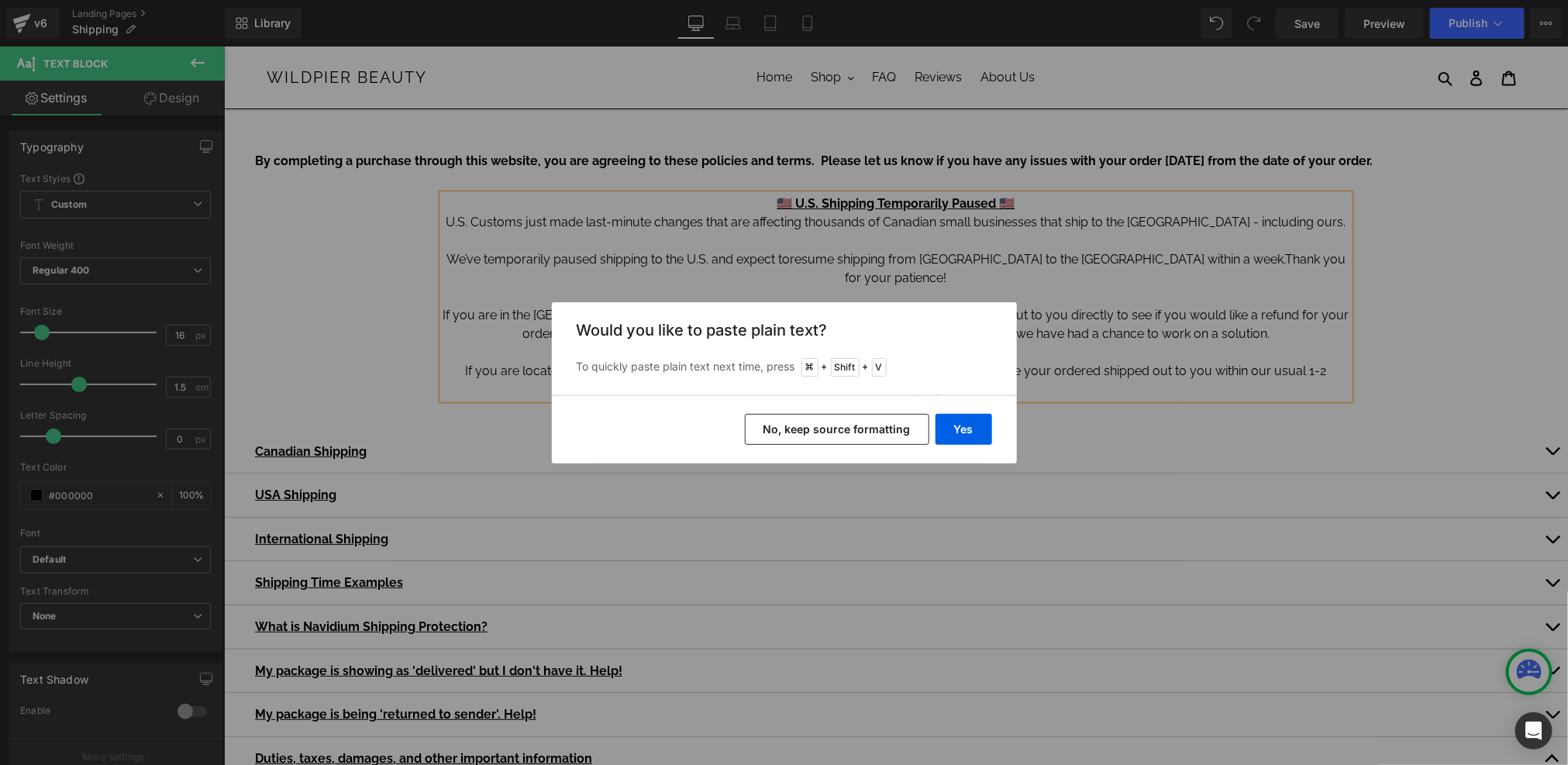
click at [1089, 284] on div "Back to Library Insert Would you like to paste plain text? To quickly paste pla…" at bounding box center [784, 382] width 1568 height 765
click at [804, 459] on div "Yes No, keep source formatting" at bounding box center [784, 429] width 465 height 68
click at [813, 434] on button "No, keep source formatting" at bounding box center [837, 429] width 184 height 31
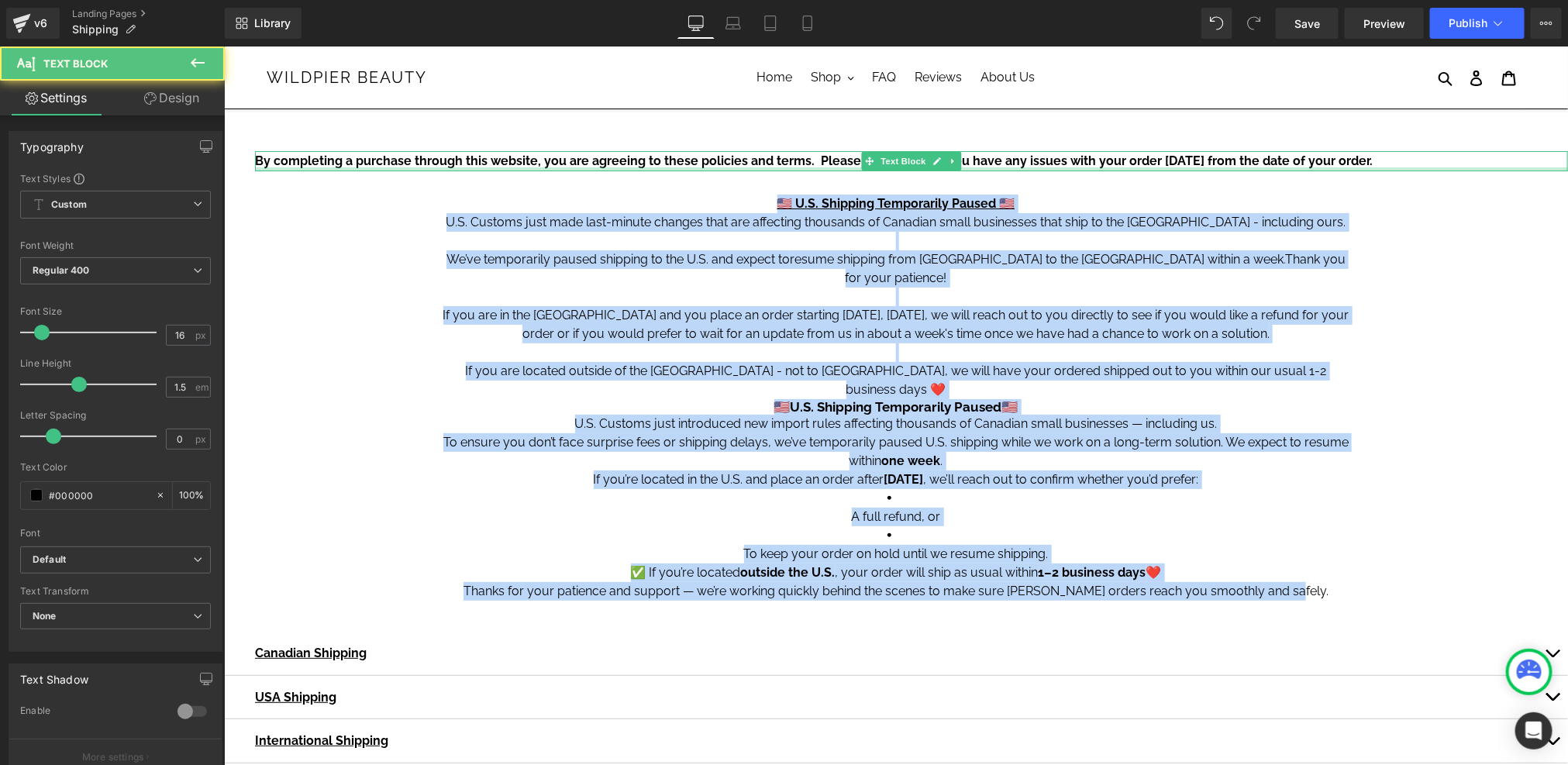
drag, startPoint x: 1314, startPoint y: 553, endPoint x: 780, endPoint y: 167, distance: 658.9
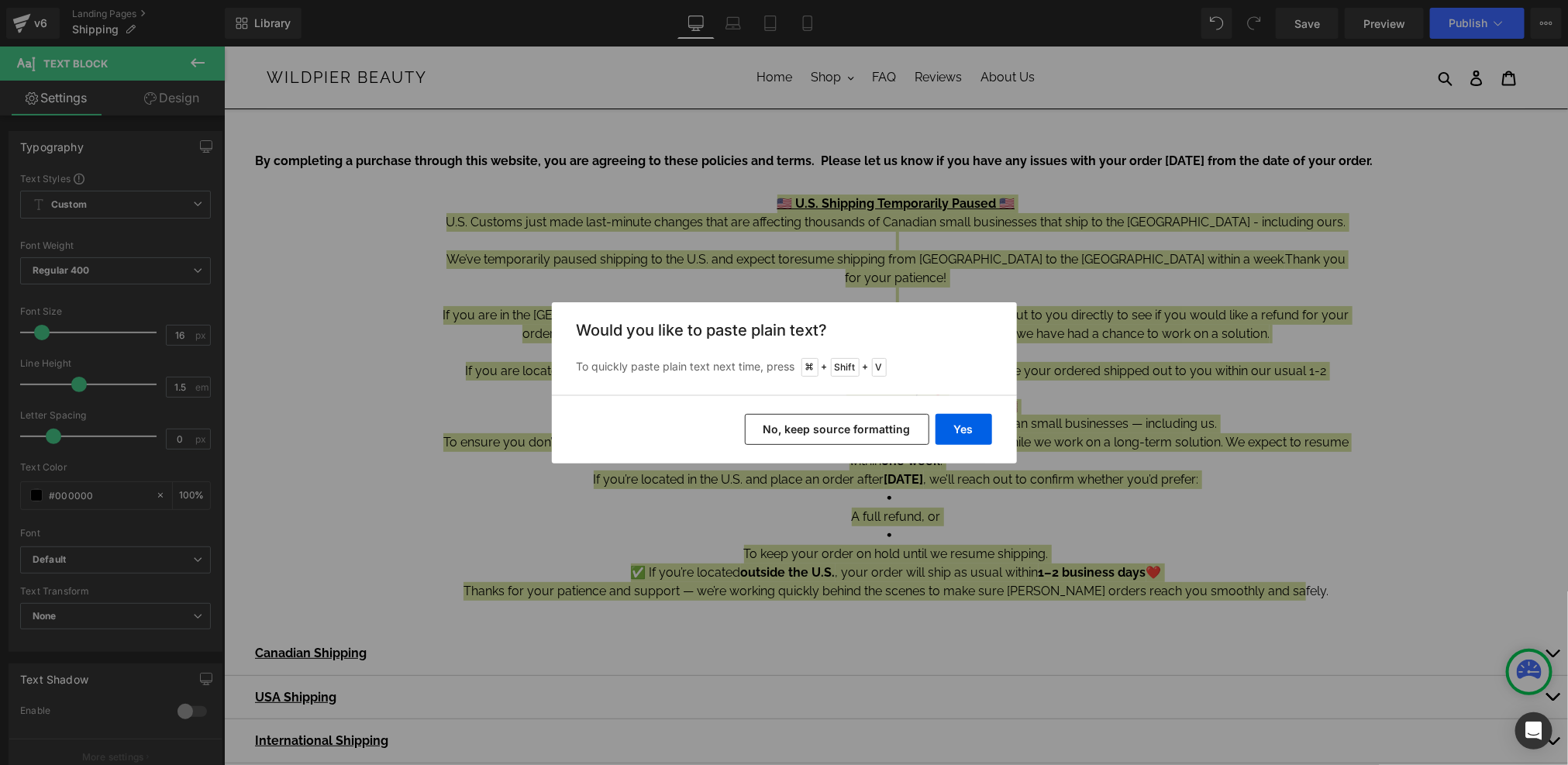
click at [872, 433] on button "No, keep source formatting" at bounding box center [837, 429] width 184 height 31
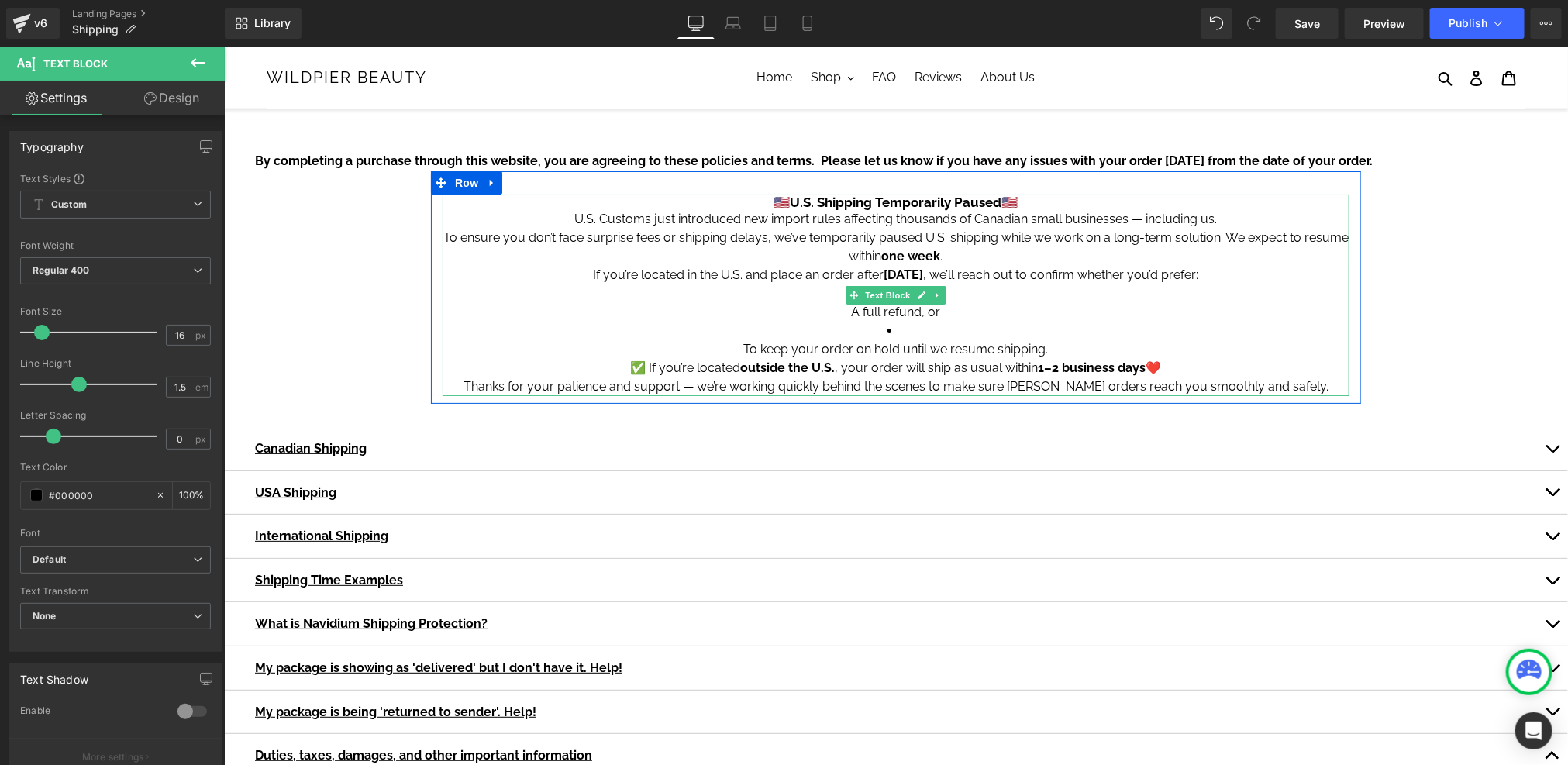
click at [1060, 204] on h4 "🇺🇸 U.S. Shipping Temporarily Paused 🇺🇸" at bounding box center [895, 201] width 907 height 16
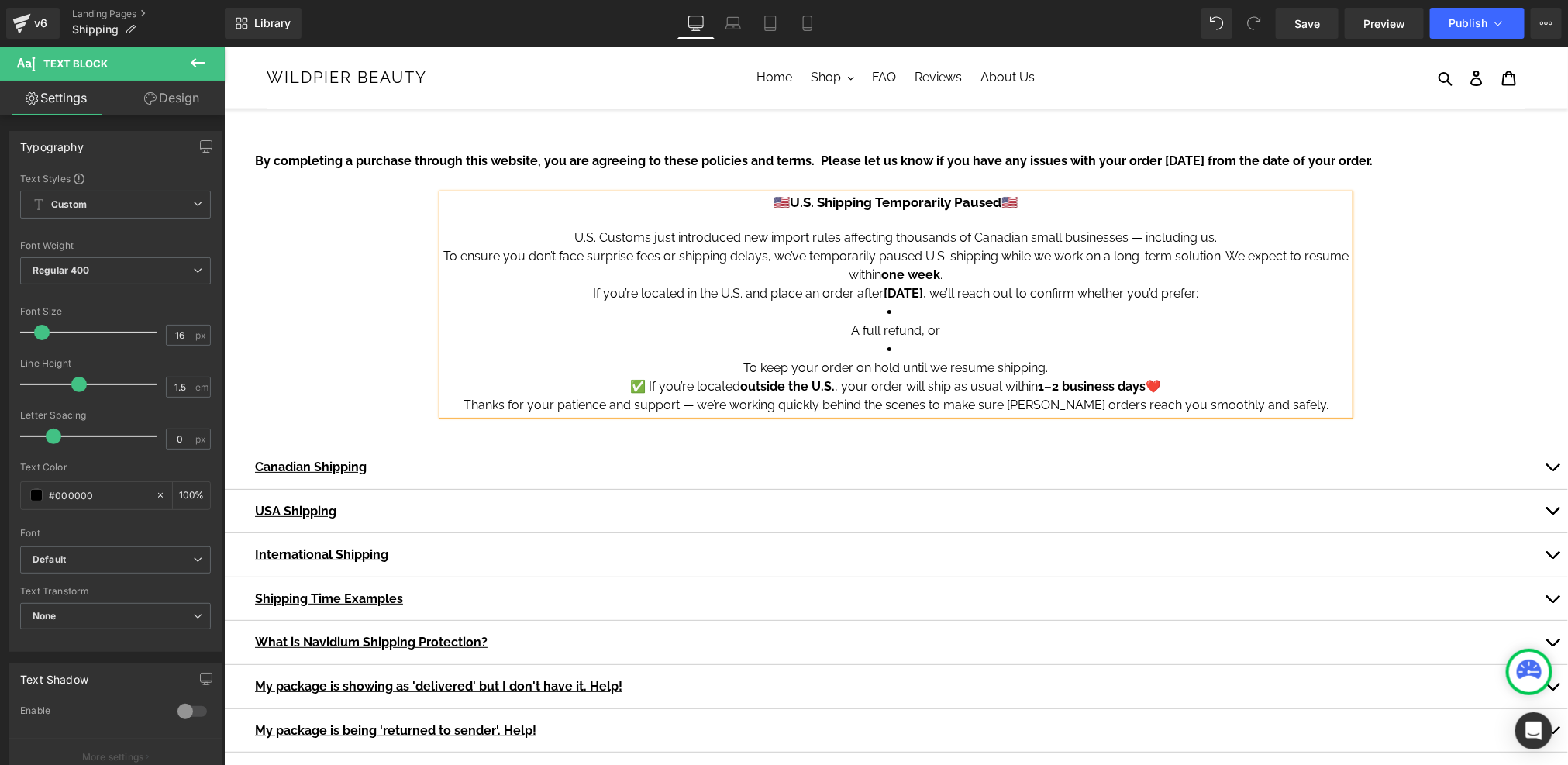
click at [1099, 275] on p "To ensure you don’t face surprise fees or shipping delays, we’ve temporarily pa…" at bounding box center [895, 265] width 907 height 37
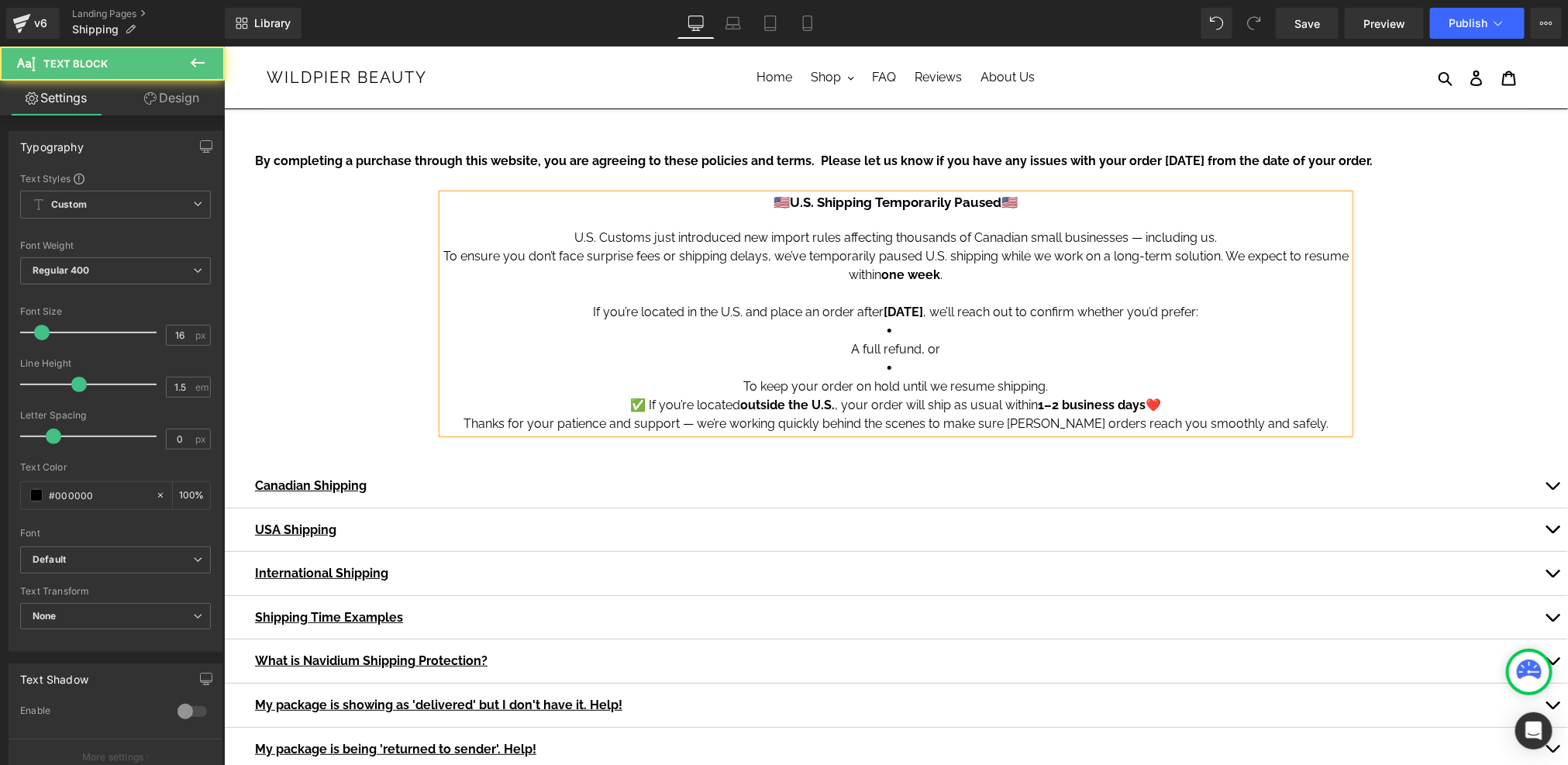
click at [853, 356] on p "A full refund, or" at bounding box center [895, 349] width 907 height 18
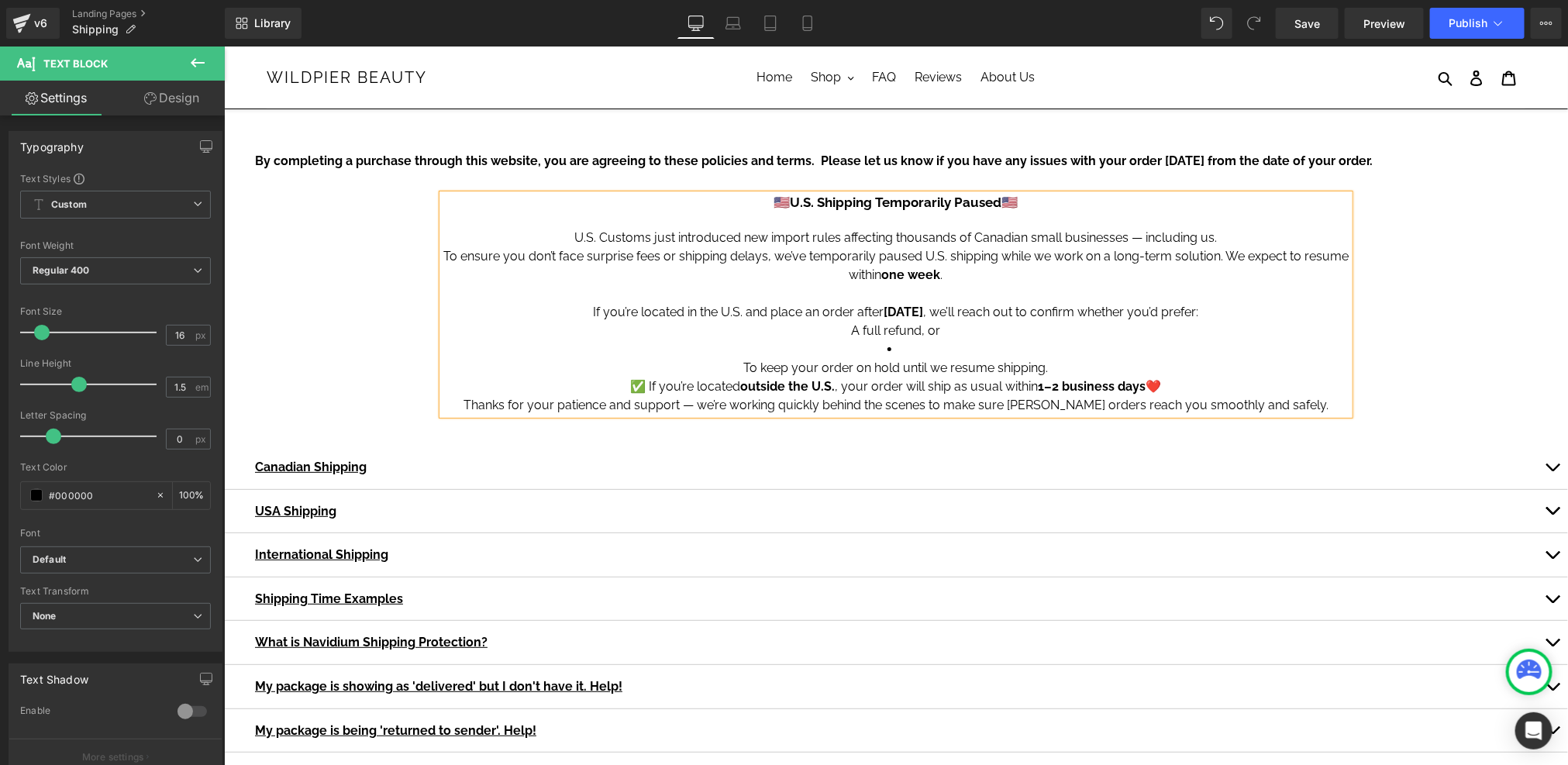
click at [916, 351] on li "To keep your order on hold until we resume shipping." at bounding box center [895, 358] width 907 height 37
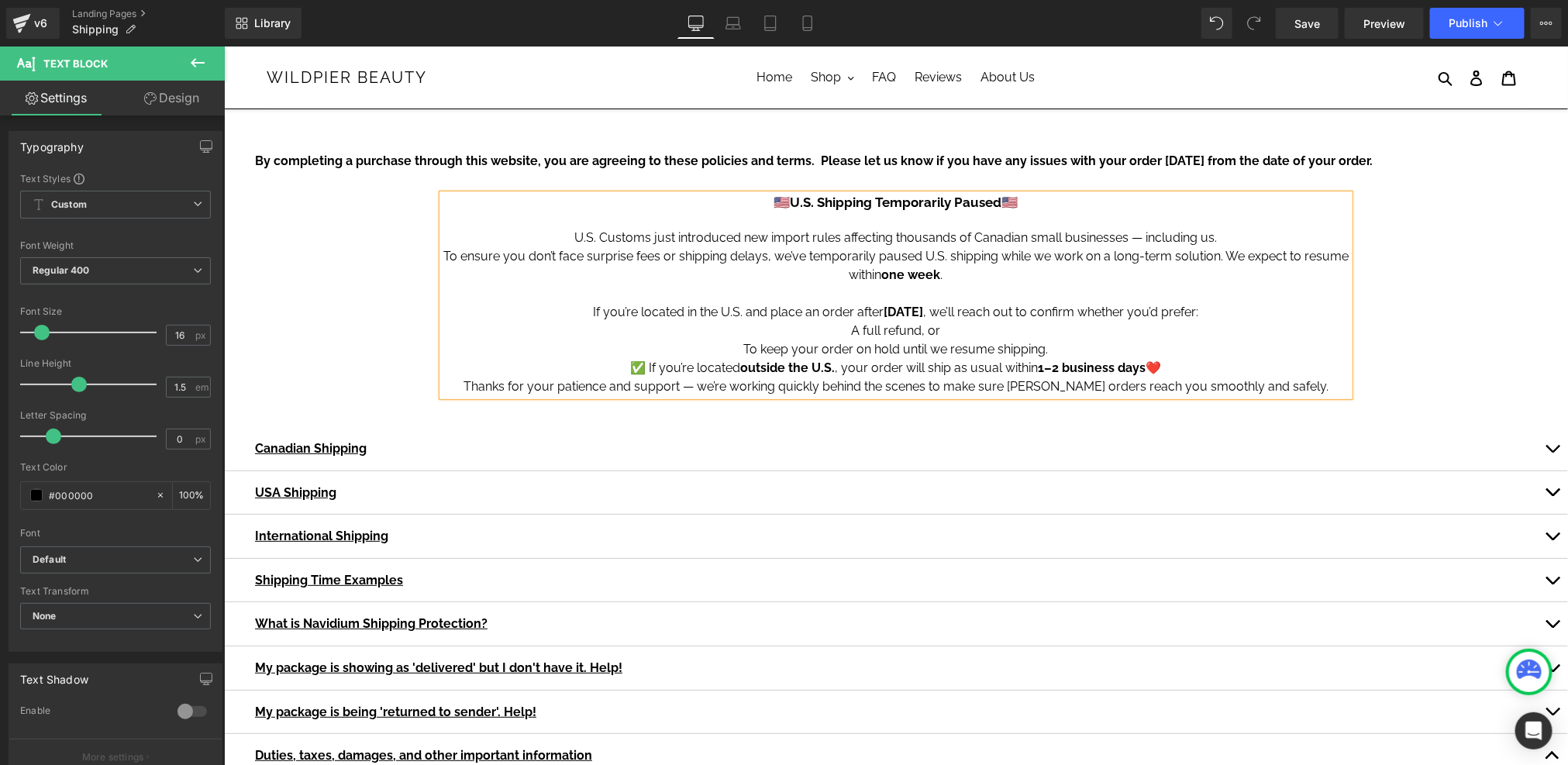
click at [844, 326] on p "A full refund, or" at bounding box center [895, 330] width 907 height 18
click at [0, 0] on icon at bounding box center [0, 0] width 0 height 0
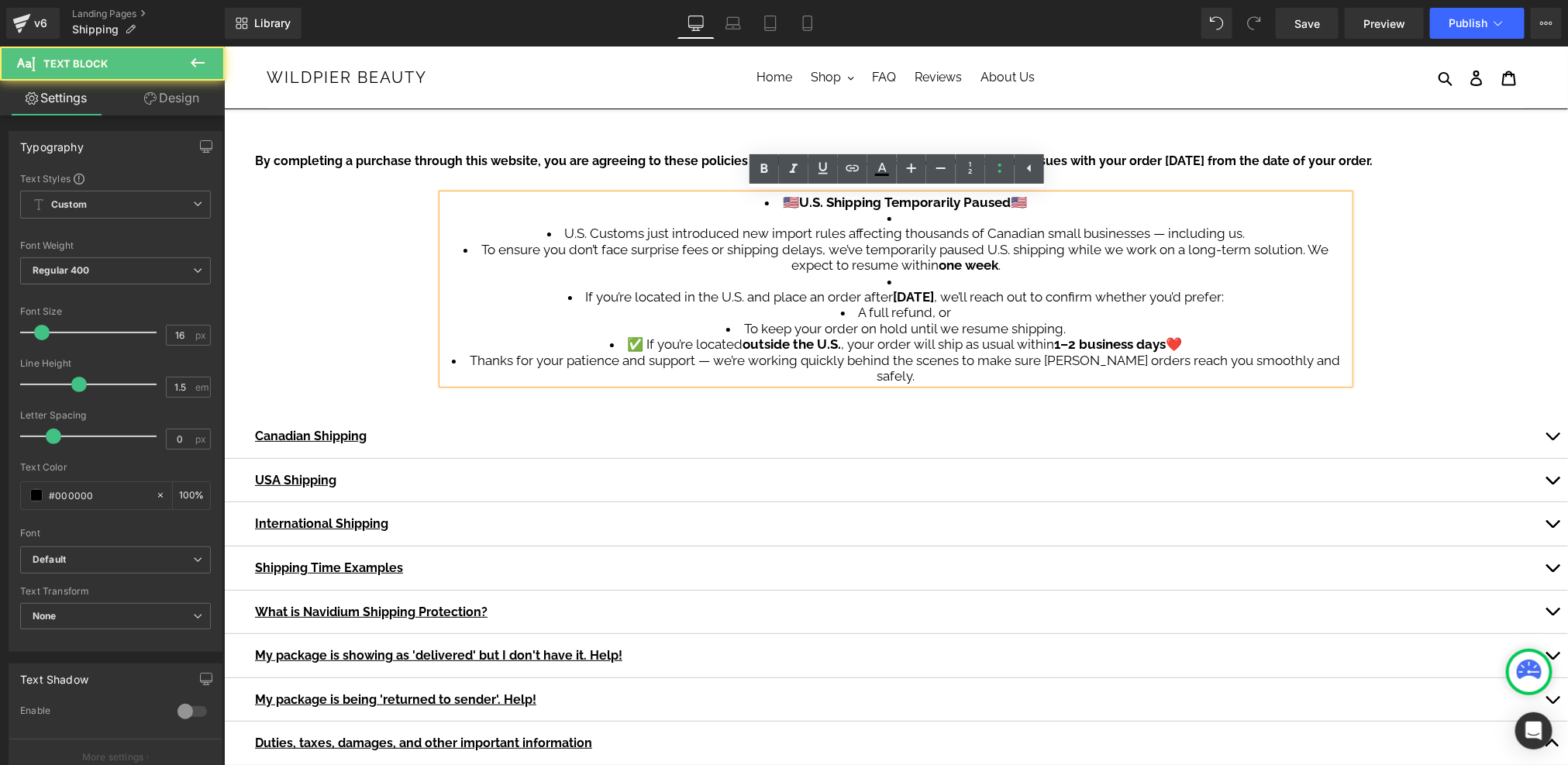
click at [917, 308] on span "A full refund, or" at bounding box center [904, 311] width 93 height 16
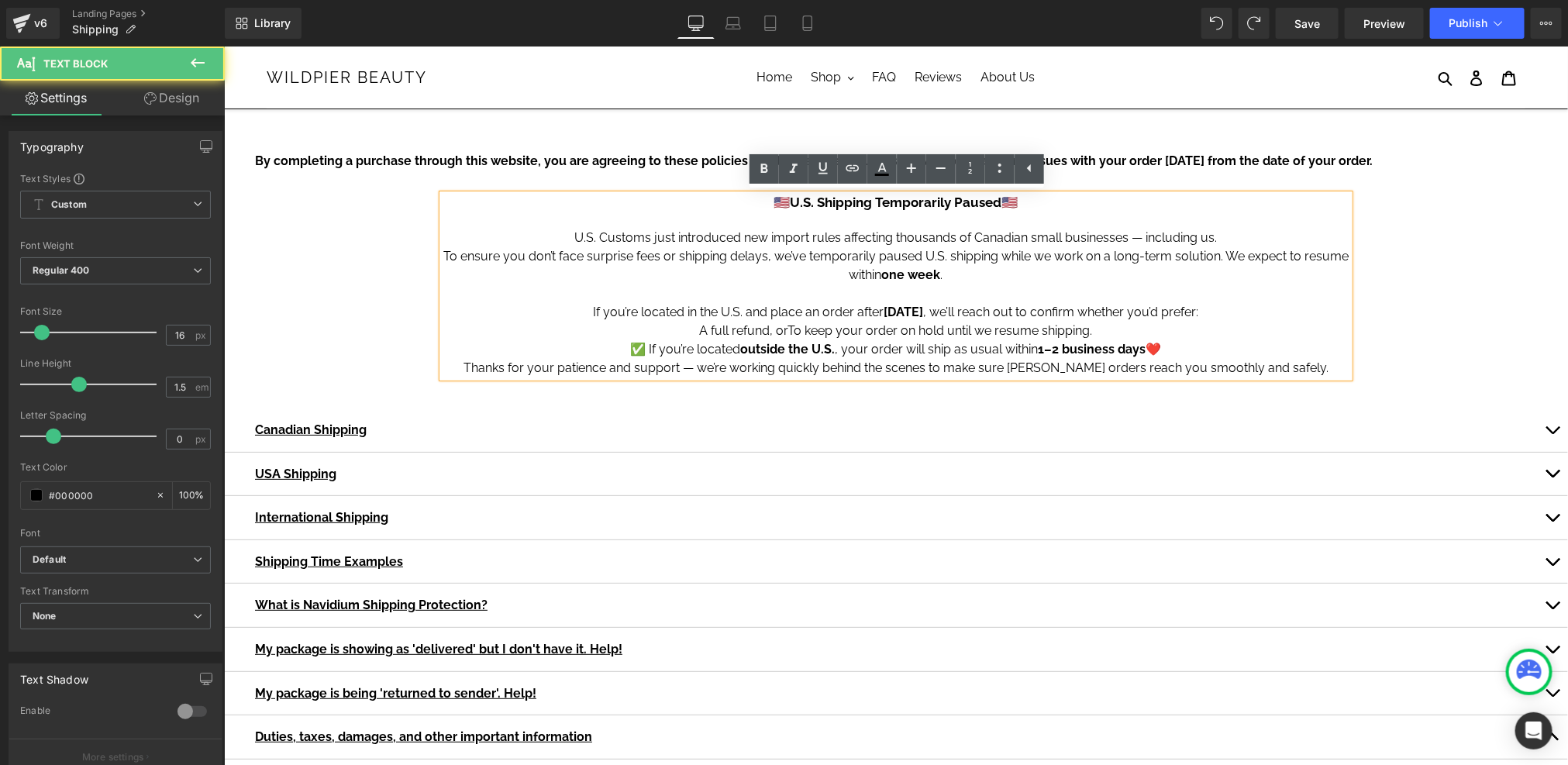
click at [1238, 308] on p "If you’re located in the U.S. and place an order after August 26, 2025 , we’ll …" at bounding box center [895, 311] width 907 height 18
click at [781, 328] on span "A full refund, or" at bounding box center [743, 330] width 88 height 15
click at [696, 332] on p "A full refund, or To keep your order on hold until we resume shipping." at bounding box center [895, 330] width 907 height 18
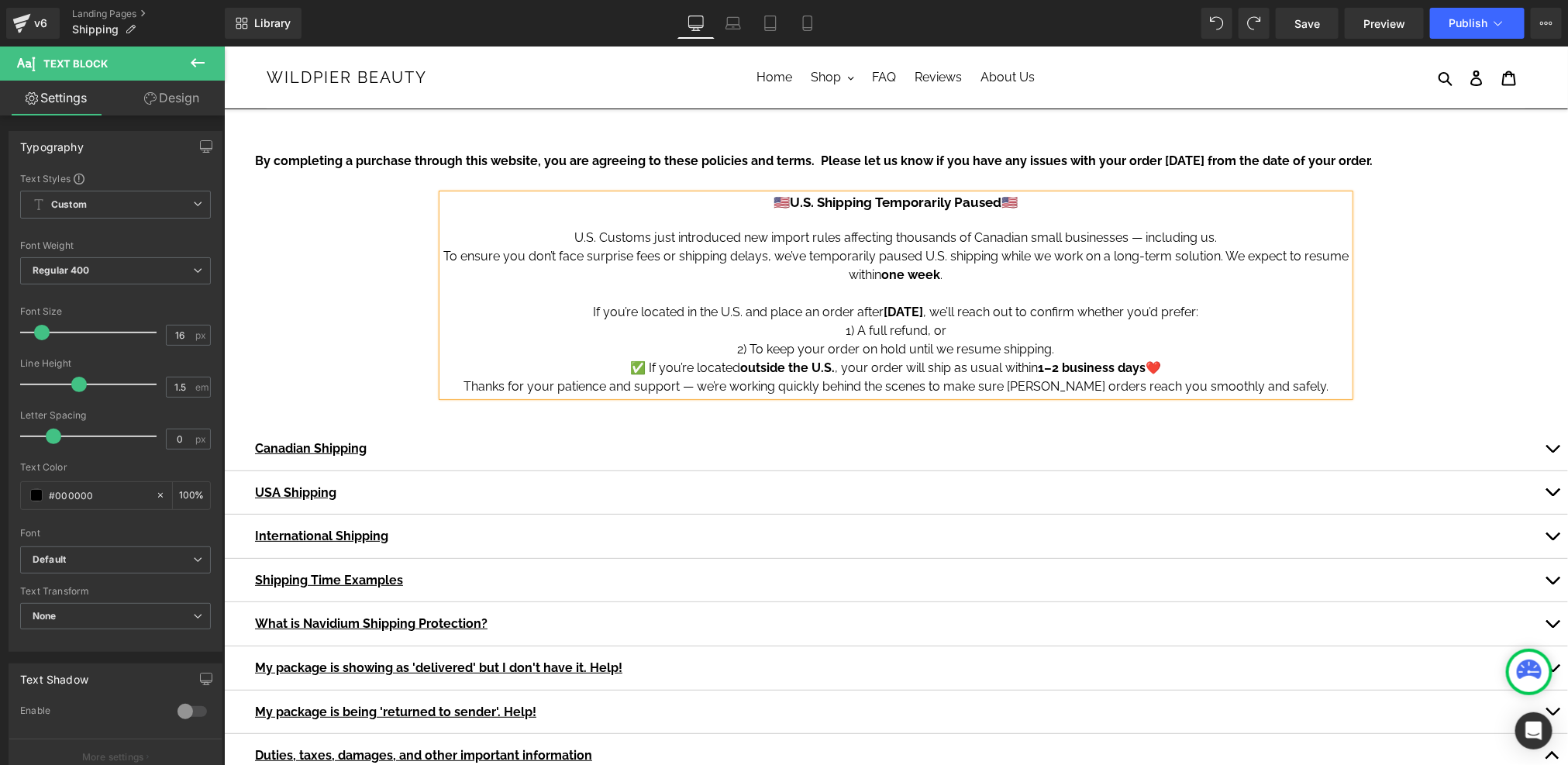
click at [1086, 346] on p "2) To keep your order on hold until we resume shipping." at bounding box center [895, 349] width 907 height 18
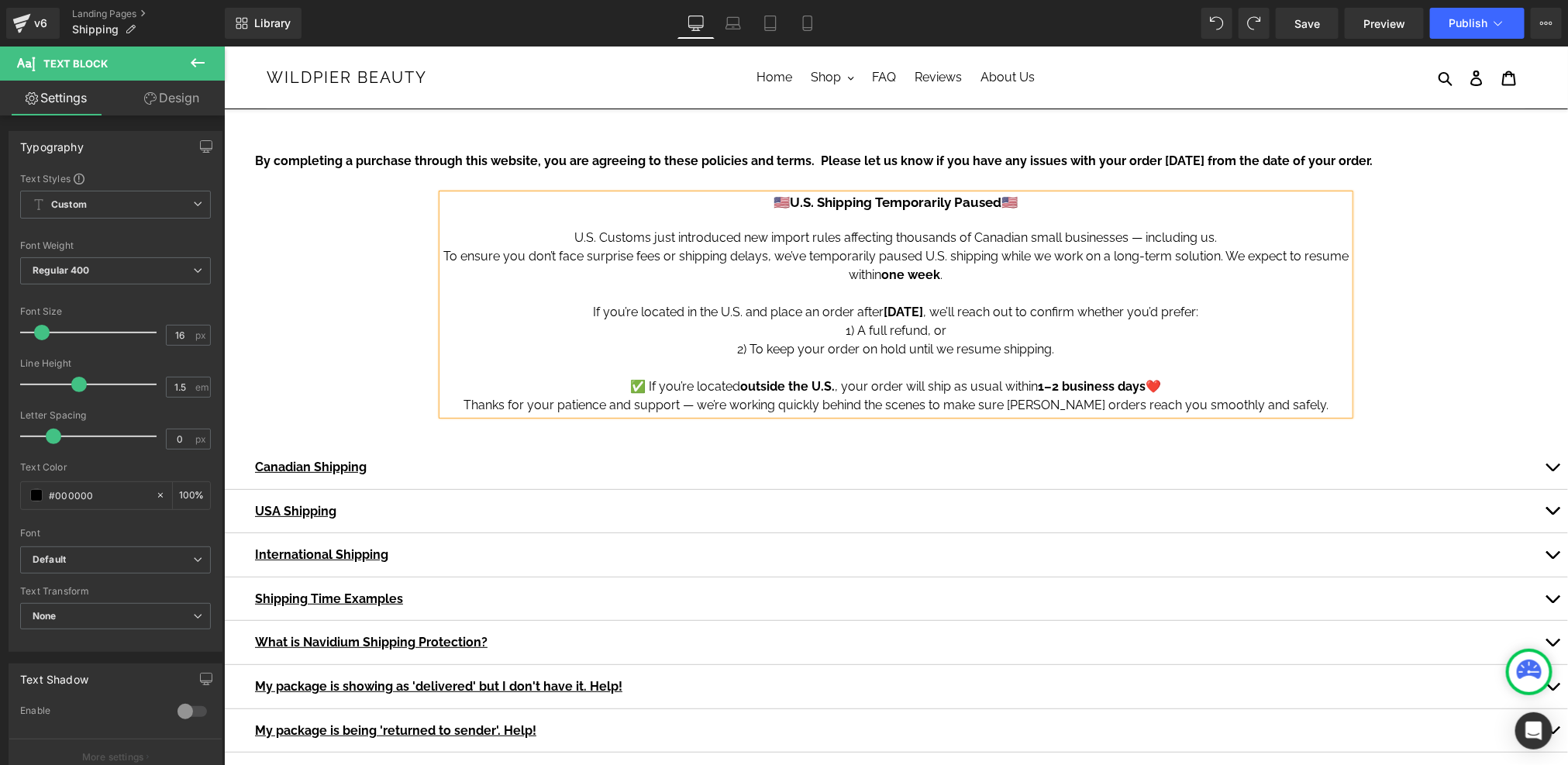
click at [720, 407] on p "Thanks for your patience and support — we’re working quickly behind the scenes …" at bounding box center [895, 405] width 907 height 18
click at [1318, 411] on p "Thanks for your patience and support - we’re working quickly behind the scenes …" at bounding box center [895, 405] width 907 height 18
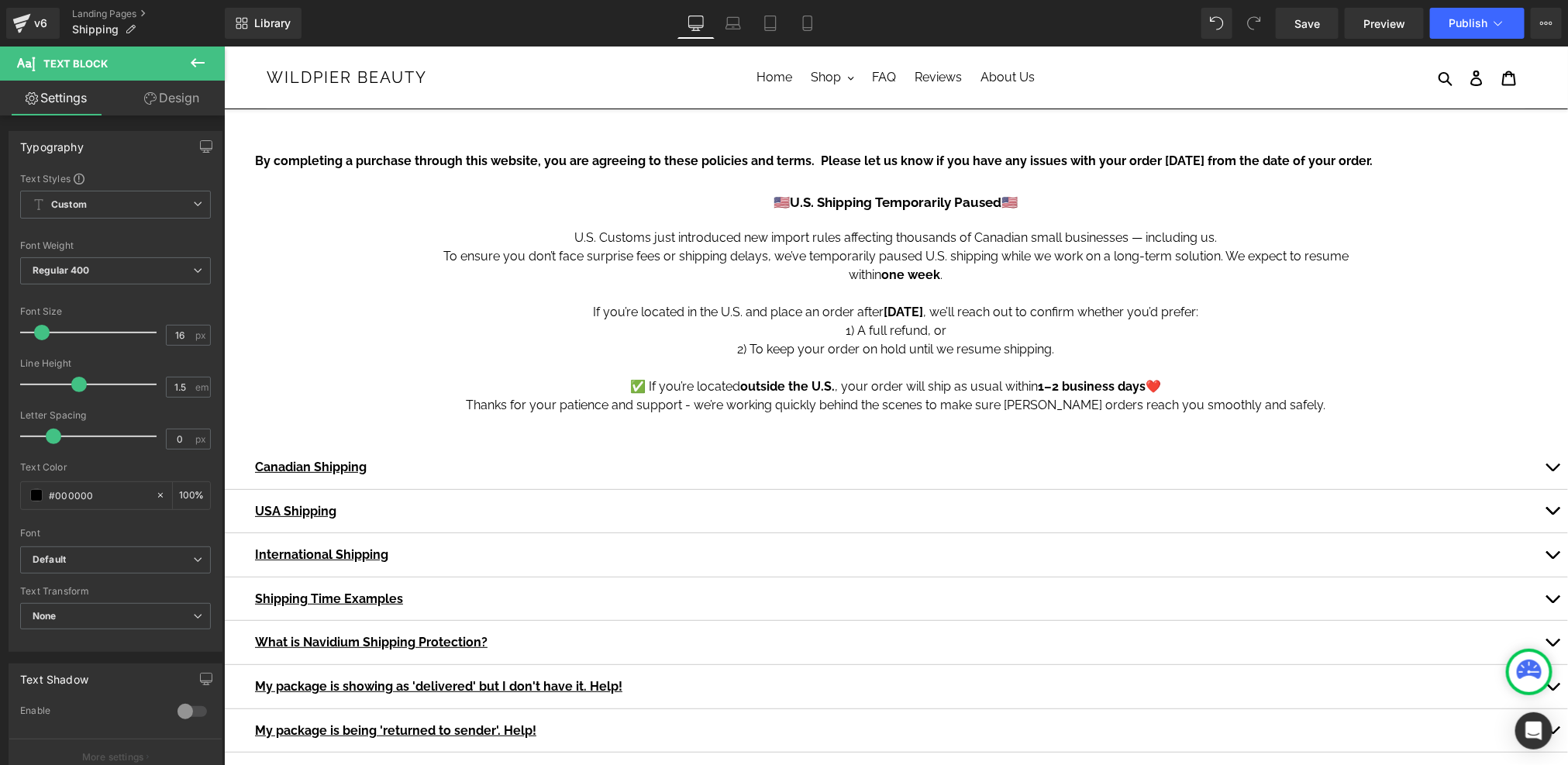
click at [190, 61] on icon at bounding box center [198, 62] width 18 height 18
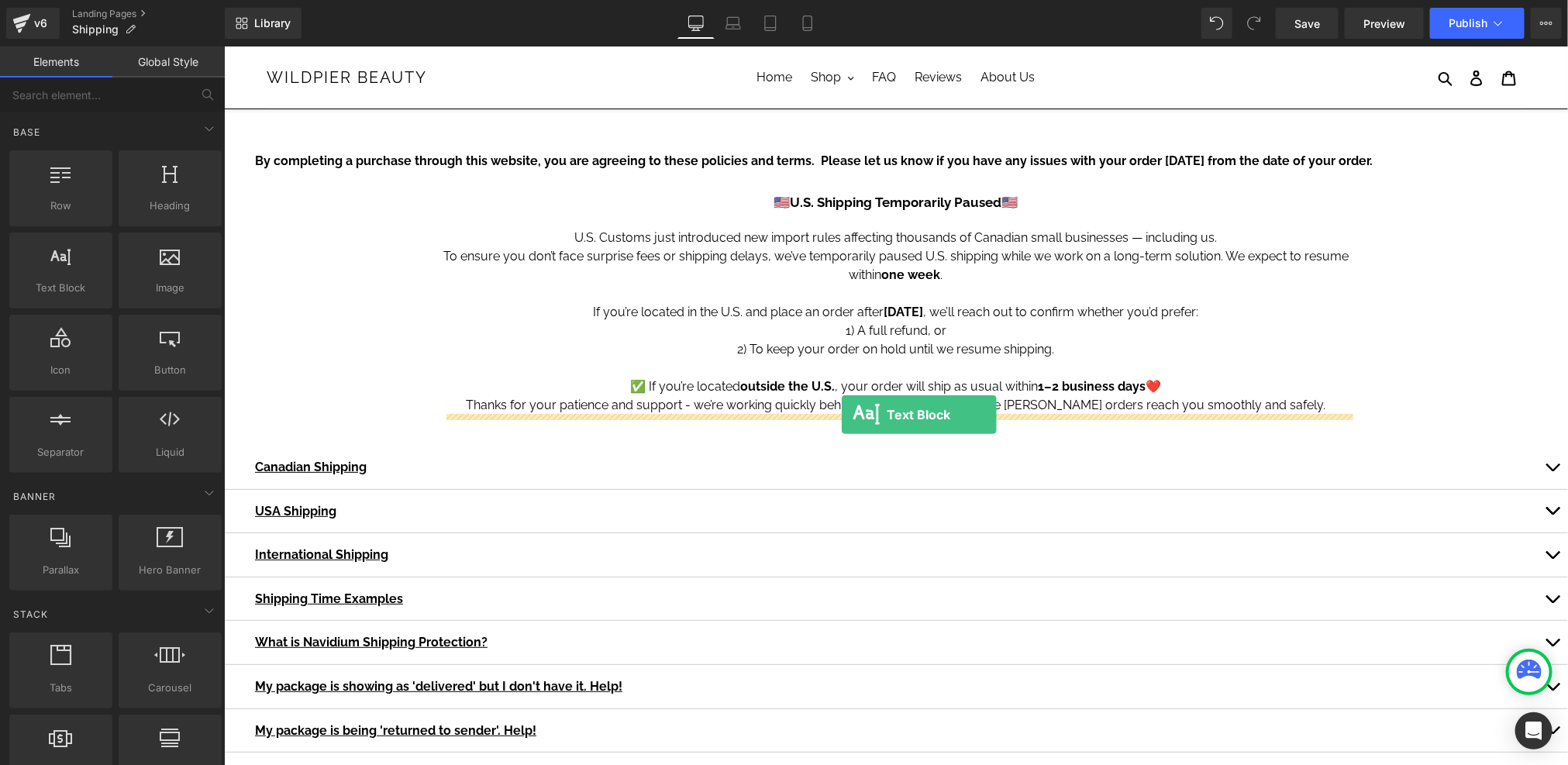
drag, startPoint x: 286, startPoint y: 324, endPoint x: 840, endPoint y: 414, distance: 561.3
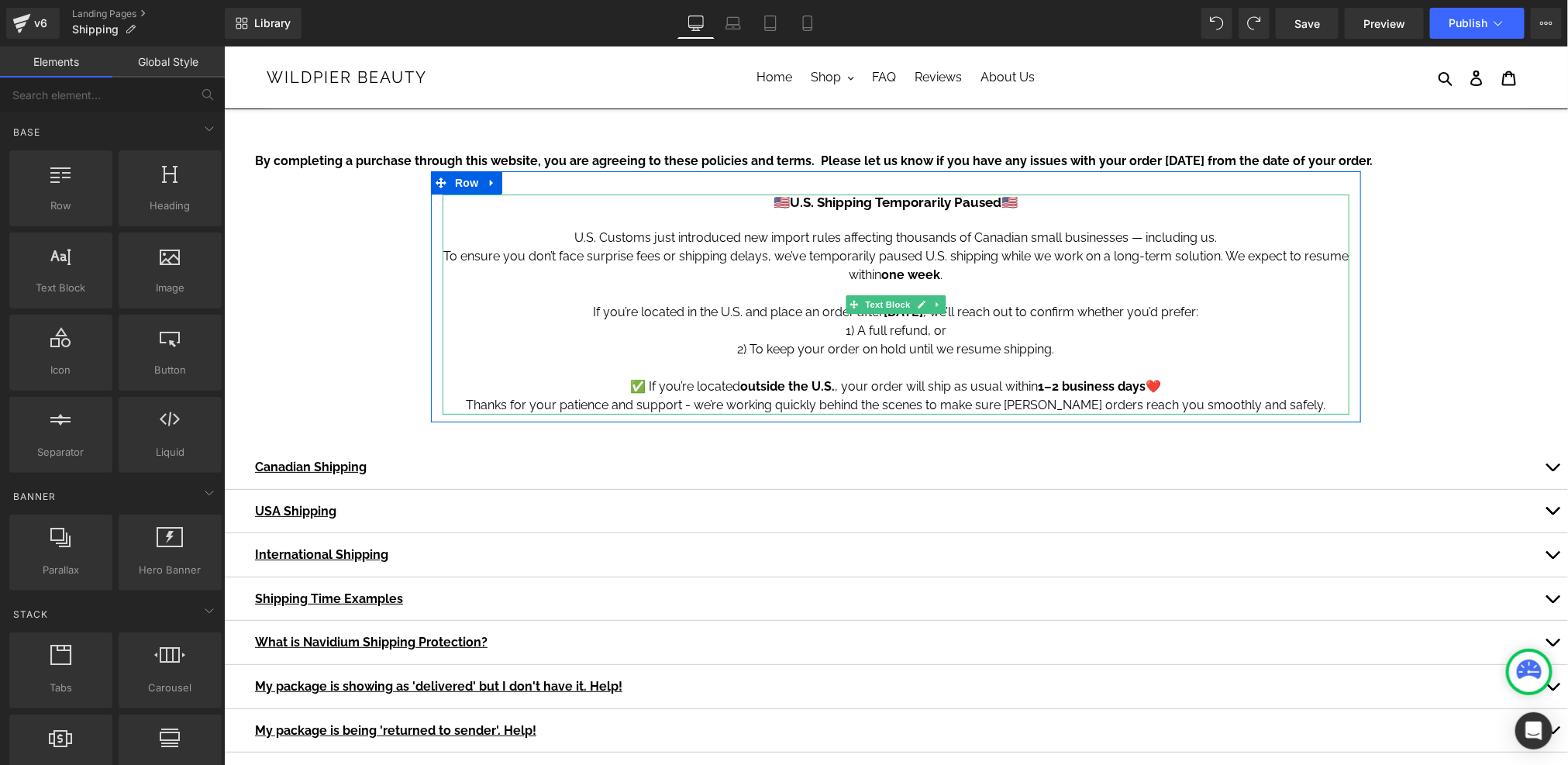
click at [1336, 409] on p "Thanks for your patience and support - we’re working quickly behind the scenes …" at bounding box center [895, 405] width 907 height 18
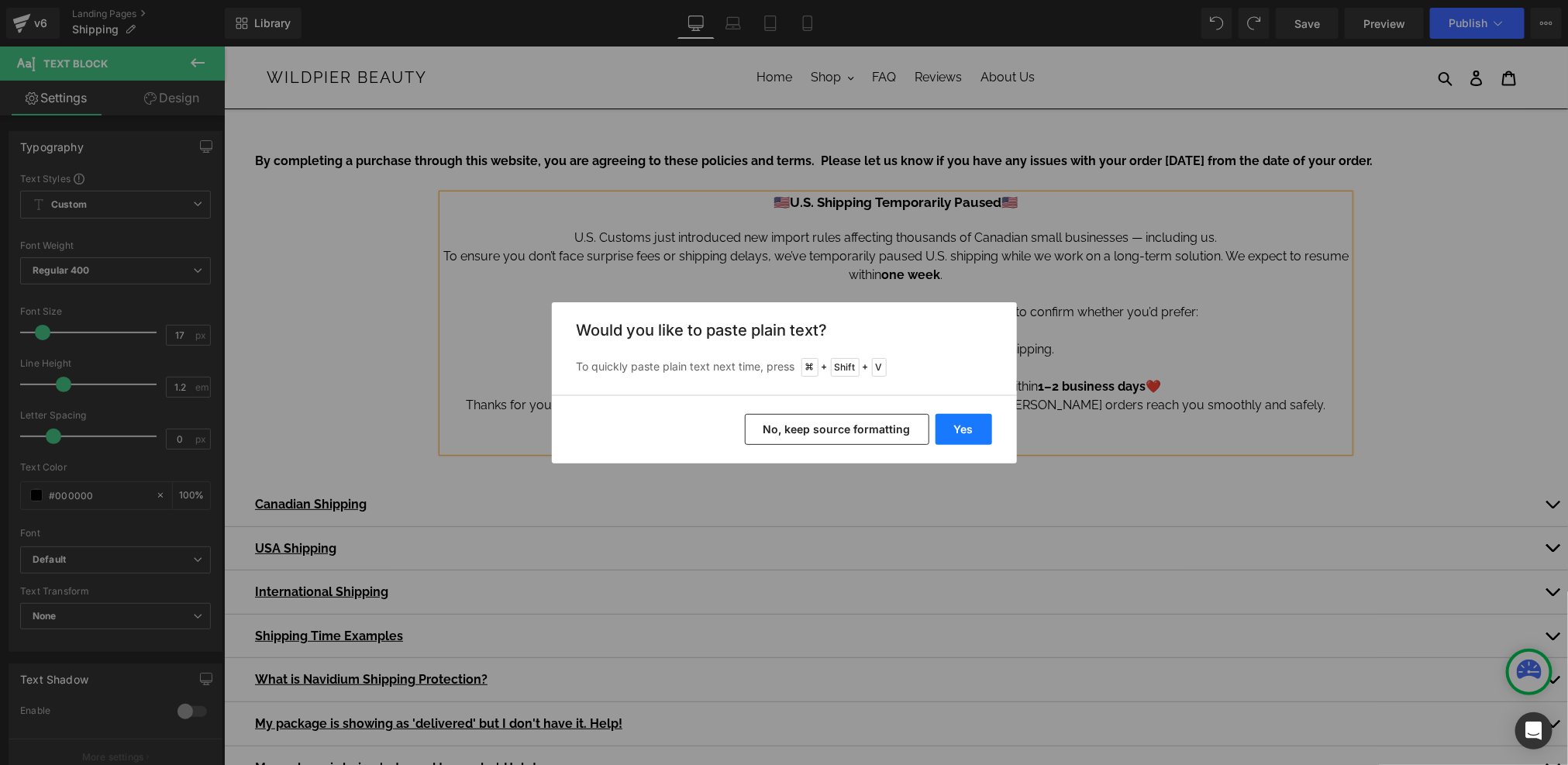
click at [956, 428] on button "Yes" at bounding box center [964, 429] width 57 height 31
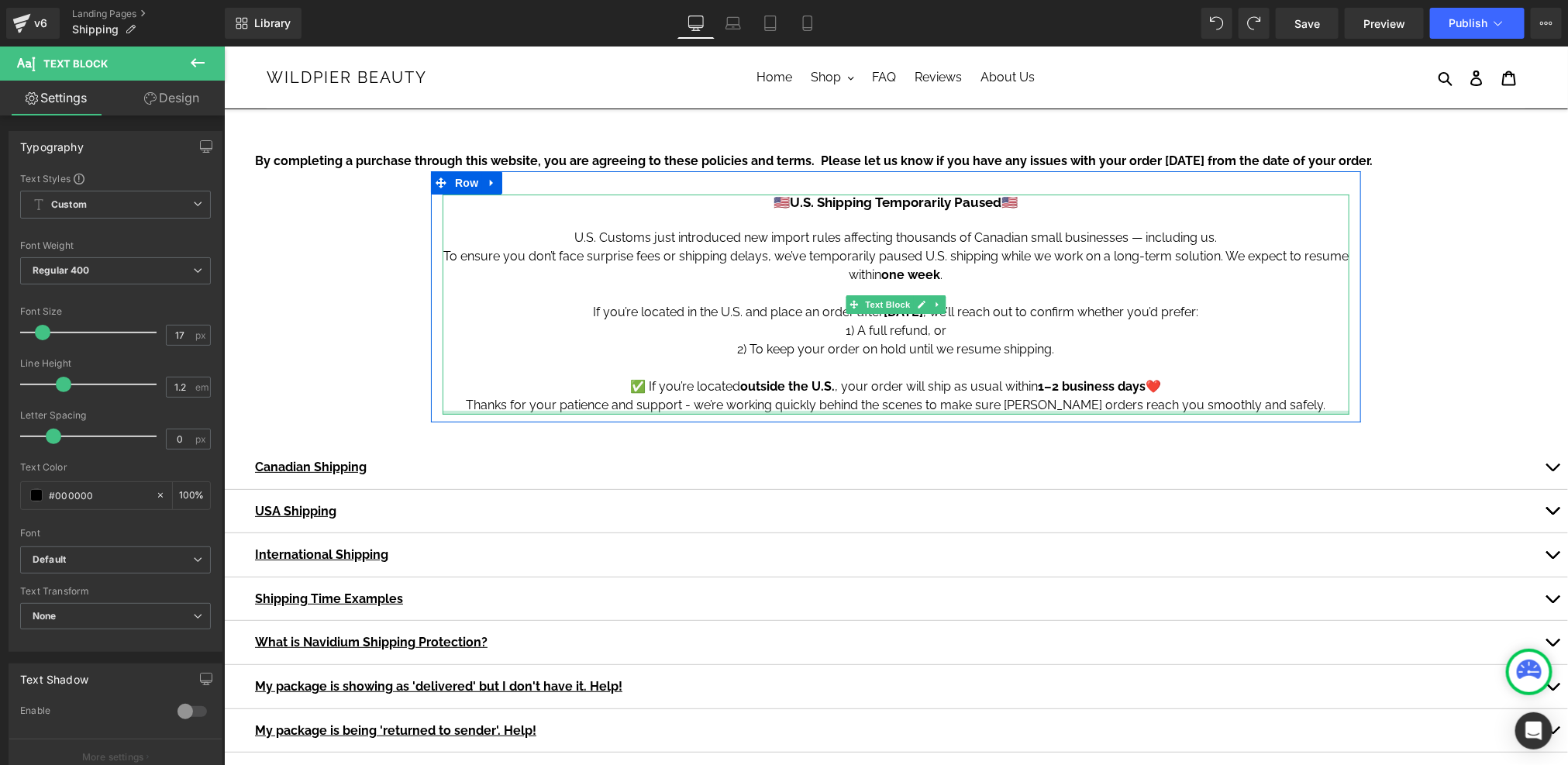
click at [1307, 409] on div "🇺🇸 U.S. Shipping Temporarily Paused 🇺🇸 U.S. Customs just introduced new import …" at bounding box center [895, 303] width 907 height 220
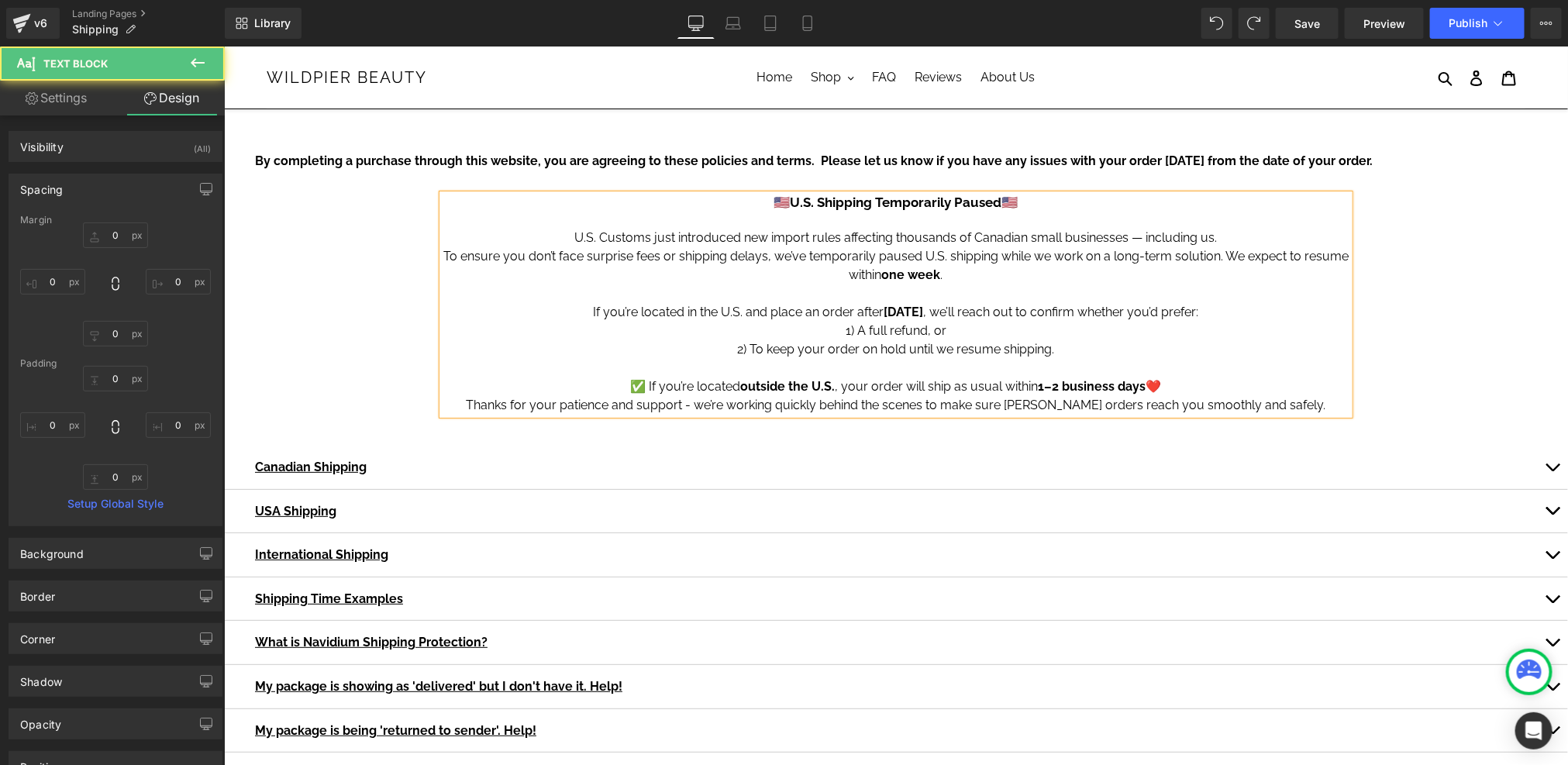
click at [1333, 406] on p "Thanks for your patience and support - we’re working quickly behind the scenes …" at bounding box center [895, 405] width 907 height 18
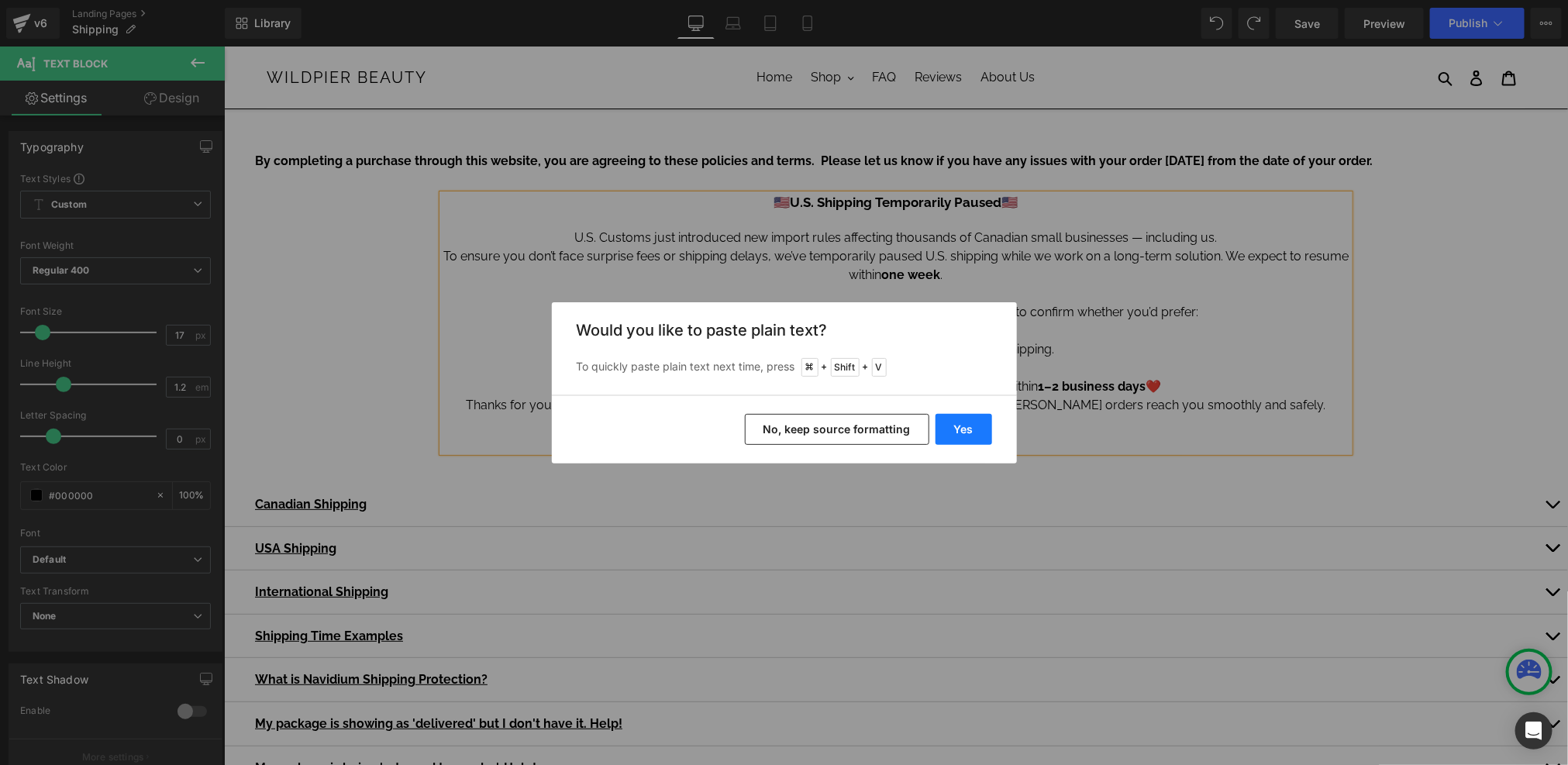
click at [966, 429] on button "Yes" at bounding box center [964, 429] width 57 height 31
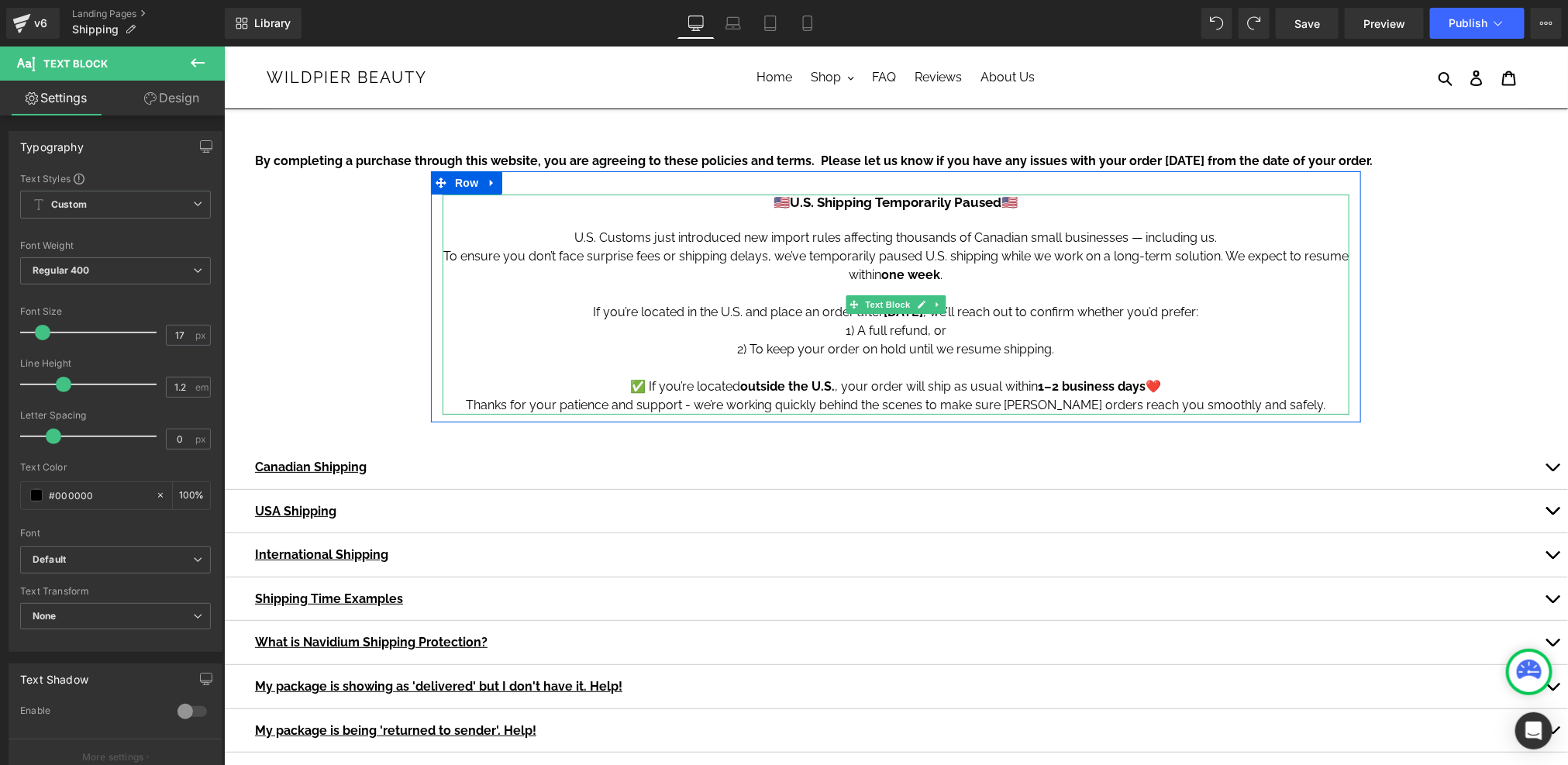
click at [1310, 405] on p "Thanks for your patience and support - we’re working quickly behind the scenes …" at bounding box center [895, 405] width 907 height 18
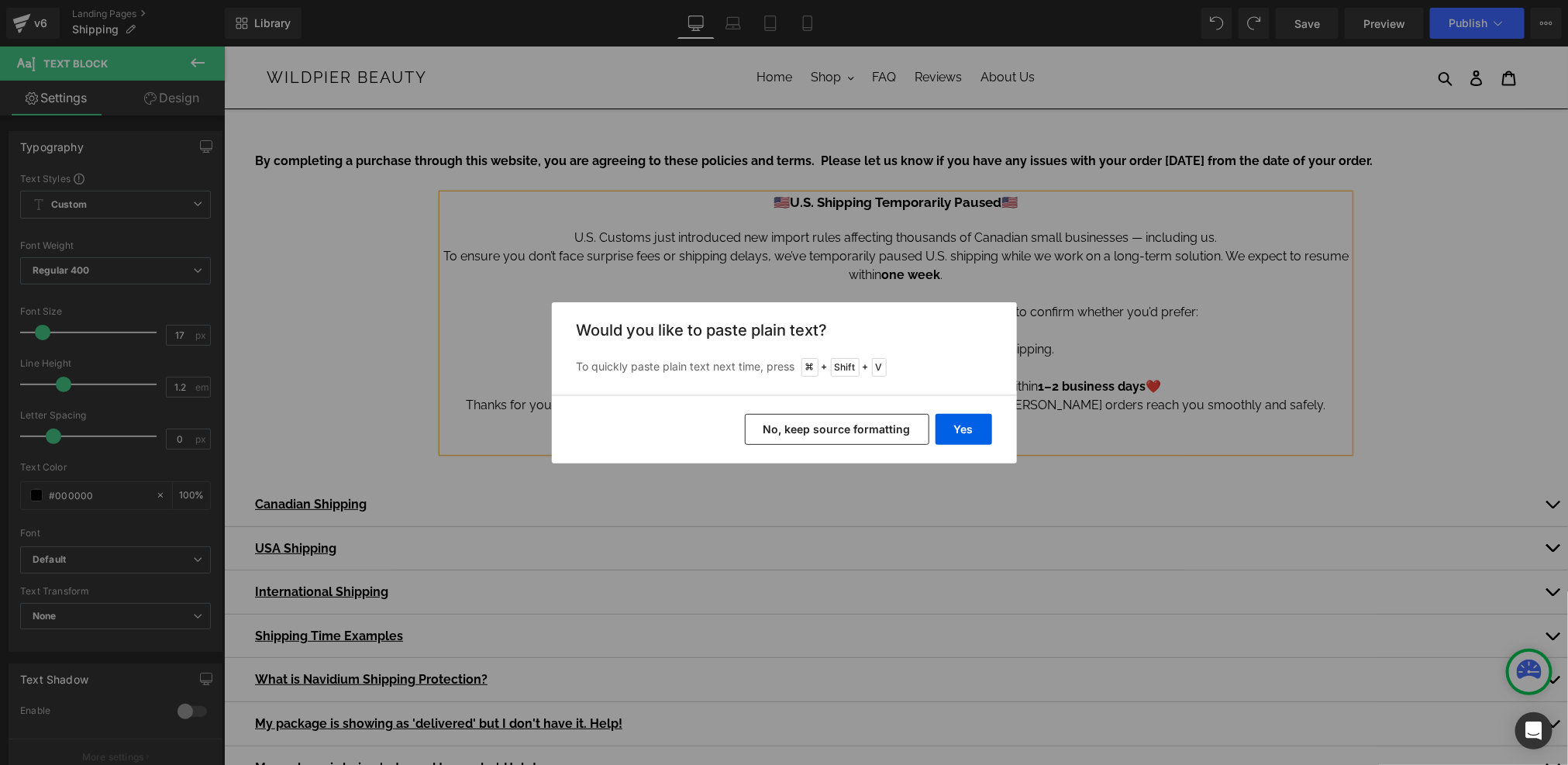
click at [826, 428] on button "No, keep source formatting" at bounding box center [837, 429] width 184 height 31
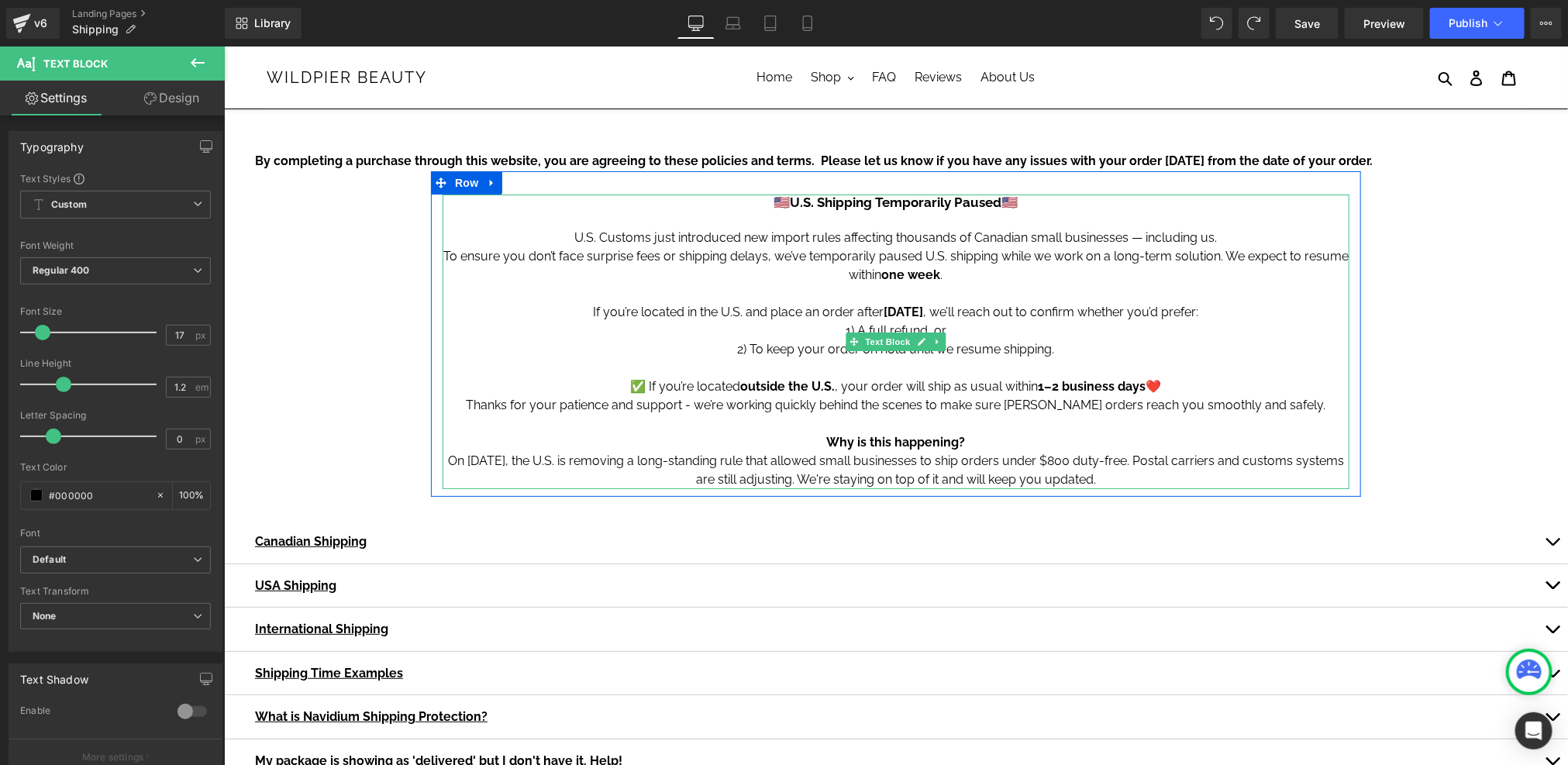
click at [970, 448] on p "Why is this happening? On August 29, 2025, the U.S. is removing a long-standing…" at bounding box center [895, 459] width 907 height 56
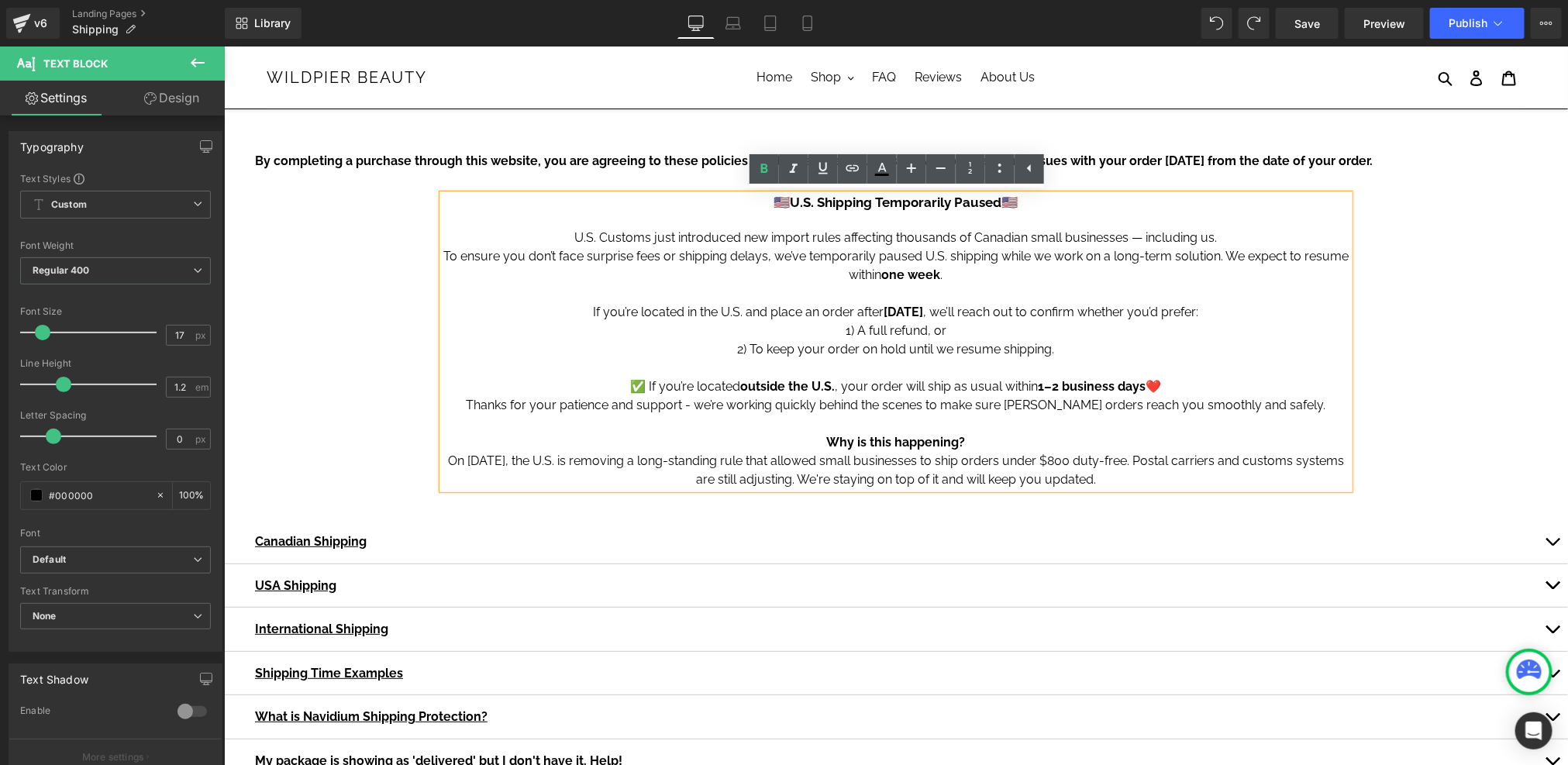
click at [976, 395] on p "Thanks for your patience and support - we’re working quickly behind the scenes …" at bounding box center [895, 405] width 907 height 18
click at [953, 205] on strong "U.S. Shipping Temporarily Paused" at bounding box center [895, 201] width 212 height 16
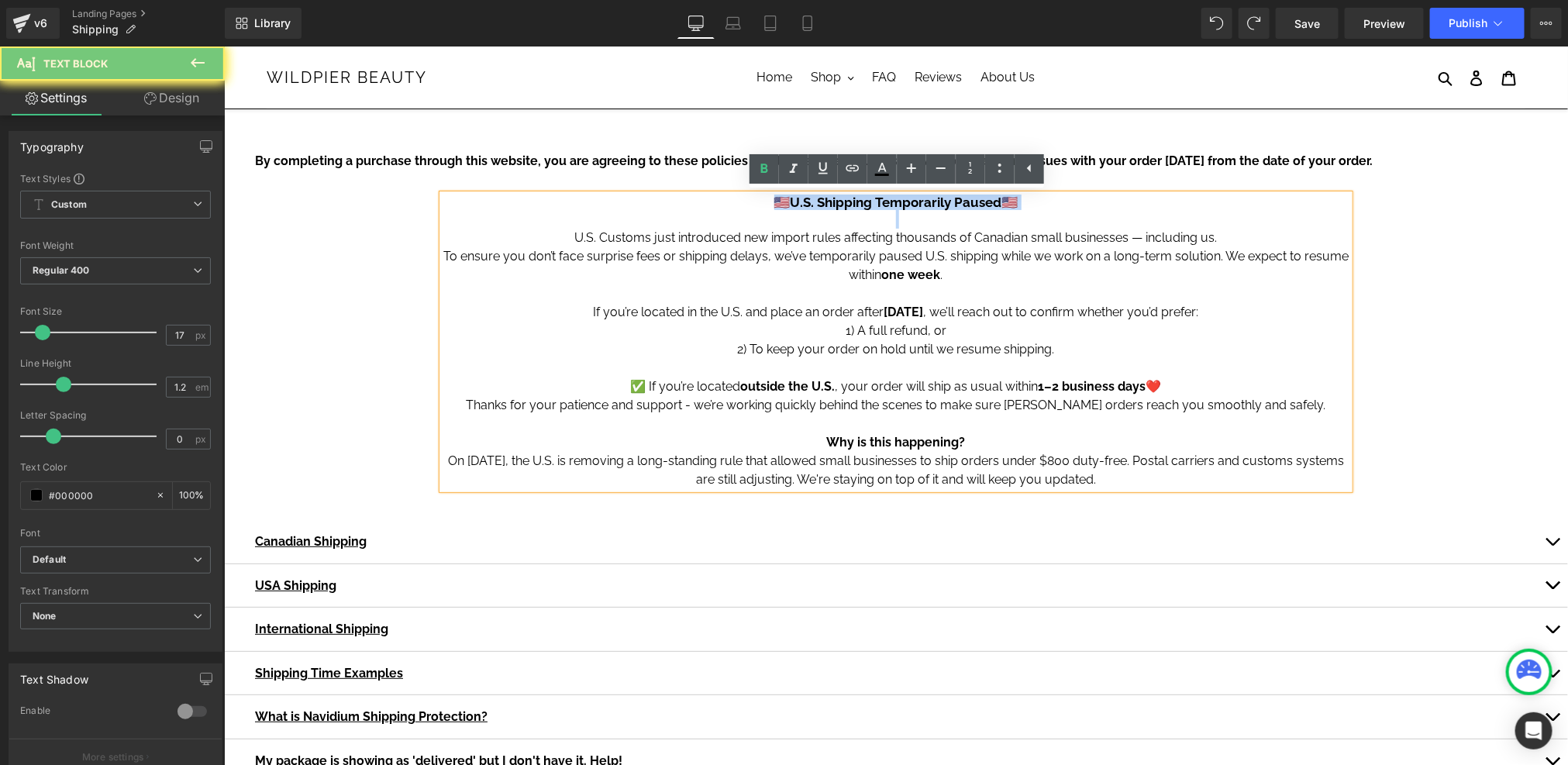
click at [953, 205] on strong "U.S. Shipping Temporarily Paused" at bounding box center [895, 201] width 212 height 16
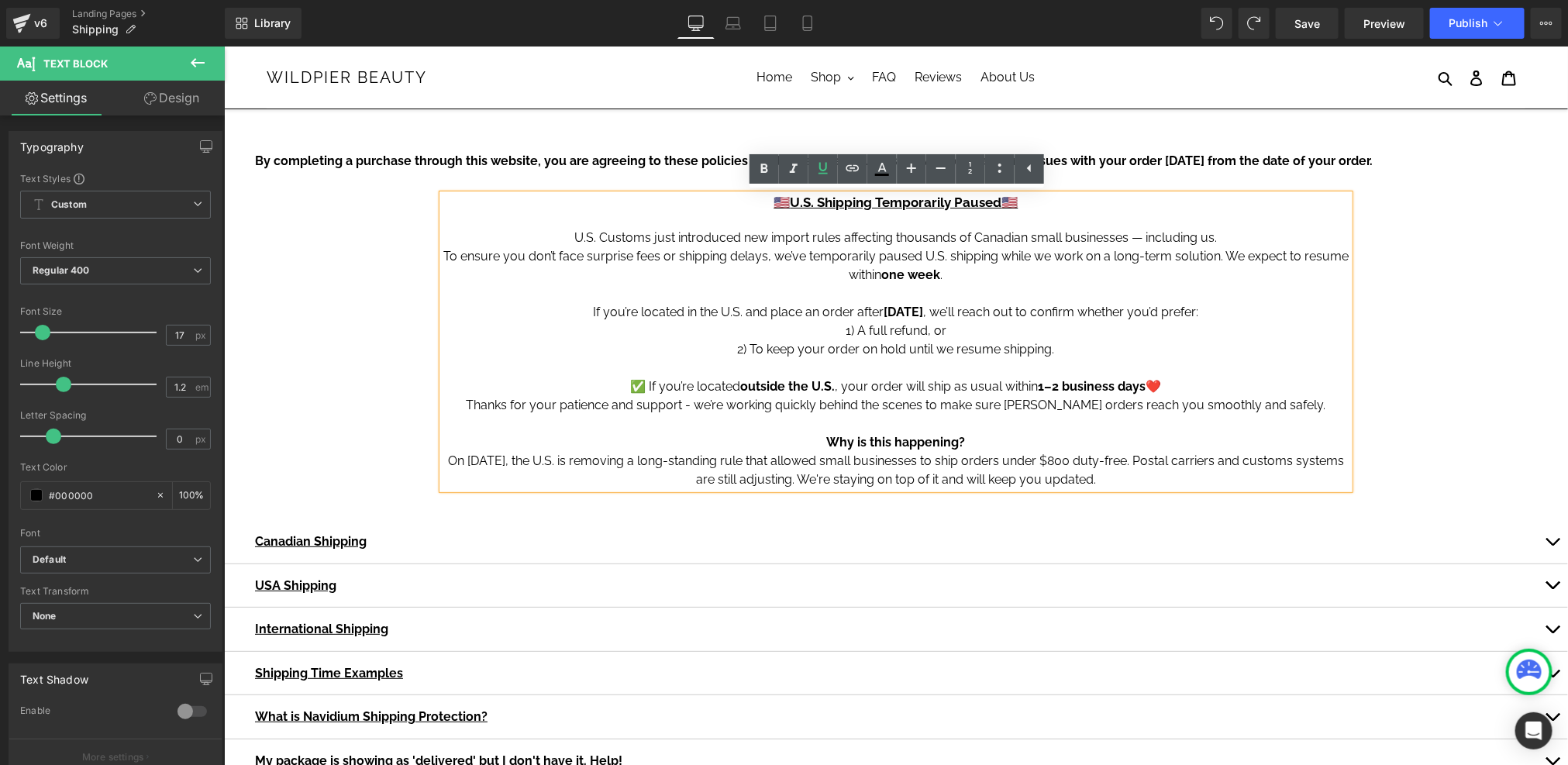
click at [991, 291] on p at bounding box center [895, 292] width 907 height 18
click at [1127, 442] on p "Why is this happening? On August 29, 2025, the U.S. is removing a long-standing…" at bounding box center [895, 459] width 907 height 56
click at [1143, 481] on p "Why is this happening? On August 29, 2025, the U.S. is removing a long-standing…" at bounding box center [895, 459] width 907 height 56
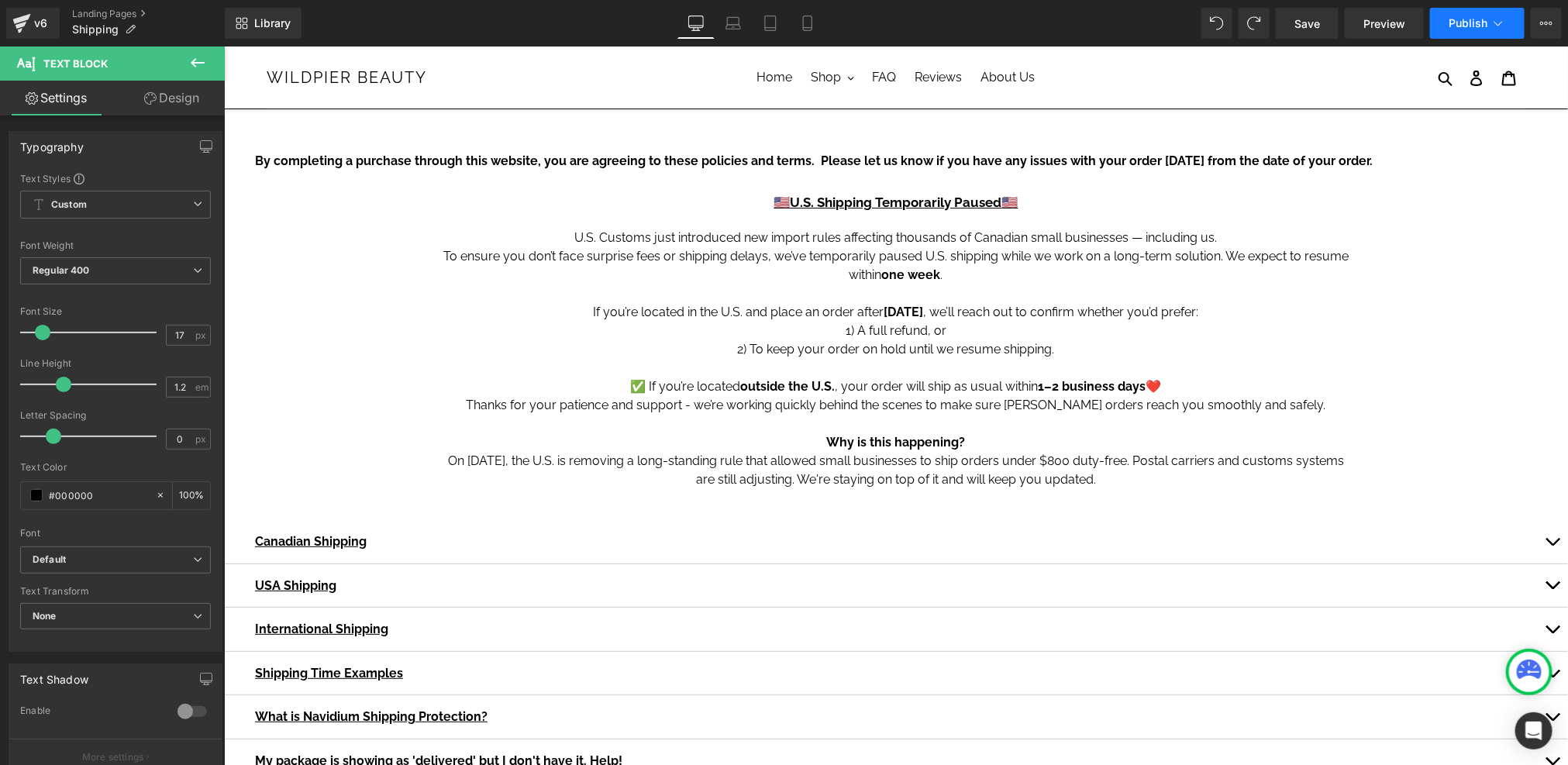
click at [1457, 17] on span "Publish" at bounding box center [1467, 23] width 39 height 12
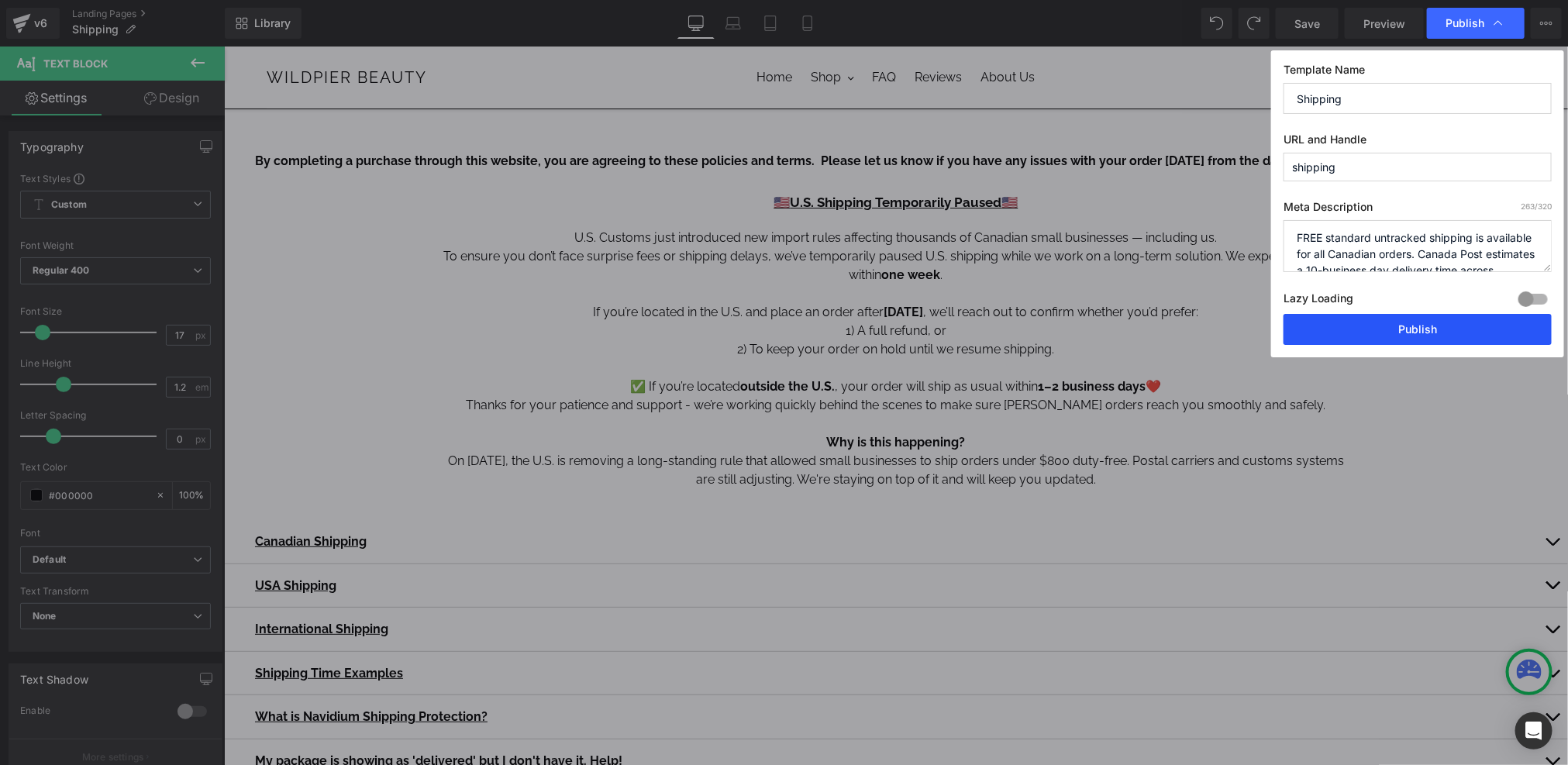
click at [1426, 321] on button "Publish" at bounding box center [1418, 329] width 268 height 31
